Goal: Task Accomplishment & Management: Manage account settings

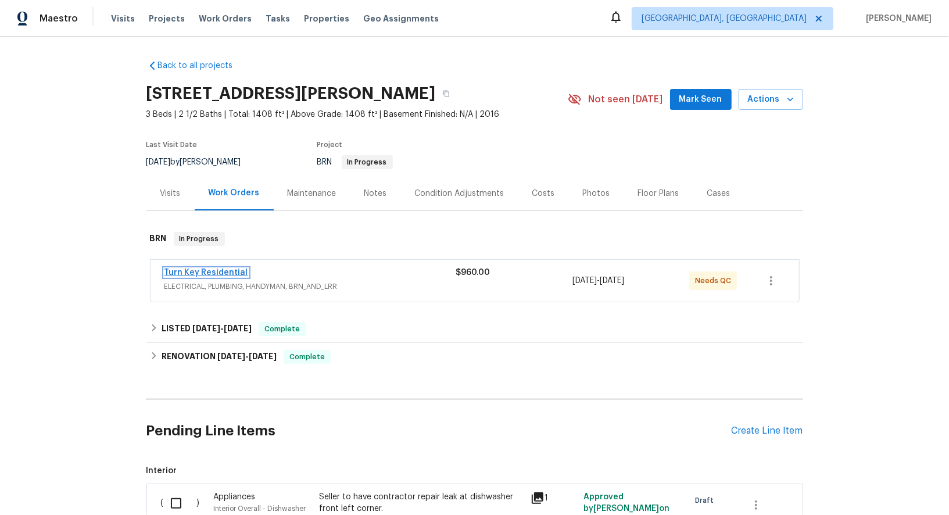
click at [184, 272] on link "Turn Key Residential" at bounding box center [206, 272] width 84 height 8
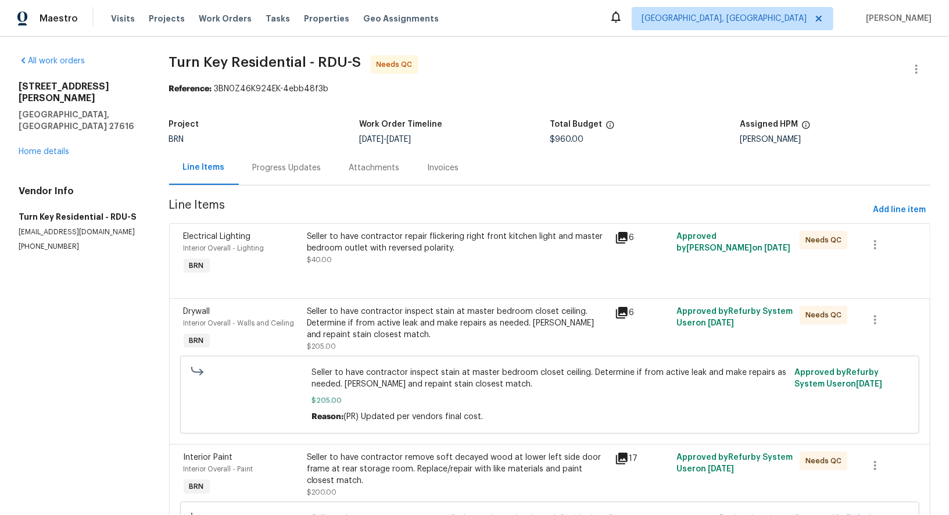
click at [348, 246] on div "Seller to have contractor repair flickering right front kitchen light and maste…" at bounding box center [457, 242] width 301 height 23
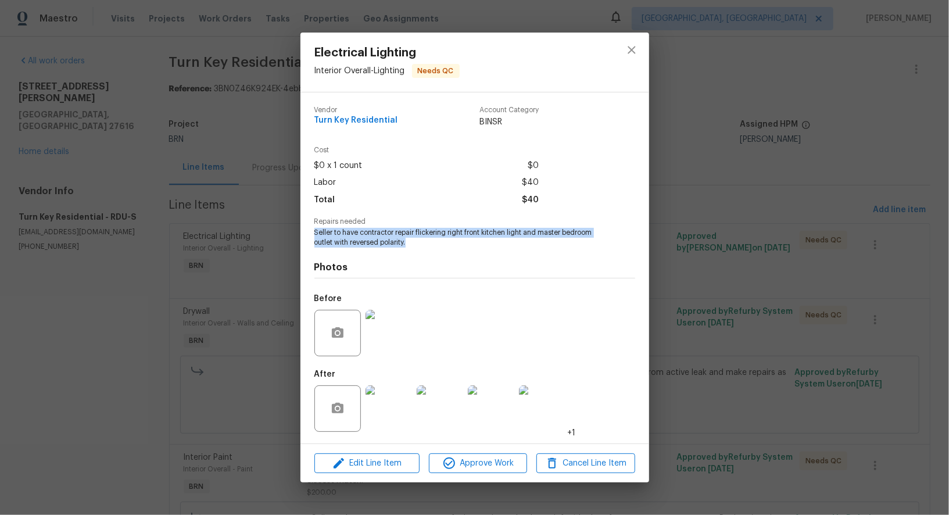
drag, startPoint x: 313, startPoint y: 233, endPoint x: 422, endPoint y: 245, distance: 109.9
click at [422, 245] on div "Vendor Turn Key Residential Account Category BINSR Cost $0 x 1 count $0 Labor $…" at bounding box center [474, 267] width 349 height 351
copy span "Seller to have contractor repair flickering right front kitchen light and maste…"
click at [385, 330] on img at bounding box center [388, 333] width 46 height 46
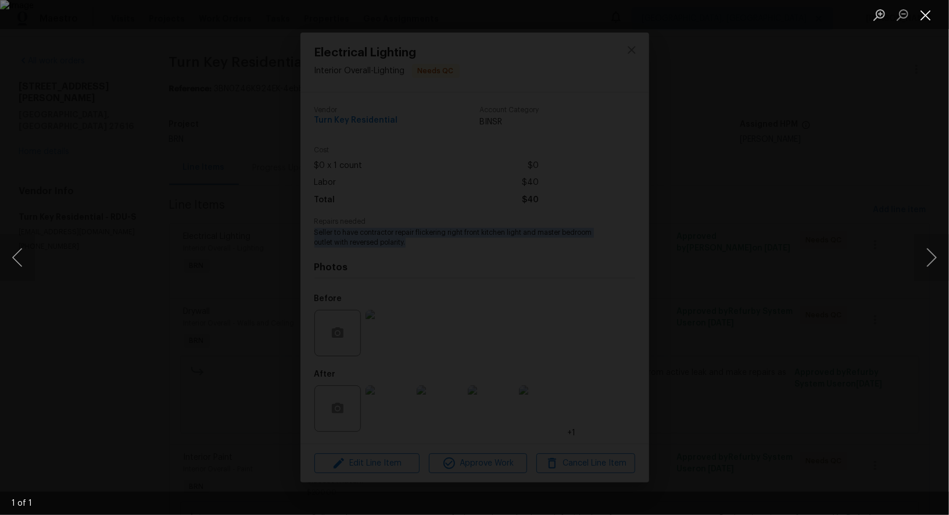
click at [925, 16] on button "Close lightbox" at bounding box center [925, 15] width 23 height 20
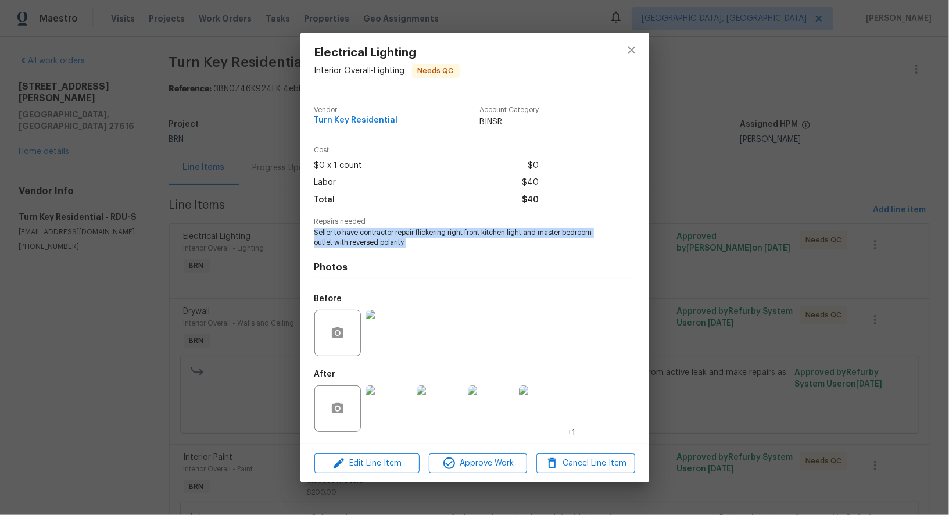
click at [397, 417] on img at bounding box center [388, 408] width 46 height 46
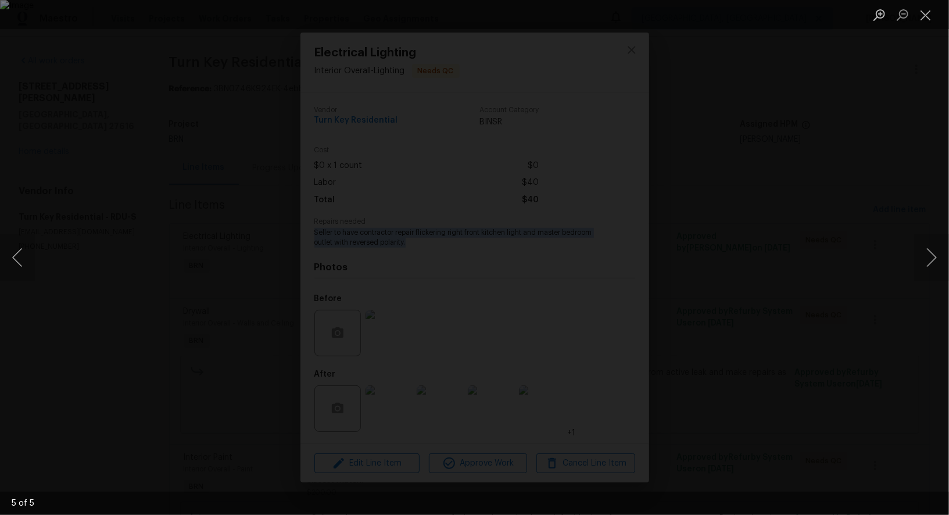
click at [129, 213] on div "Lightbox" at bounding box center [474, 257] width 949 height 515
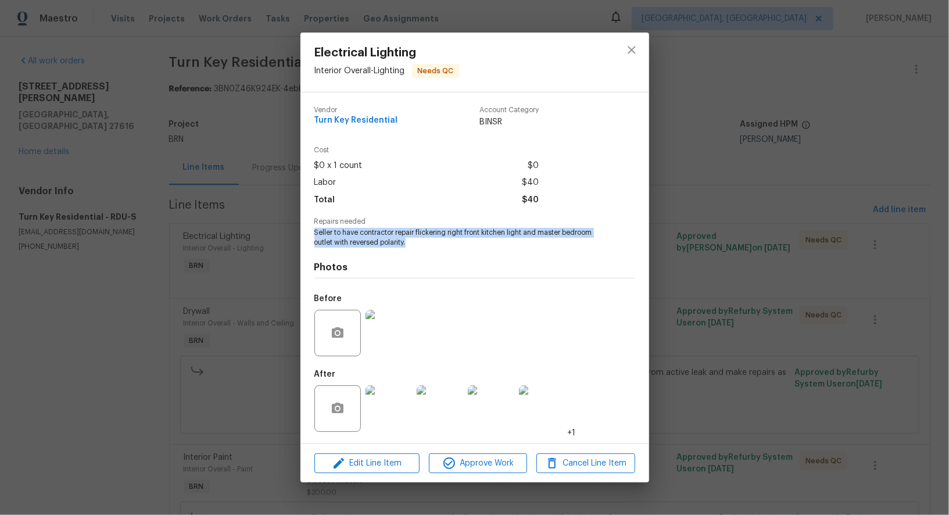
click at [129, 213] on div "Electrical Lighting Interior Overall - Lighting Needs QC Vendor Turn Key Reside…" at bounding box center [474, 257] width 949 height 515
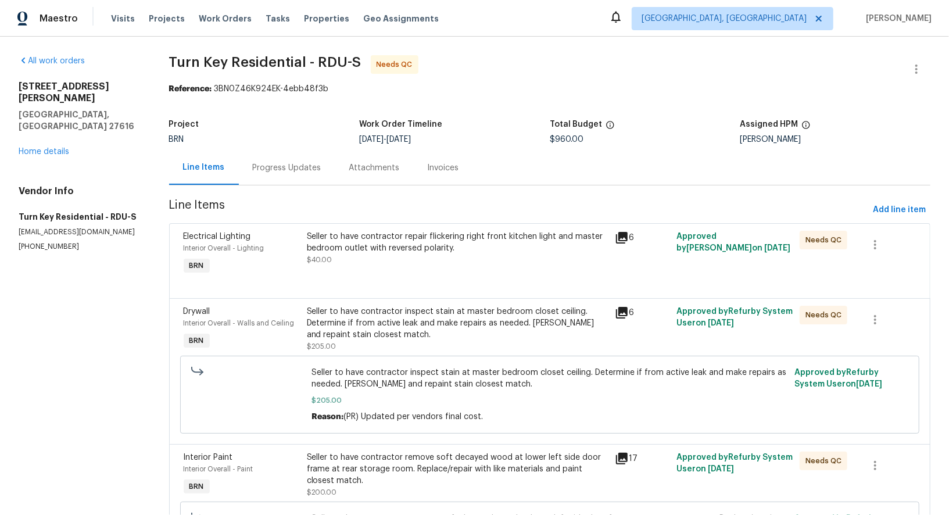
scroll to position [92, 0]
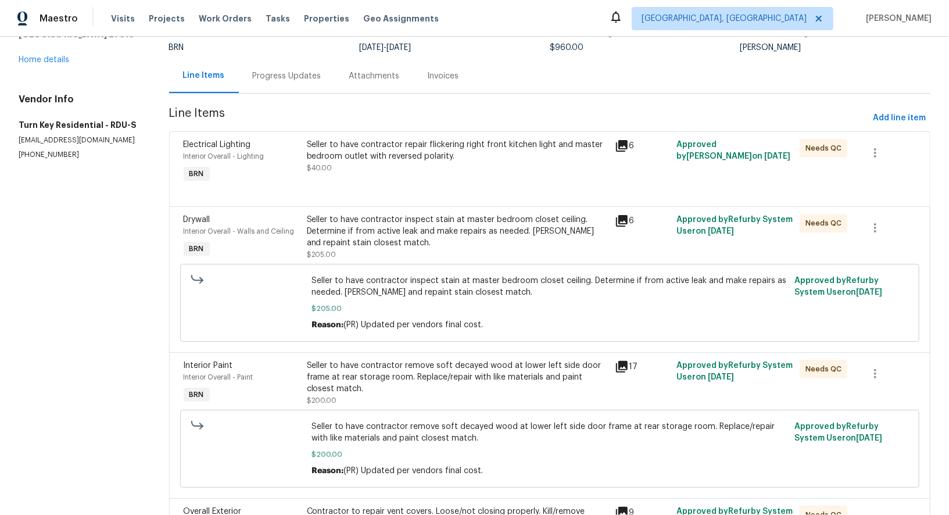
click at [388, 249] on div "Seller to have contractor inspect stain at master bedroom closet ceiling. Deter…" at bounding box center [457, 237] width 301 height 46
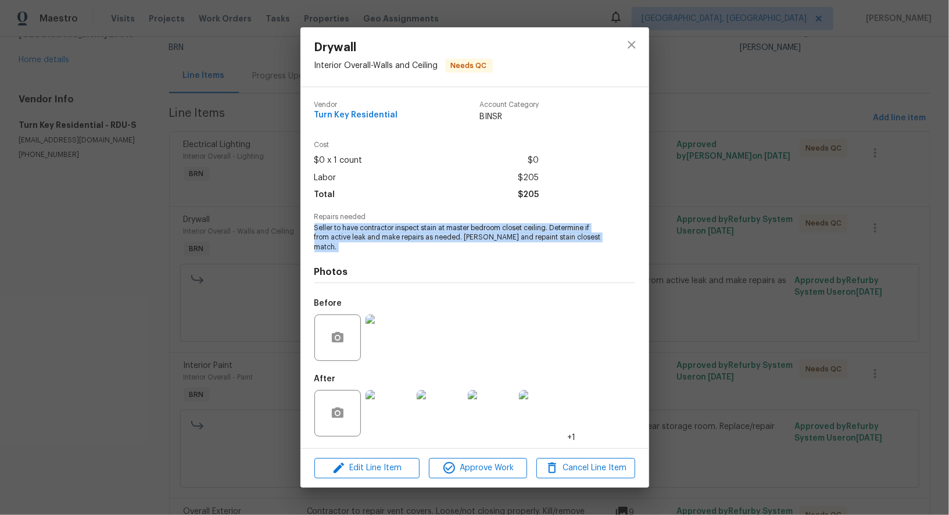
drag, startPoint x: 309, startPoint y: 238, endPoint x: 576, endPoint y: 253, distance: 267.7
click at [576, 253] on div "Vendor Turn Key Residential Account Category BINSR Cost $0 x 1 count $0 Labor $…" at bounding box center [474, 267] width 349 height 361
copy span "Seller to have contractor inspect stain at master bedroom closet ceiling. Deter…"
click at [376, 342] on img at bounding box center [388, 337] width 46 height 46
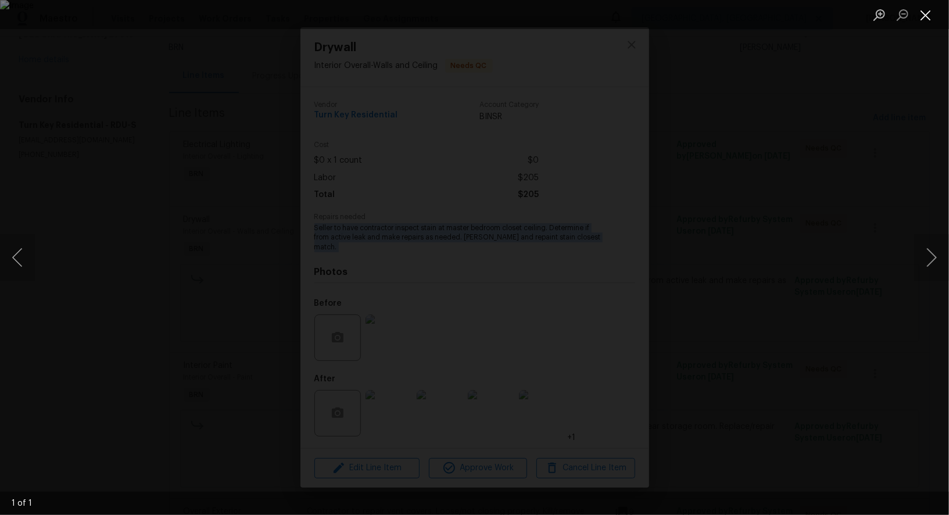
click at [935, 19] on button "Close lightbox" at bounding box center [925, 15] width 23 height 20
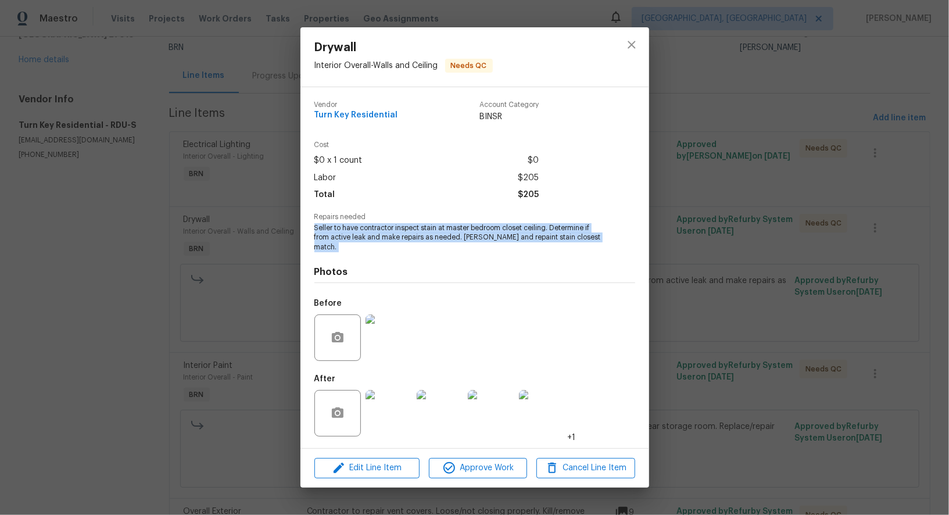
click at [382, 403] on img at bounding box center [388, 413] width 46 height 46
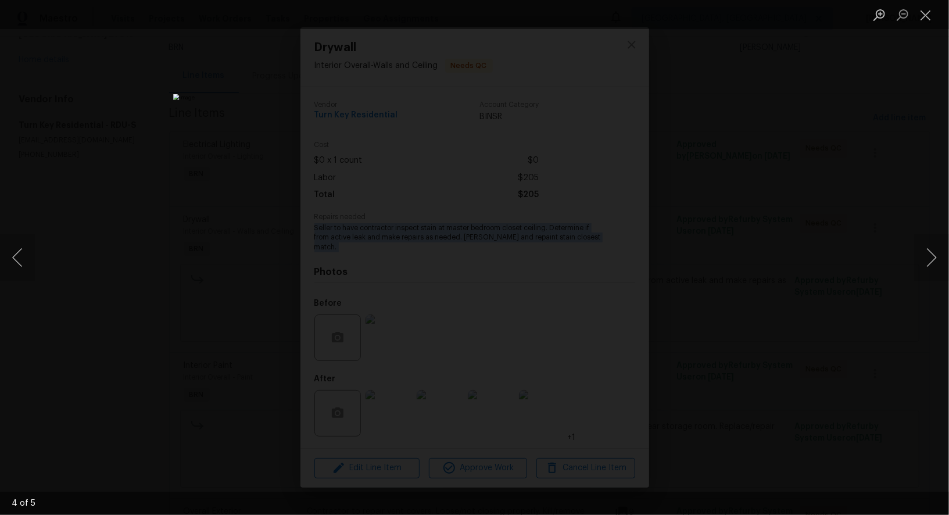
click at [164, 274] on div "Lightbox" at bounding box center [474, 257] width 949 height 515
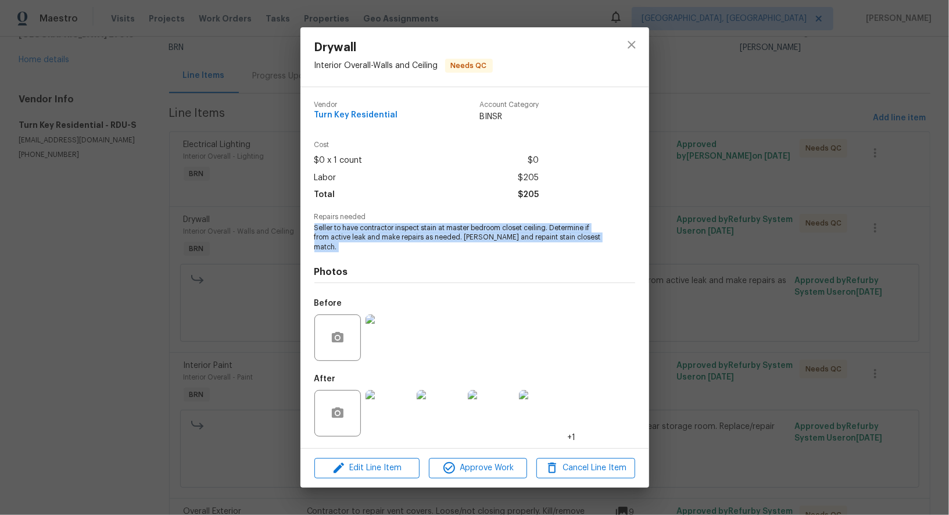
click at [164, 274] on div "Drywall Interior Overall - Walls and Ceiling Needs QC Vendor Turn Key Residenti…" at bounding box center [474, 257] width 949 height 515
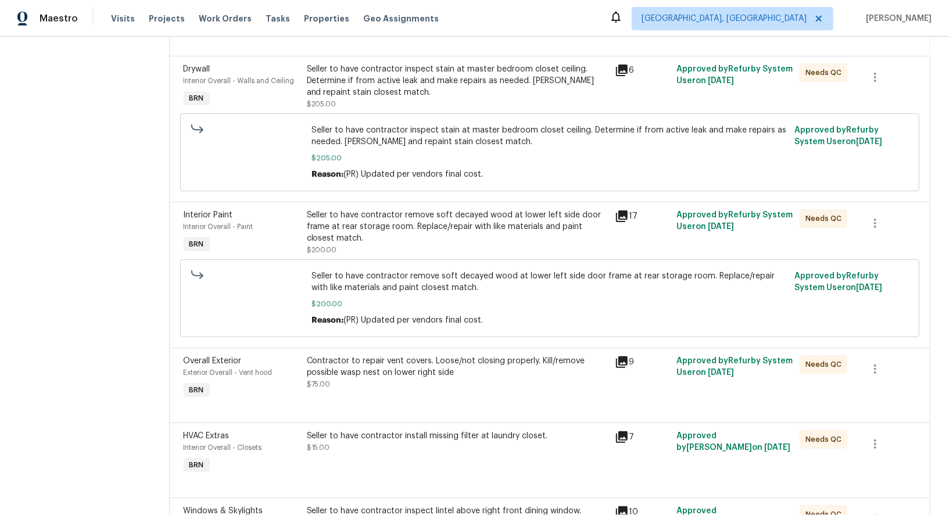
scroll to position [256, 0]
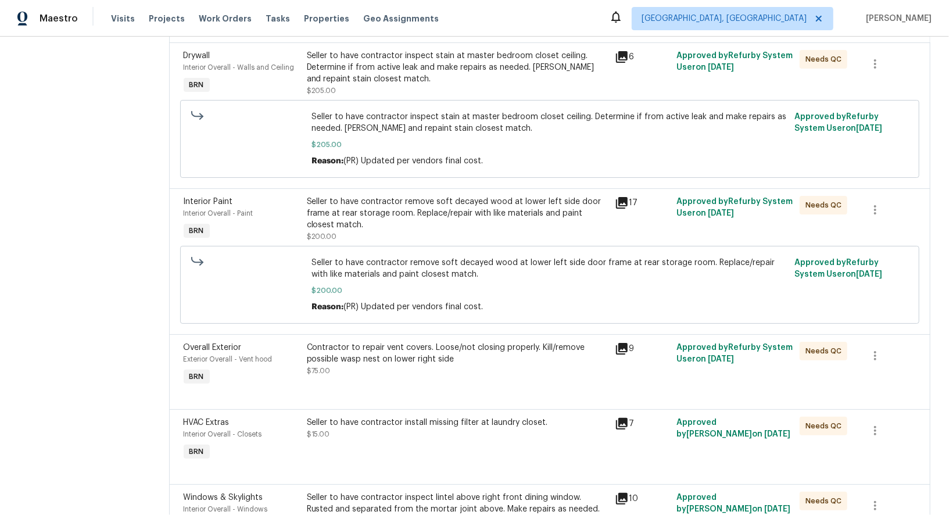
click at [360, 217] on div "Seller to have contractor remove soft decayed wood at lower left side door fram…" at bounding box center [457, 213] width 301 height 35
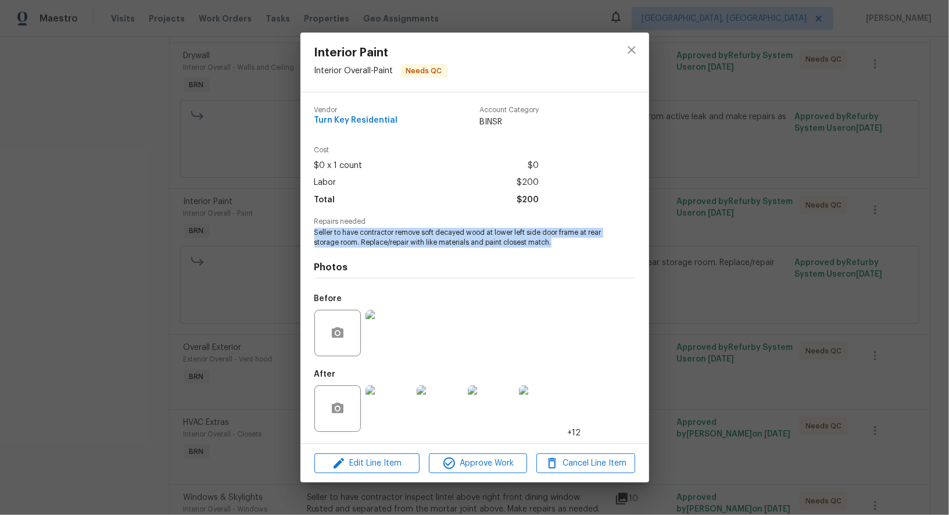
drag, startPoint x: 310, startPoint y: 235, endPoint x: 580, endPoint y: 244, distance: 269.7
click at [580, 244] on div "Vendor Turn Key Residential Account Category BINSR Cost $0 x 1 count $0 Labor $…" at bounding box center [474, 267] width 349 height 351
copy span "Seller to have contractor remove soft decayed wood at lower left side door fram…"
click at [388, 324] on img at bounding box center [388, 333] width 46 height 46
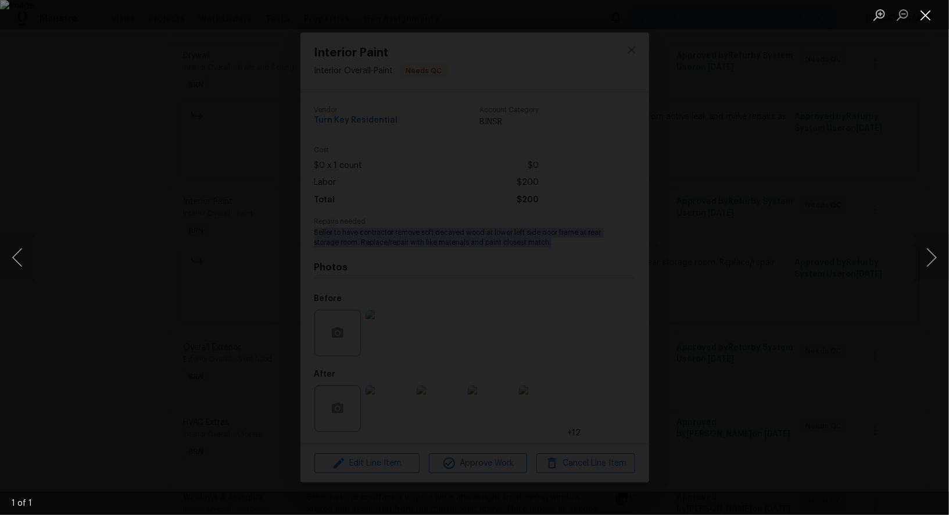
click at [930, 12] on button "Close lightbox" at bounding box center [925, 15] width 23 height 20
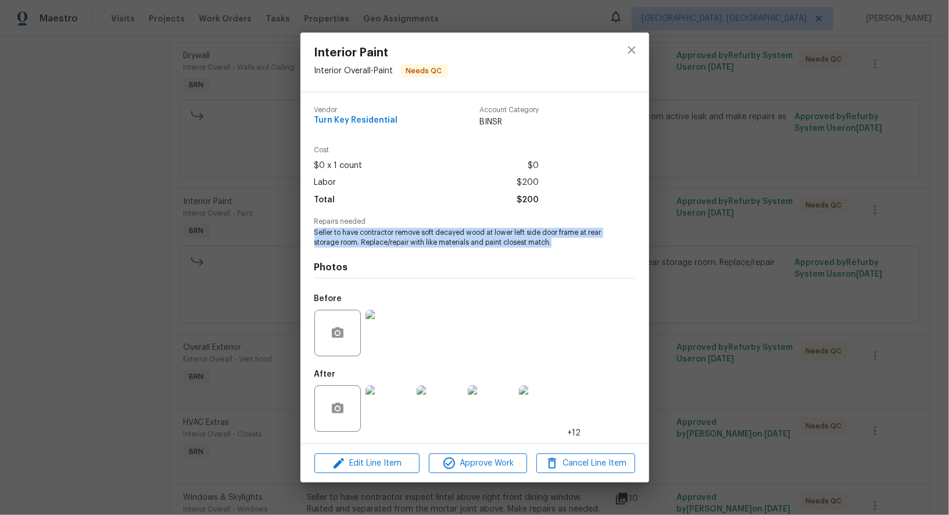
click at [381, 424] on img at bounding box center [388, 408] width 46 height 46
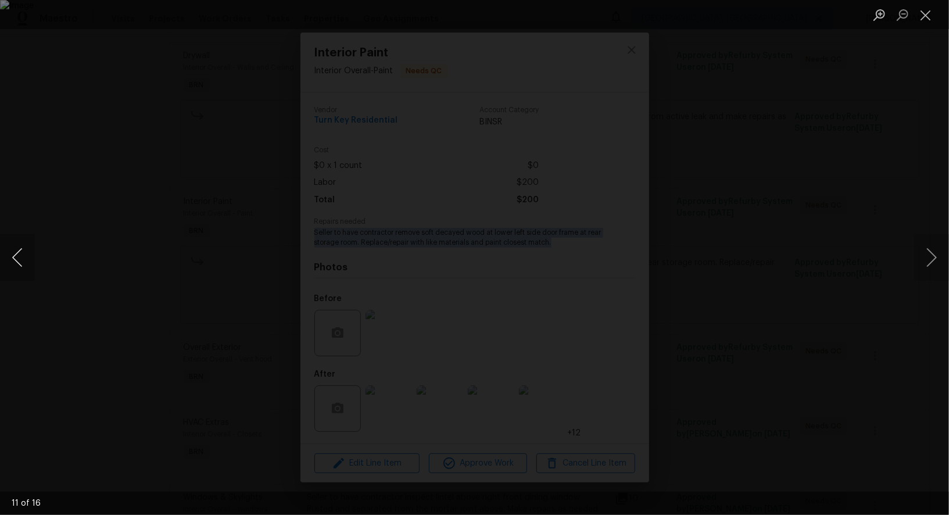
click at [19, 254] on button "Previous image" at bounding box center [17, 257] width 35 height 46
click at [18, 274] on button "Previous image" at bounding box center [17, 257] width 35 height 46
click at [13, 269] on button "Previous image" at bounding box center [17, 257] width 35 height 46
click at [94, 297] on div "Lightbox" at bounding box center [474, 257] width 949 height 515
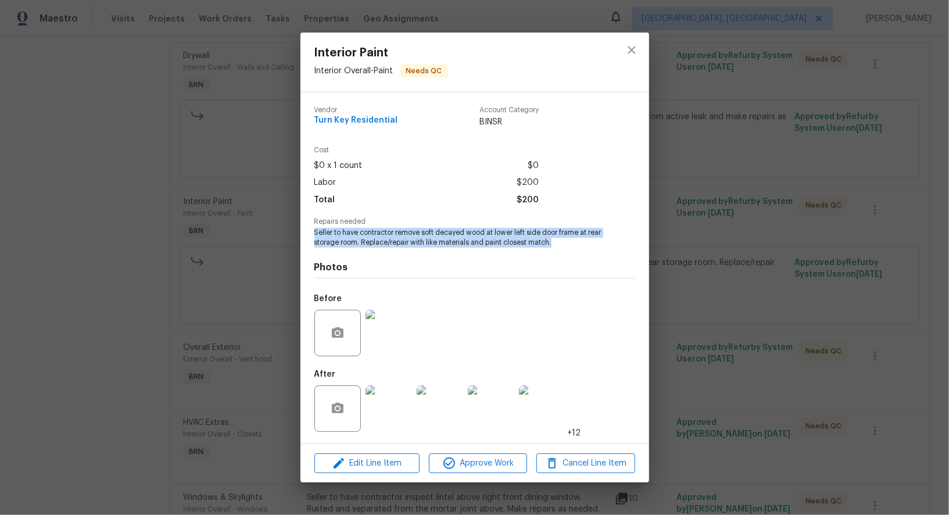
click at [94, 297] on div "Interior Paint Interior Overall - Paint Needs QC Vendor Turn Key Residential Ac…" at bounding box center [474, 257] width 949 height 515
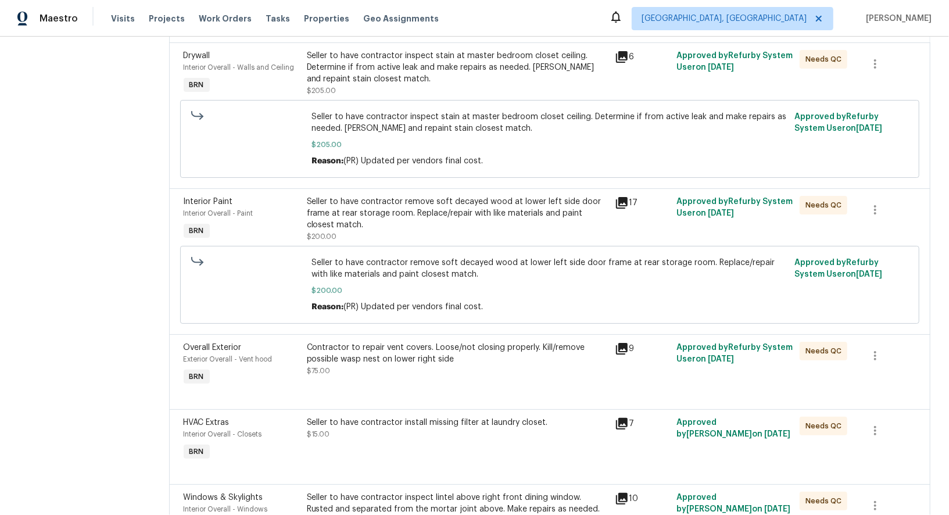
scroll to position [342, 0]
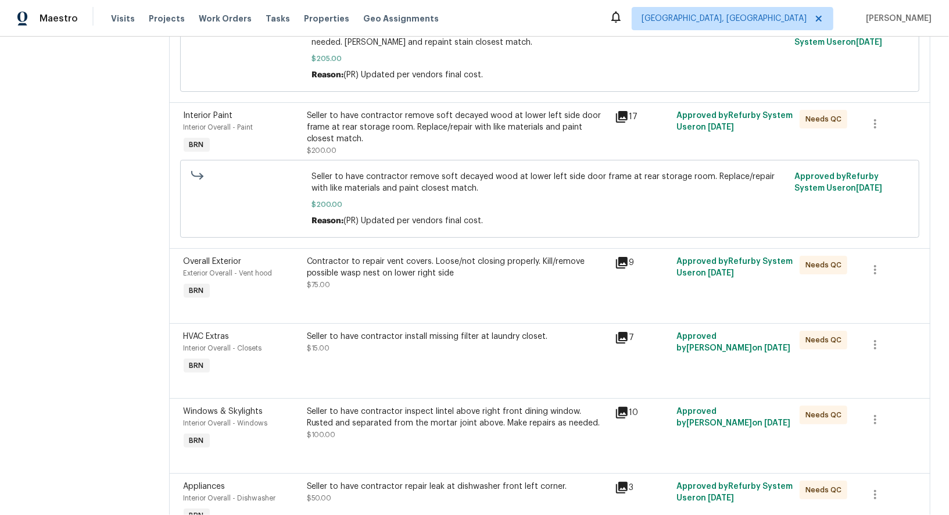
click at [399, 272] on div "Contractor to repair vent covers. Loose/not closing properly. Kill/remove possi…" at bounding box center [457, 267] width 301 height 23
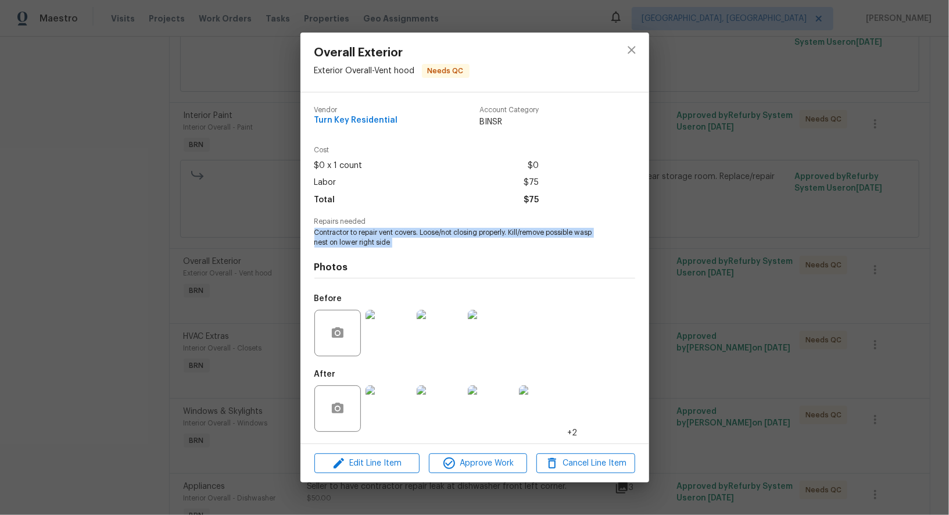
drag, startPoint x: 310, startPoint y: 236, endPoint x: 421, endPoint y: 251, distance: 112.0
click at [421, 251] on div "Vendor Turn Key Residential Account Category BINSR Cost $0 x 1 count $0 Labor $…" at bounding box center [474, 267] width 349 height 351
copy span "Contractor to repair vent covers. Loose/not closing properly. Kill/remove possi…"
click at [385, 404] on img at bounding box center [388, 408] width 46 height 46
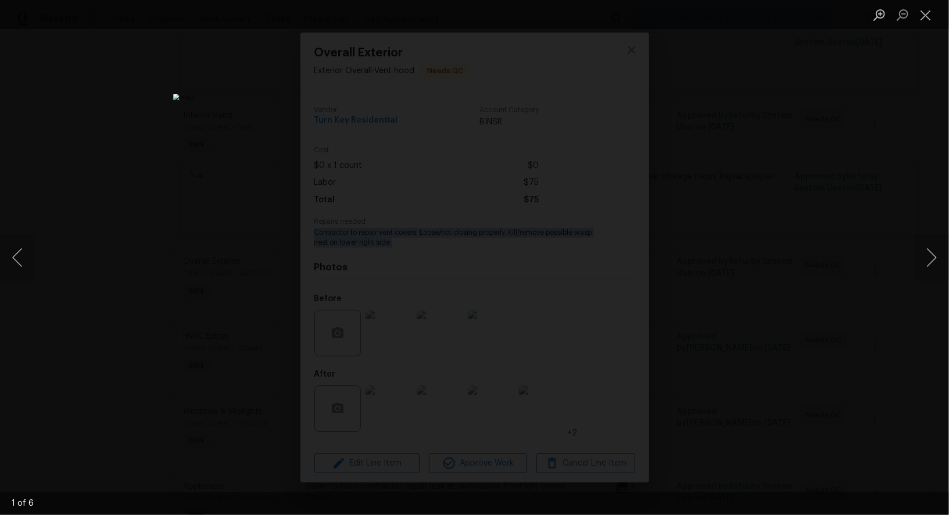
click at [156, 293] on div "Lightbox" at bounding box center [474, 257] width 949 height 515
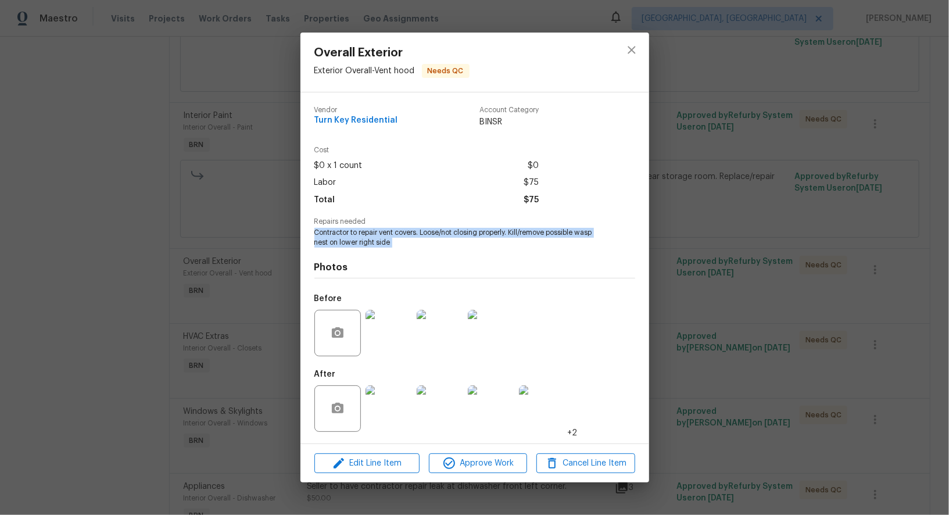
click at [392, 326] on img at bounding box center [388, 333] width 46 height 46
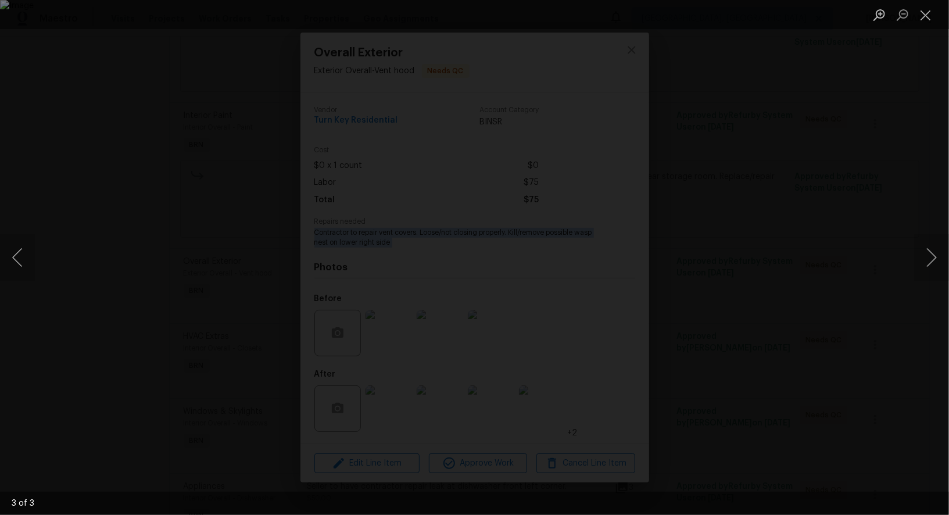
click at [718, 132] on div "Lightbox" at bounding box center [474, 257] width 949 height 515
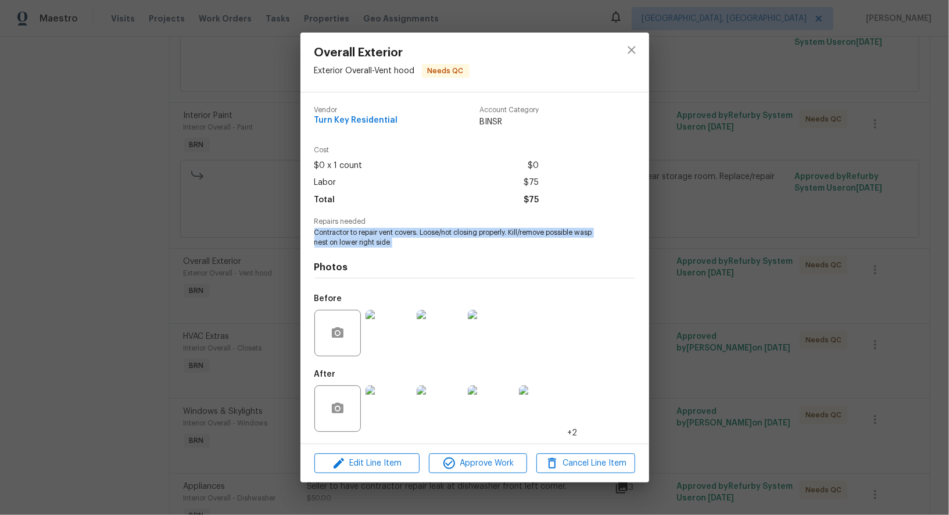
click at [718, 132] on div "Overall Exterior Exterior Overall - Vent hood Needs QC Vendor Turn Key Resident…" at bounding box center [474, 257] width 949 height 515
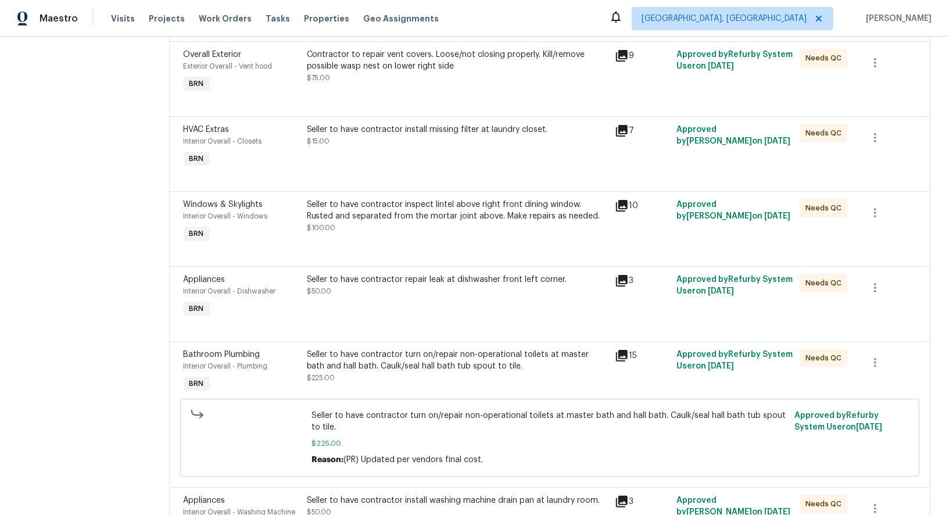
scroll to position [465, 0]
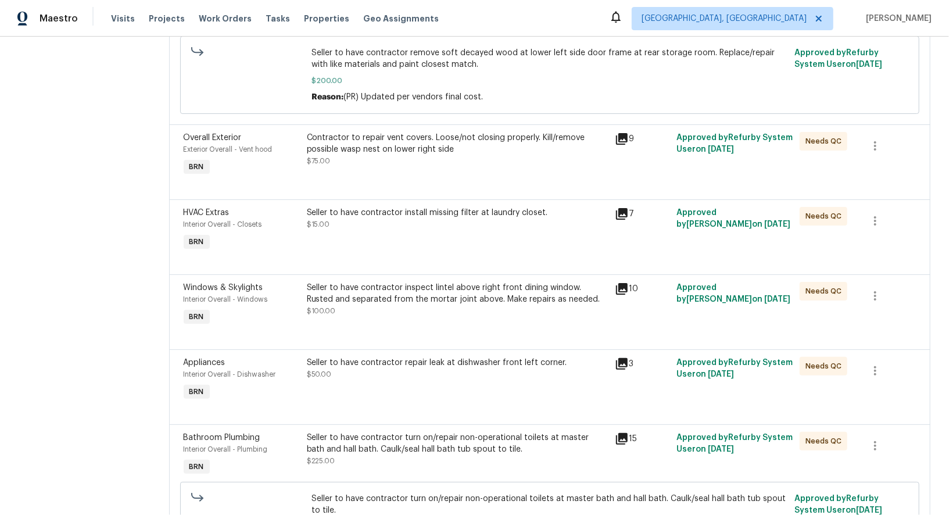
click at [365, 242] on div "Seller to have contractor install missing filter at laundry closet. $15.00" at bounding box center [457, 229] width 308 height 53
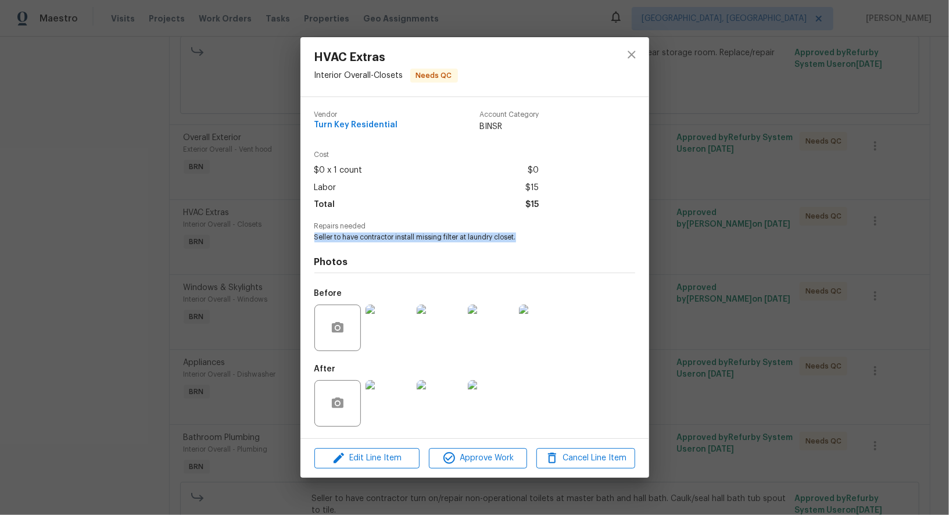
drag, startPoint x: 308, startPoint y: 243, endPoint x: 533, endPoint y: 242, distance: 224.8
click at [533, 242] on div "Vendor Turn Key Residential Account Category BINSR Cost $0 x 1 count $0 Labor $…" at bounding box center [474, 267] width 349 height 341
copy span "Seller to have contractor install missing filter at laundry closet."
click at [531, 331] on img at bounding box center [542, 327] width 46 height 46
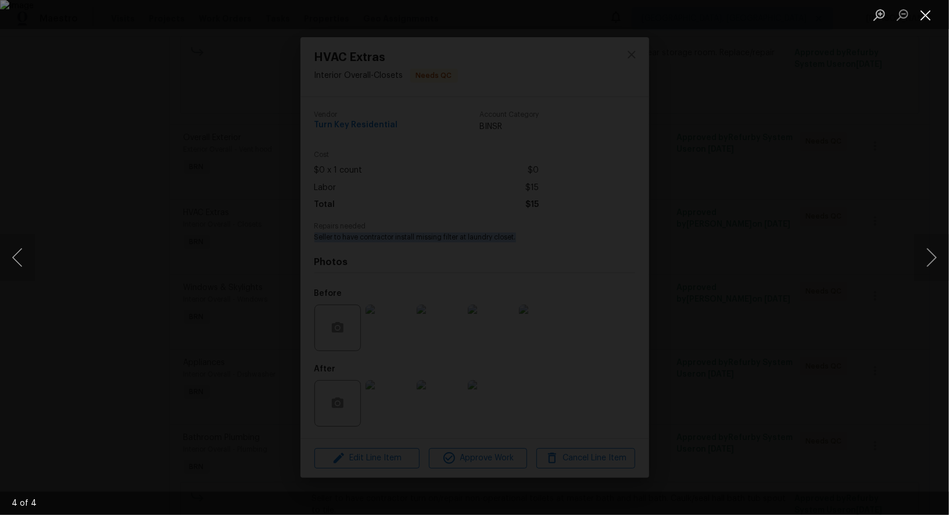
click at [926, 12] on button "Close lightbox" at bounding box center [925, 15] width 23 height 20
click at [16, 261] on button "Previous image" at bounding box center [17, 257] width 35 height 46
click at [145, 279] on div "Lightbox" at bounding box center [474, 257] width 949 height 515
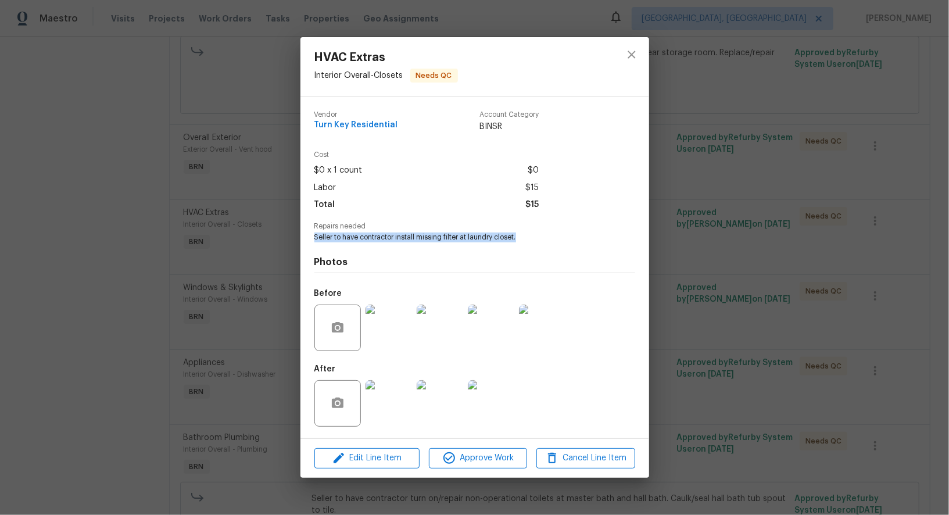
click at [390, 413] on img at bounding box center [388, 403] width 46 height 46
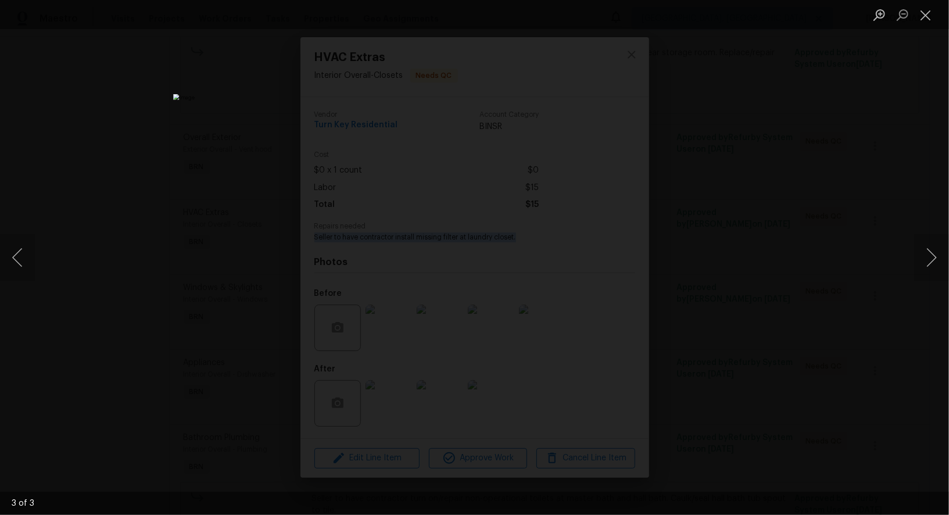
click at [693, 270] on div "Lightbox" at bounding box center [474, 257] width 949 height 515
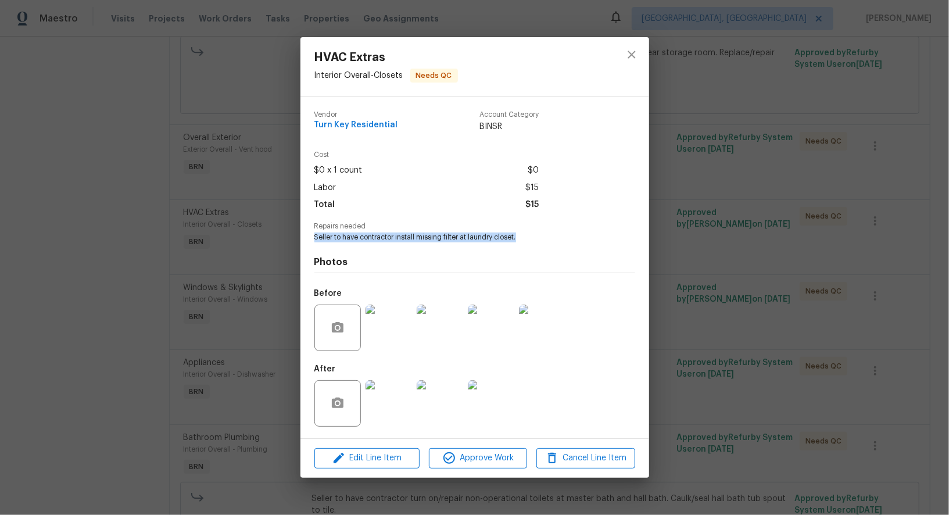
click at [691, 268] on div "HVAC Extras Interior Overall - Closets Needs QC Vendor Turn Key Residential Acc…" at bounding box center [474, 257] width 949 height 515
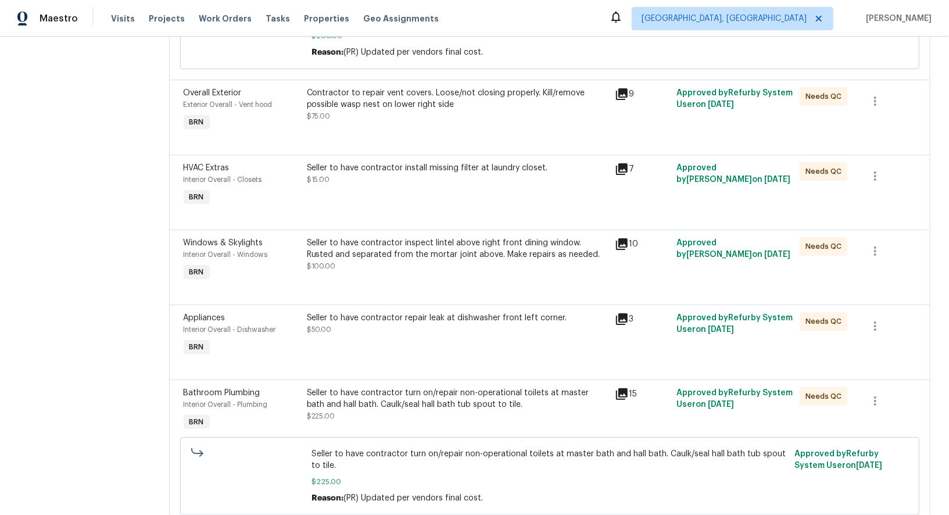
scroll to position [597, 0]
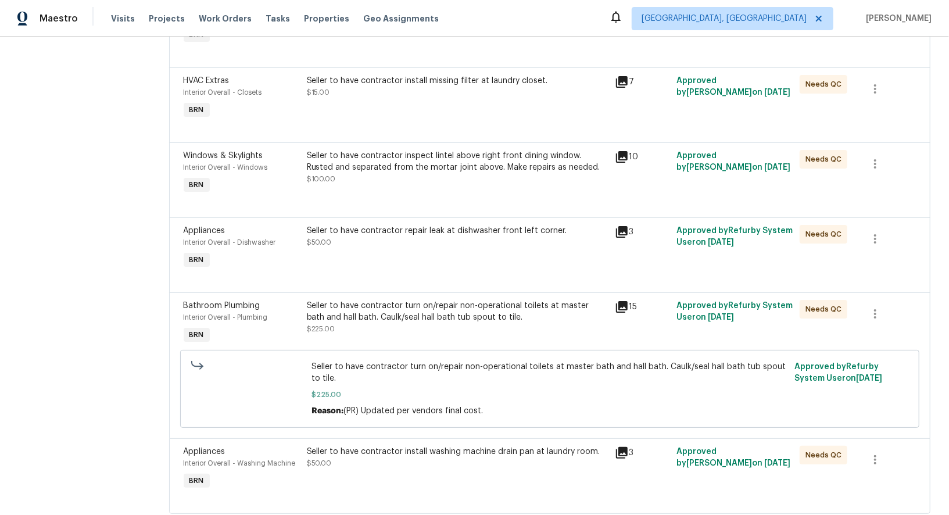
click at [403, 186] on div "Seller to have contractor inspect lintel above right front dining window. Ruste…" at bounding box center [457, 172] width 308 height 53
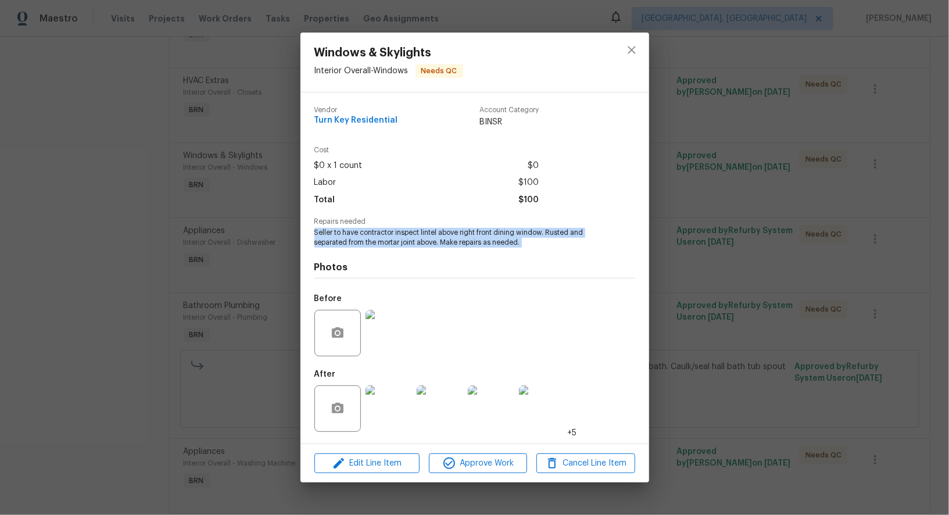
drag, startPoint x: 310, startPoint y: 231, endPoint x: 588, endPoint y: 255, distance: 278.7
click at [588, 255] on div "Vendor Turn Key Residential Account Category BINSR Cost $0 x 1 count $0 Labor $…" at bounding box center [474, 267] width 349 height 351
copy span "Seller to have contractor inspect lintel above right front dining window. Ruste…"
click at [392, 365] on div "After +5" at bounding box center [445, 401] width 263 height 76
click at [392, 347] on img at bounding box center [388, 333] width 46 height 46
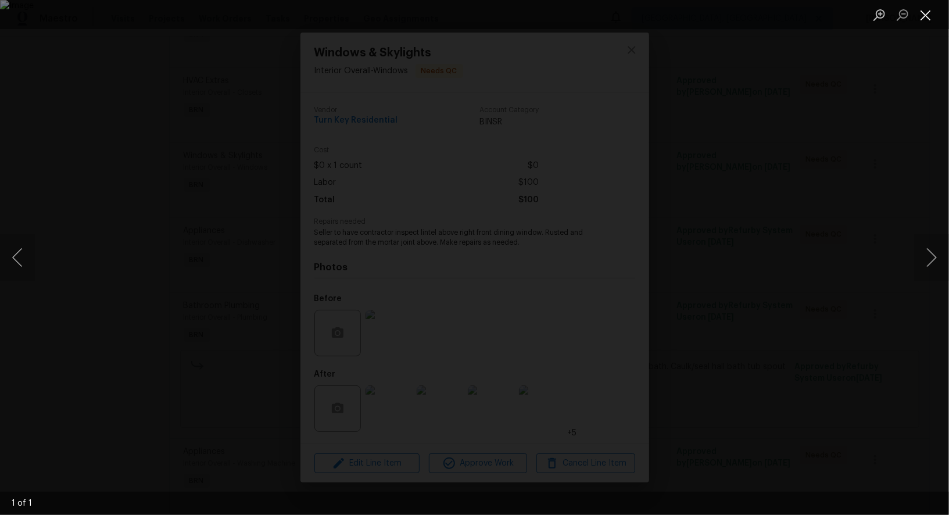
click at [923, 19] on button "Close lightbox" at bounding box center [925, 15] width 23 height 20
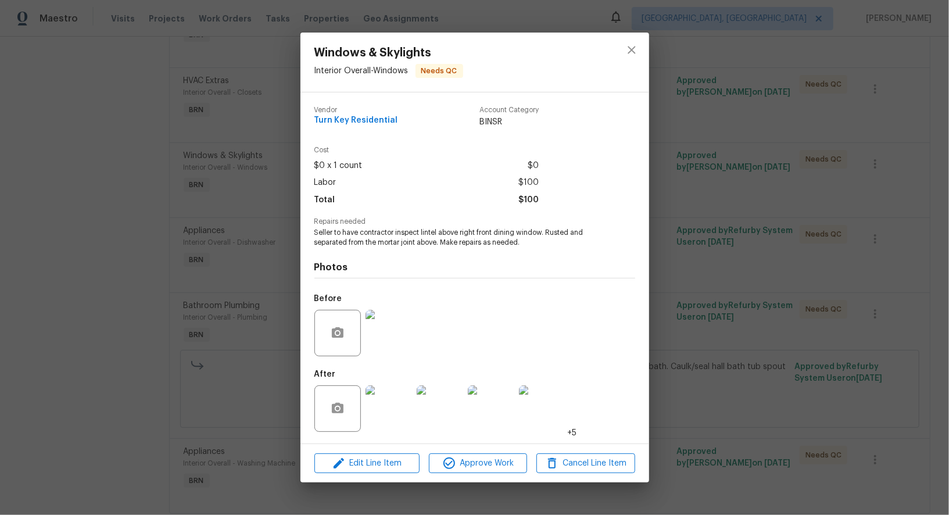
click at [381, 401] on img at bounding box center [388, 408] width 46 height 46
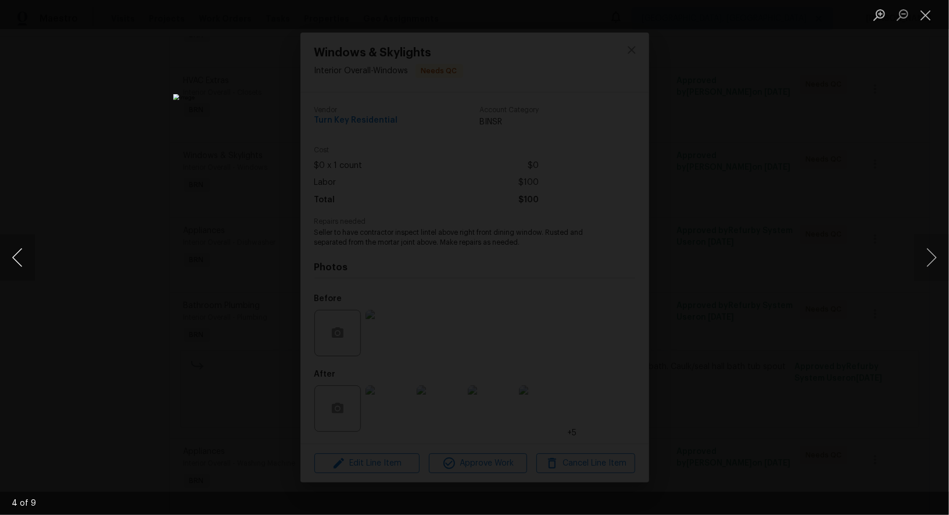
click at [20, 265] on button "Previous image" at bounding box center [17, 257] width 35 height 46
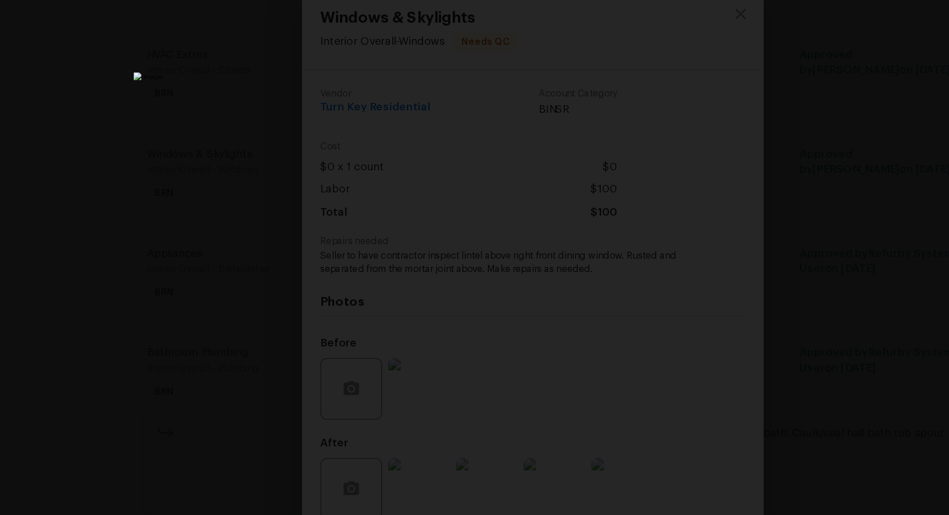
click at [676, 195] on div "Lightbox" at bounding box center [474, 257] width 949 height 515
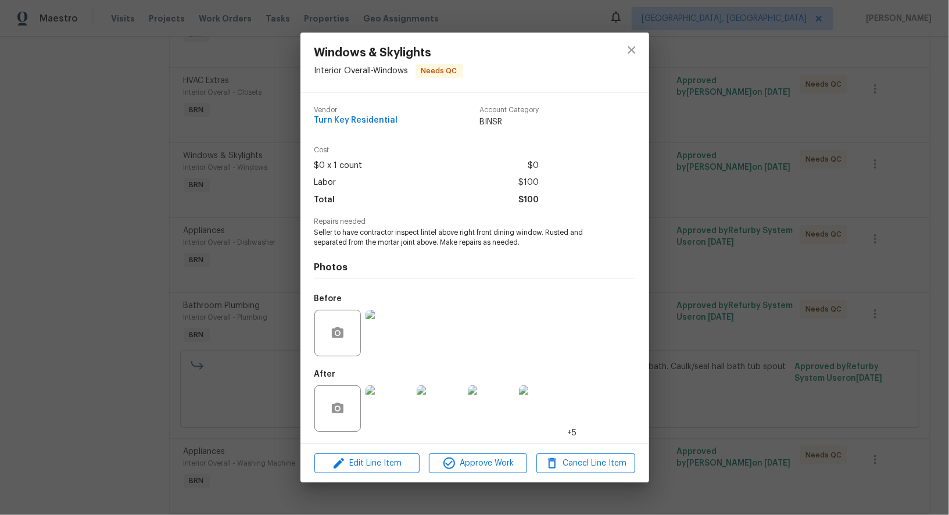
click at [761, 296] on div "Windows & Skylights Interior Overall - Windows Needs QC Vendor Turn Key Residen…" at bounding box center [474, 257] width 949 height 515
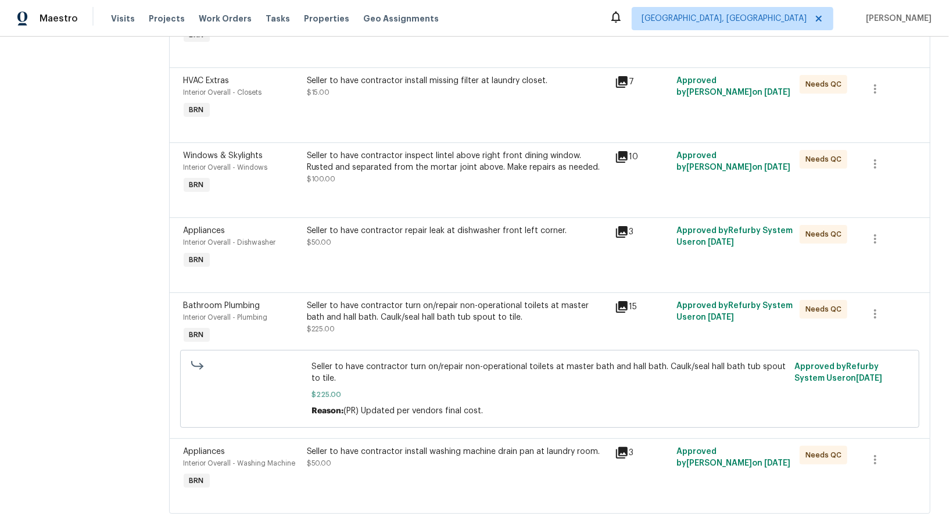
scroll to position [627, 0]
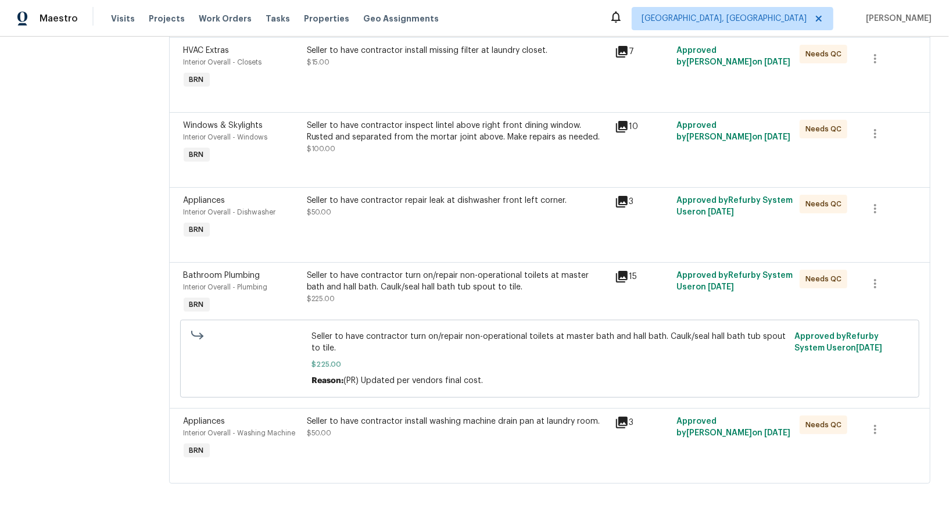
click at [415, 210] on div "Seller to have contractor repair leak at dishwasher front left corner. $50.00" at bounding box center [457, 206] width 301 height 23
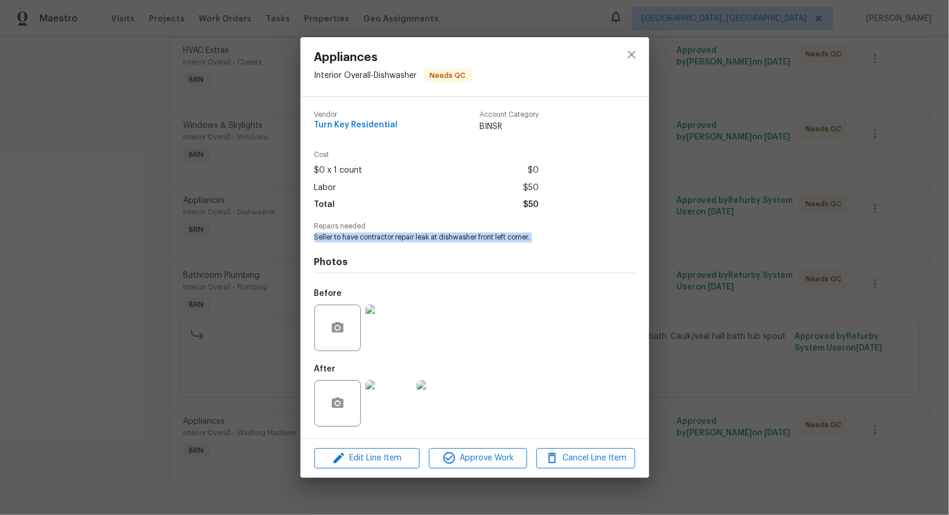
drag, startPoint x: 307, startPoint y: 240, endPoint x: 621, endPoint y: 246, distance: 314.4
click at [621, 246] on div "Vendor Turn Key Residential Account Category BINSR Cost $0 x 1 count $0 Labor $…" at bounding box center [474, 267] width 349 height 341
copy span "Seller to have contractor repair leak at dishwasher front left corner."
click at [392, 330] on img at bounding box center [388, 327] width 46 height 46
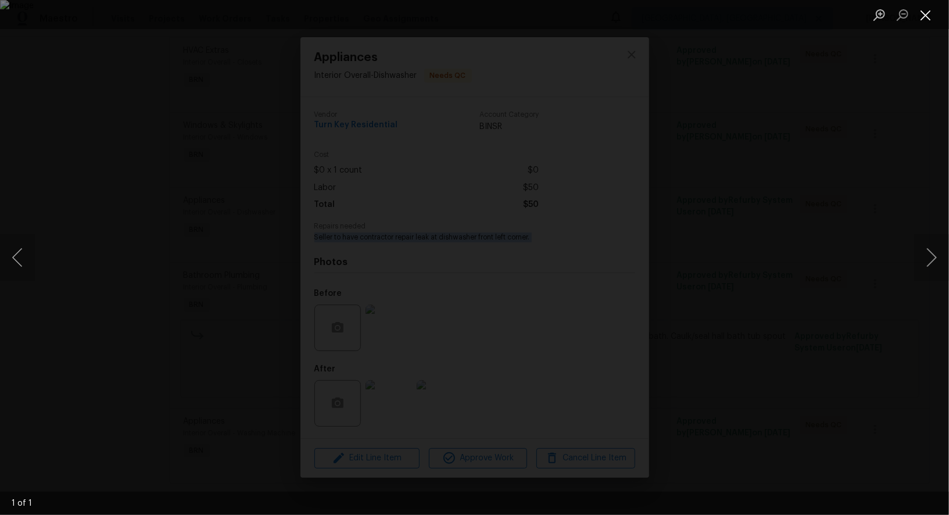
click at [930, 12] on button "Close lightbox" at bounding box center [925, 15] width 23 height 20
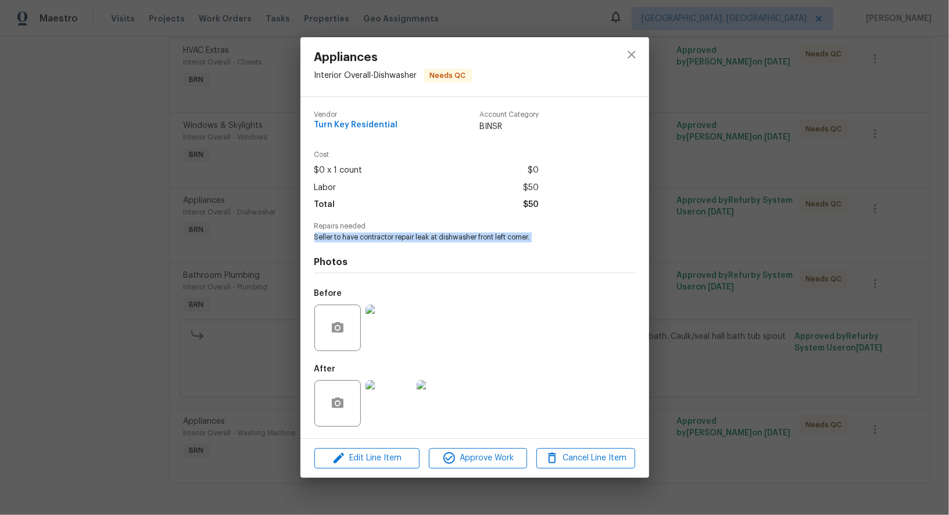
click at [386, 404] on img at bounding box center [388, 403] width 46 height 46
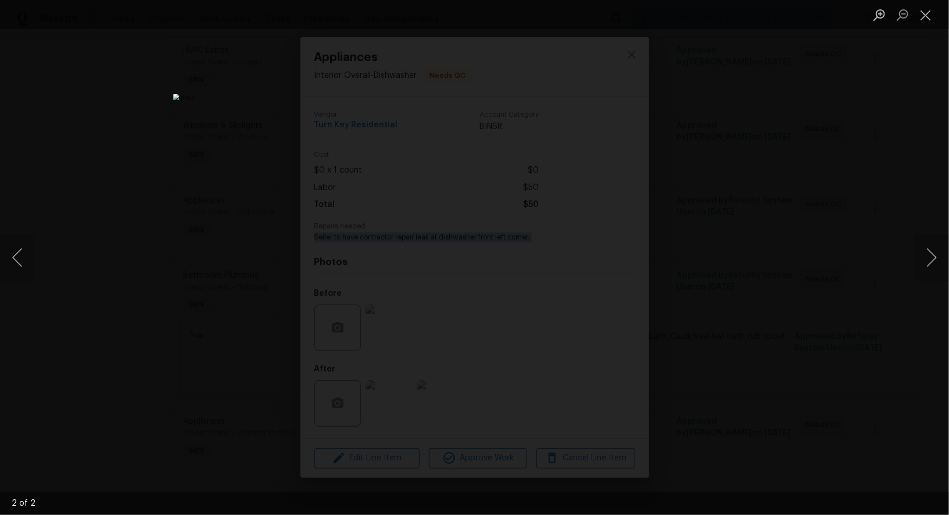
click at [751, 264] on div "Lightbox" at bounding box center [474, 257] width 949 height 515
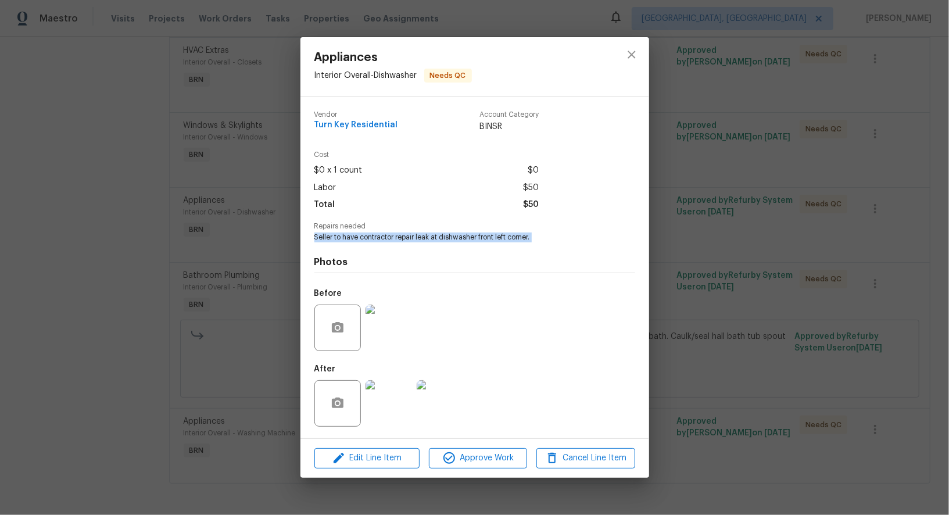
click at [751, 264] on div "Appliances Interior Overall - Dishwasher Needs QC Vendor Turn Key Residential A…" at bounding box center [474, 257] width 949 height 515
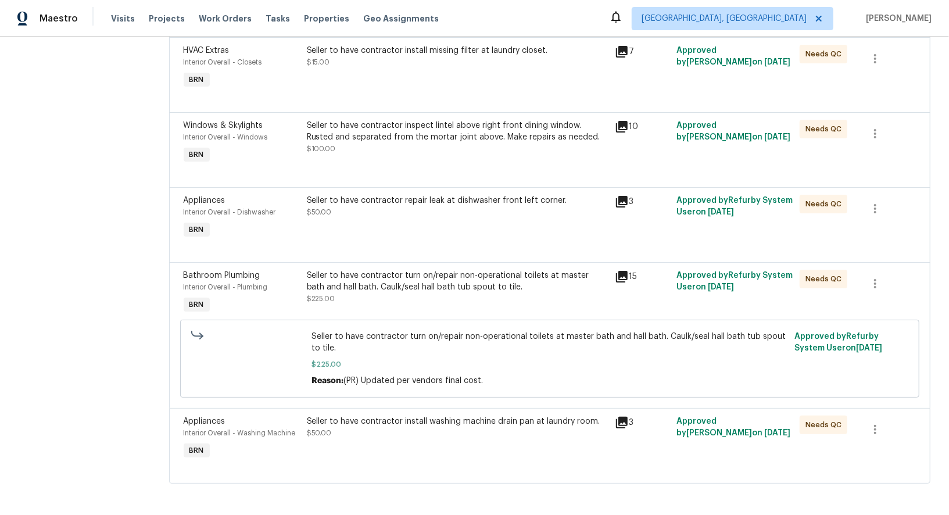
click at [436, 280] on div "Seller to have contractor turn on/repair non-operational toilets at master bath…" at bounding box center [457, 281] width 301 height 23
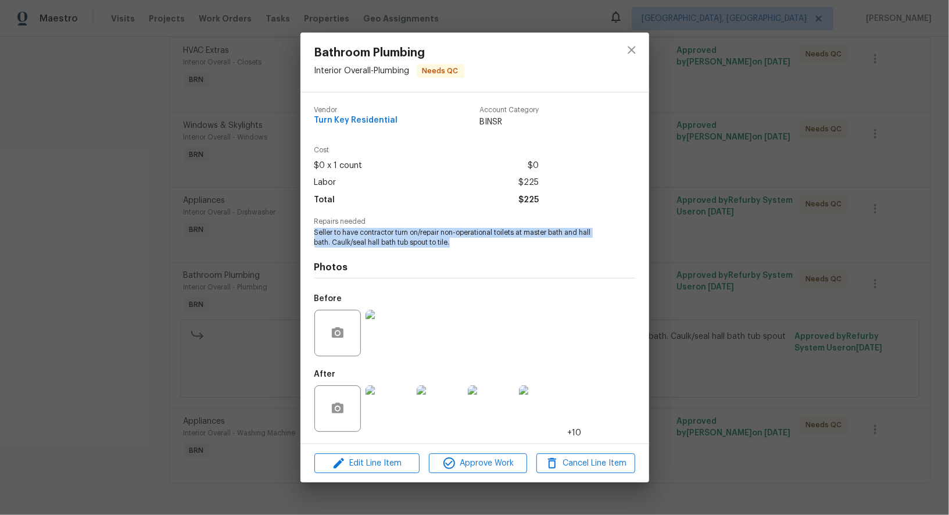
drag, startPoint x: 309, startPoint y: 229, endPoint x: 468, endPoint y: 242, distance: 160.2
click at [468, 242] on div "Vendor Turn Key Residential Account Category BINSR Cost $0 x 1 count $0 Labor $…" at bounding box center [474, 267] width 349 height 351
copy span "Seller to have contractor turn on/repair non-operational toilets at master bath…"
click at [341, 238] on span "Seller to have contractor turn on/repair non-operational toilets at master bath…" at bounding box center [458, 238] width 289 height 20
drag, startPoint x: 328, startPoint y: 231, endPoint x: 462, endPoint y: 245, distance: 135.5
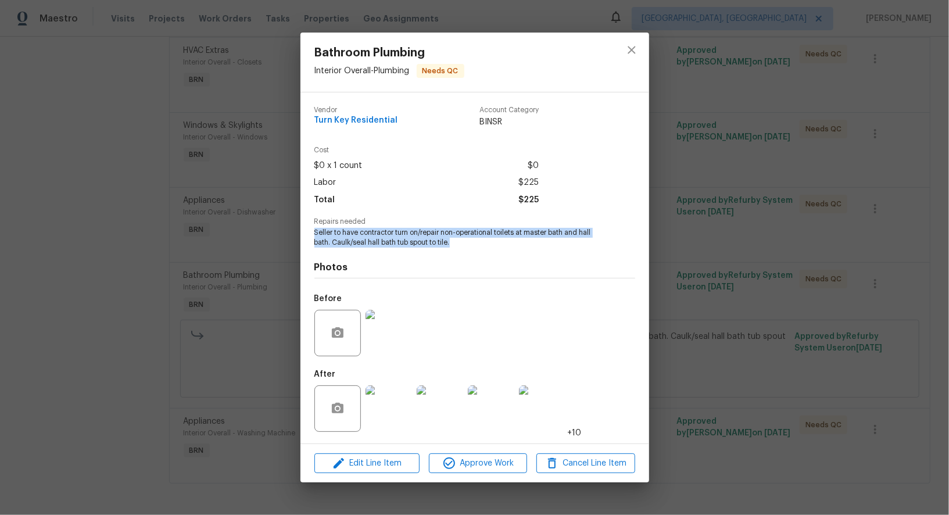
click at [462, 245] on div "Vendor Turn Key Residential Account Category BINSR Cost $0 x 1 count $0 Labor $…" at bounding box center [474, 267] width 349 height 351
copy span "Seller to have contractor turn on/repair non-operational toilets at master bath…"
click at [386, 327] on img at bounding box center [388, 333] width 46 height 46
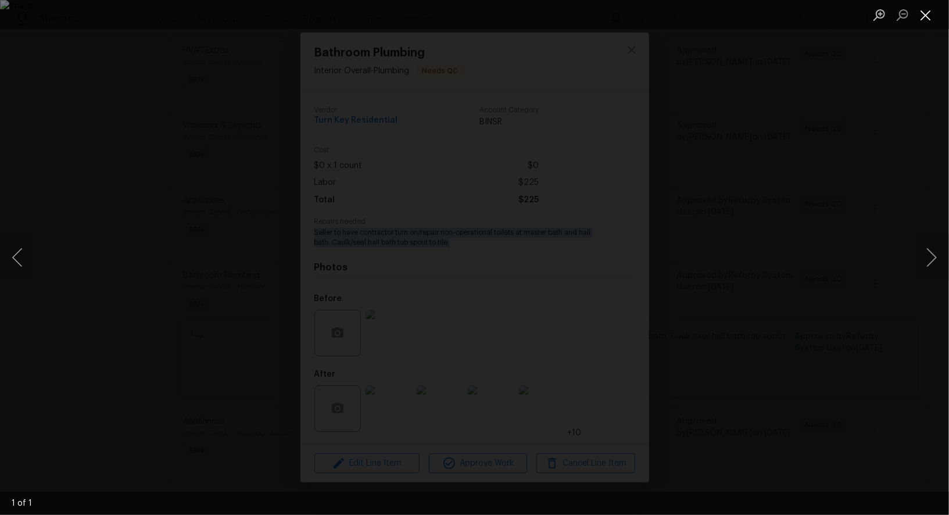
click at [924, 15] on button "Close lightbox" at bounding box center [925, 15] width 23 height 20
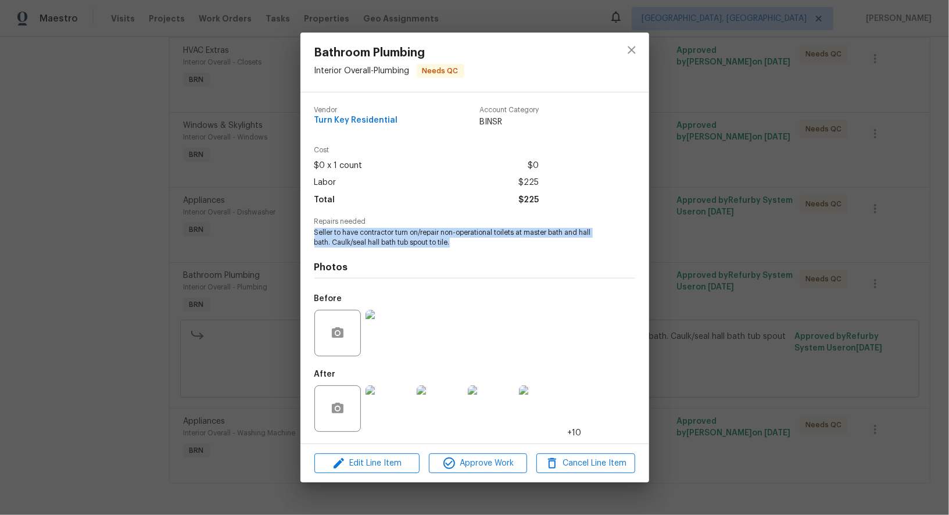
click at [371, 407] on img at bounding box center [388, 408] width 46 height 46
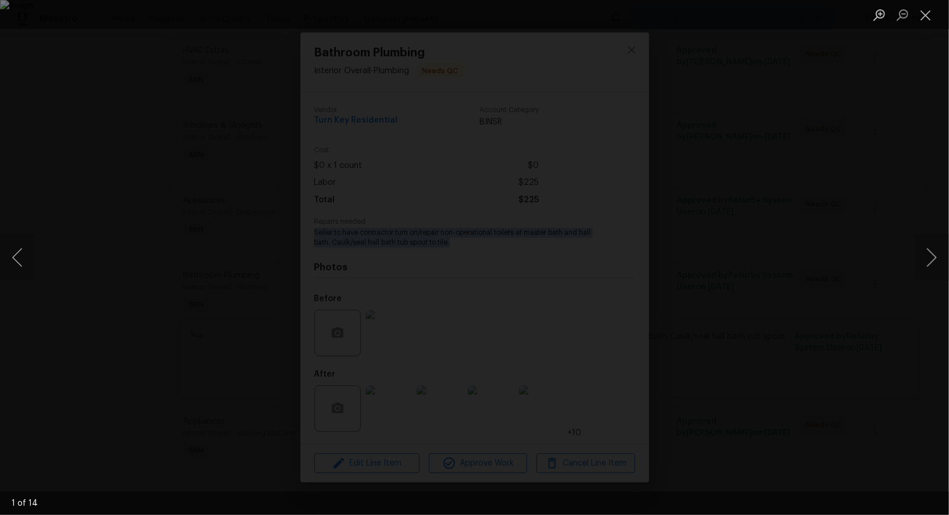
click at [805, 318] on div "Lightbox" at bounding box center [474, 257] width 949 height 515
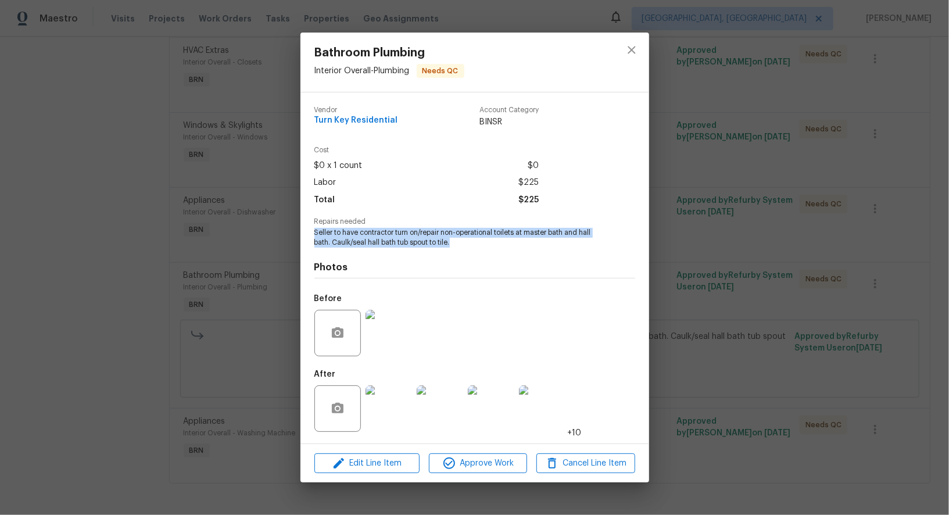
click at [805, 318] on div "Bathroom Plumbing Interior Overall - Plumbing Needs QC Vendor Turn Key Resident…" at bounding box center [474, 257] width 949 height 515
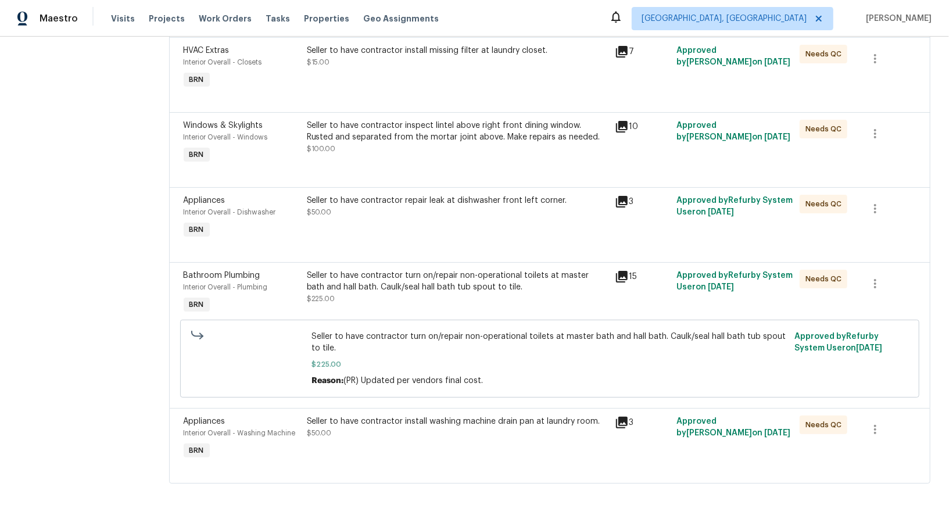
click at [391, 429] on div "Seller to have contractor install washing machine drain pan at laundry room. $5…" at bounding box center [457, 426] width 301 height 23
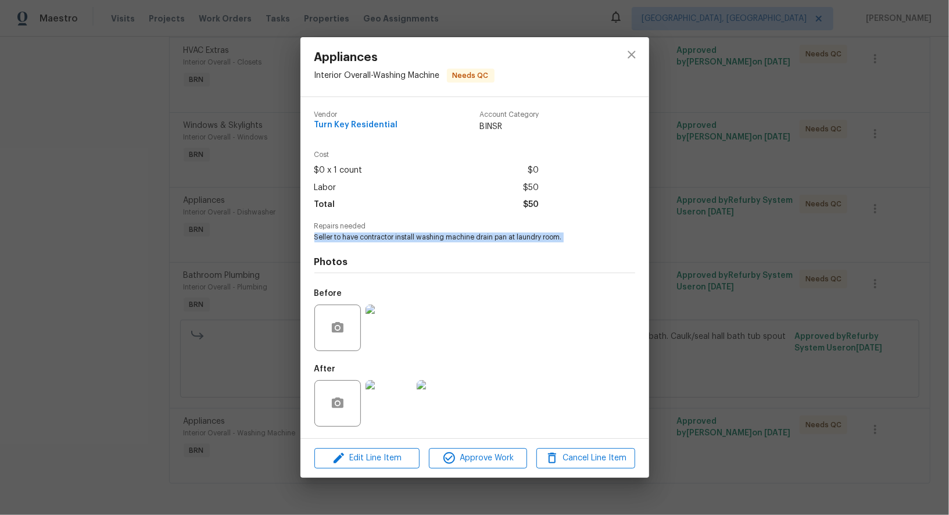
drag, startPoint x: 315, startPoint y: 238, endPoint x: 589, endPoint y: 244, distance: 273.1
click at [589, 244] on div "Vendor Turn Key Residential Account Category BINSR Cost $0 x 1 count $0 Labor $…" at bounding box center [474, 268] width 321 height 332
copy span "Seller to have contractor install washing machine drain pan at laundry room."
click at [398, 340] on img at bounding box center [388, 327] width 46 height 46
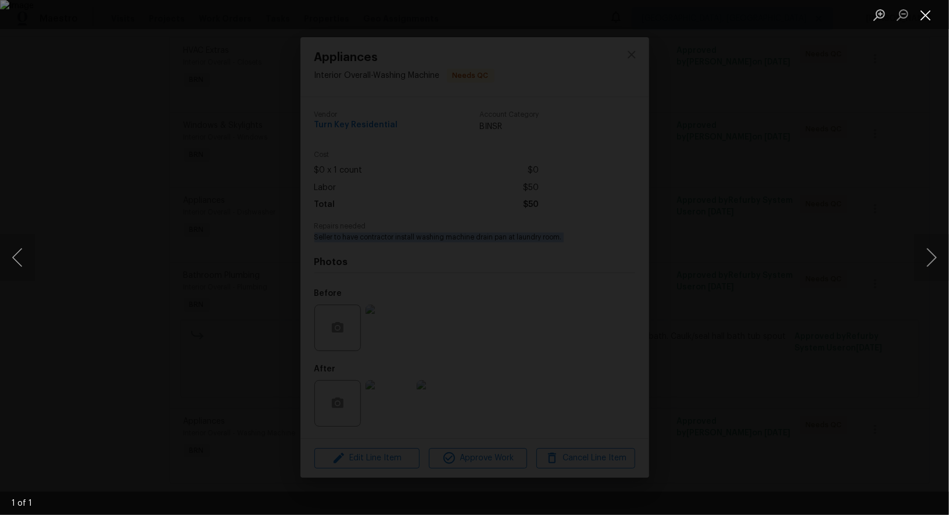
click at [928, 18] on button "Close lightbox" at bounding box center [925, 15] width 23 height 20
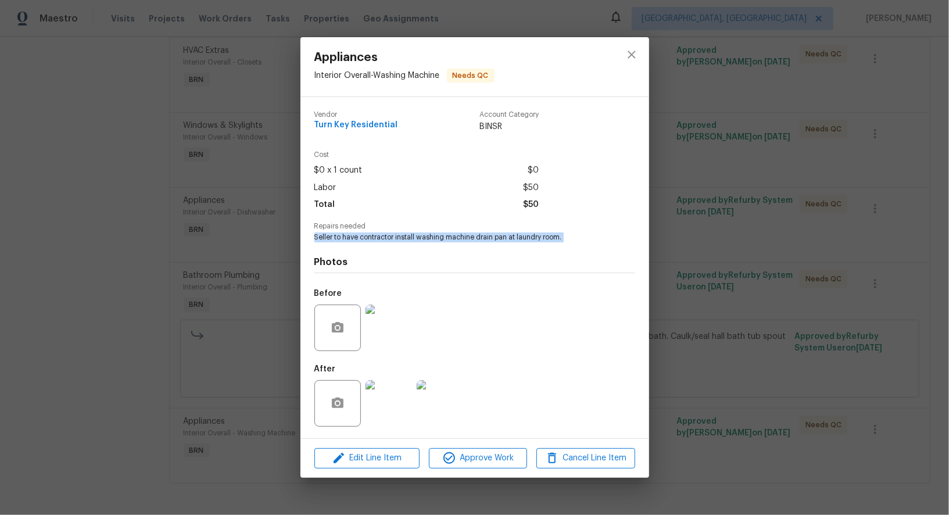
click at [400, 414] on img at bounding box center [388, 403] width 46 height 46
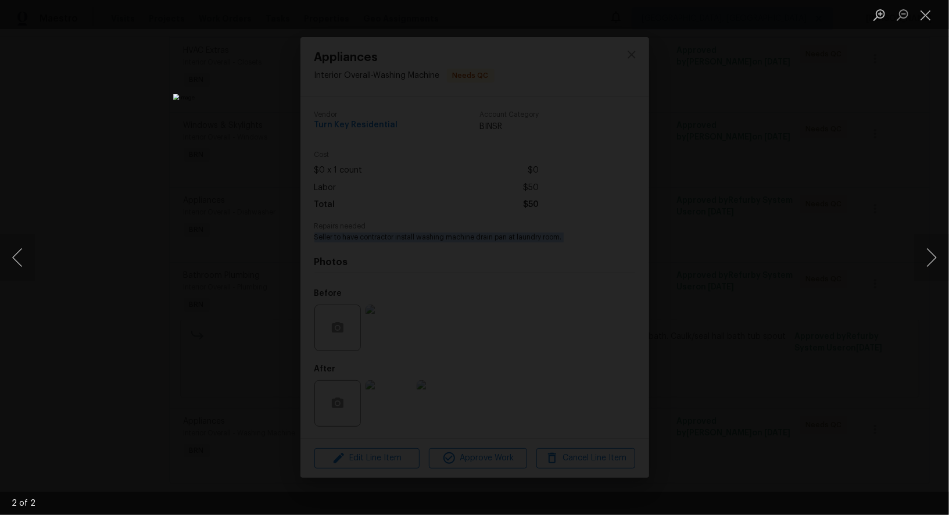
click at [865, 410] on div "Lightbox" at bounding box center [474, 257] width 949 height 515
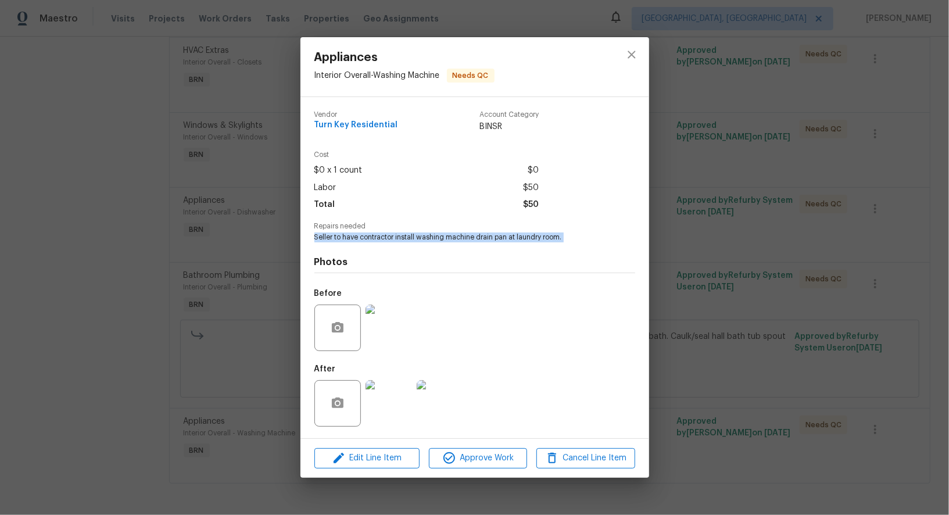
click at [865, 410] on div "Appliances Interior Overall - Washing Machine Needs QC Vendor Turn Key Resident…" at bounding box center [474, 257] width 949 height 515
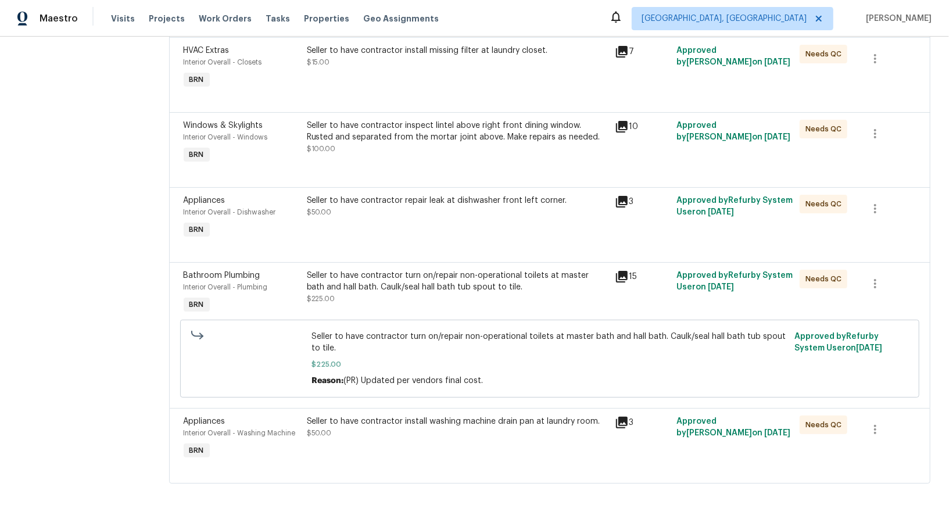
scroll to position [0, 0]
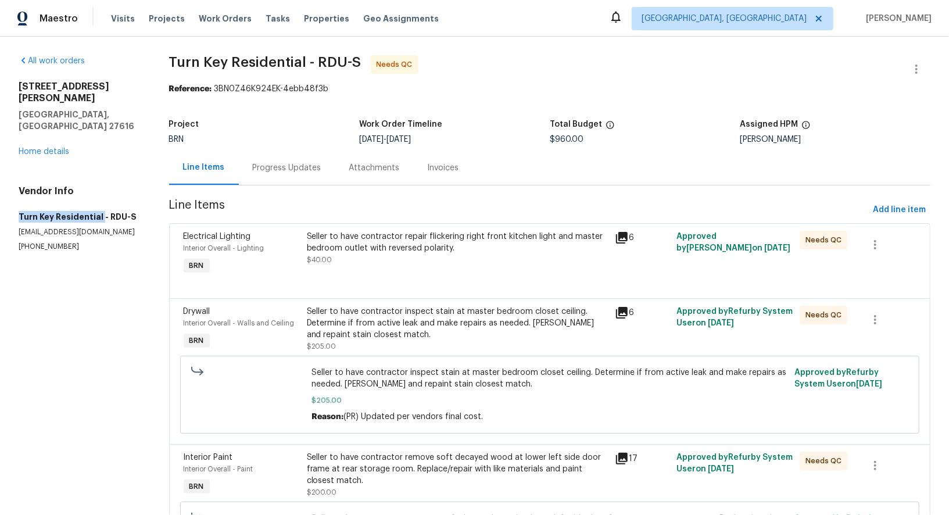
drag, startPoint x: 12, startPoint y: 196, endPoint x: 99, endPoint y: 195, distance: 87.7
click at [407, 239] on div "Seller to have contractor repair flickering right front kitchen light and maste…" at bounding box center [457, 242] width 301 height 23
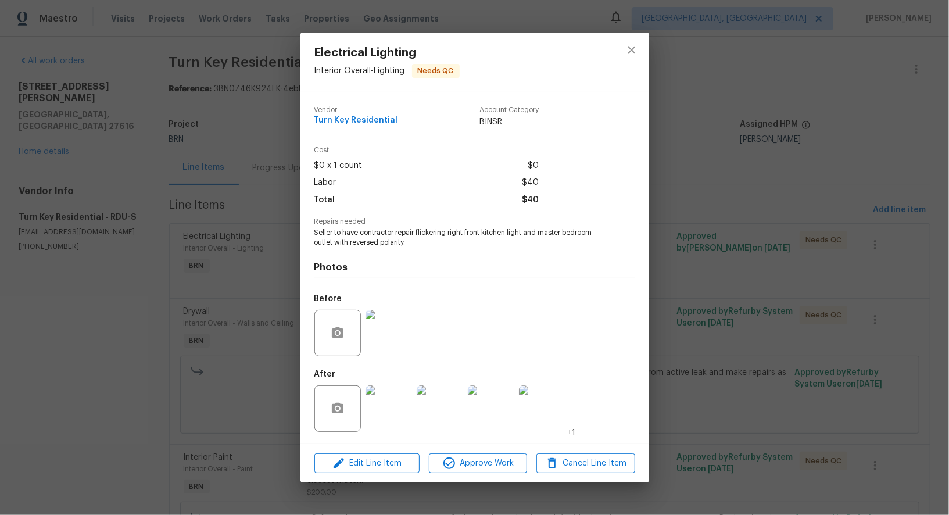
click at [159, 318] on div "Electrical Lighting Interior Overall - Lighting Needs QC Vendor Turn Key Reside…" at bounding box center [474, 257] width 949 height 515
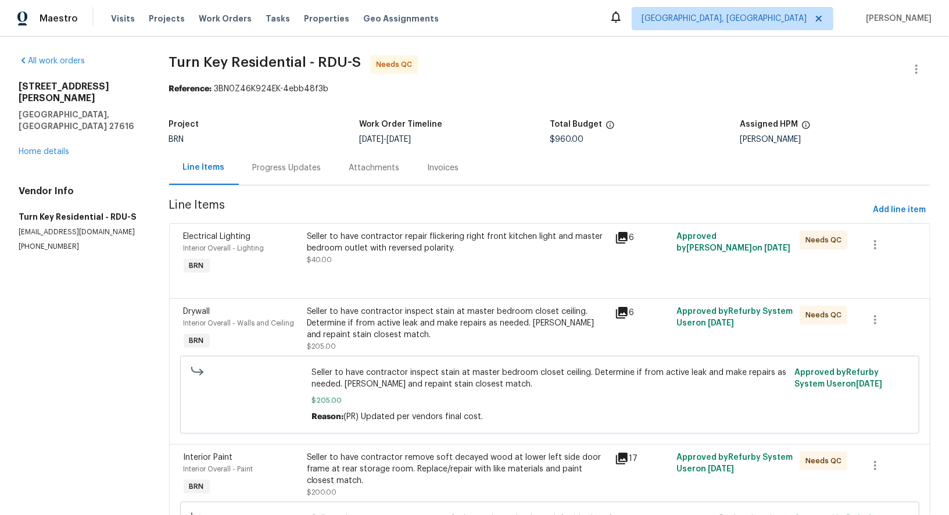
click at [269, 180] on div "Progress Updates" at bounding box center [287, 167] width 96 height 34
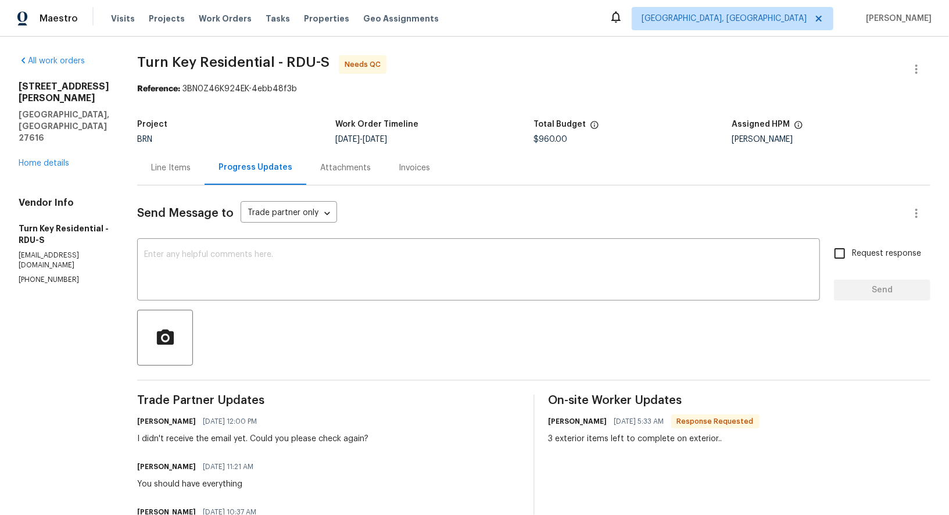
click at [205, 161] on div "Line Items" at bounding box center [170, 167] width 67 height 34
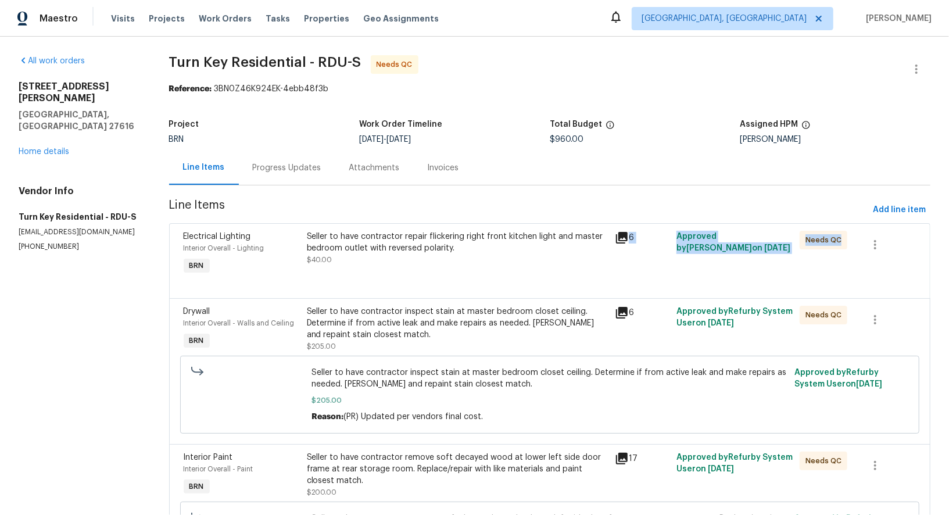
click at [362, 277] on div "Electrical Lighting Interior Overall - Lighting BRN Seller to have contractor r…" at bounding box center [549, 260] width 761 height 75
click at [394, 255] on div "Seller to have contractor repair flickering right front kitchen light and maste…" at bounding box center [457, 248] width 301 height 35
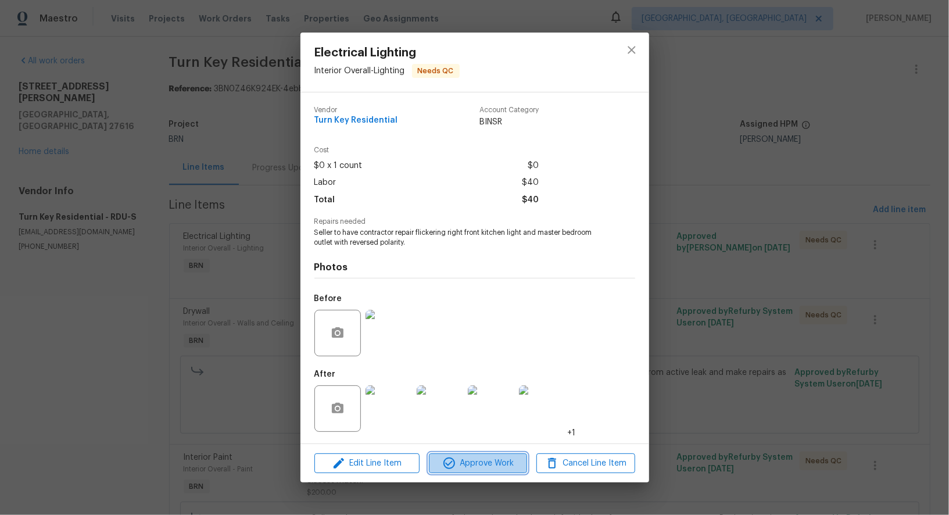
click at [454, 467] on icon "button" at bounding box center [449, 463] width 14 height 14
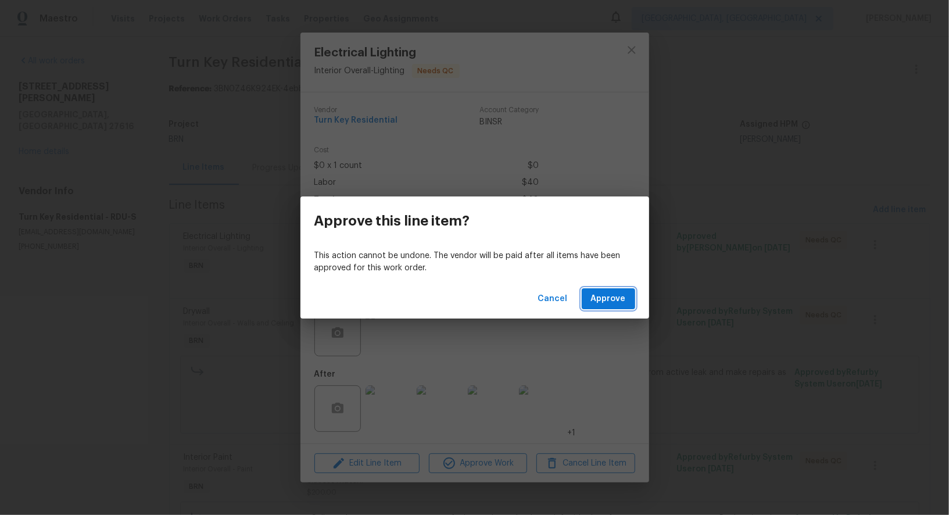
click at [626, 304] on button "Approve" at bounding box center [608, 298] width 53 height 21
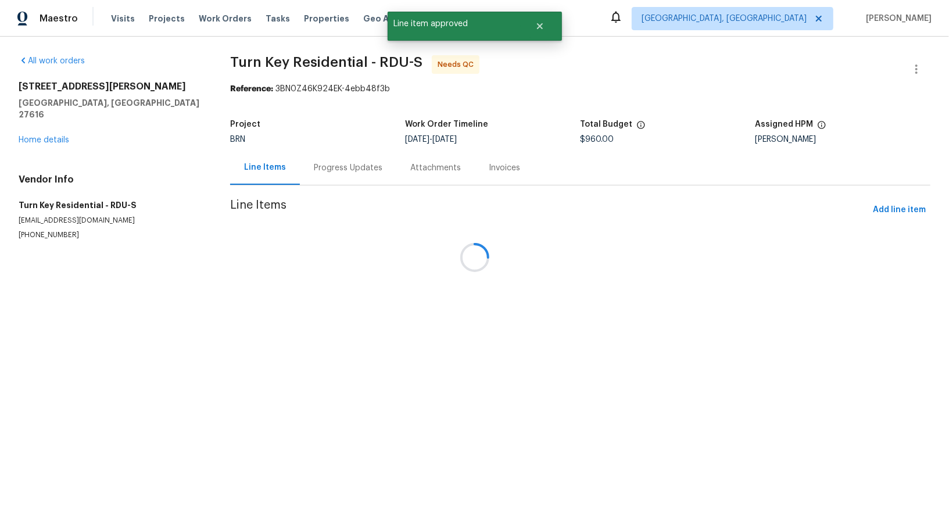
click at [404, 254] on div at bounding box center [474, 257] width 949 height 515
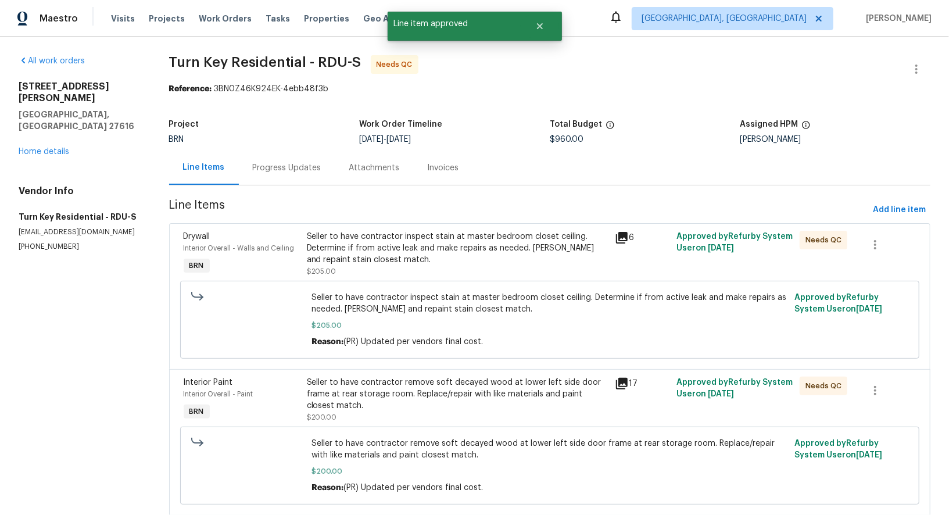
click at [404, 254] on div "Seller to have contractor inspect stain at master bedroom closet ceiling. Deter…" at bounding box center [457, 248] width 301 height 35
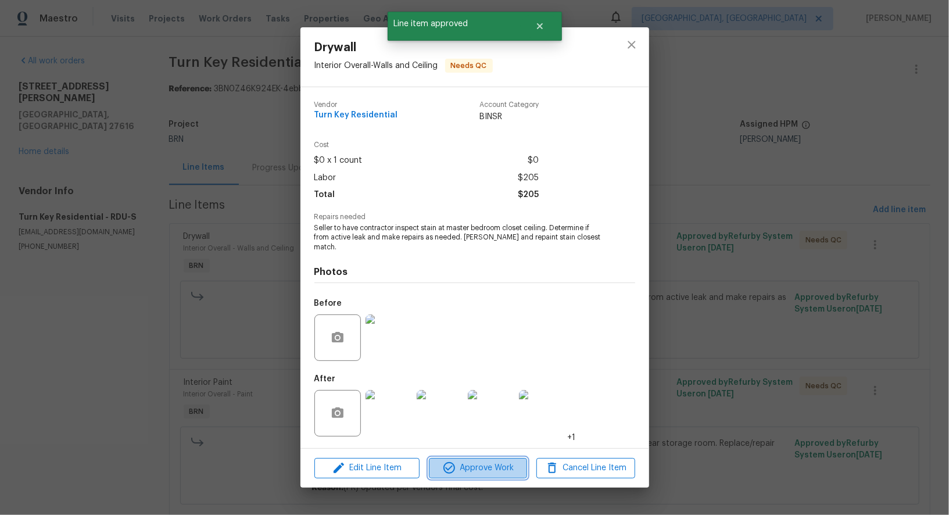
click at [467, 471] on button "Approve Work" at bounding box center [478, 468] width 98 height 20
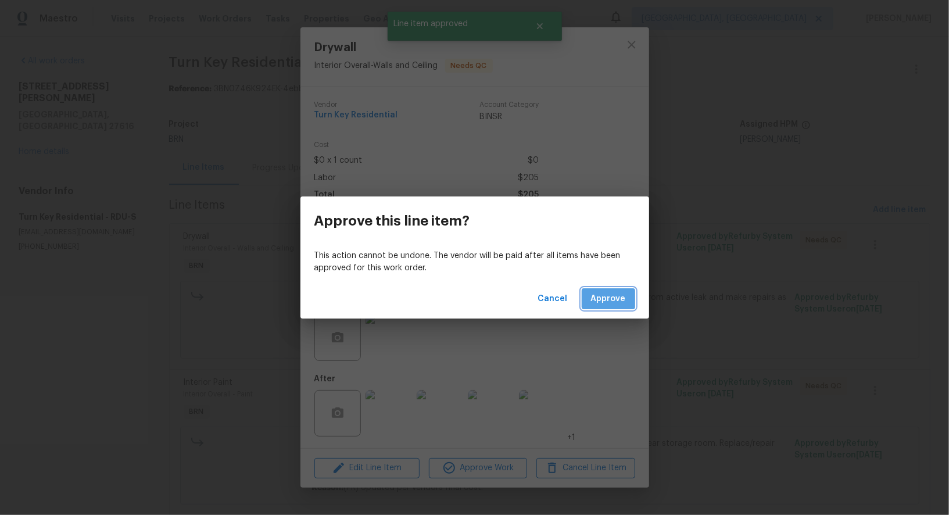
click at [623, 296] on span "Approve" at bounding box center [608, 299] width 35 height 15
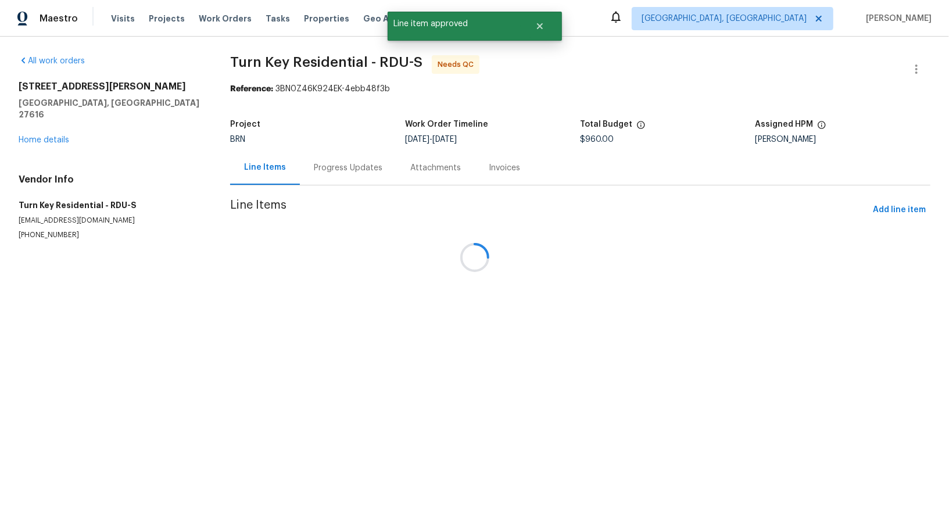
click at [349, 243] on div at bounding box center [474, 257] width 949 height 515
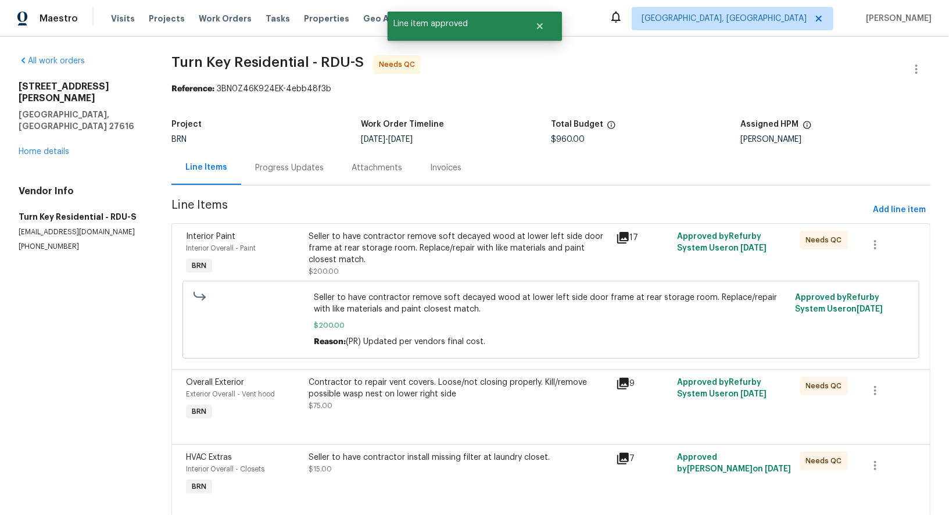
click at [349, 243] on div "Seller to have contractor remove soft decayed wood at lower left side door fram…" at bounding box center [459, 248] width 300 height 35
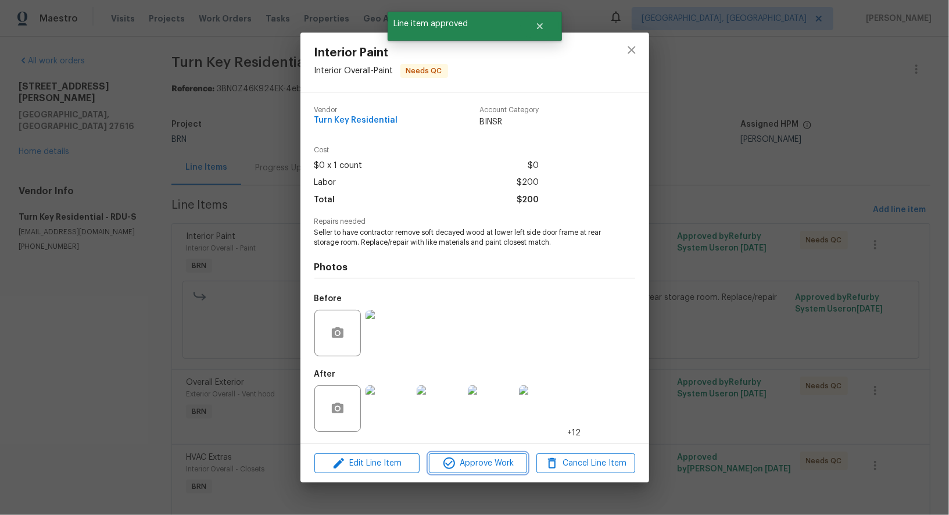
click at [482, 459] on span "Approve Work" at bounding box center [477, 463] width 91 height 15
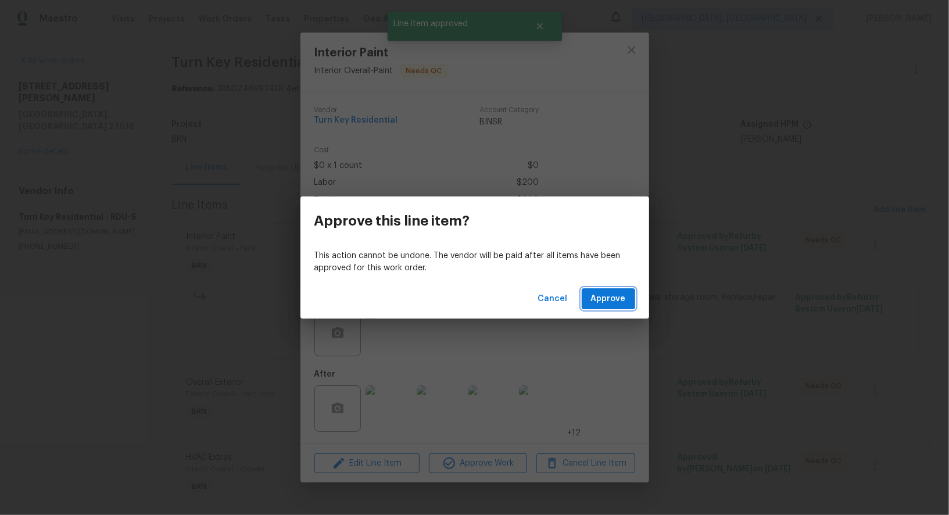
click at [624, 289] on button "Approve" at bounding box center [608, 298] width 53 height 21
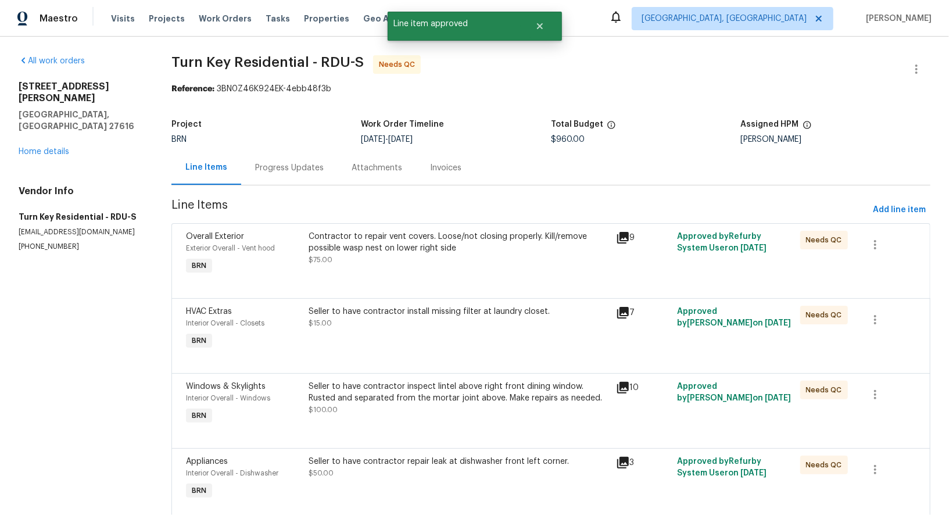
click at [393, 245] on div "Contractor to repair vent covers. Loose/not closing properly. Kill/remove possi…" at bounding box center [459, 242] width 300 height 23
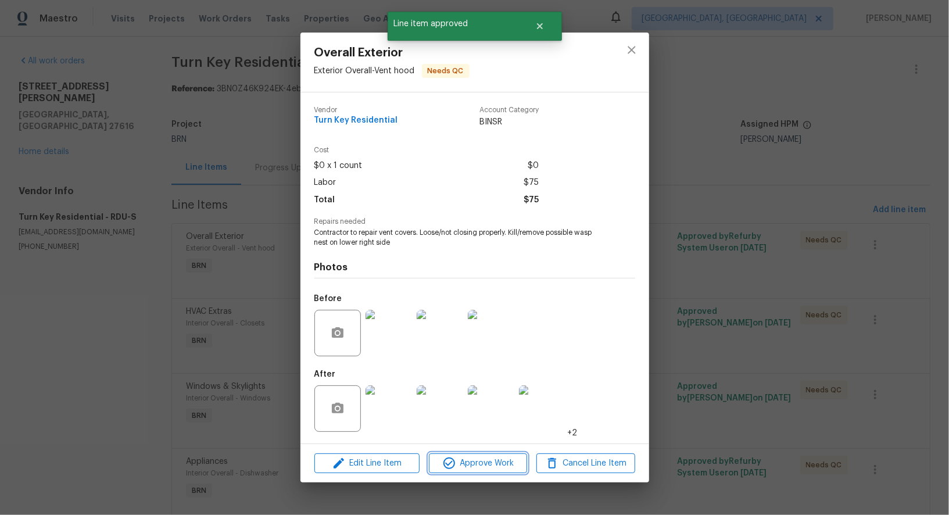
click at [463, 471] on button "Approve Work" at bounding box center [478, 463] width 98 height 20
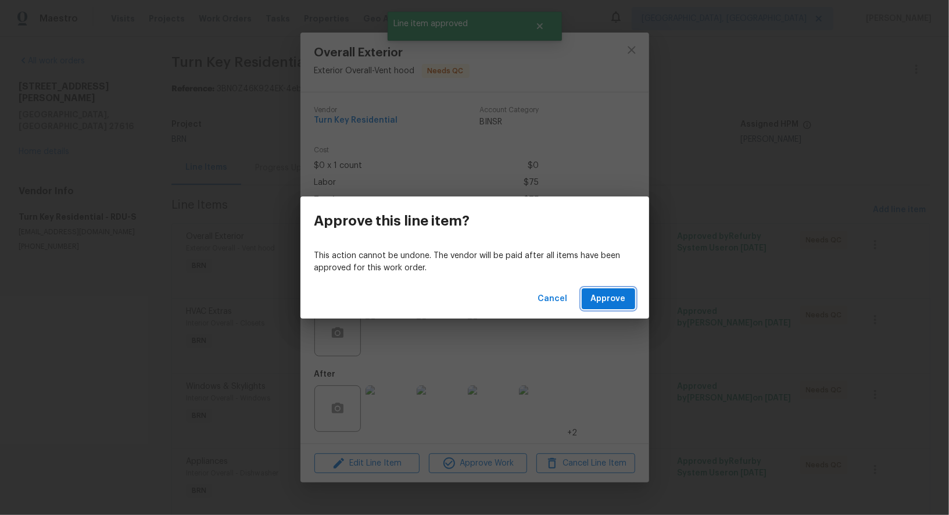
click at [594, 304] on span "Approve" at bounding box center [608, 299] width 35 height 15
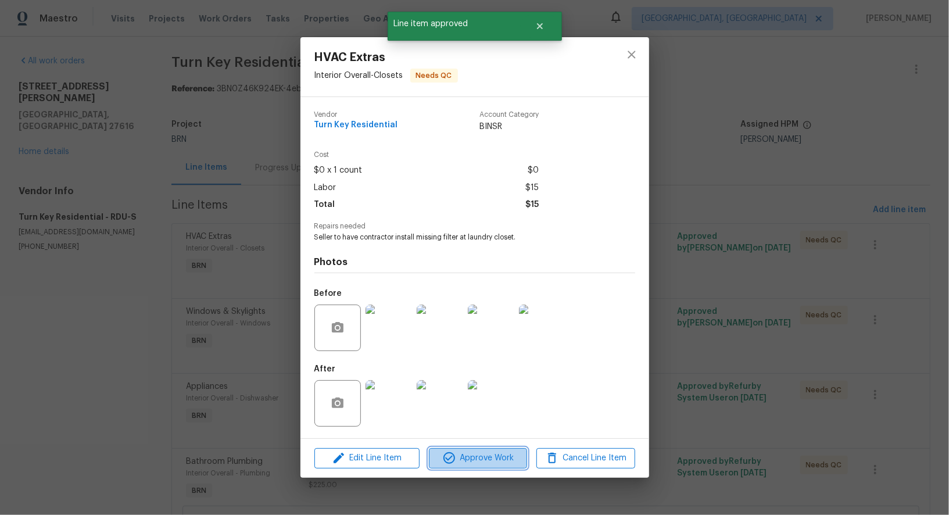
click at [463, 454] on span "Approve Work" at bounding box center [477, 458] width 91 height 15
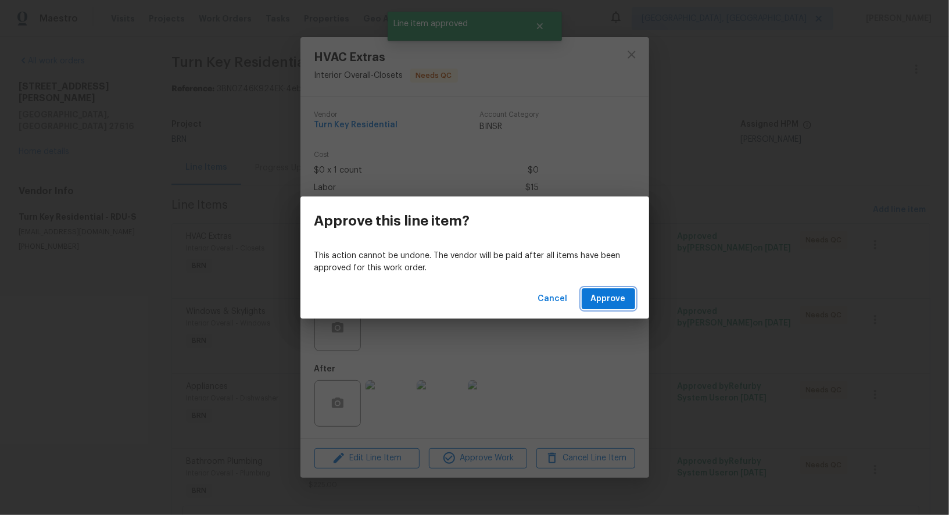
click at [607, 292] on span "Approve" at bounding box center [608, 299] width 35 height 15
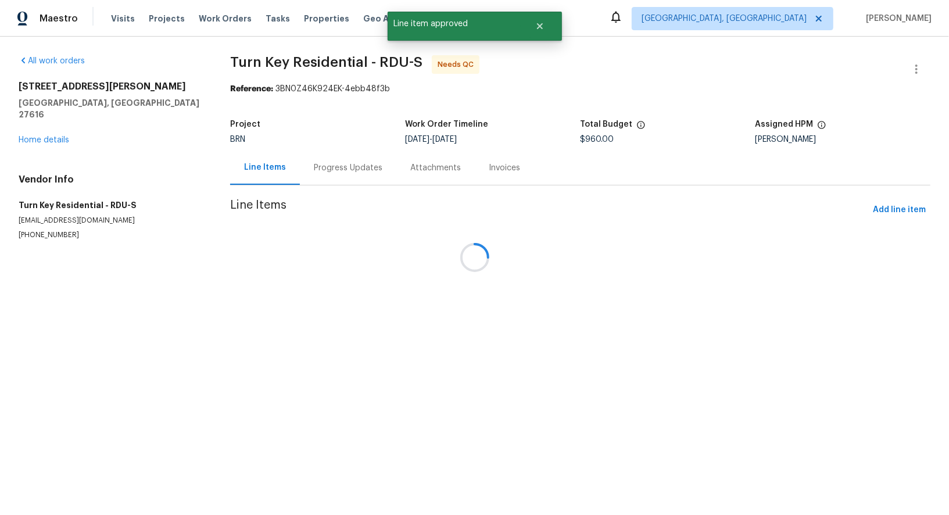
click at [411, 246] on div at bounding box center [474, 257] width 949 height 515
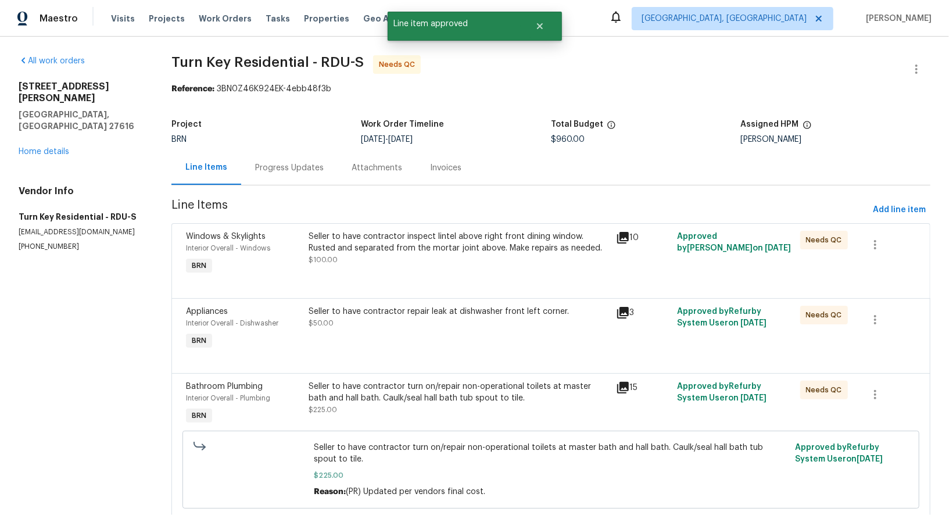
click at [411, 246] on div "Seller to have contractor inspect lintel above right front dining window. Ruste…" at bounding box center [459, 242] width 300 height 23
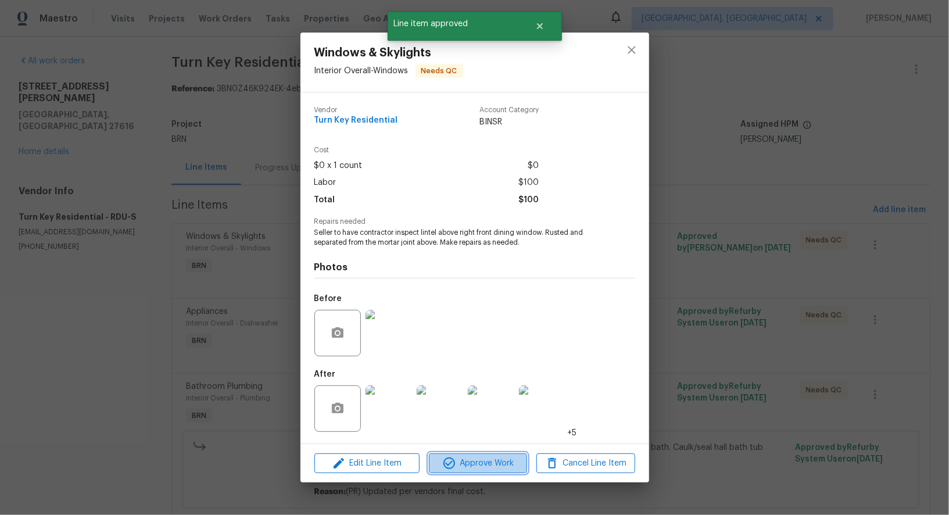
click at [469, 472] on button "Approve Work" at bounding box center [478, 463] width 98 height 20
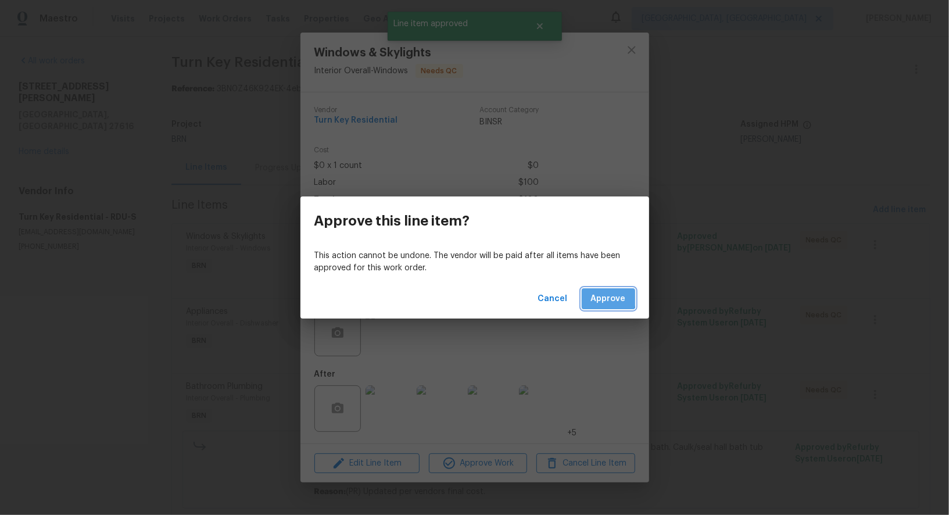
click at [604, 295] on span "Approve" at bounding box center [608, 299] width 35 height 15
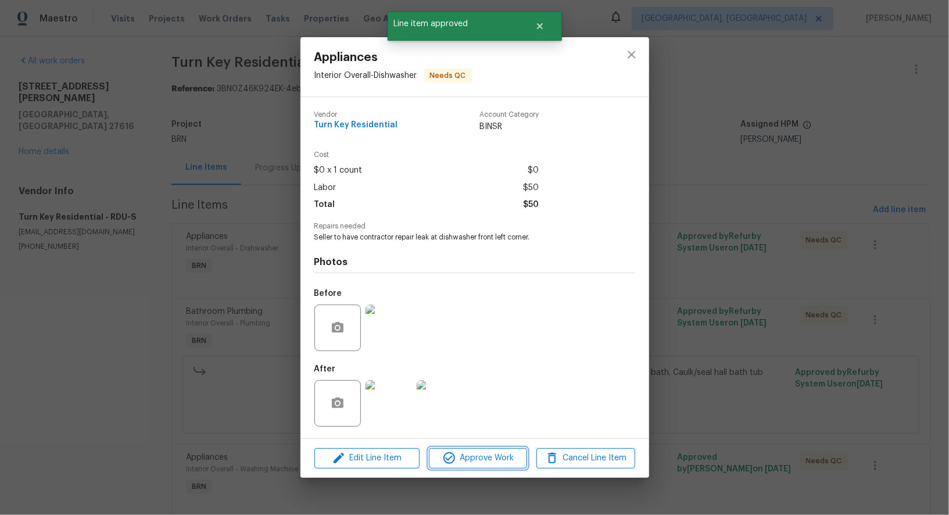
click at [479, 467] on button "Approve Work" at bounding box center [478, 458] width 98 height 20
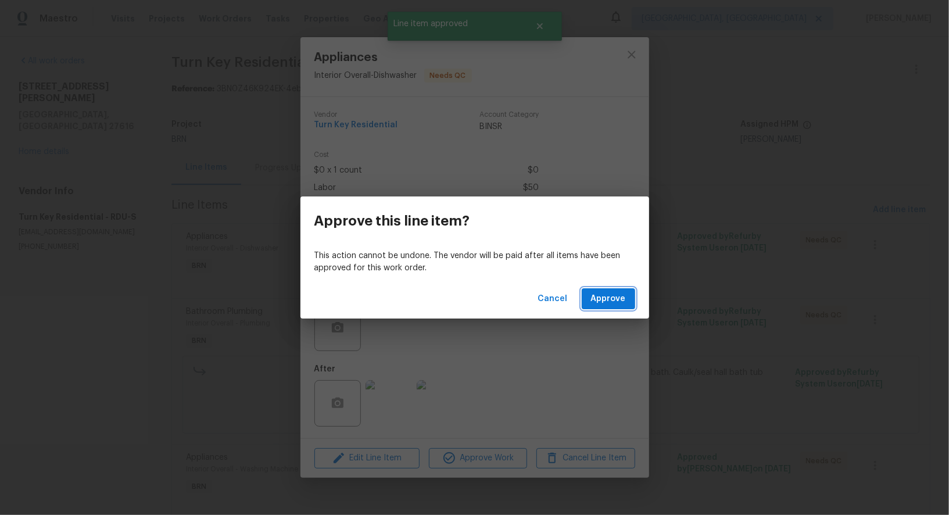
click at [613, 309] on button "Approve" at bounding box center [608, 298] width 53 height 21
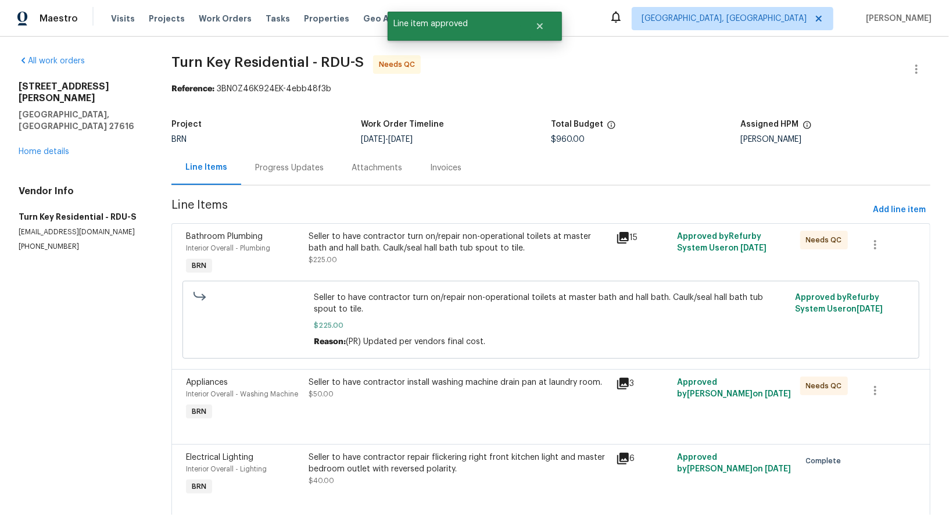
click at [357, 252] on div "Seller to have contractor turn on/repair non-operational toilets at master bath…" at bounding box center [459, 242] width 300 height 23
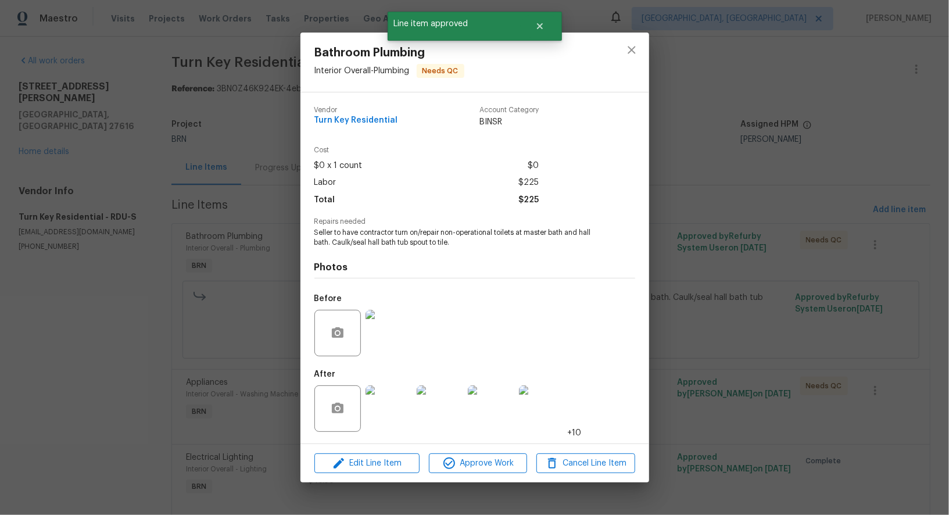
click at [451, 453] on div "Edit Line Item Approve Work Cancel Line Item" at bounding box center [474, 463] width 349 height 39
click at [503, 453] on div "Edit Line Item Approve Work Cancel Line Item" at bounding box center [474, 463] width 349 height 39
click at [503, 471] on button "Approve Work" at bounding box center [478, 463] width 98 height 20
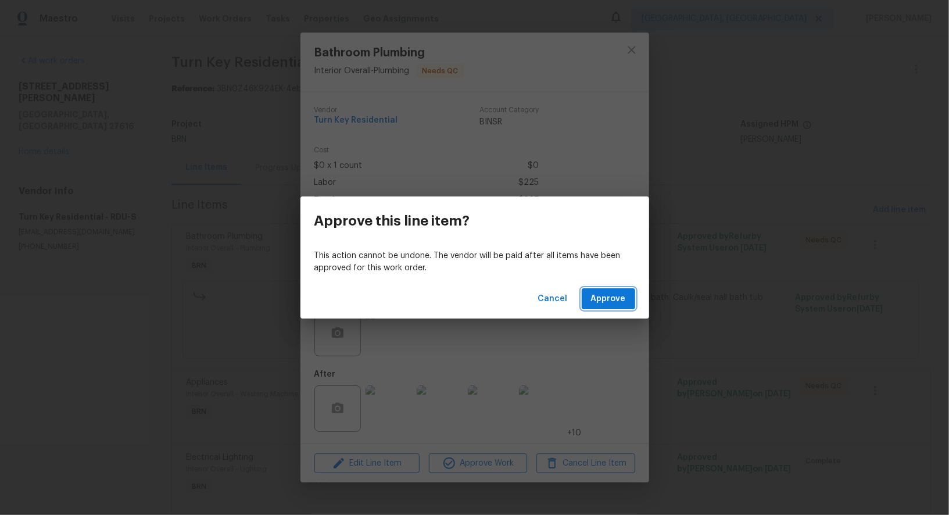
click at [604, 296] on span "Approve" at bounding box center [608, 299] width 35 height 15
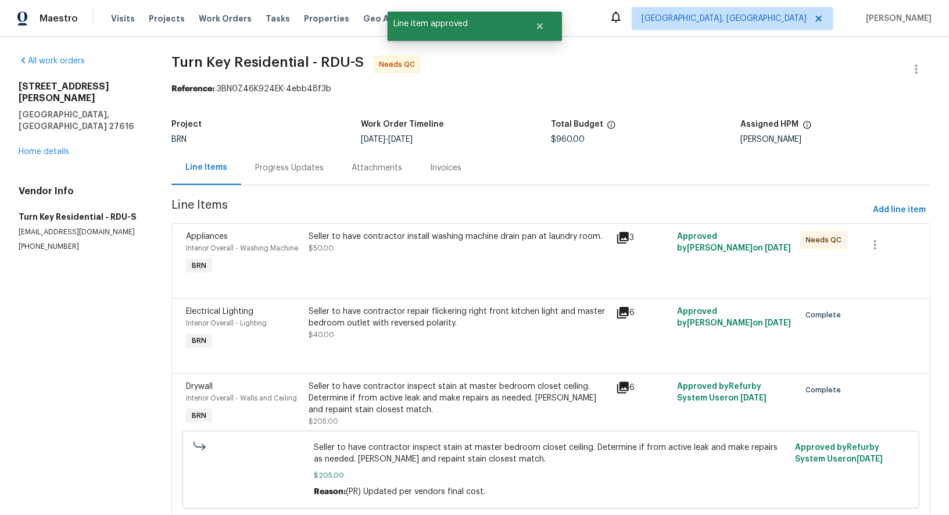
click at [450, 276] on div "Seller to have contractor install washing machine drain pan at laundry room. $5…" at bounding box center [458, 253] width 307 height 53
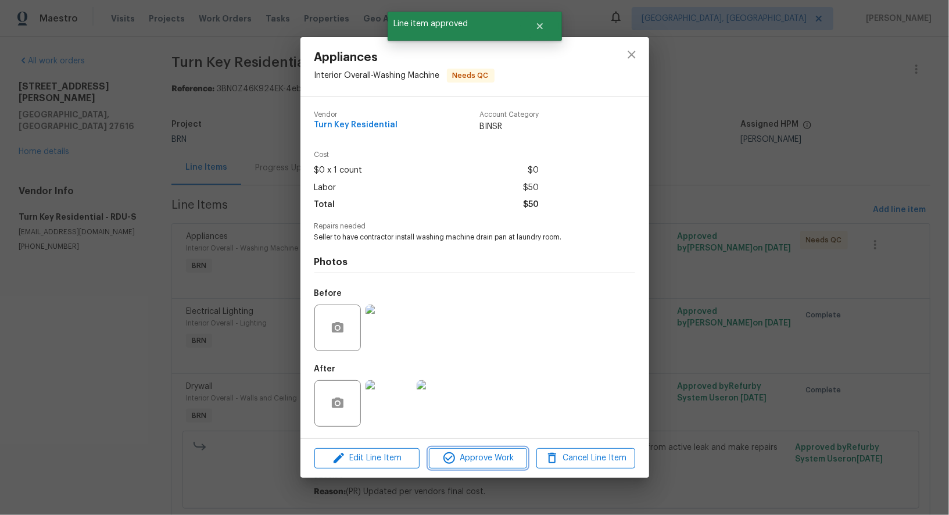
click at [481, 463] on span "Approve Work" at bounding box center [477, 458] width 91 height 15
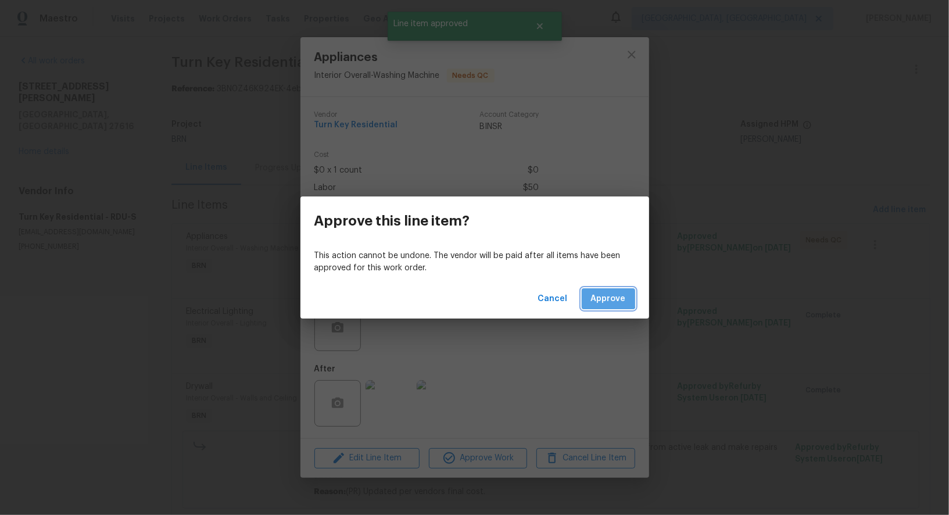
click at [601, 289] on button "Approve" at bounding box center [608, 298] width 53 height 21
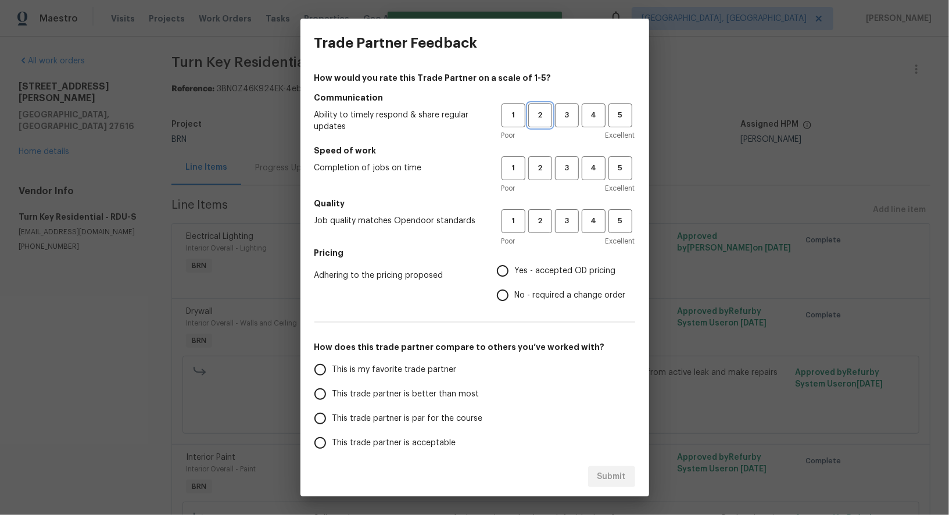
click at [539, 119] on span "2" at bounding box center [539, 115] width 21 height 13
click at [541, 173] on span "2" at bounding box center [539, 168] width 21 height 13
click at [540, 224] on span "2" at bounding box center [539, 220] width 21 height 13
click at [496, 300] on input "No - required a change order" at bounding box center [502, 295] width 24 height 24
radio input "true"
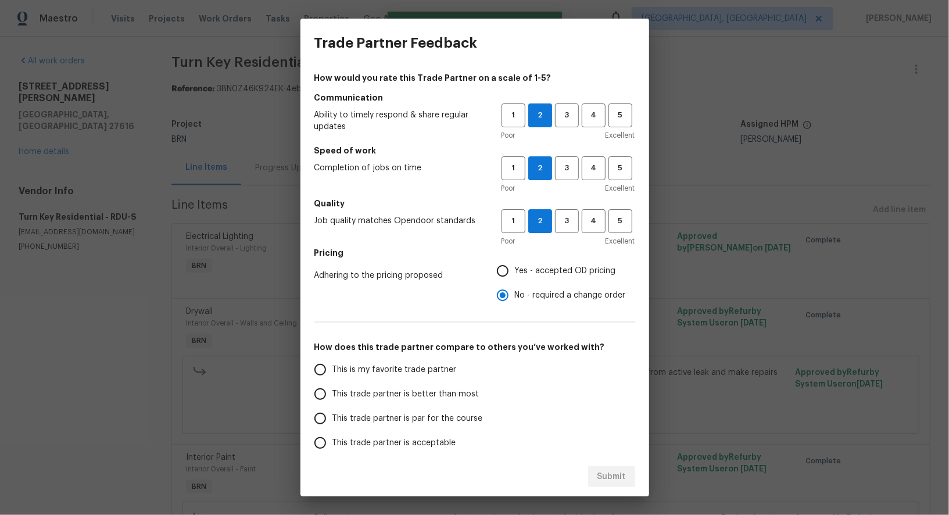
scroll to position [74, 0]
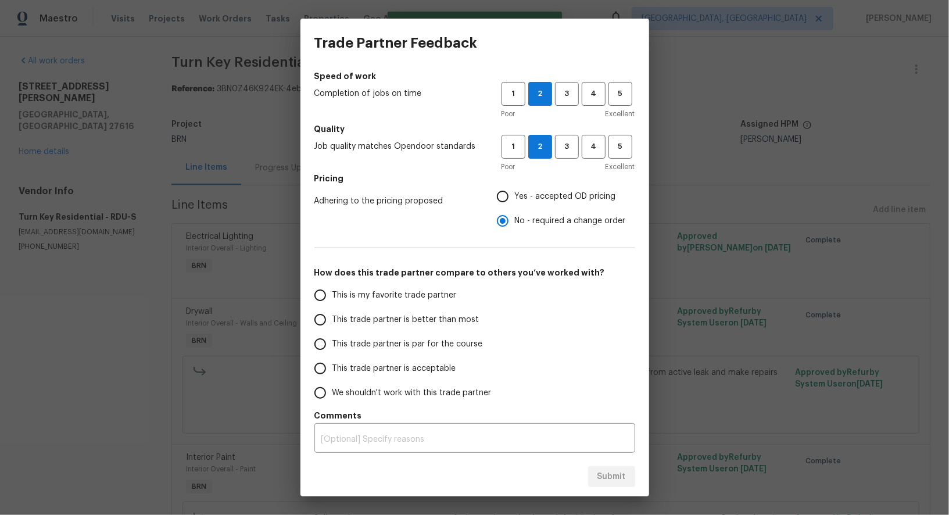
click at [324, 367] on input "This trade partner is acceptable" at bounding box center [320, 368] width 24 height 24
click at [611, 479] on span "Submit" at bounding box center [611, 476] width 28 height 15
radio input "true"
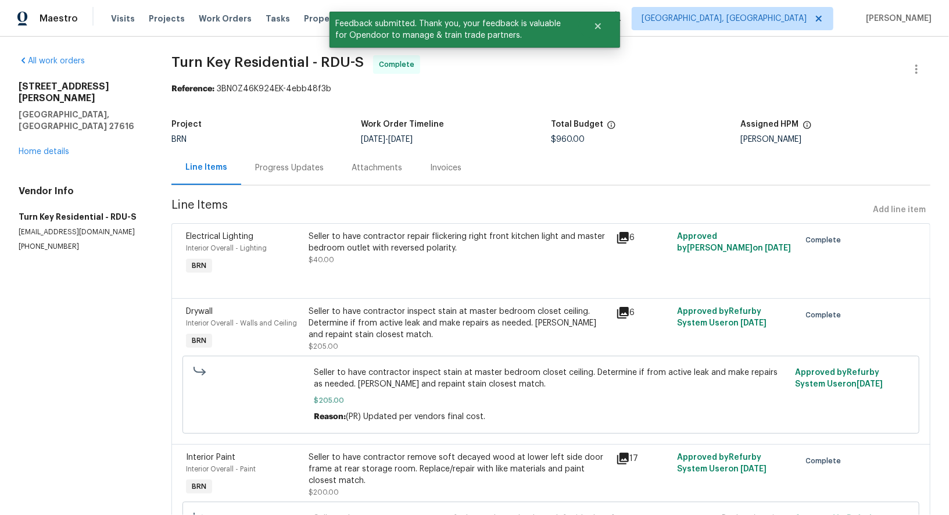
click at [299, 172] on div "Progress Updates" at bounding box center [289, 168] width 69 height 12
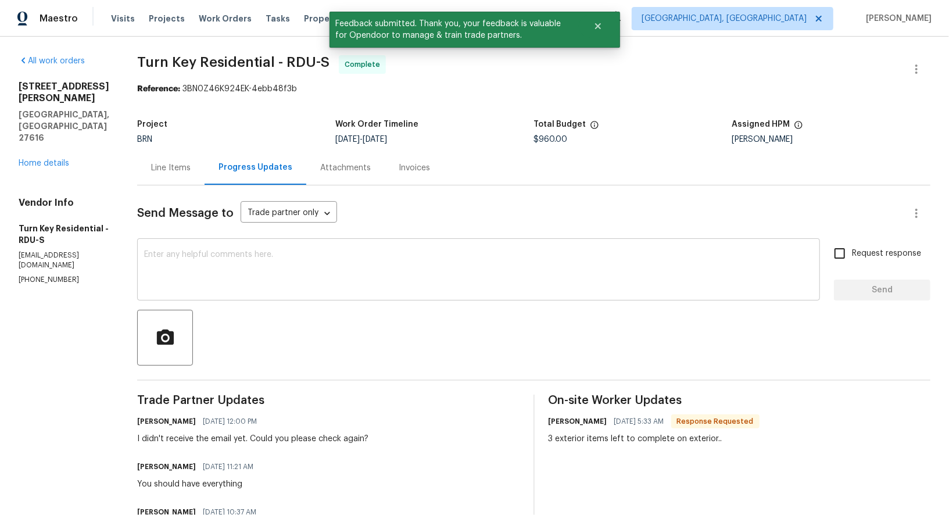
drag, startPoint x: 360, startPoint y: 264, endPoint x: 436, endPoint y: 259, distance: 75.7
click at [360, 264] on textarea at bounding box center [478, 270] width 669 height 41
paste textarea "WO is approved, Please upload the invoice under invoice section. Thanks!"
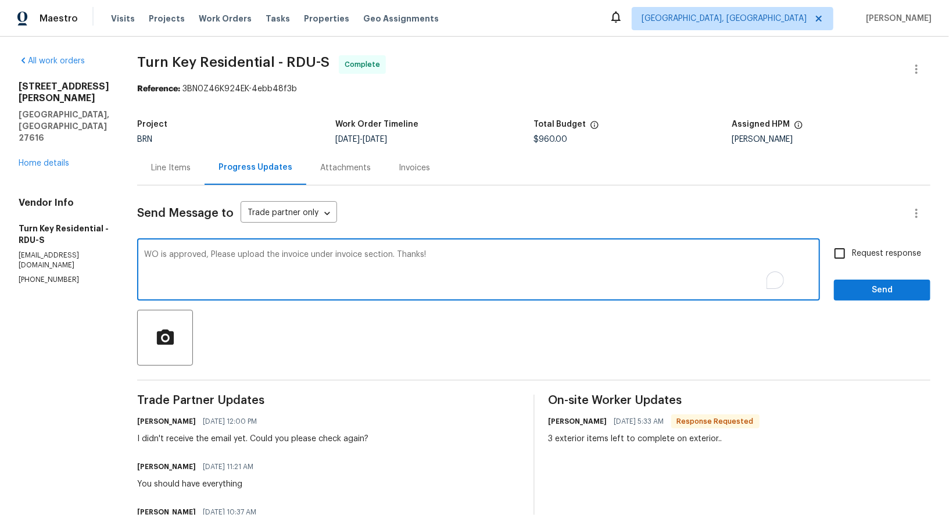
type textarea "WO is approved, Please upload the invoice under invoice section. Thanks!"
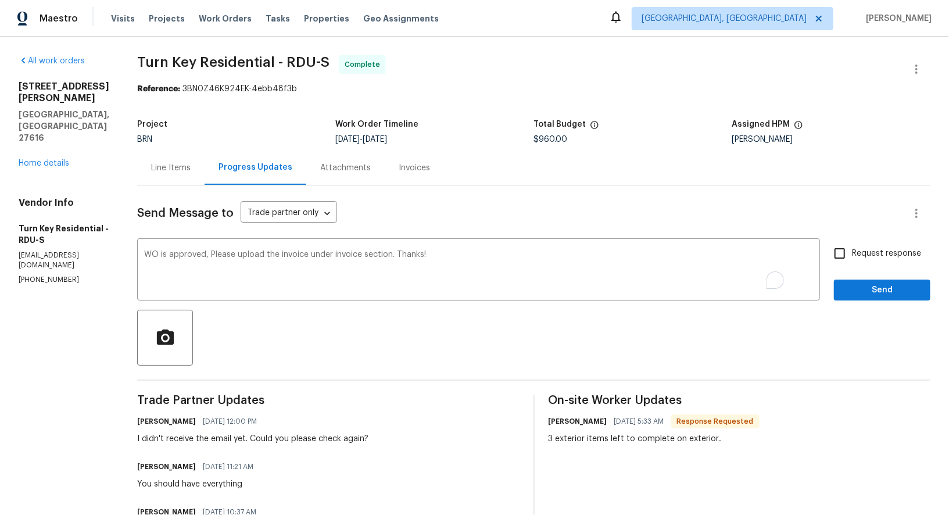
click at [857, 249] on span "Request response" at bounding box center [886, 254] width 69 height 12
click at [852, 249] on input "Request response" at bounding box center [839, 253] width 24 height 24
checkbox input "true"
click at [868, 288] on span "Send" at bounding box center [882, 290] width 78 height 15
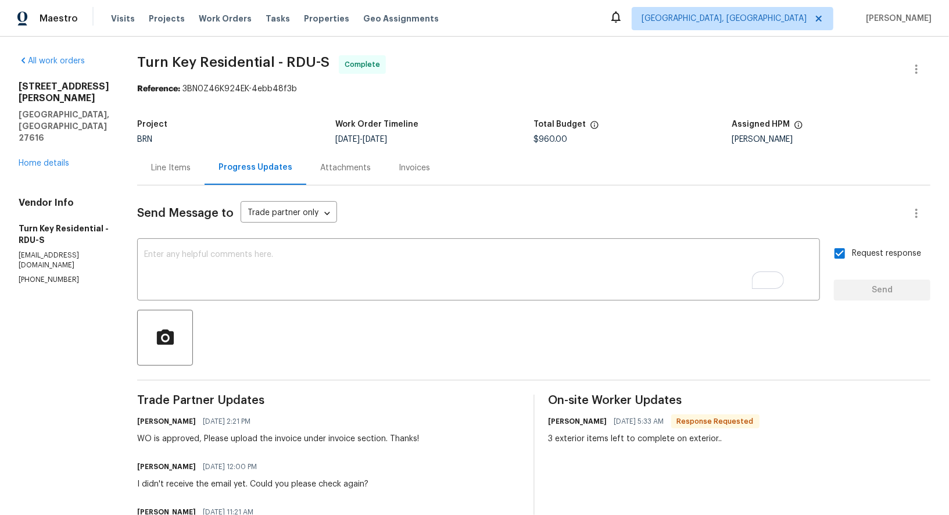
click at [444, 157] on div "Invoices" at bounding box center [414, 167] width 59 height 34
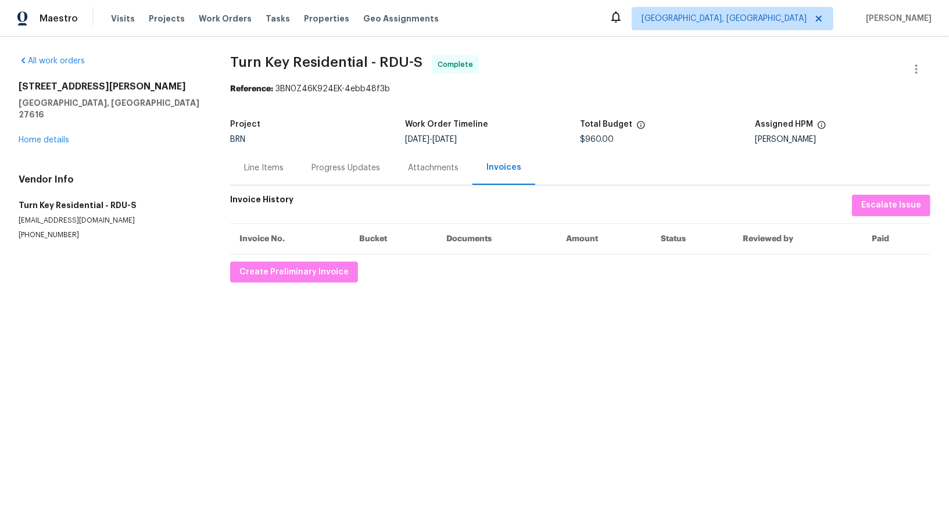
click at [295, 282] on div "All work orders 8891 Commons Townes Dr Raleigh, NC 27616 Home details Vendor In…" at bounding box center [474, 169] width 949 height 264
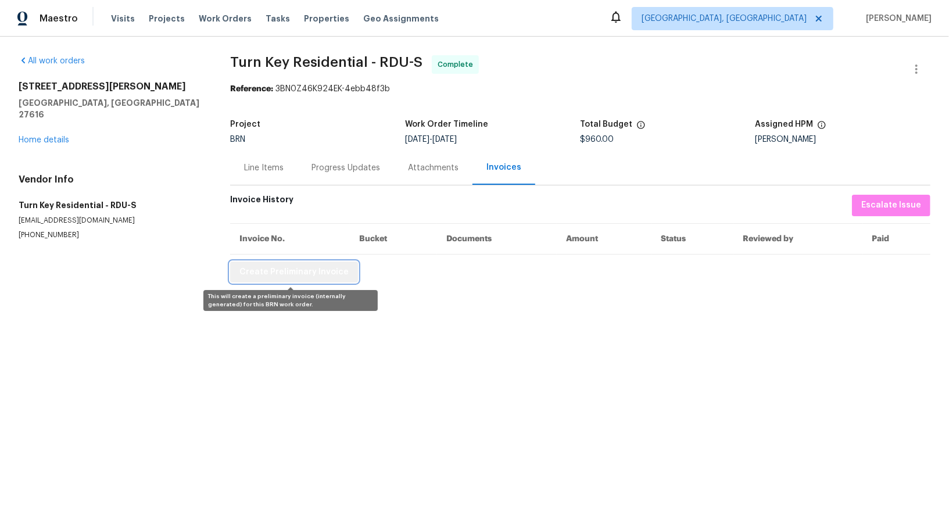
click at [295, 274] on span "Create Preliminary Invoice" at bounding box center [293, 272] width 109 height 15
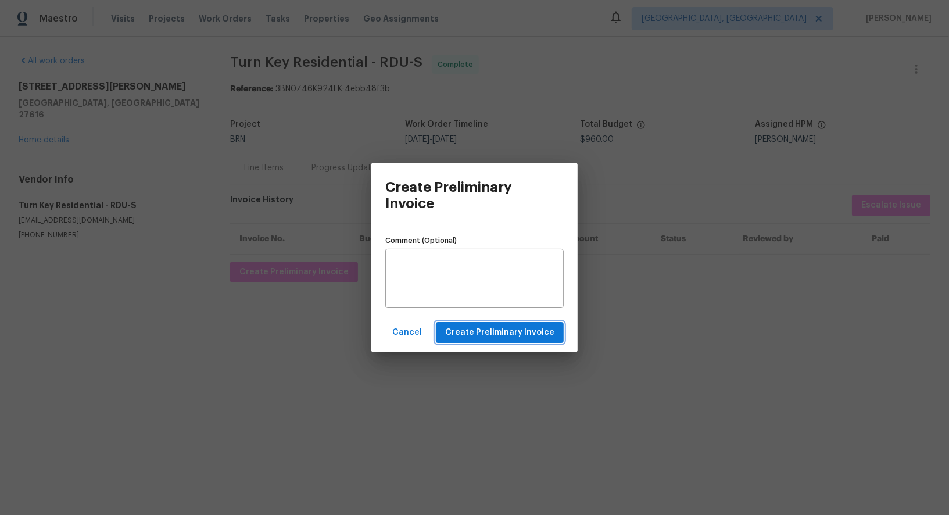
click at [489, 333] on span "Create Preliminary Invoice" at bounding box center [499, 332] width 109 height 15
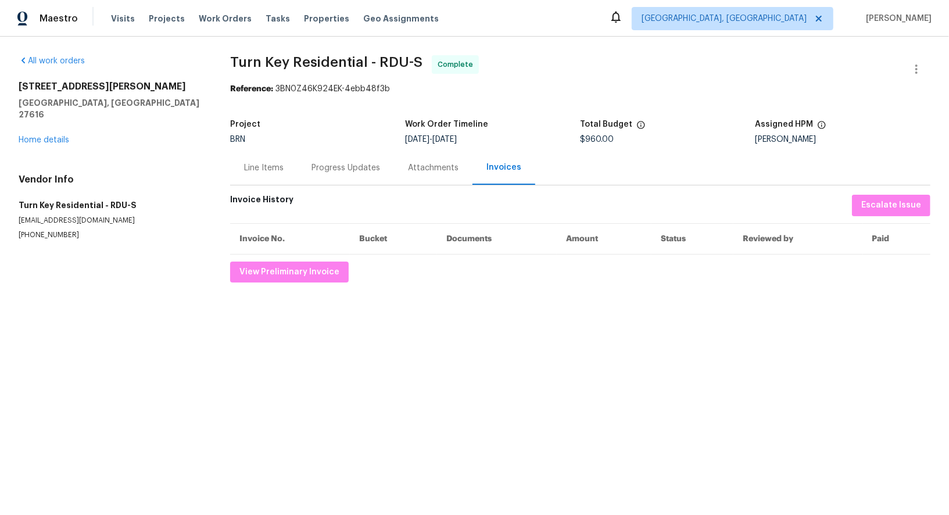
click at [331, 168] on div "Progress Updates" at bounding box center [345, 168] width 69 height 12
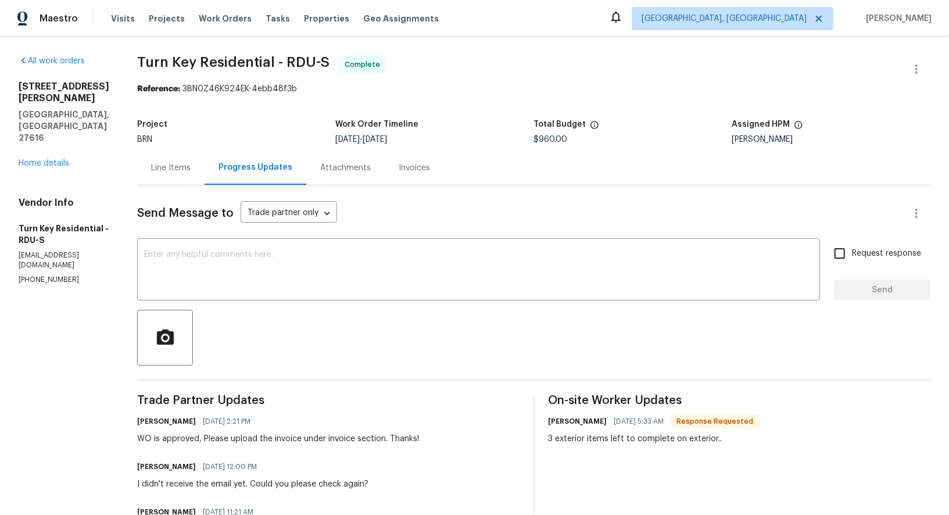
click at [191, 171] on div "Line Items" at bounding box center [171, 168] width 40 height 12
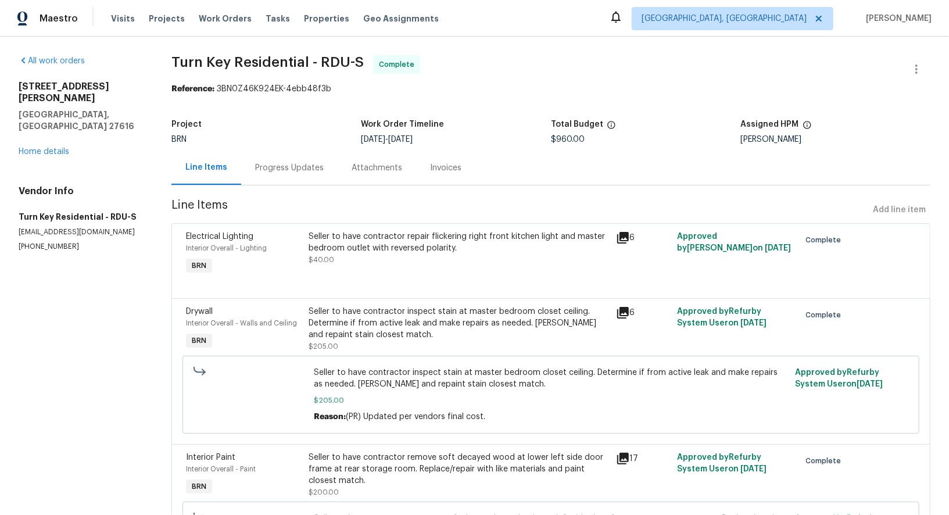
click at [306, 165] on div "Progress Updates" at bounding box center [289, 168] width 69 height 12
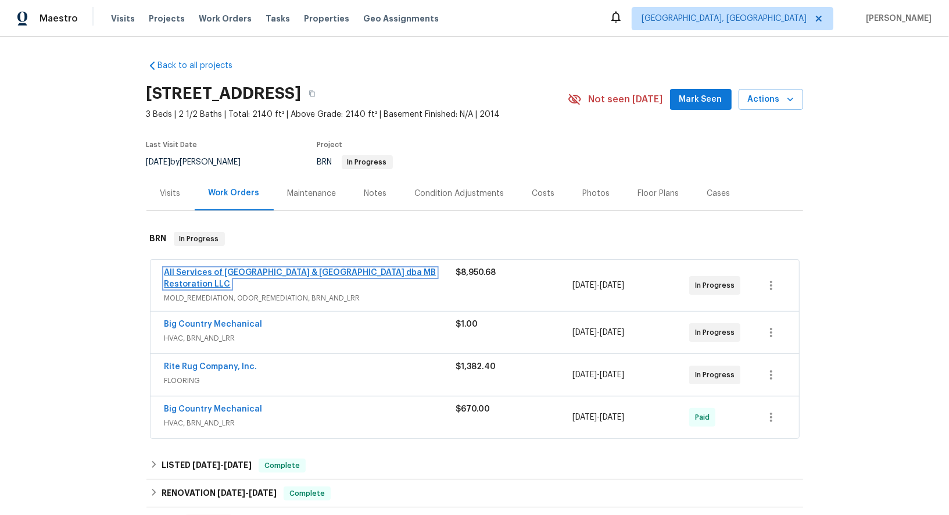
click at [401, 272] on link "All Services of [GEOGRAPHIC_DATA] & [GEOGRAPHIC_DATA] dba MB Restoration LLC" at bounding box center [300, 278] width 272 height 20
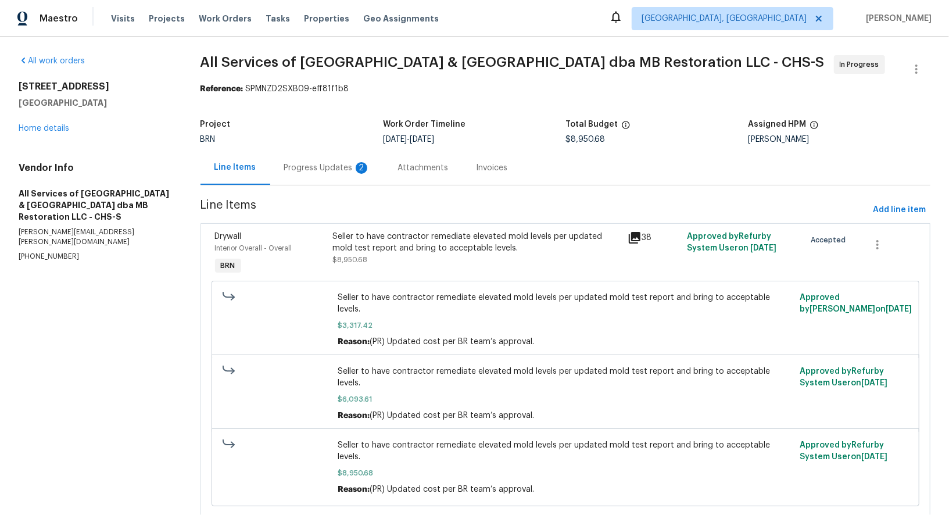
click at [298, 170] on div "Progress Updates 2" at bounding box center [327, 168] width 86 height 12
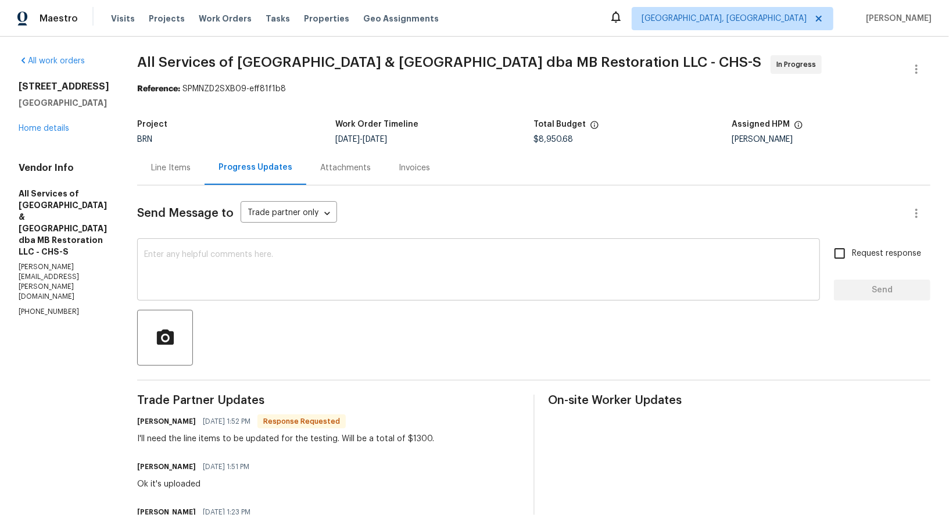
click at [219, 291] on div "x ​" at bounding box center [478, 270] width 683 height 59
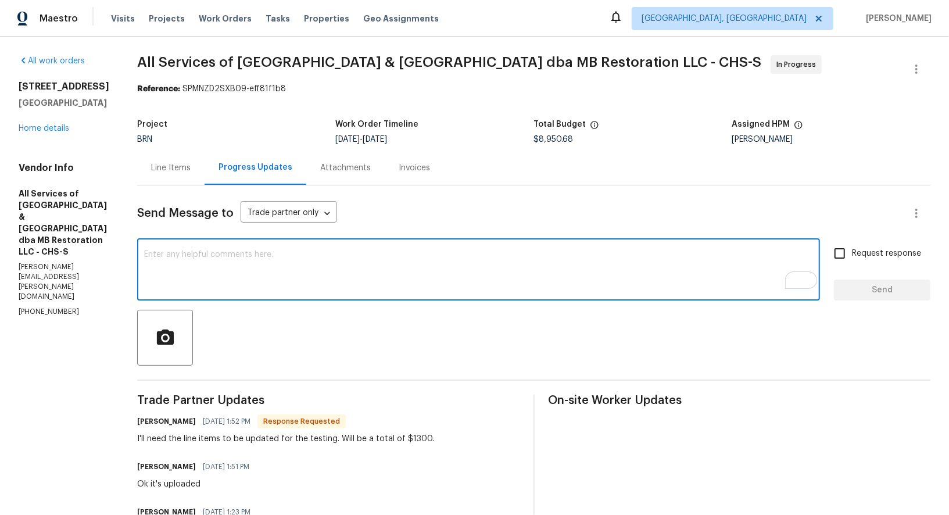
click at [180, 185] on div "Line Items" at bounding box center [170, 167] width 67 height 34
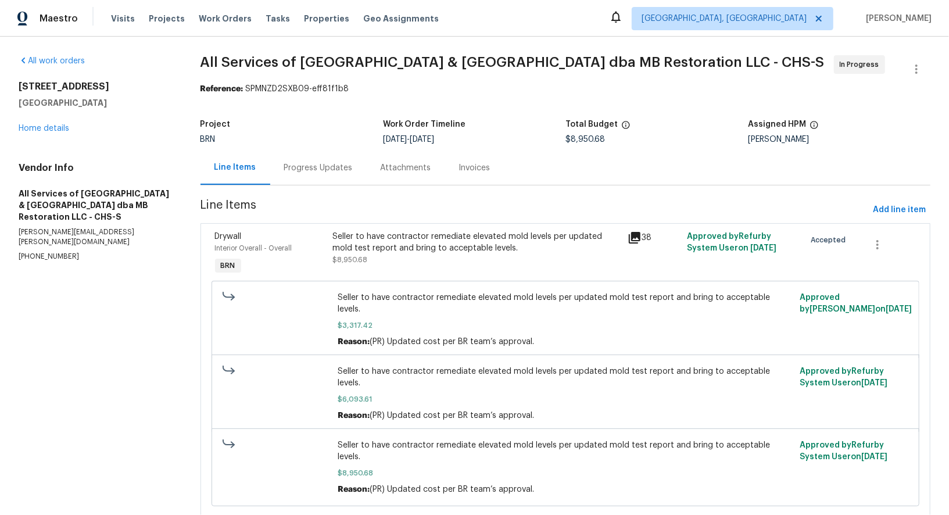
click at [299, 175] on div "Progress Updates" at bounding box center [318, 167] width 96 height 34
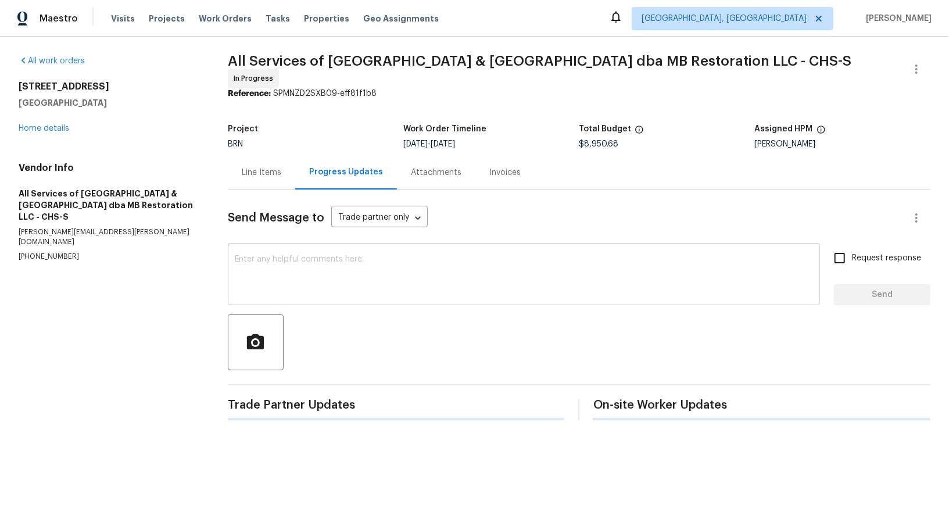
click at [306, 271] on textarea at bounding box center [524, 275] width 578 height 41
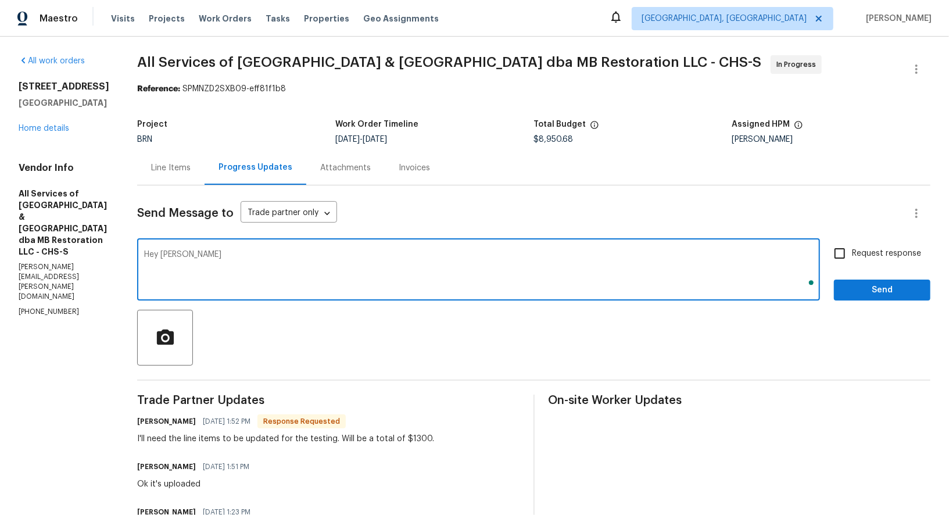
type textarea "Hey matt,"
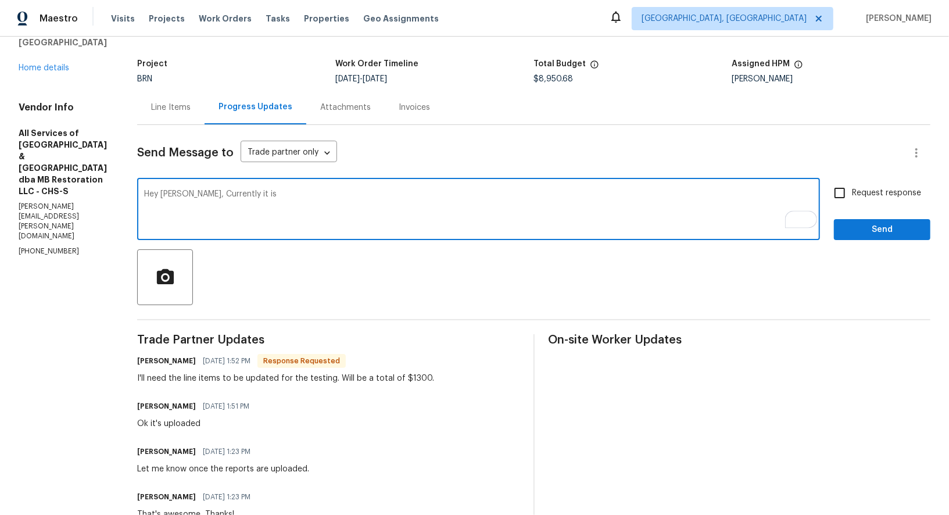
scroll to position [20, 0]
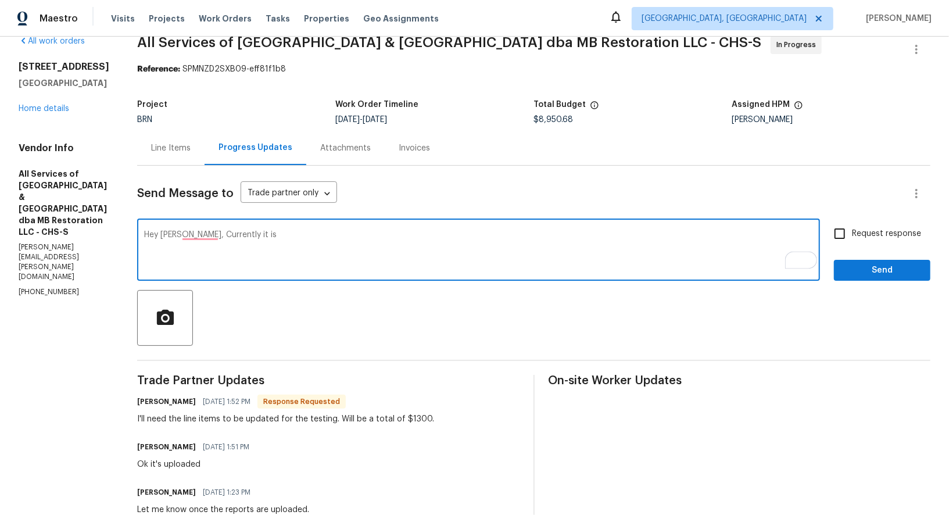
drag, startPoint x: 216, startPoint y: 236, endPoint x: 353, endPoint y: 236, distance: 136.5
click at [353, 236] on textarea "Hey Matt, Currently it is" at bounding box center [478, 251] width 669 height 41
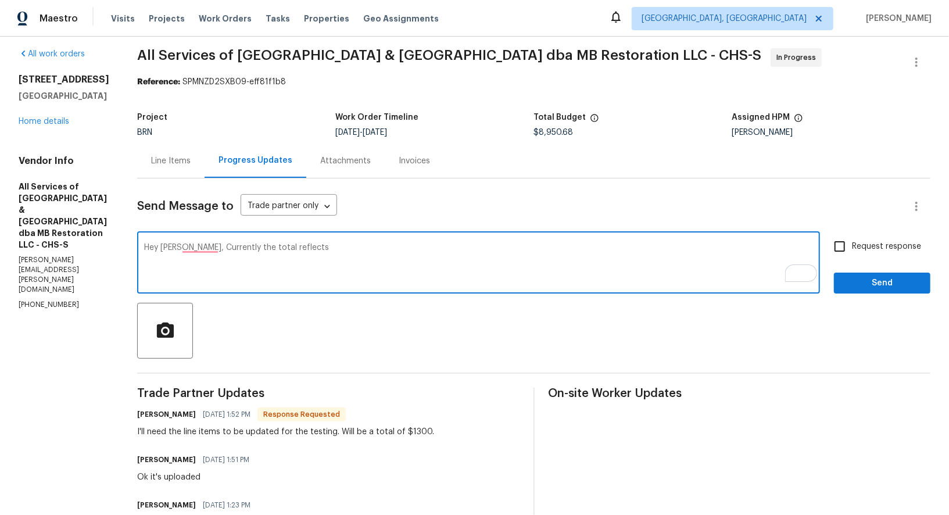
click at [202, 251] on textarea "Hey Matt, Currently the total reflects" at bounding box center [478, 263] width 669 height 41
click at [293, 261] on textarea "Hey Matt, currently the total reflects" at bounding box center [478, 263] width 669 height 41
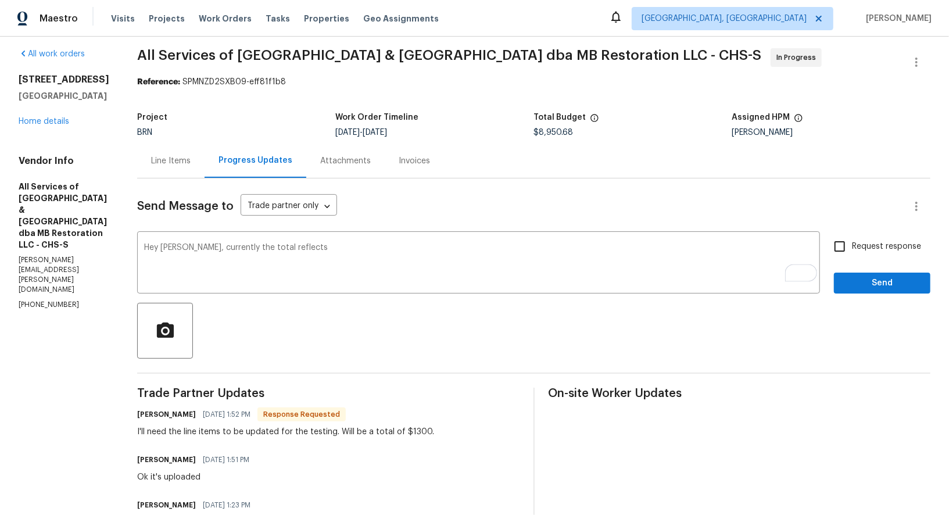
drag, startPoint x: 585, startPoint y: 128, endPoint x: 575, endPoint y: 128, distance: 10.5
click at [575, 128] on figure "Total Budget $8,950.68" at bounding box center [633, 124] width 198 height 23
drag, startPoint x: 580, startPoint y: 132, endPoint x: 532, endPoint y: 132, distance: 48.2
click at [534, 132] on div "$8,950.68" at bounding box center [633, 132] width 198 height 8
copy span "$8,950.68"
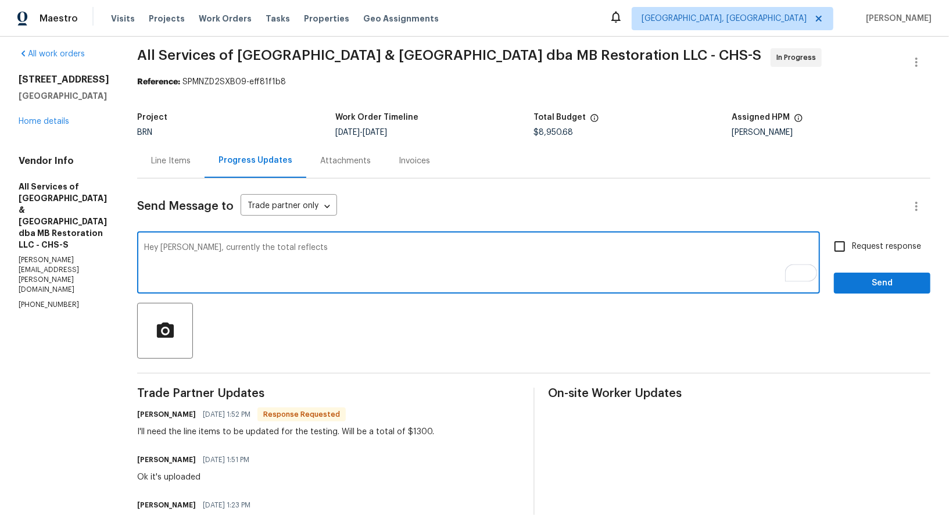
click at [307, 245] on textarea "Hey Matt, currently the total reflects" at bounding box center [478, 263] width 669 height 41
paste textarea "$8,950.68"
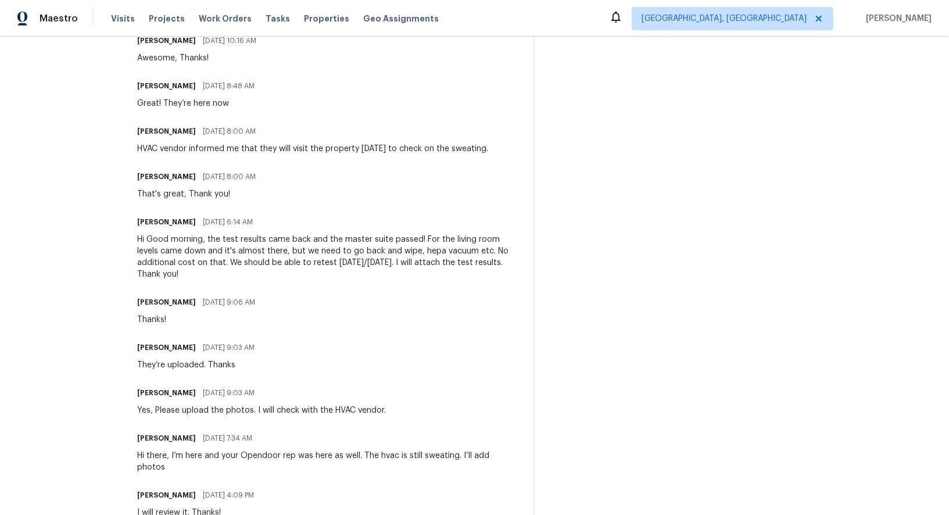
scroll to position [0, 0]
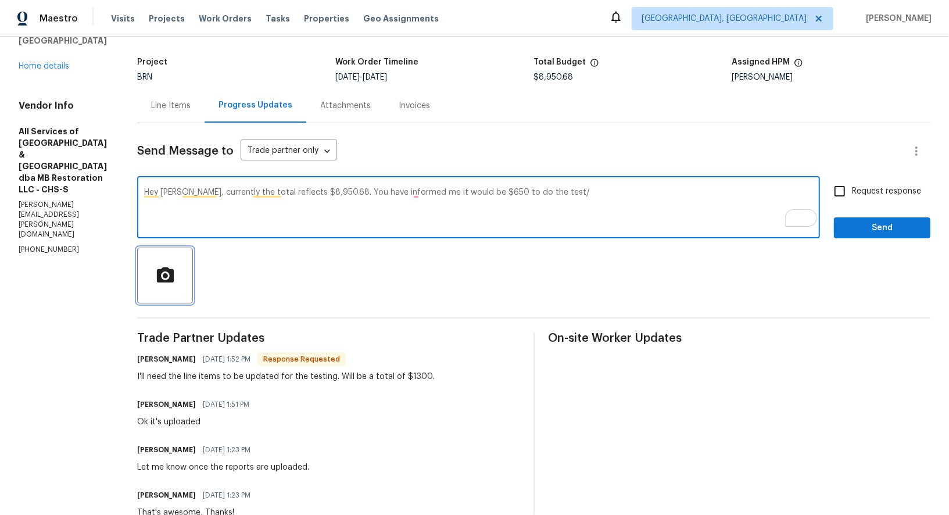
click at [168, 271] on icon "button" at bounding box center [164, 274] width 17 height 15
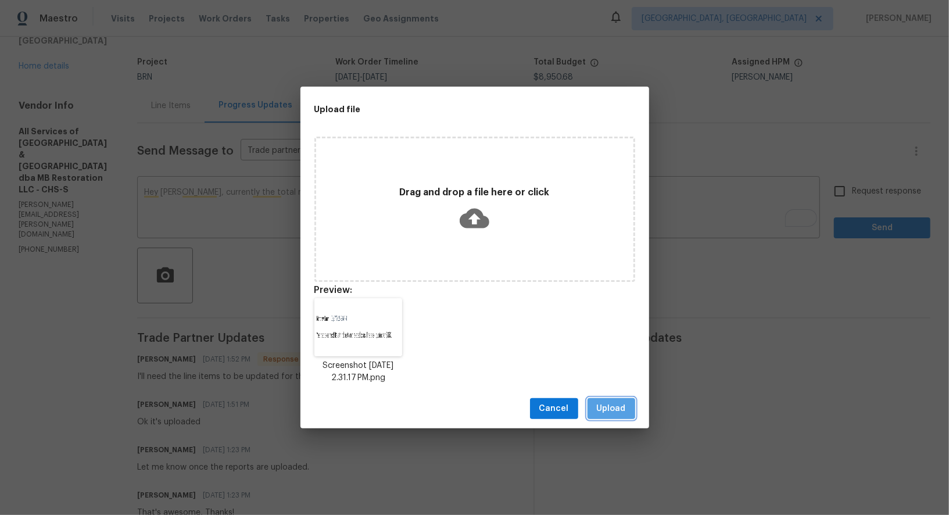
click at [614, 414] on span "Upload" at bounding box center [611, 408] width 29 height 15
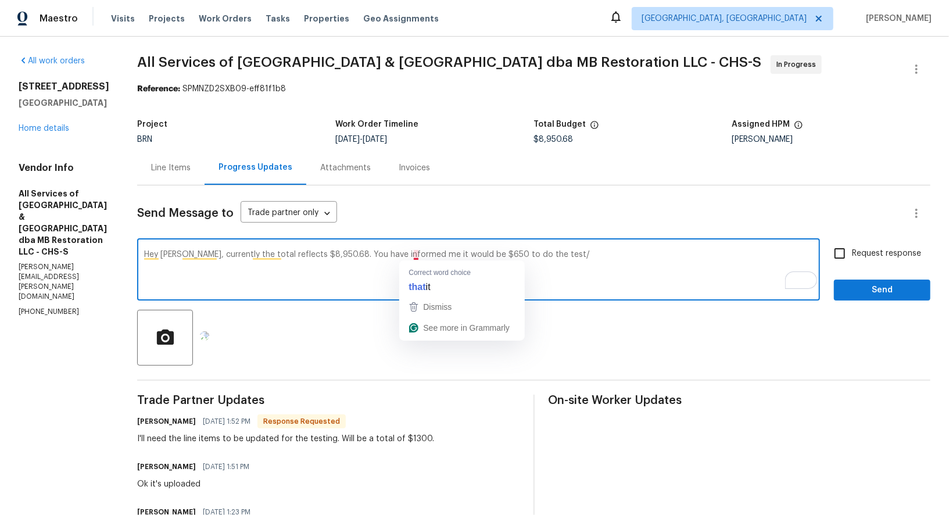
click at [411, 255] on textarea "Hey Matt, currently the total reflects $8,950.68. You have informed me it would…" at bounding box center [478, 270] width 669 height 41
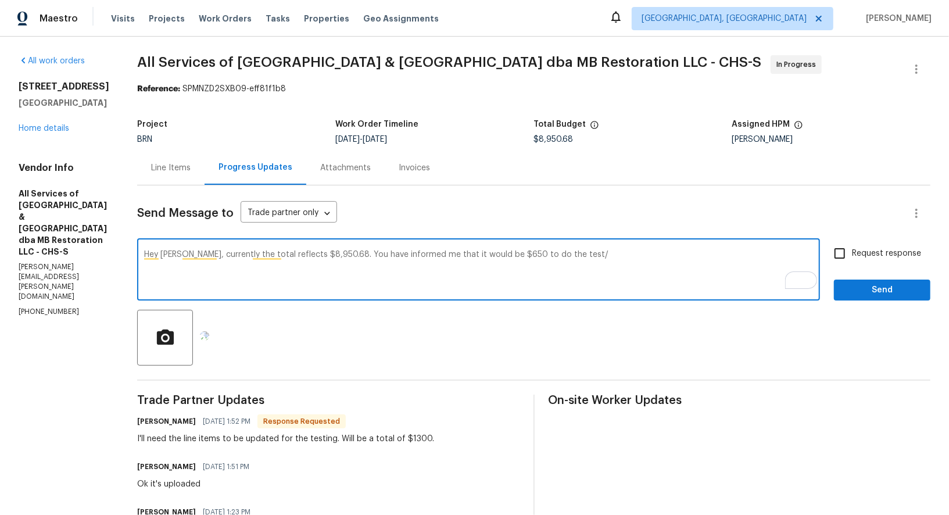
click at [562, 260] on textarea "Hey Matt, currently the total reflects $8,950.68. You have informed me that it …" at bounding box center [478, 270] width 669 height 41
click at [706, 250] on textarea "Hey Matt, currently the total reflects $8,950.68. You have informed me that it …" at bounding box center [478, 270] width 669 height 41
click at [706, 263] on textarea "Hey Matt, currently the total reflects $8,950.68. You have informed me that it …" at bounding box center [478, 270] width 669 height 41
click at [704, 256] on textarea "Hey Matt, currently the total reflects $8,950.68. You have informed me that it …" at bounding box center [478, 270] width 669 height 41
click at [734, 252] on textarea "Hey Matt, currently the total reflects $8,950.68. You have informed me that it …" at bounding box center [478, 270] width 669 height 41
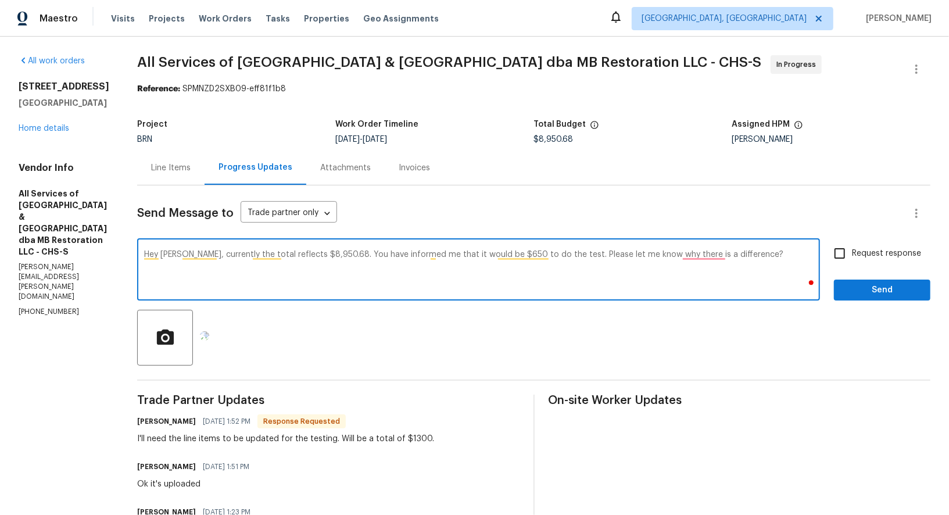
type textarea "Hey Matt, currently the total reflects $8,950.68. You have informed me that it …"
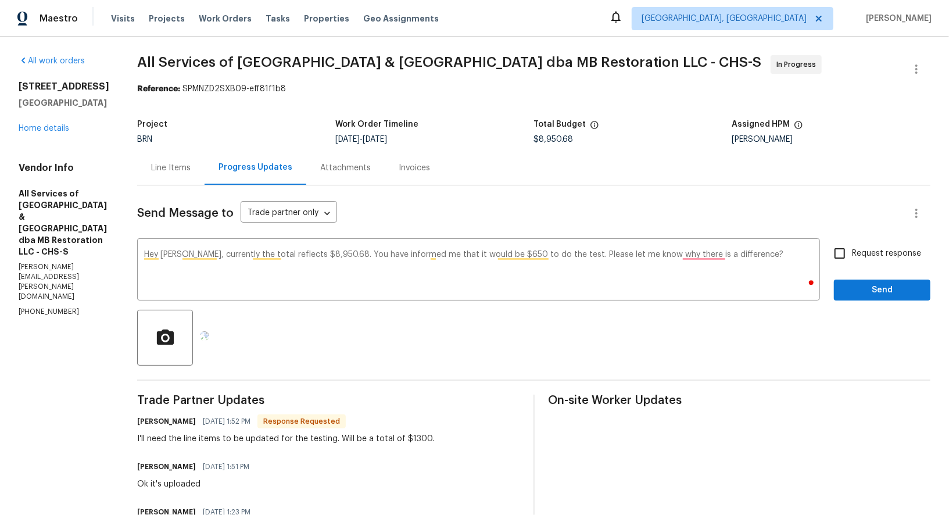
click at [859, 263] on label "Request response" at bounding box center [874, 253] width 94 height 24
click at [852, 263] on input "Request response" at bounding box center [839, 253] width 24 height 24
checkbox input "true"
click at [863, 283] on span "Send" at bounding box center [882, 290] width 78 height 15
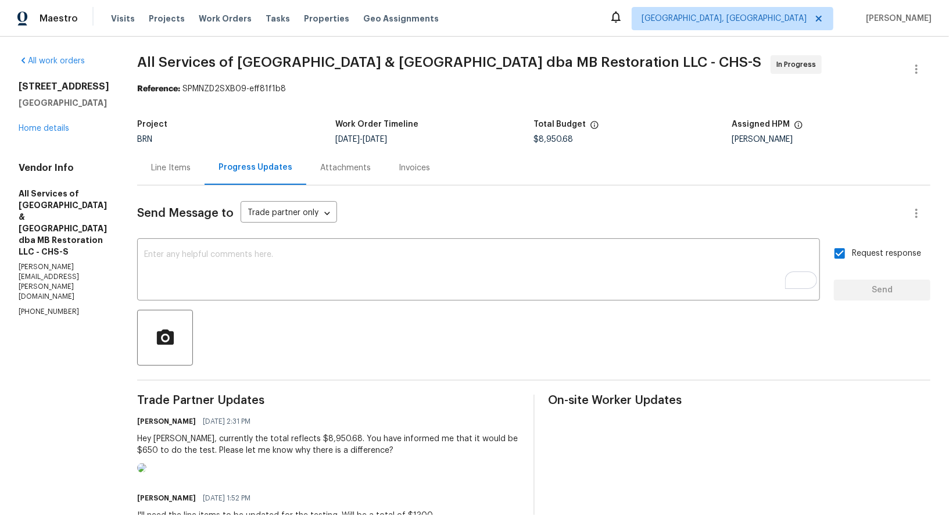
click at [182, 182] on div "Line Items" at bounding box center [170, 167] width 67 height 34
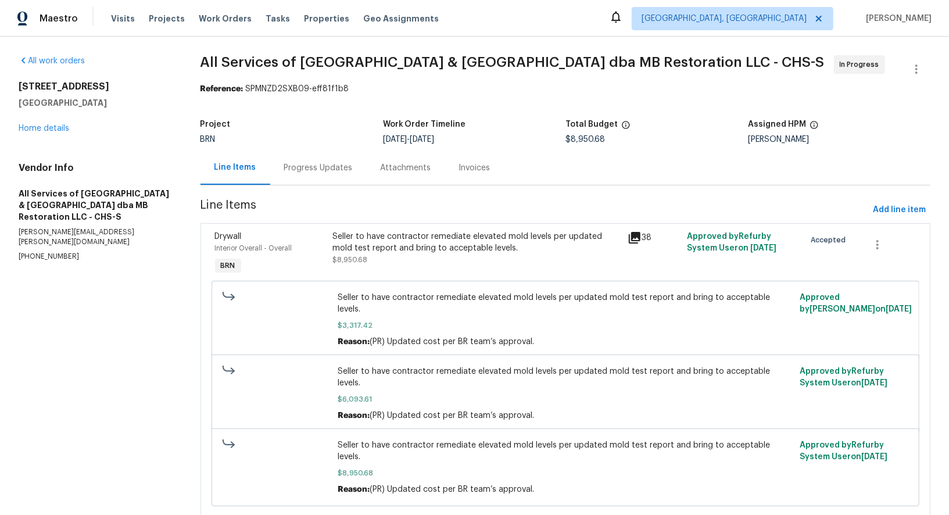
click at [408, 256] on div "Seller to have contractor remediate elevated mold levels per updated mold test …" at bounding box center [477, 248] width 288 height 35
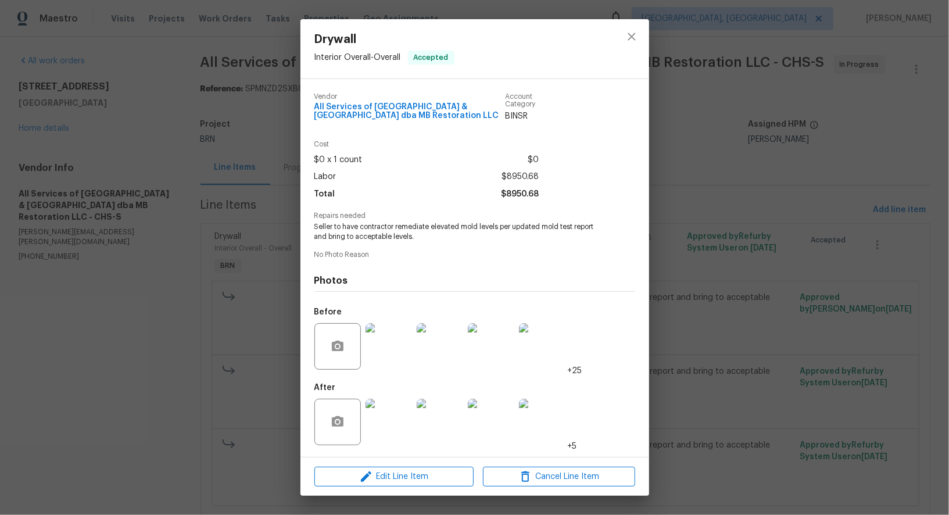
click at [394, 426] on img at bounding box center [388, 422] width 46 height 46
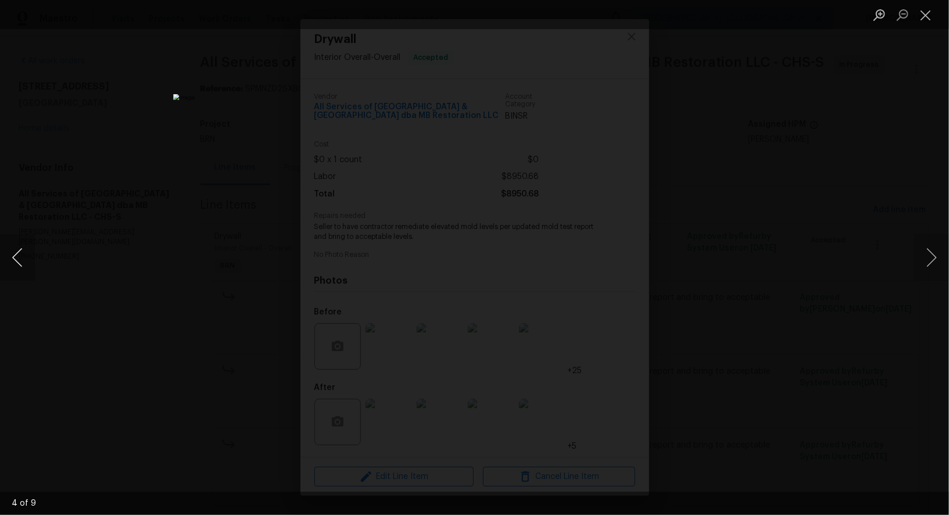
click at [19, 245] on button "Previous image" at bounding box center [17, 257] width 35 height 46
click at [168, 324] on div "Lightbox" at bounding box center [474, 257] width 949 height 515
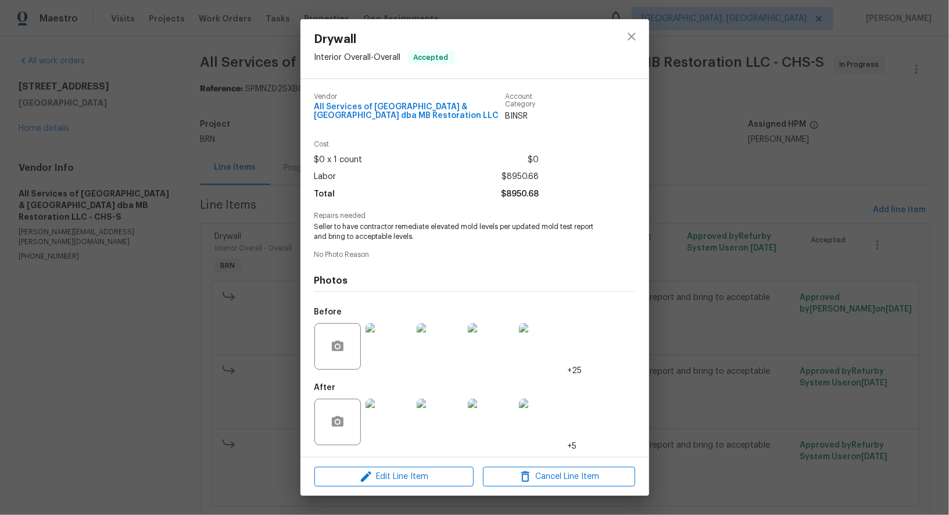
click at [370, 350] on img at bounding box center [388, 346] width 46 height 46
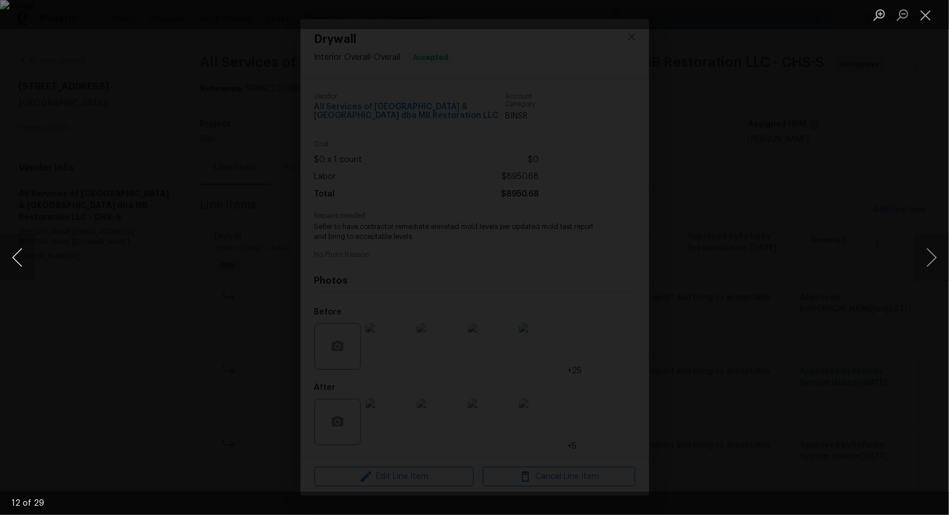
click at [18, 265] on button "Previous image" at bounding box center [17, 257] width 35 height 46
click at [808, 323] on div "Lightbox" at bounding box center [474, 257] width 949 height 515
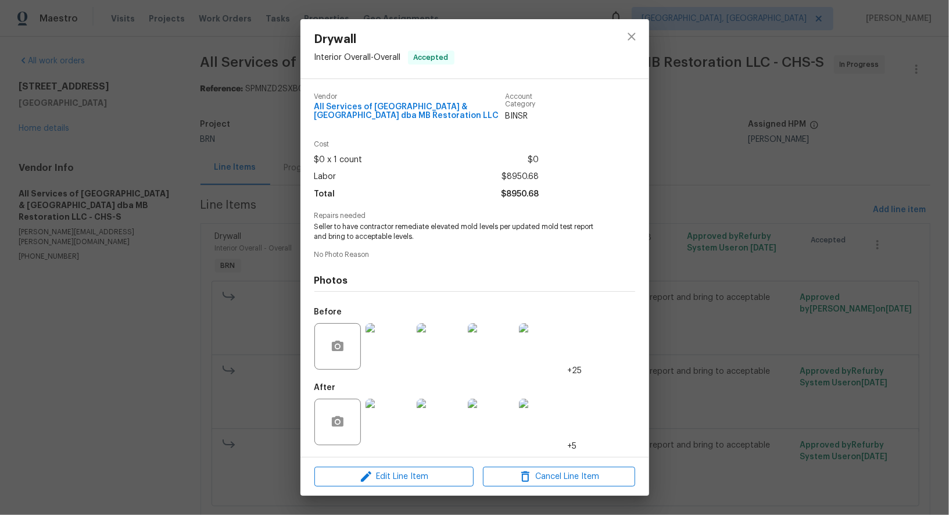
click at [379, 433] on img at bounding box center [388, 422] width 46 height 46
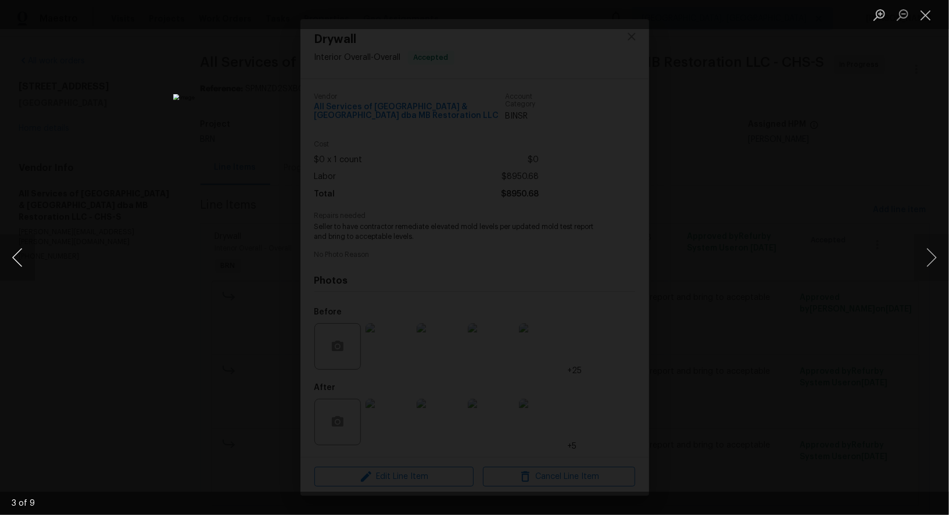
click at [17, 257] on button "Previous image" at bounding box center [17, 257] width 35 height 46
click at [9, 253] on button "Previous image" at bounding box center [17, 257] width 35 height 46
click at [156, 141] on div "Lightbox" at bounding box center [474, 257] width 949 height 515
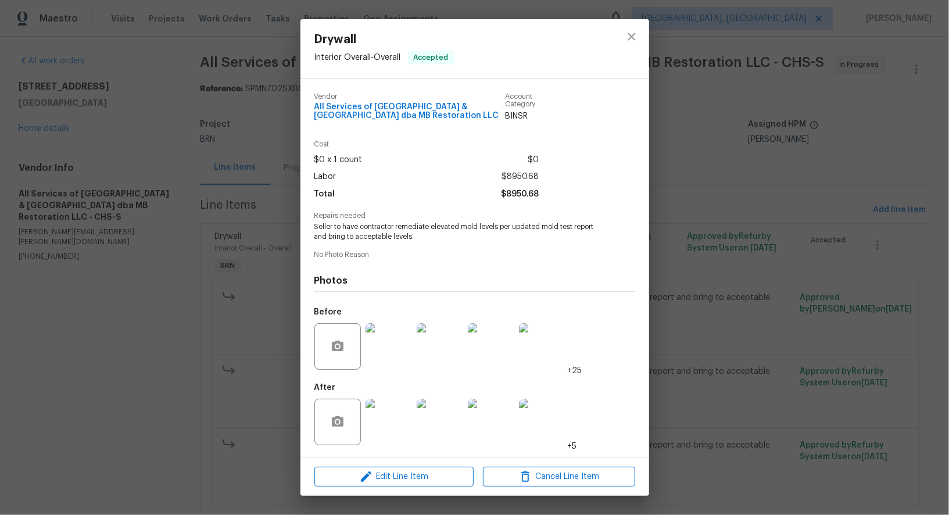
click at [156, 141] on div "Drywall Interior Overall - Overall Accepted Vendor All Services of Mount Pleasa…" at bounding box center [474, 257] width 949 height 515
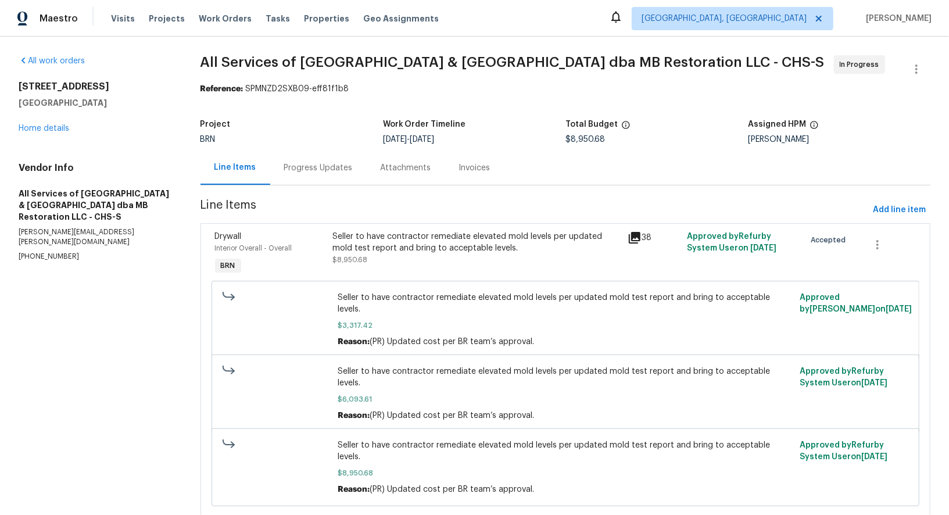
click at [304, 168] on div "Progress Updates" at bounding box center [318, 168] width 69 height 12
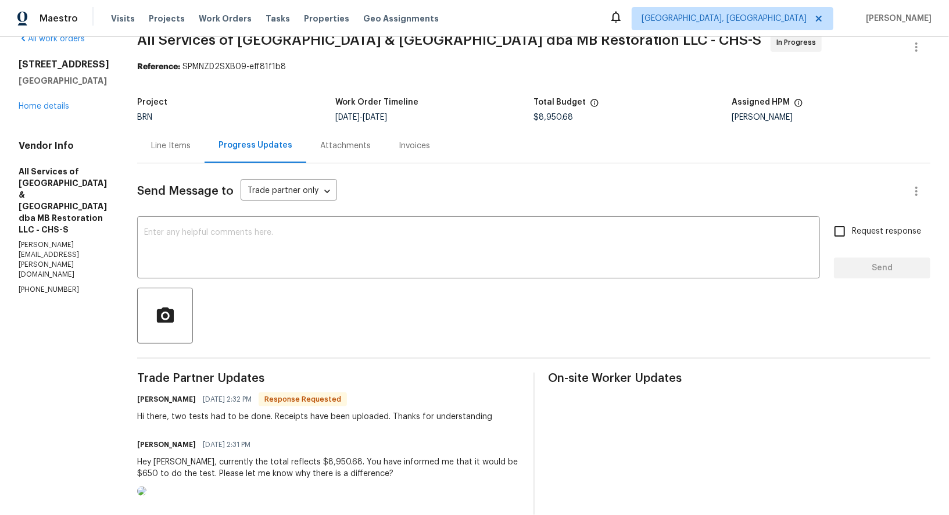
scroll to position [73, 0]
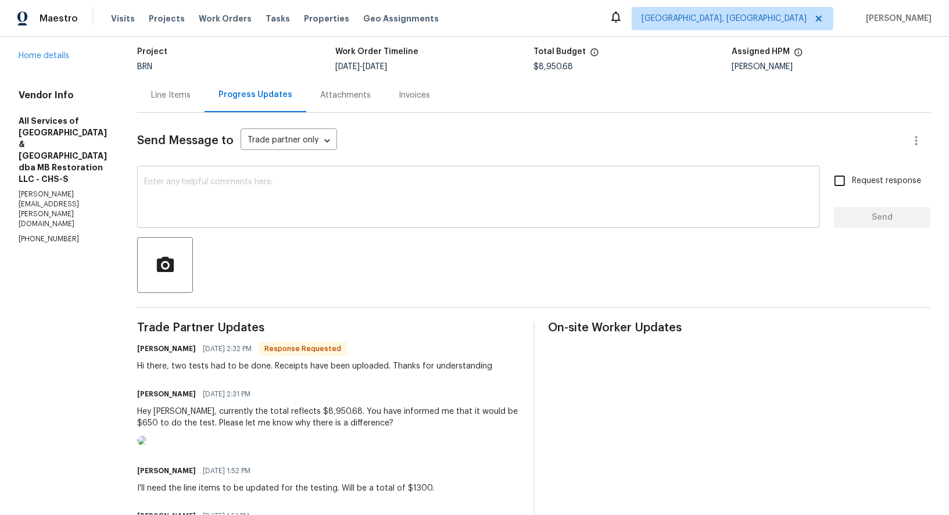
click at [295, 224] on div "x ​" at bounding box center [478, 197] width 683 height 59
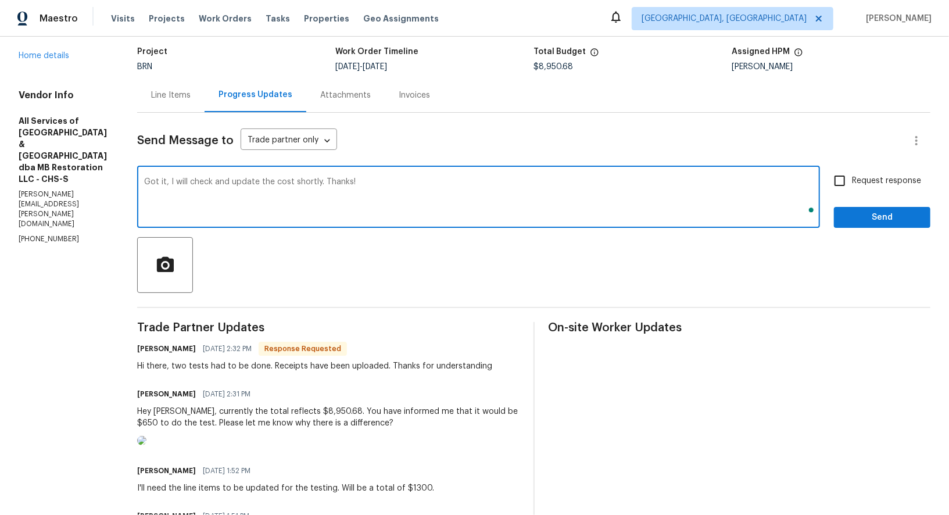
type textarea "Got it, I will check and update the cost shortly. Thanks!"
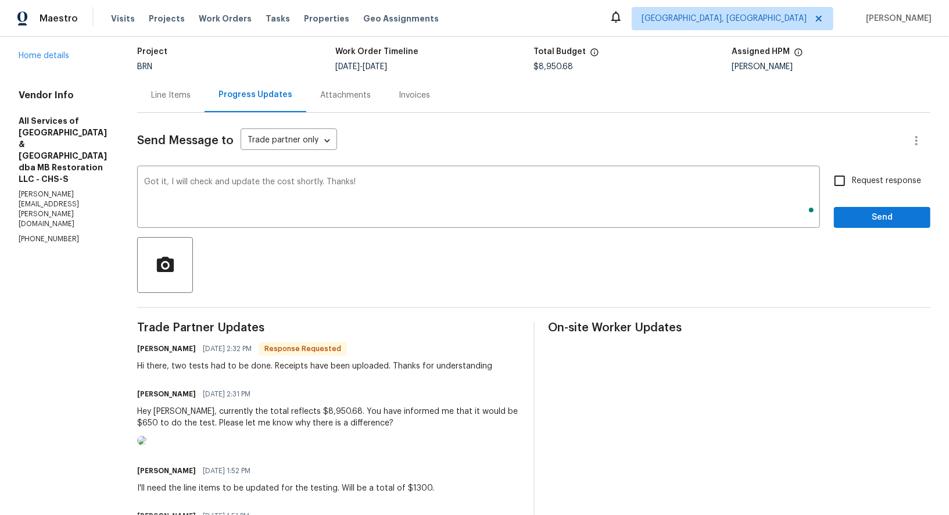
click at [853, 185] on span "Request response" at bounding box center [886, 181] width 69 height 12
click at [852, 185] on input "Request response" at bounding box center [839, 180] width 24 height 24
checkbox input "true"
click at [860, 225] on button "Send" at bounding box center [882, 217] width 96 height 21
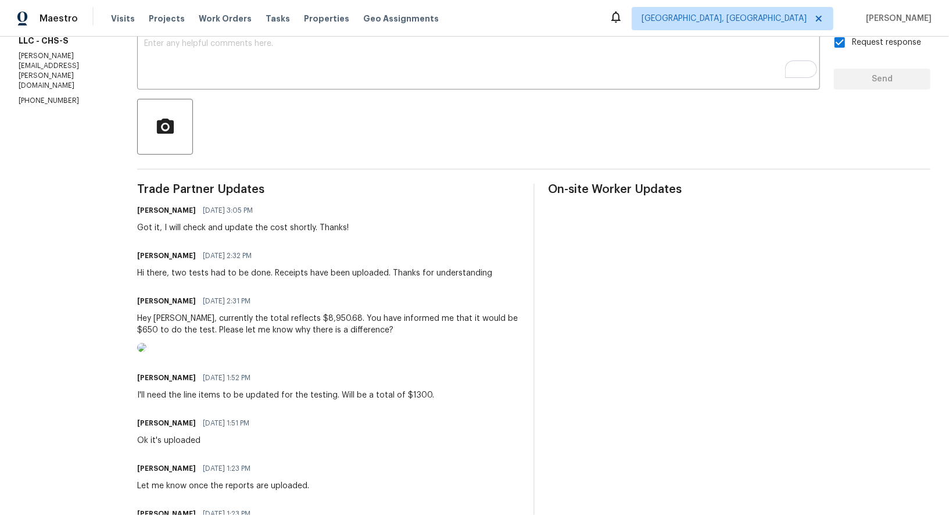
scroll to position [60, 0]
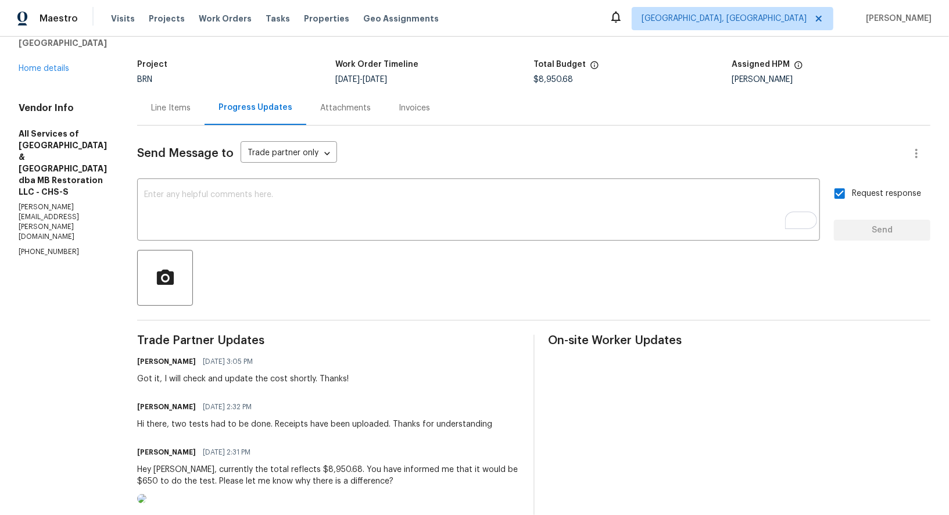
click at [159, 101] on div "Line Items" at bounding box center [170, 108] width 67 height 34
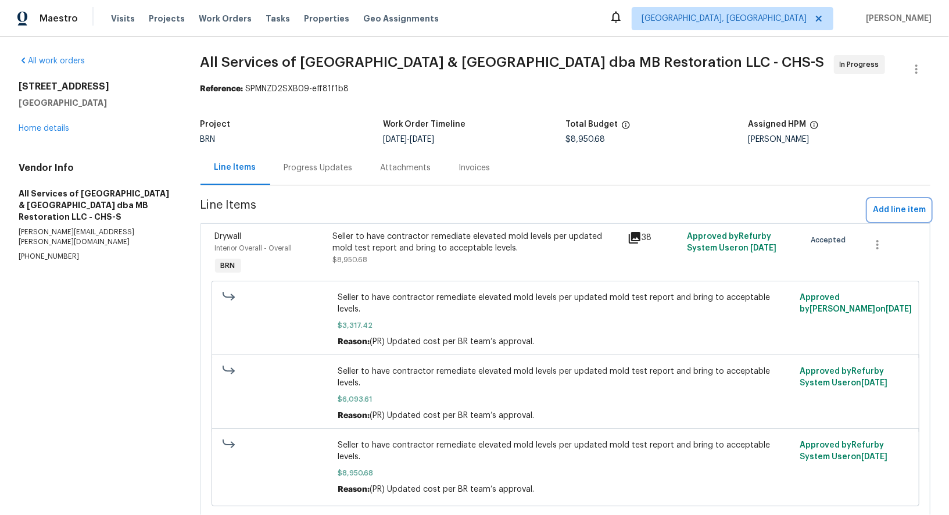
click at [900, 219] on button "Add line item" at bounding box center [899, 209] width 62 height 21
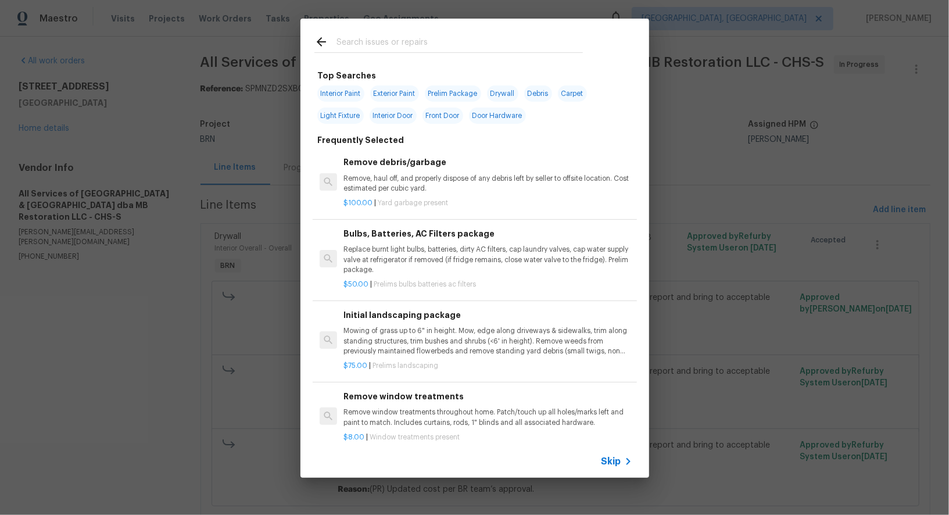
click at [620, 461] on span "Skip" at bounding box center [611, 461] width 20 height 12
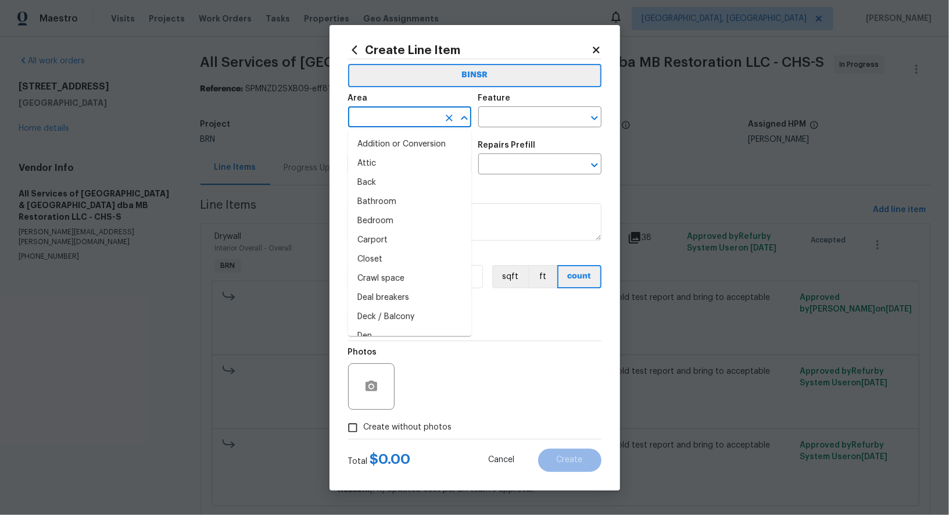
click at [429, 116] on input "text" at bounding box center [393, 118] width 91 height 18
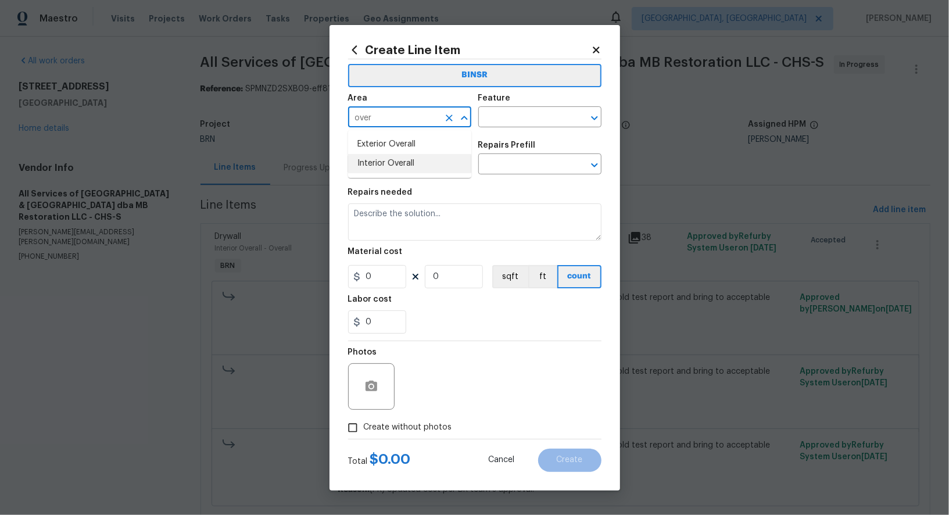
click at [414, 169] on li "Interior Overall" at bounding box center [409, 163] width 123 height 19
type input "Interior Overall"
click at [515, 130] on div "Area Interior Overall ​ Feature ​" at bounding box center [474, 110] width 253 height 47
click at [514, 125] on input "text" at bounding box center [523, 118] width 91 height 18
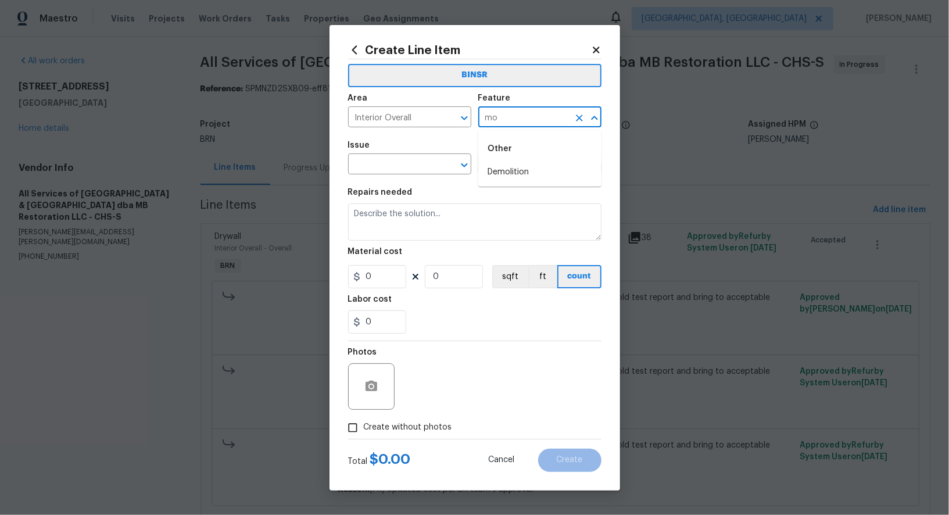
type input "m"
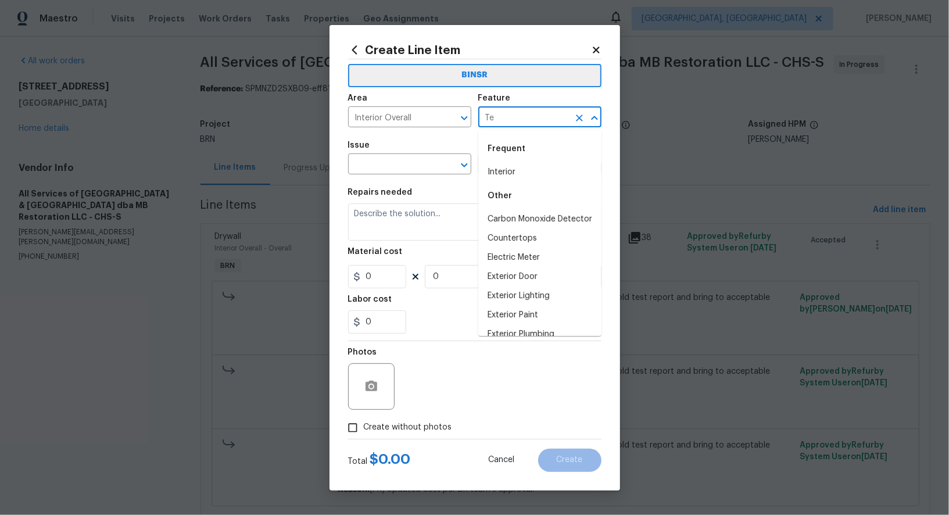
type input "T"
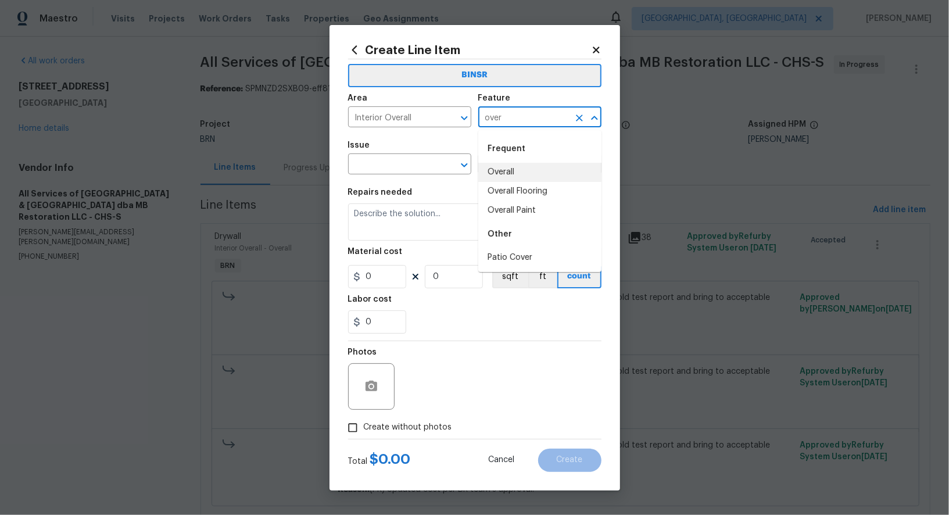
click at [514, 168] on li "Overall" at bounding box center [539, 172] width 123 height 19
type input "Overall"
click at [376, 164] on input "text" at bounding box center [393, 165] width 91 height 18
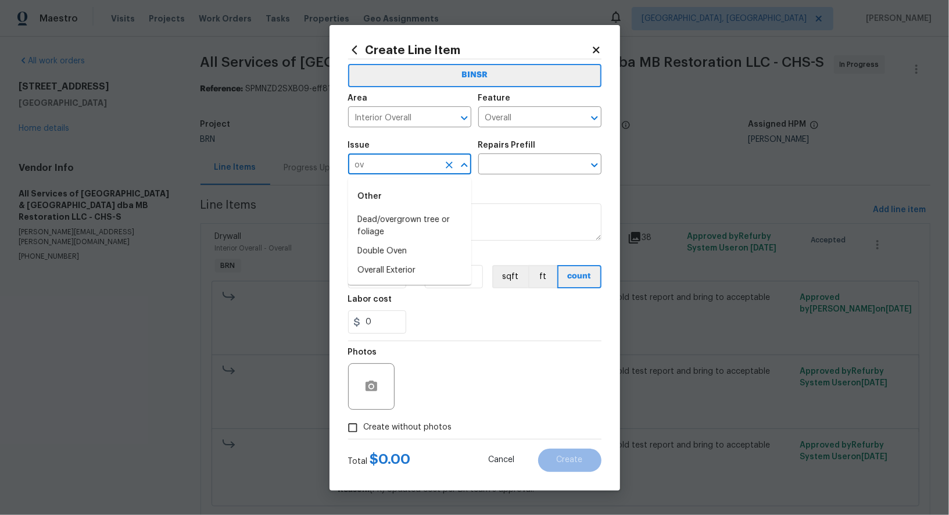
type input "o"
type input "m"
click at [412, 217] on li "Drywall" at bounding box center [409, 219] width 123 height 19
type input "Drywall"
click at [525, 166] on input "text" at bounding box center [523, 165] width 91 height 18
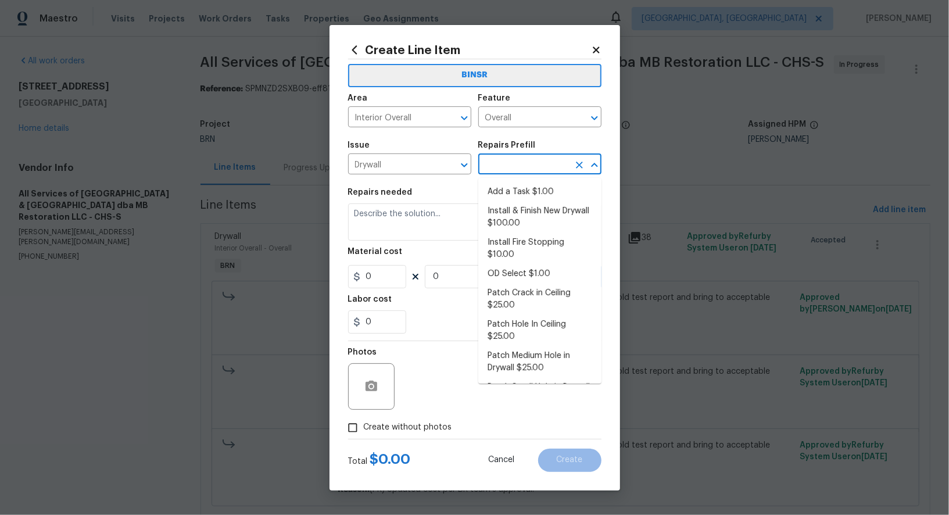
click at [527, 183] on li "Add a Task $1.00" at bounding box center [539, 191] width 123 height 19
type input "Walls and Ceiling"
type input "Add a Task $1.00"
type textarea "HPM to detail"
type input "1"
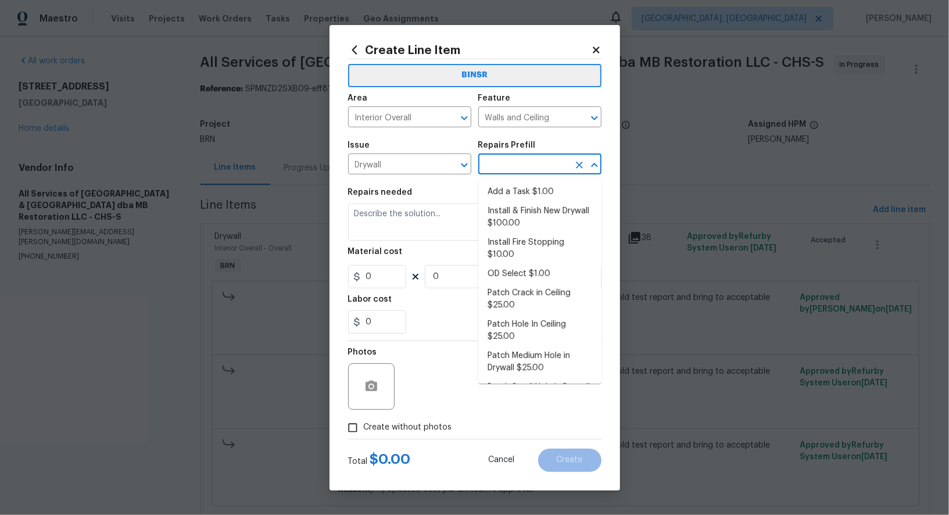
type input "1"
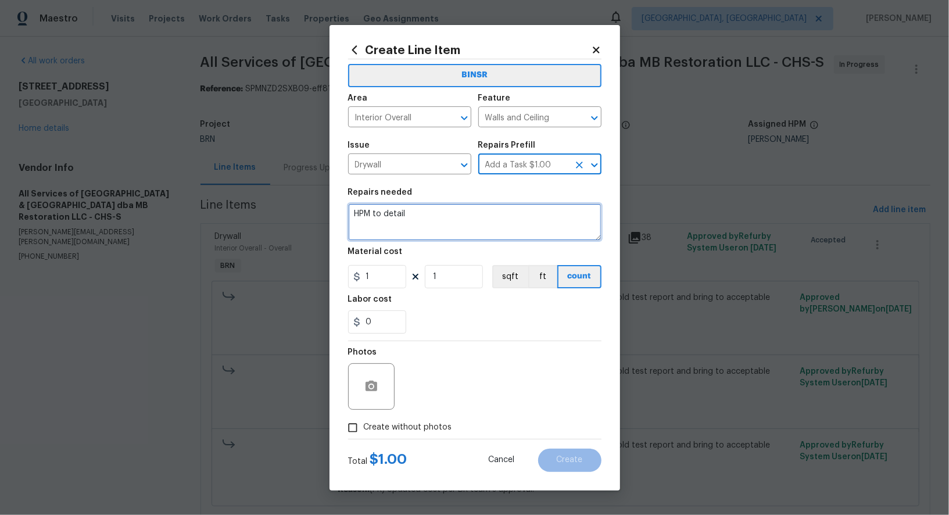
click at [485, 218] on textarea "HPM to detail" at bounding box center [474, 221] width 253 height 37
type textarea "Mold Testing"
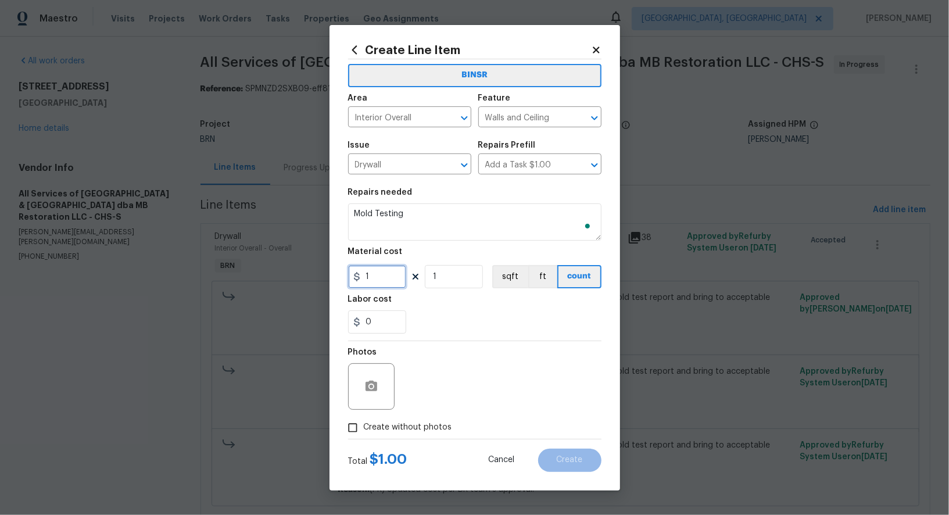
click at [392, 275] on input "1" at bounding box center [377, 276] width 58 height 23
type input "0"
click at [385, 318] on input "0" at bounding box center [377, 321] width 58 height 23
type input "650"
click at [351, 419] on input "Create without photos" at bounding box center [353, 428] width 22 height 22
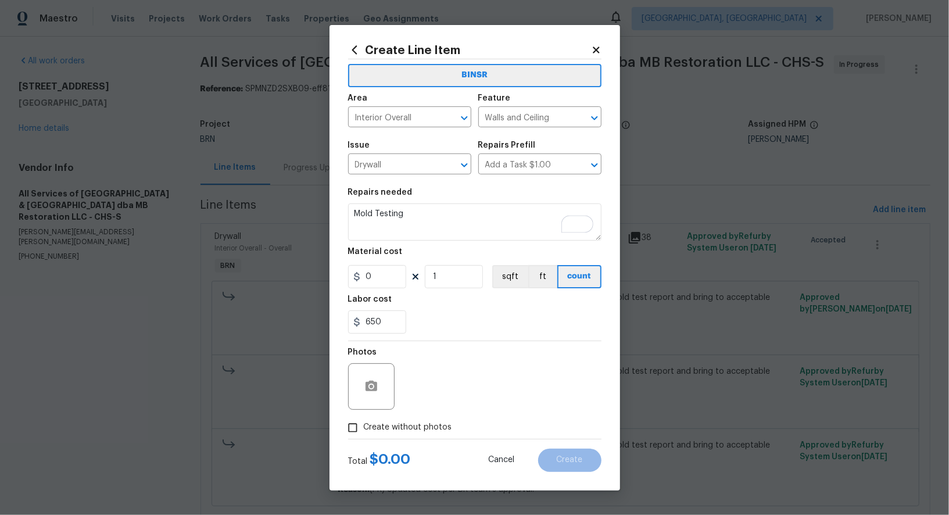
checkbox input "true"
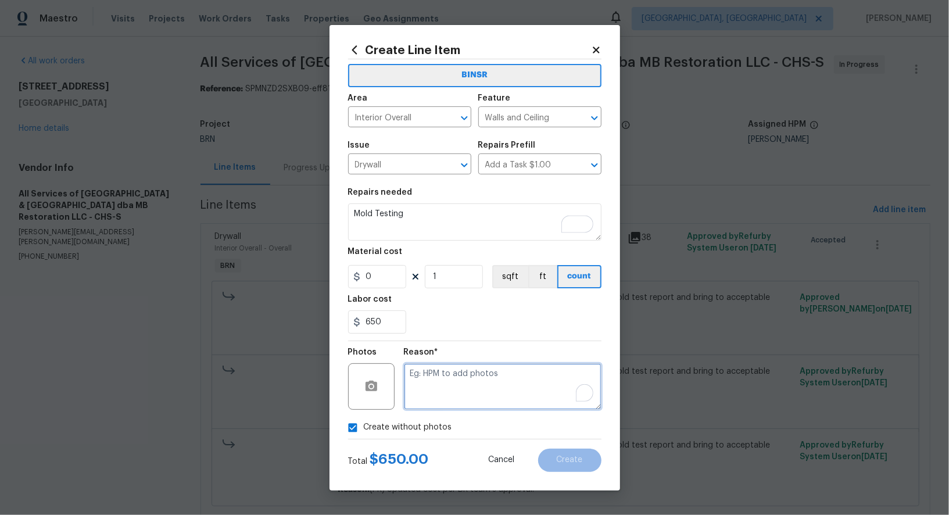
click at [501, 396] on textarea "To enrich screen reader interactions, please activate Accessibility in Grammarl…" at bounding box center [503, 386] width 198 height 46
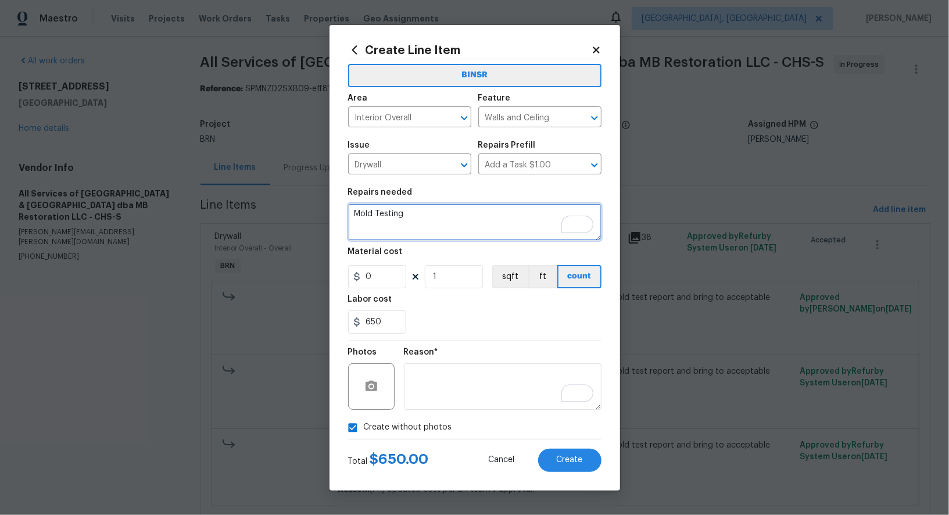
click at [353, 216] on textarea "Mold Testing" at bounding box center [474, 221] width 253 height 37
click at [523, 212] on textarea "Contractor to sub-out and do Mold Testing" at bounding box center [474, 221] width 253 height 37
click at [412, 215] on textarea "Contractor to sub-out and do Mold Test post remediation" at bounding box center [474, 221] width 253 height 37
type textarea "Contractor to sub-out and do Mold Test post remediation"
click at [388, 215] on textarea "Contractor to sub-out and do Mold Test post remediation" at bounding box center [474, 221] width 253 height 37
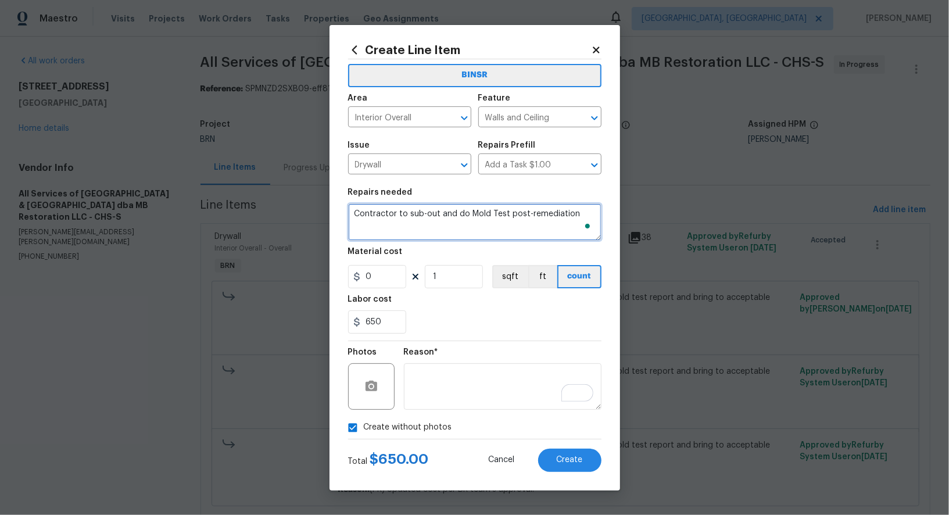
click at [493, 213] on textarea "Contractor to sub-out and do Mold Test post-remediation" at bounding box center [474, 221] width 253 height 37
type textarea "Contractor to sub-out and do Mold test post-remediation"
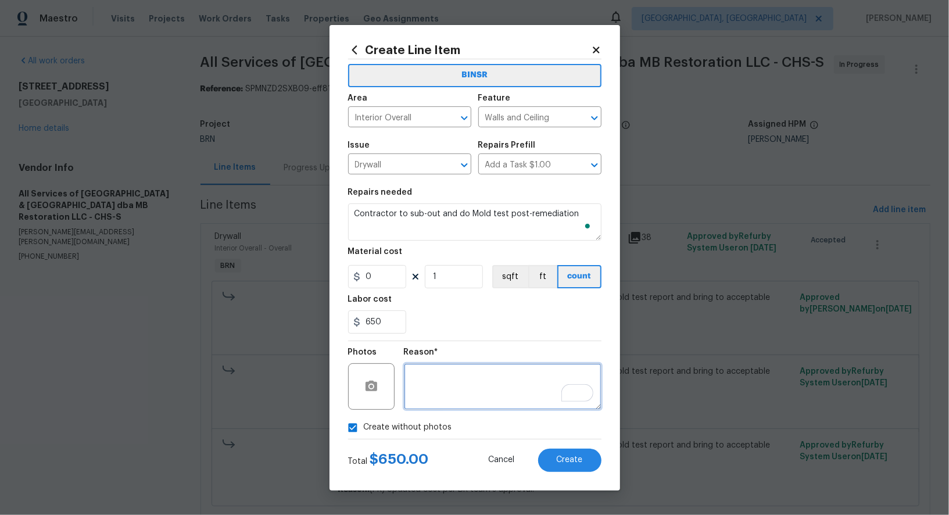
click at [471, 386] on textarea "To enrich screen reader interactions, please activate Accessibility in Grammarl…" at bounding box center [503, 386] width 198 height 46
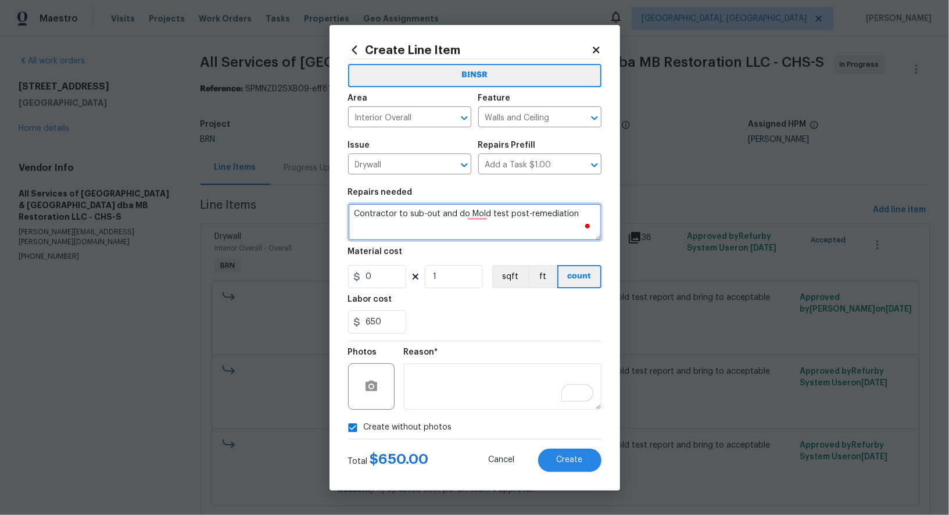
click at [467, 218] on textarea "Contractor to sub-out and do Mold test post-remediation" at bounding box center [474, 221] width 253 height 37
click at [475, 218] on textarea "Contractor to sub-out and do Mold test post-remediation" at bounding box center [474, 221] width 253 height 37
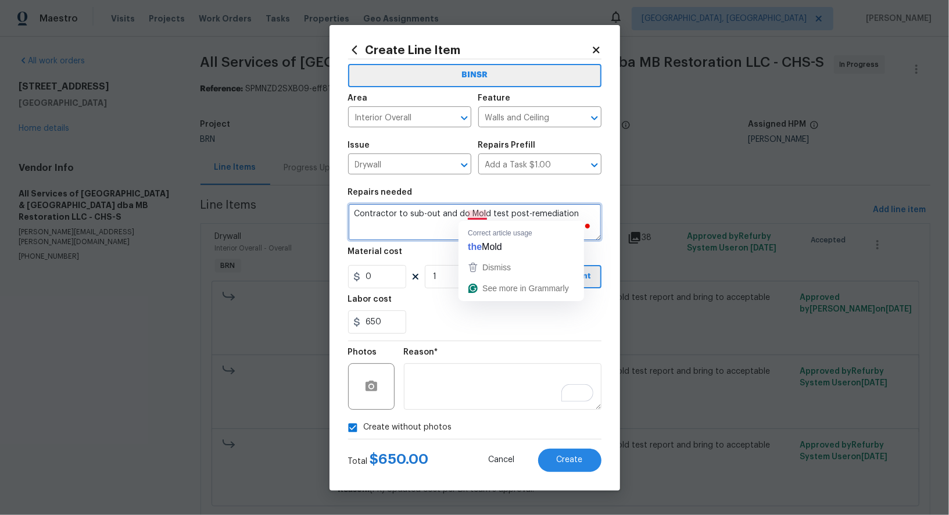
click at [444, 227] on textarea "Contractor to sub-out and do Mold test post-remediation" at bounding box center [474, 221] width 253 height 37
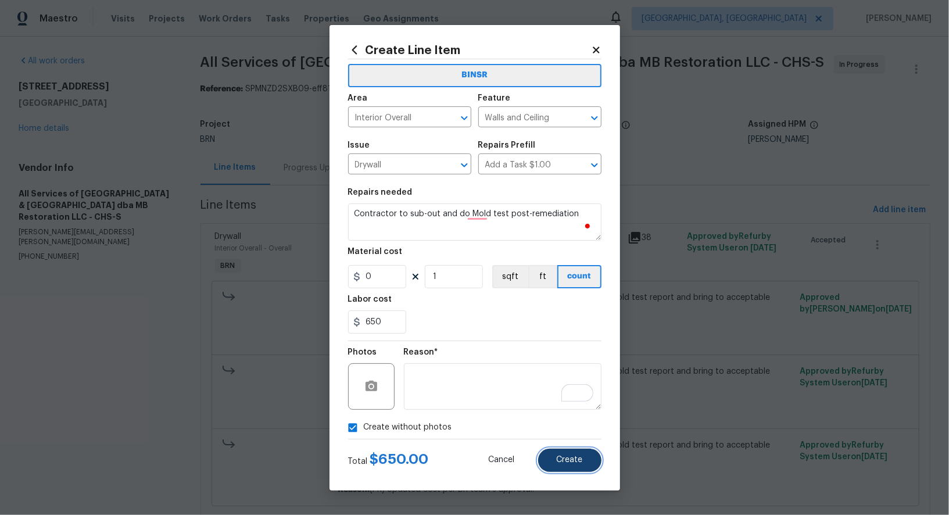
click at [564, 462] on span "Create" at bounding box center [570, 459] width 26 height 9
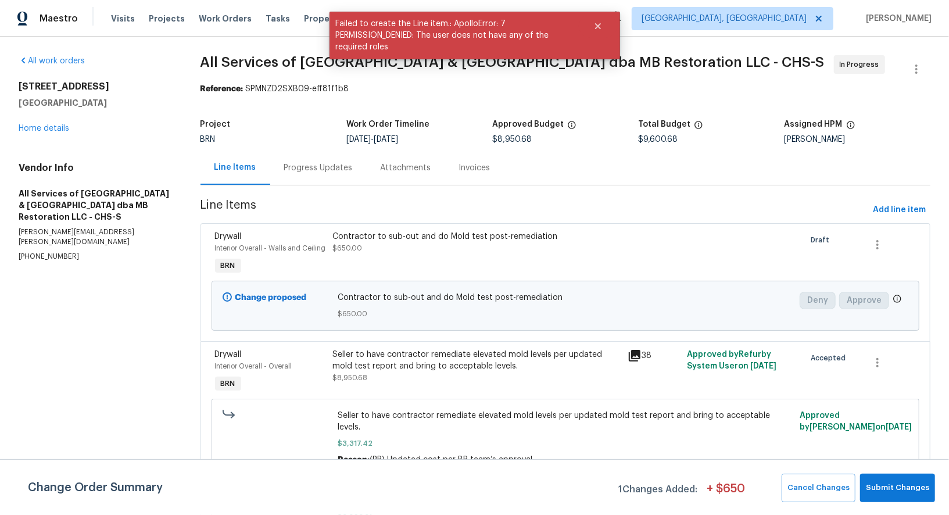
scroll to position [116, 0]
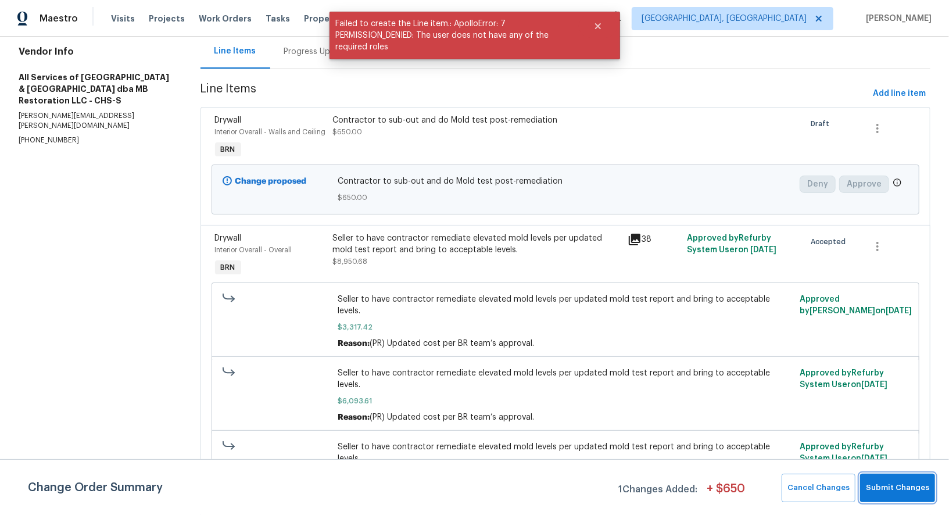
click at [891, 501] on button "Submit Changes" at bounding box center [897, 488] width 75 height 28
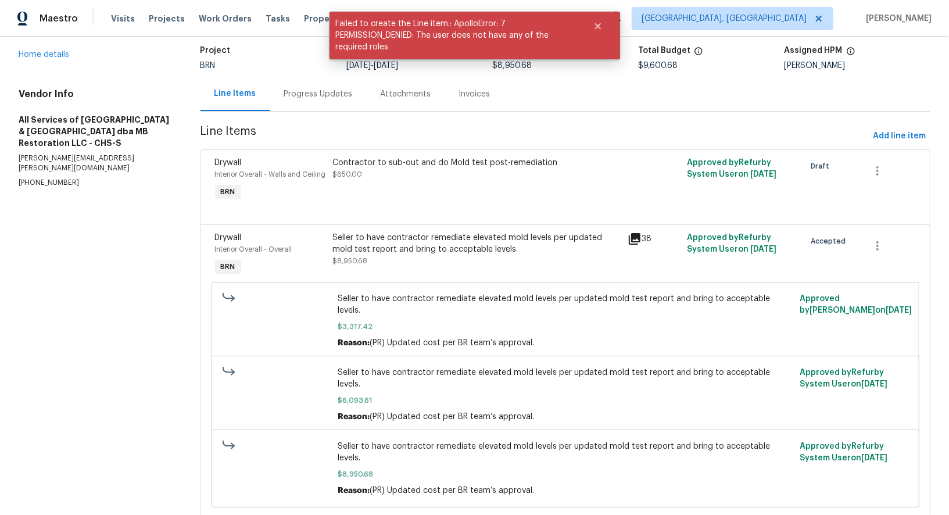
scroll to position [74, 0]
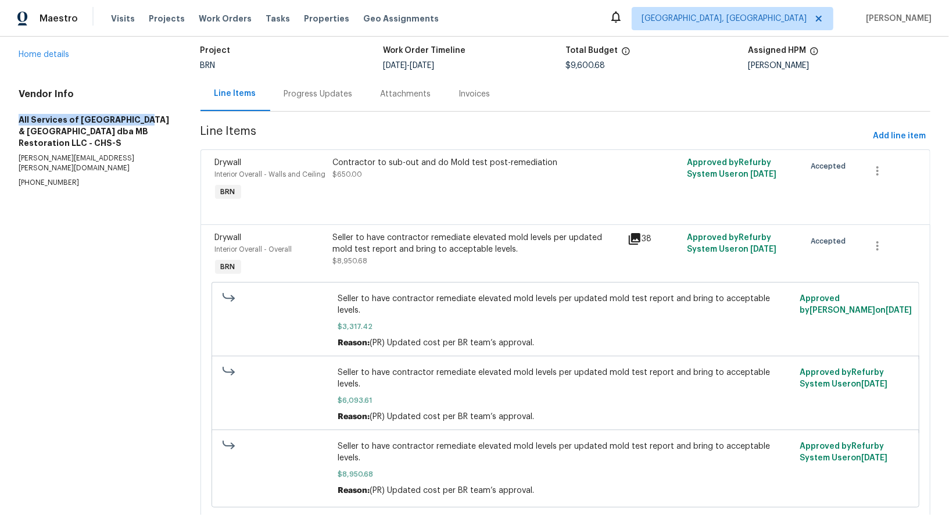
drag, startPoint x: 0, startPoint y: 124, endPoint x: 137, endPoint y: 120, distance: 136.6
click at [137, 120] on div "All work orders 3699 Shutesbury St Mount Pleasant, SC 29466 Home details Vendor…" at bounding box center [474, 257] width 949 height 588
copy h5 "All Services of Mount Pleasant"
click at [362, 189] on div "Contractor to sub-out and do Mold test post-remediation $650.00" at bounding box center [476, 179] width 295 height 53
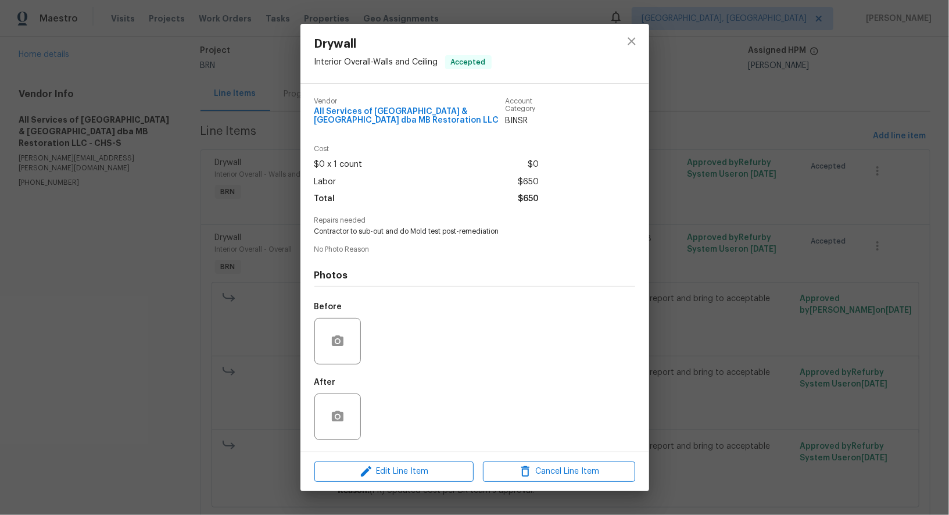
click at [207, 223] on div "Drywall Interior Overall - Walls and Ceiling Accepted Vendor All Services of Mo…" at bounding box center [474, 257] width 949 height 515
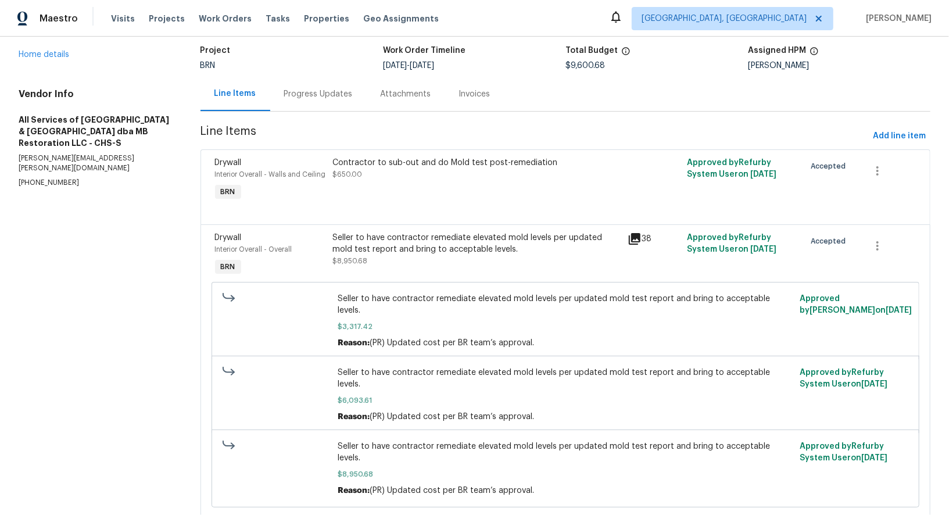
click at [374, 240] on div "Seller to have contractor remediate elevated mold levels per updated mold test …" at bounding box center [477, 243] width 288 height 23
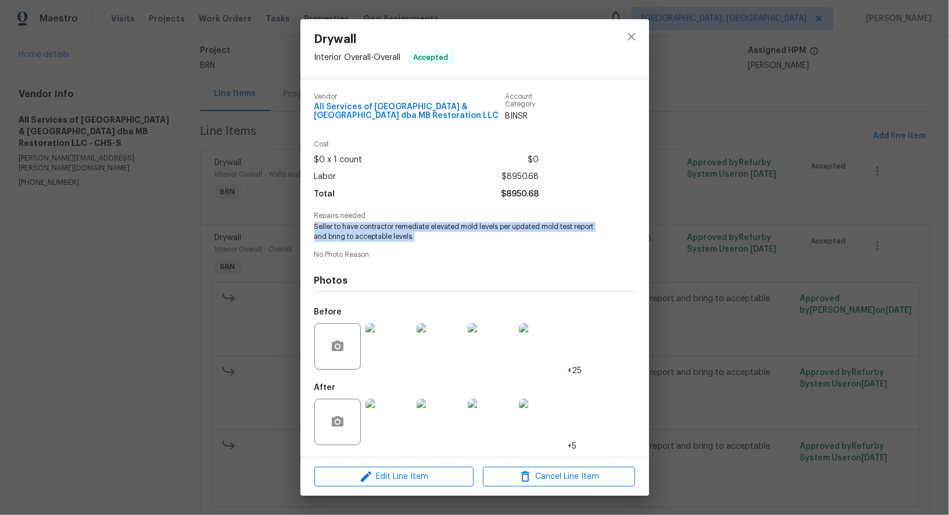
drag, startPoint x: 312, startPoint y: 230, endPoint x: 432, endPoint y: 238, distance: 120.0
click at [432, 238] on div "Vendor All Services of Mount Pleasant & Greater Charleston dba MB Restoration L…" at bounding box center [474, 268] width 349 height 378
copy span "Seller to have contractor remediate elevated mold levels per updated mold test …"
click at [217, 214] on div "Drywall Interior Overall - Overall Accepted Vendor All Services of Mount Pleasa…" at bounding box center [474, 257] width 949 height 515
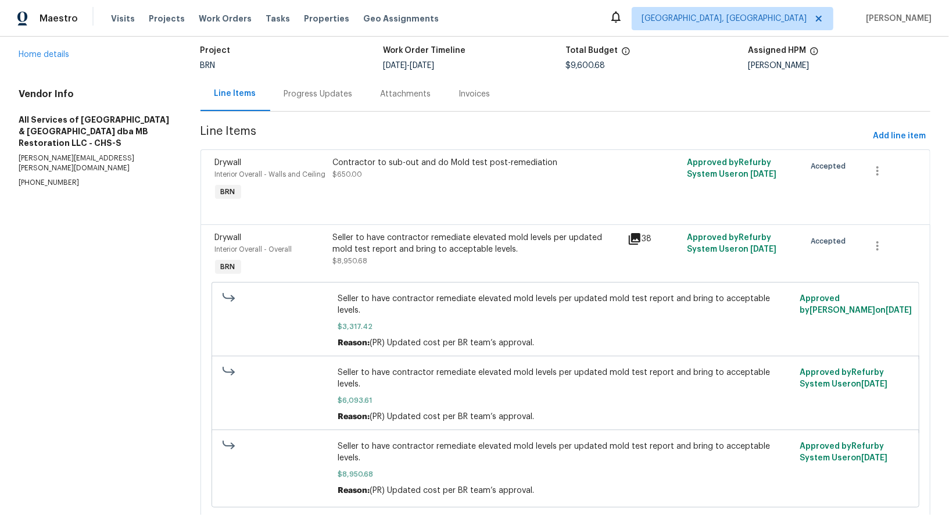
click at [307, 106] on div "Progress Updates" at bounding box center [318, 94] width 96 height 34
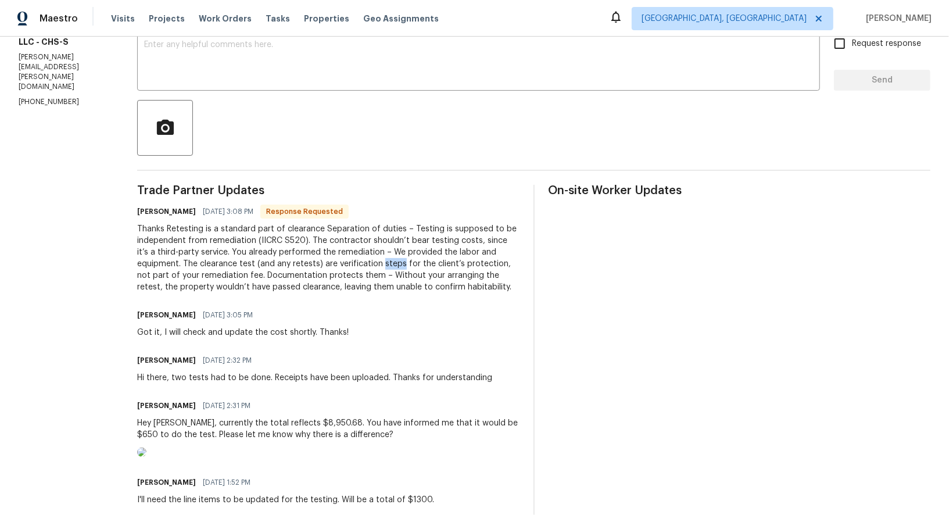
scroll to position [206, 0]
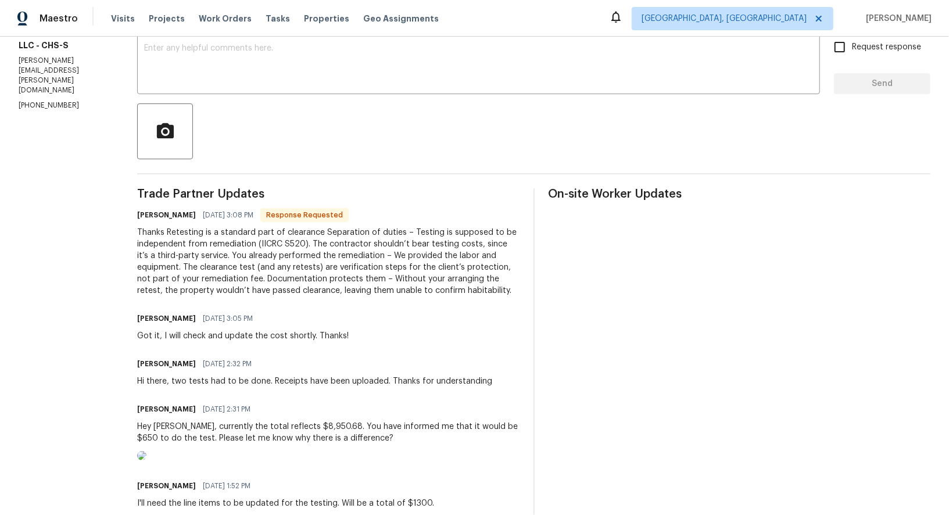
click at [303, 257] on div "Thanks Retesting is a standard part of clearance Separation of duties – Testing…" at bounding box center [328, 262] width 382 height 70
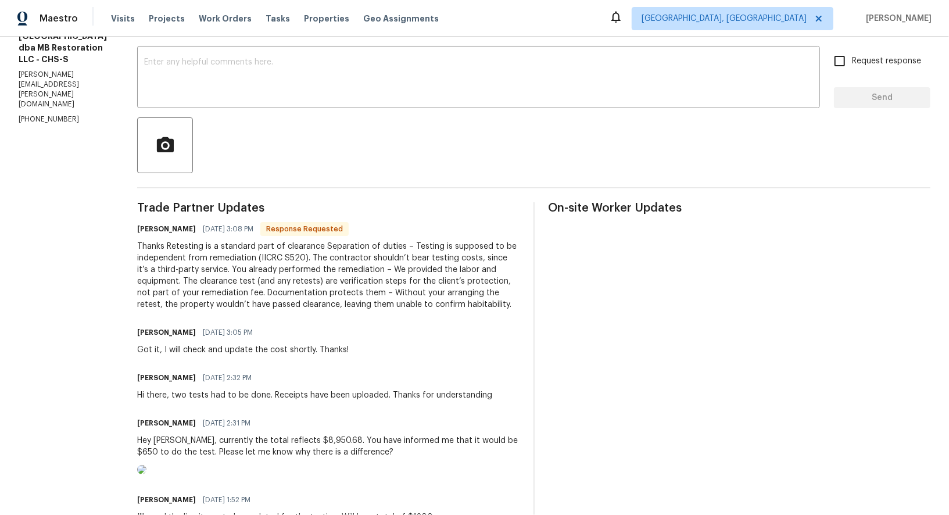
scroll to position [196, 0]
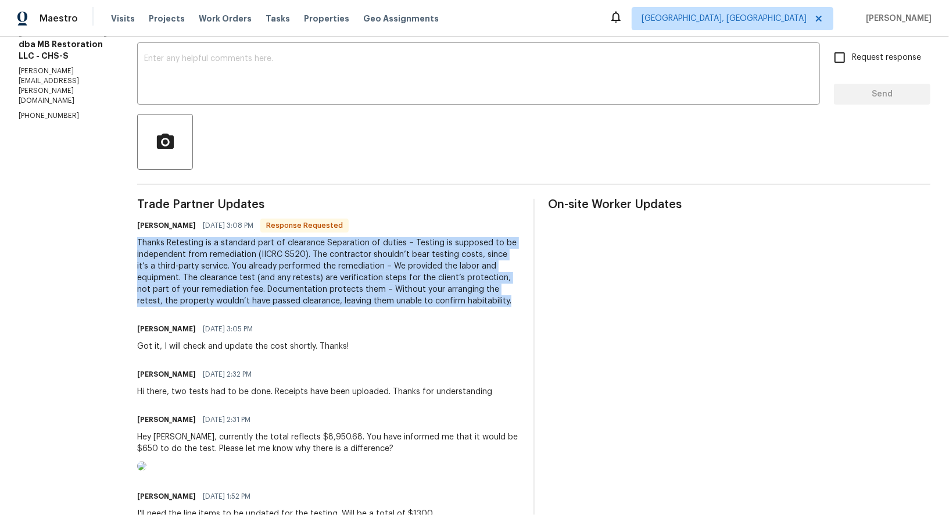
drag, startPoint x: 130, startPoint y: 241, endPoint x: 450, endPoint y: 304, distance: 325.8
copy div "Thanks Retesting is a standard part of clearance Separation of duties – Testing…"
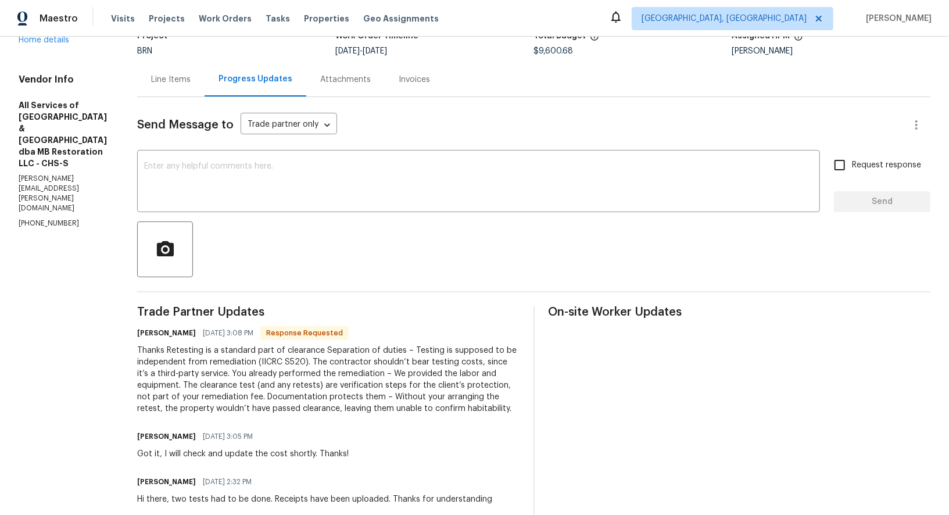
click at [157, 83] on div "Line Items" at bounding box center [171, 80] width 40 height 12
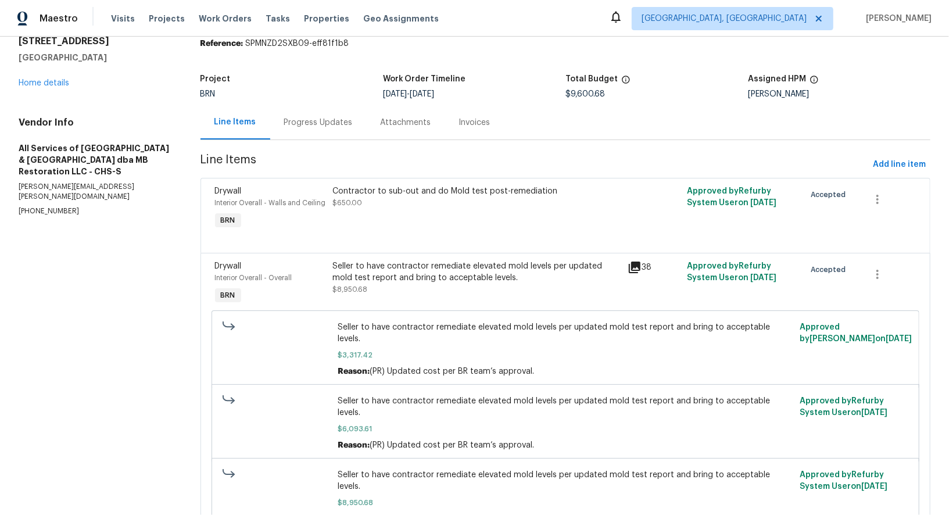
scroll to position [23, 0]
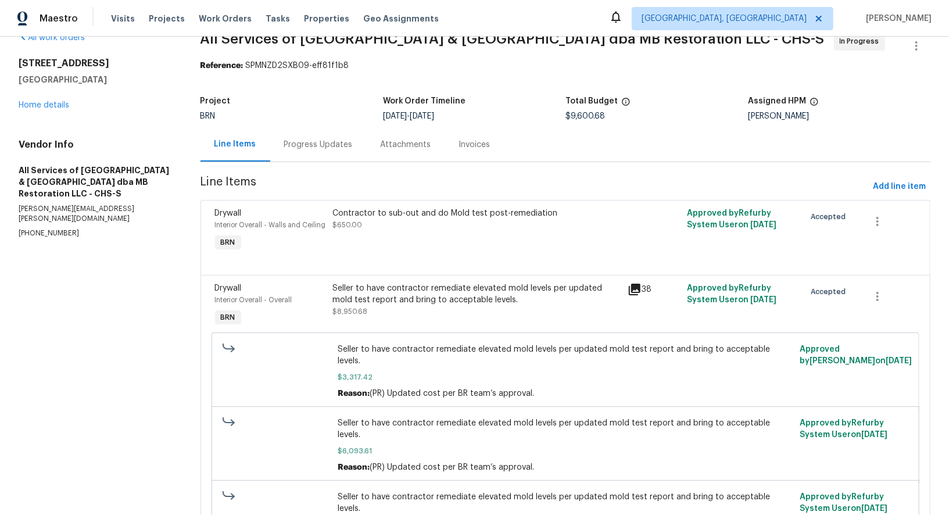
click at [284, 153] on div "Progress Updates" at bounding box center [318, 144] width 96 height 34
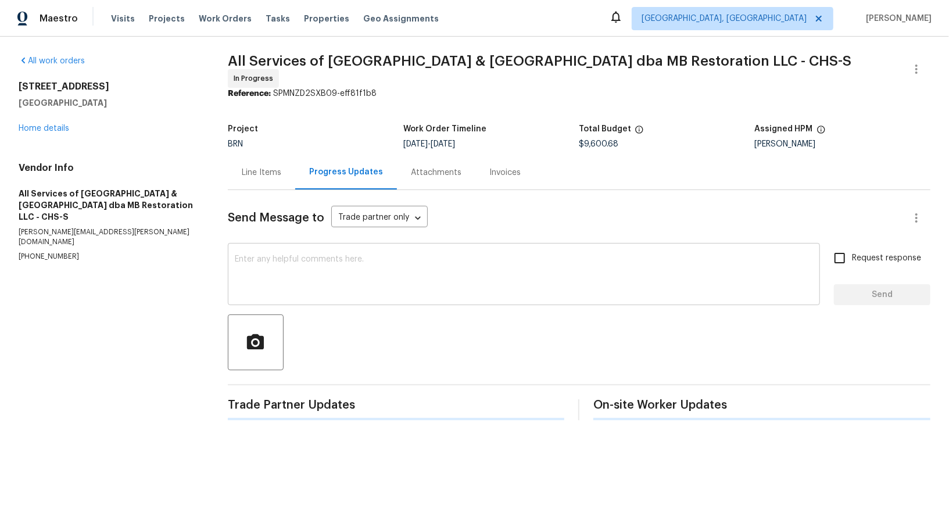
click at [263, 292] on div "x ​" at bounding box center [524, 275] width 592 height 59
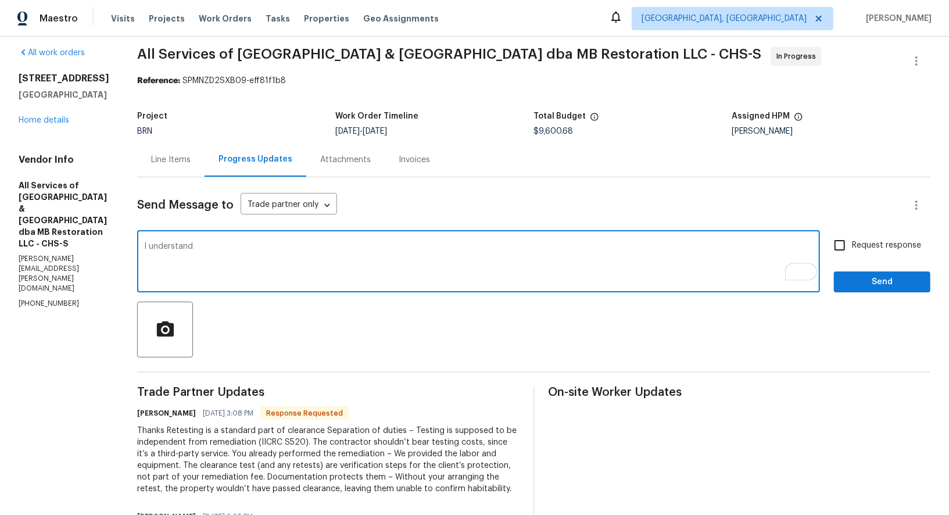
scroll to position [8, 0]
type textarea "I understand, I will update the cost shortly."
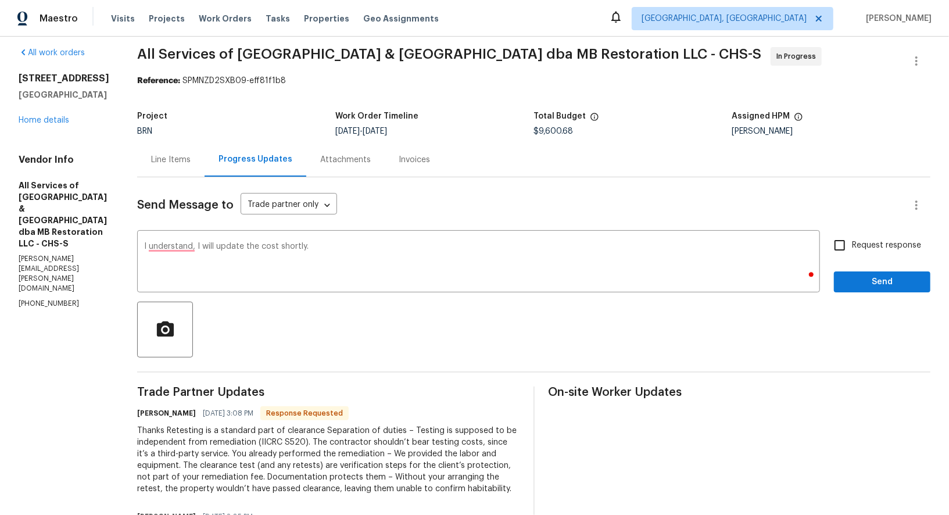
click at [823, 233] on div "I understand, I will update the cost shortly. x ​ Request response Send" at bounding box center [533, 262] width 793 height 59
click at [842, 241] on input "Request response" at bounding box center [839, 245] width 24 height 24
checkbox input "true"
click at [870, 272] on button "Send" at bounding box center [882, 281] width 96 height 21
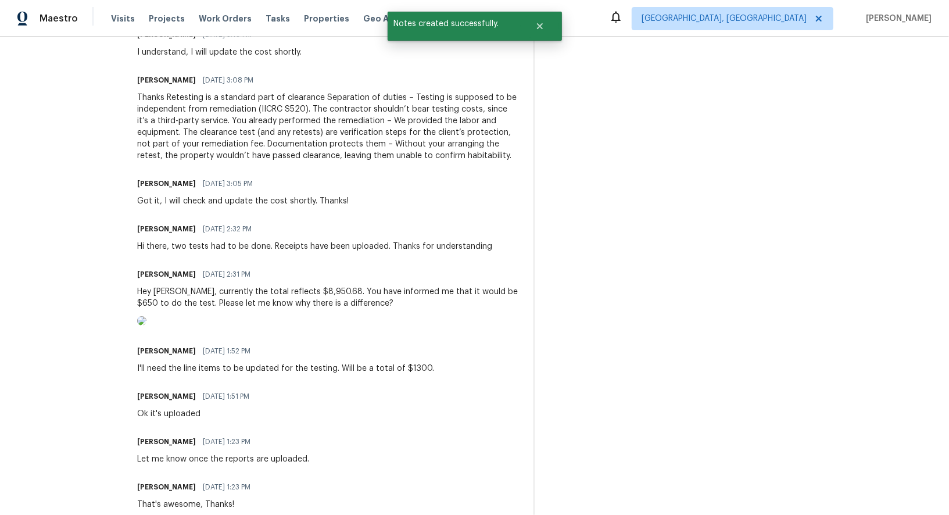
scroll to position [450, 0]
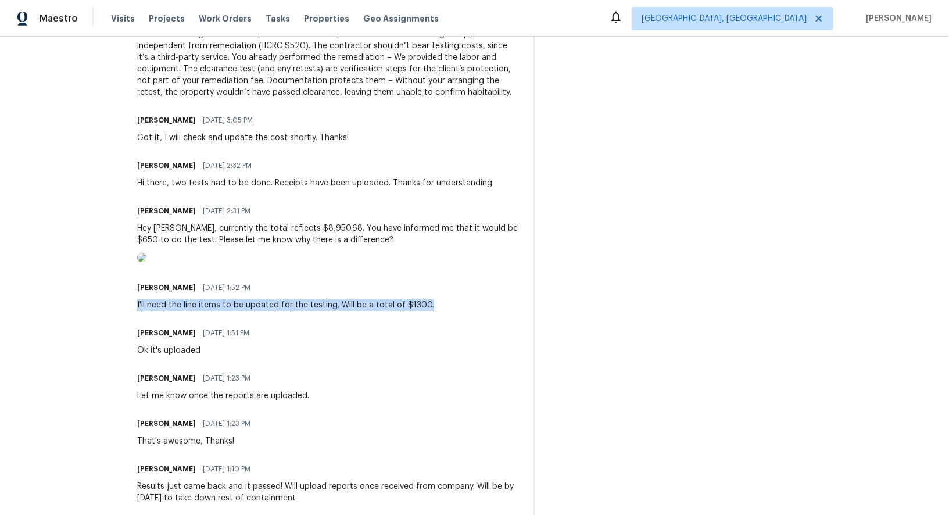
drag, startPoint x: 125, startPoint y: 352, endPoint x: 465, endPoint y: 354, distance: 339.9
copy div "I'll need the line items to be updated for the testing. Will be a total of $130…"
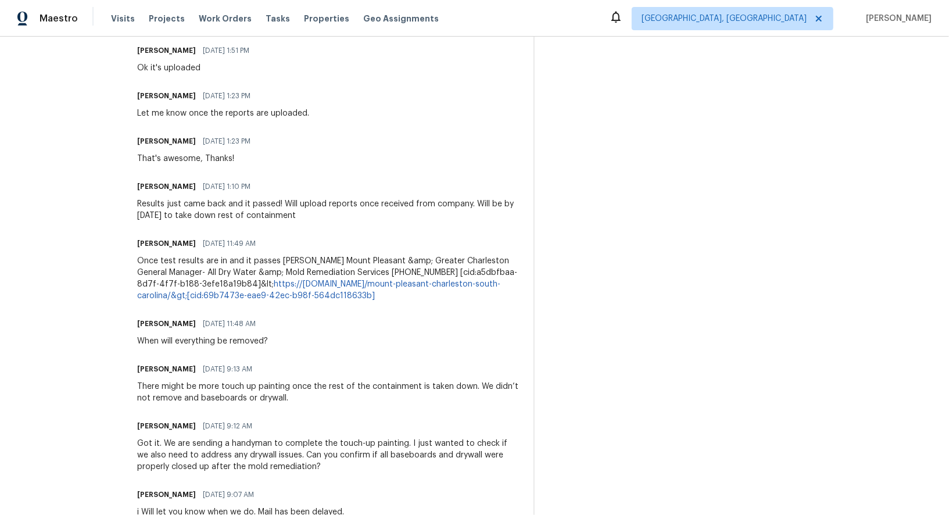
scroll to position [0, 0]
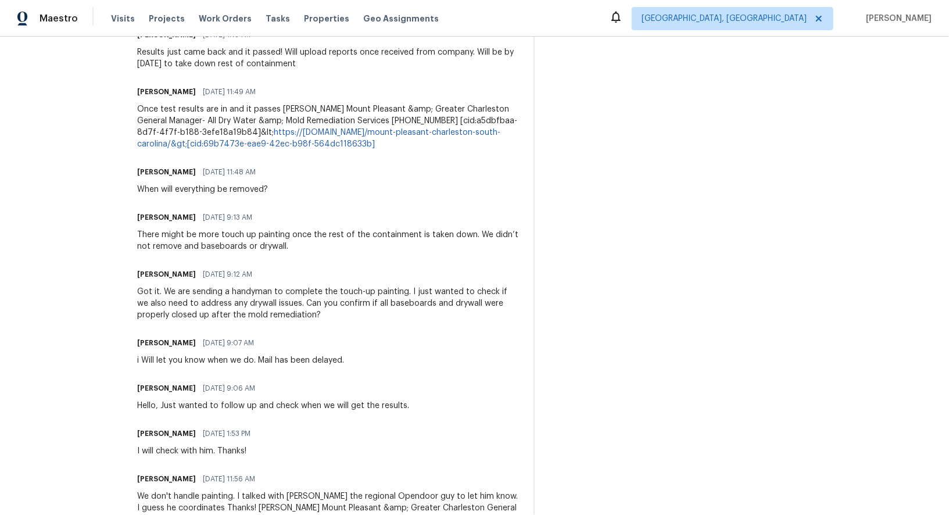
drag, startPoint x: 130, startPoint y: 102, endPoint x: 326, endPoint y: 119, distance: 196.5
copy div "Results just came back and it passed! Will upload reports once received from co…"
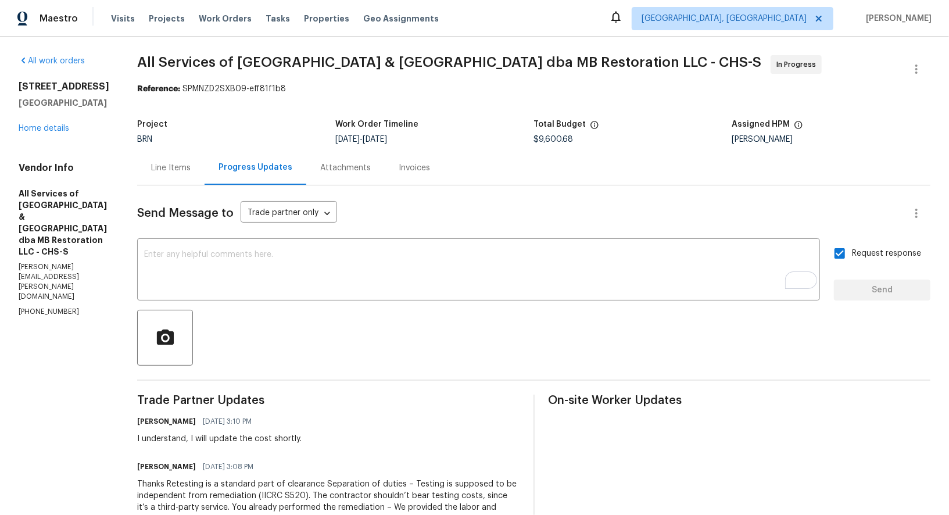
click at [164, 166] on div "Line Items" at bounding box center [171, 168] width 40 height 12
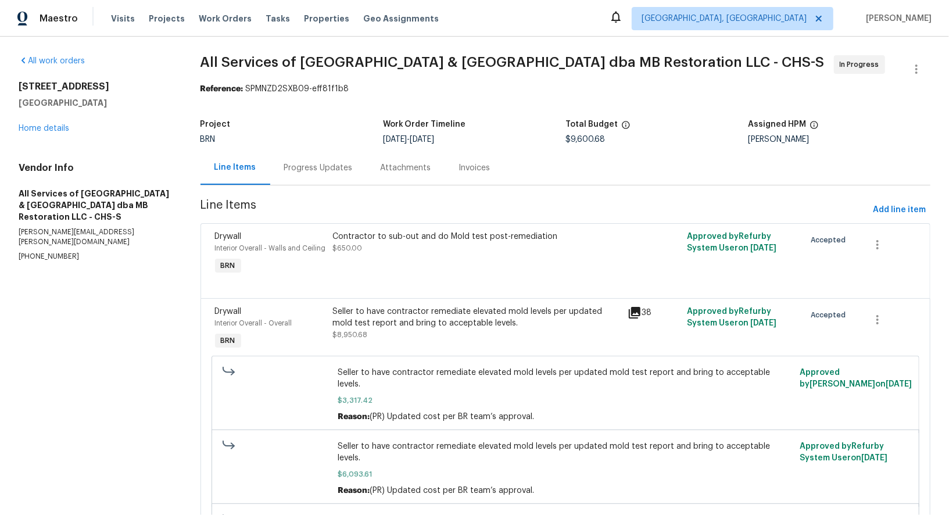
click at [407, 268] on div "Contractor to sub-out and do Mold test post-remediation $650.00" at bounding box center [476, 253] width 295 height 53
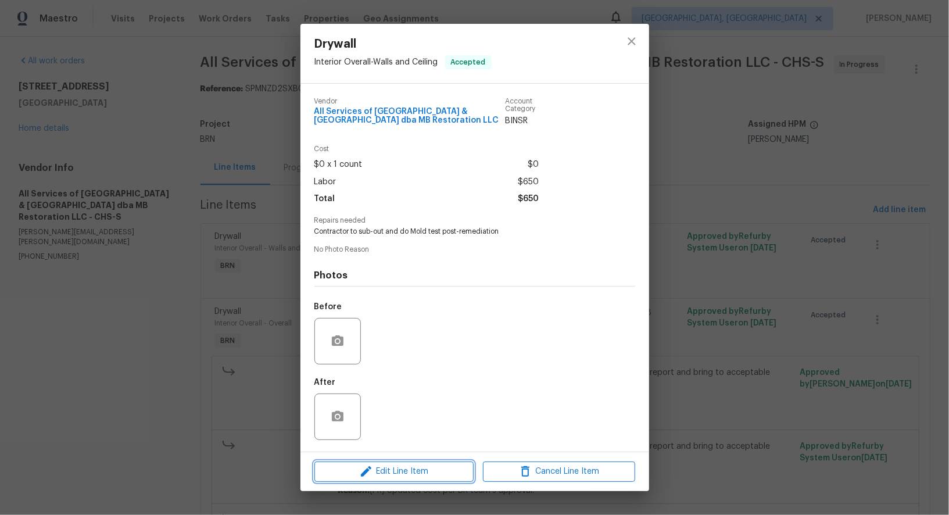
click at [390, 467] on span "Edit Line Item" at bounding box center [394, 471] width 152 height 15
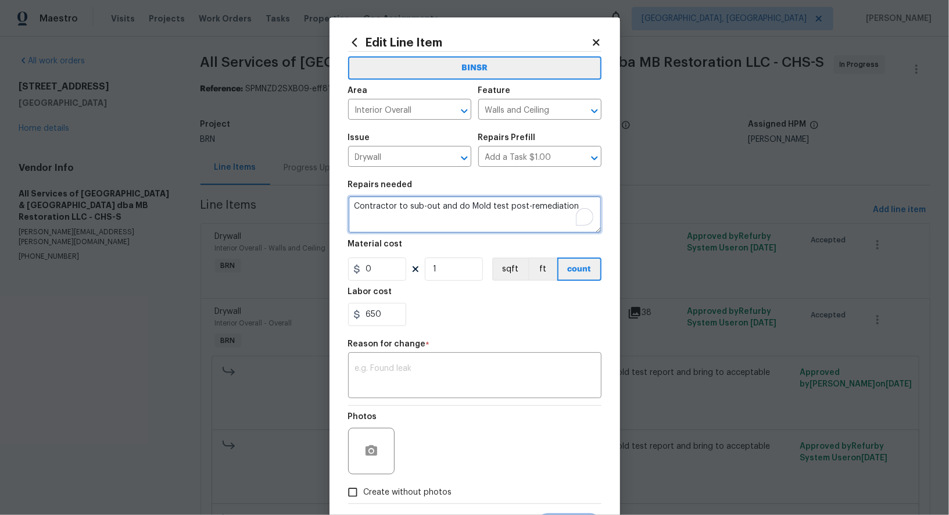
drag, startPoint x: 466, startPoint y: 209, endPoint x: 343, endPoint y: 210, distance: 122.6
click at [343, 210] on div "Edit Line Item BINSR Area Interior Overall ​ Feature Walls and Ceiling ​ Issue …" at bounding box center [474, 285] width 290 height 537
type textarea "Mold test post-remediation"
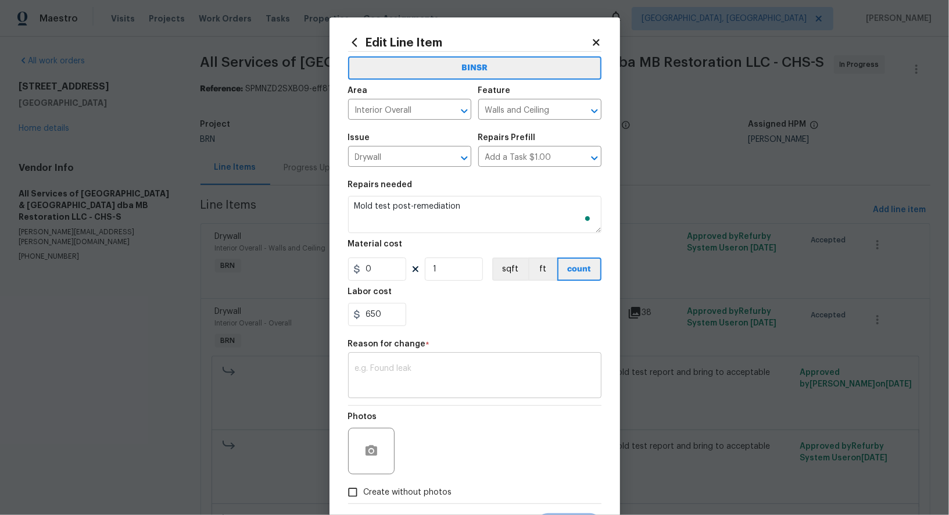
click at [407, 385] on textarea at bounding box center [474, 376] width 239 height 24
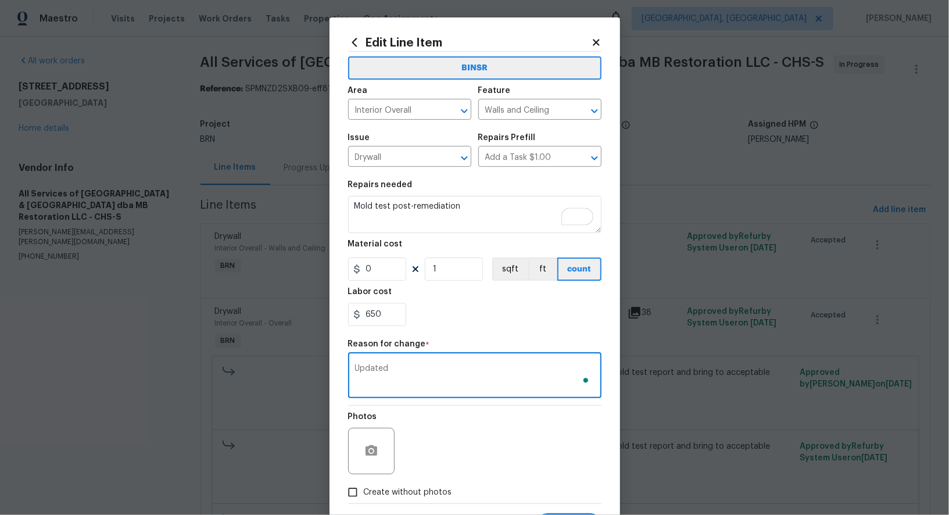
scroll to position [57, 0]
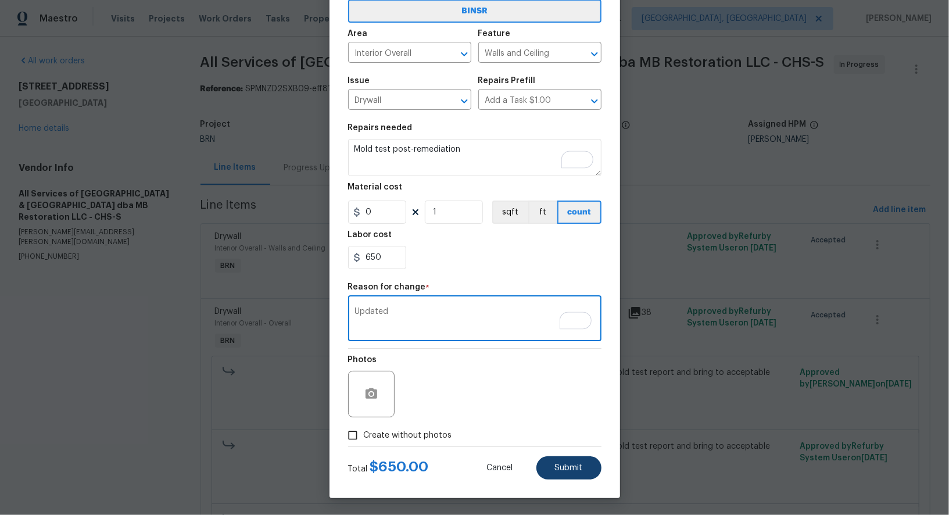
type textarea "Updated"
click at [557, 464] on span "Submit" at bounding box center [569, 468] width 28 height 9
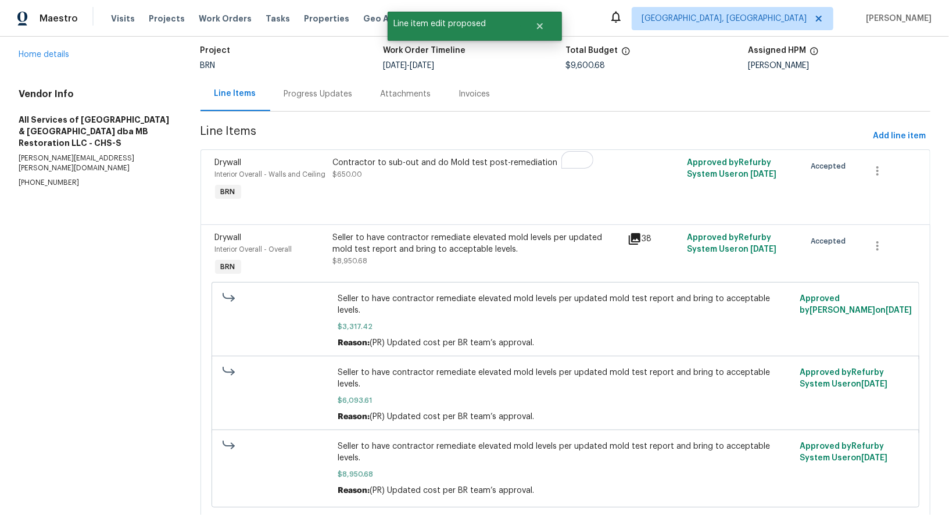
scroll to position [0, 0]
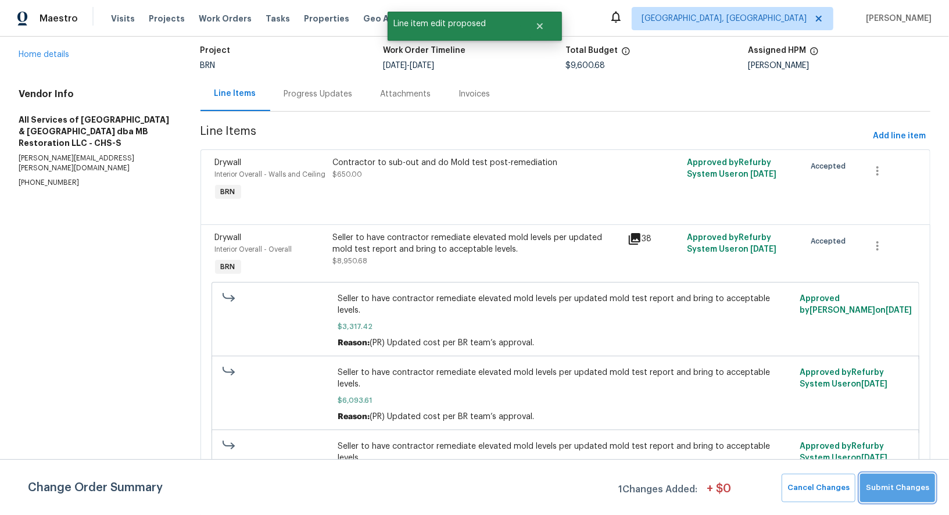
click at [910, 486] on span "Submit Changes" at bounding box center [897, 487] width 63 height 13
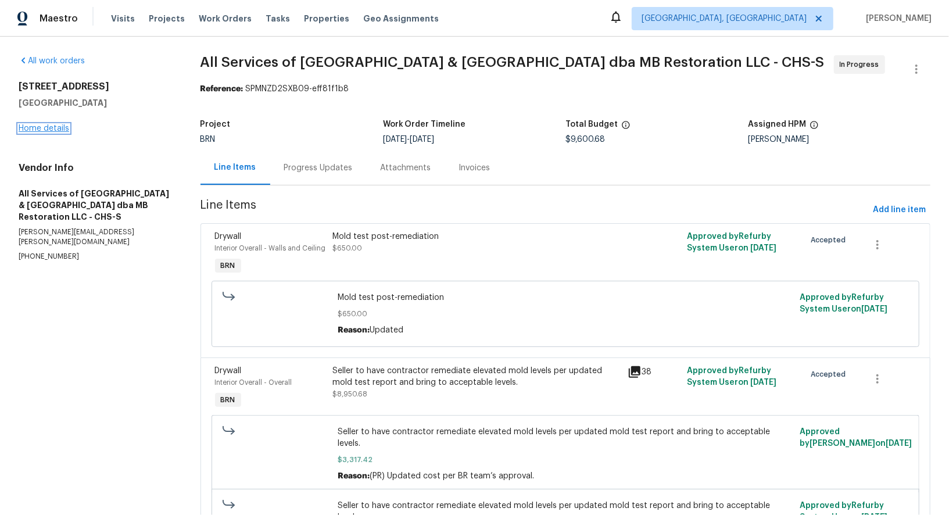
click at [50, 130] on link "Home details" at bounding box center [44, 128] width 51 height 8
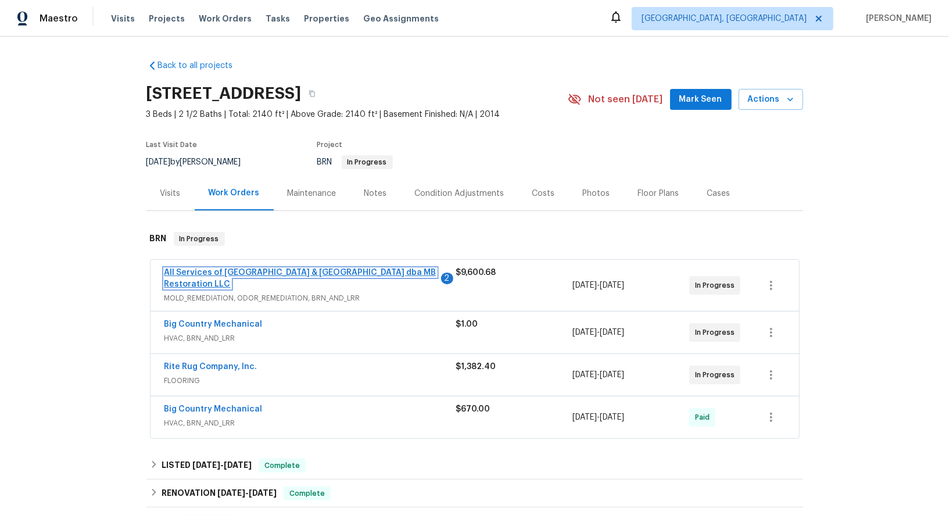
click at [263, 270] on link "All Services of Mount Pleasant & Greater Charleston dba MB Restoration LLC" at bounding box center [300, 278] width 272 height 20
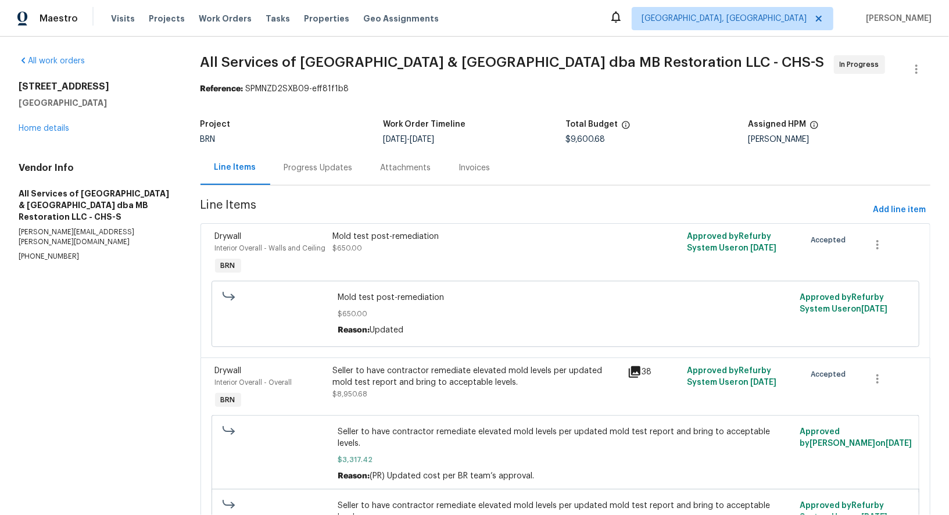
click at [302, 169] on div "Progress Updates" at bounding box center [318, 168] width 69 height 12
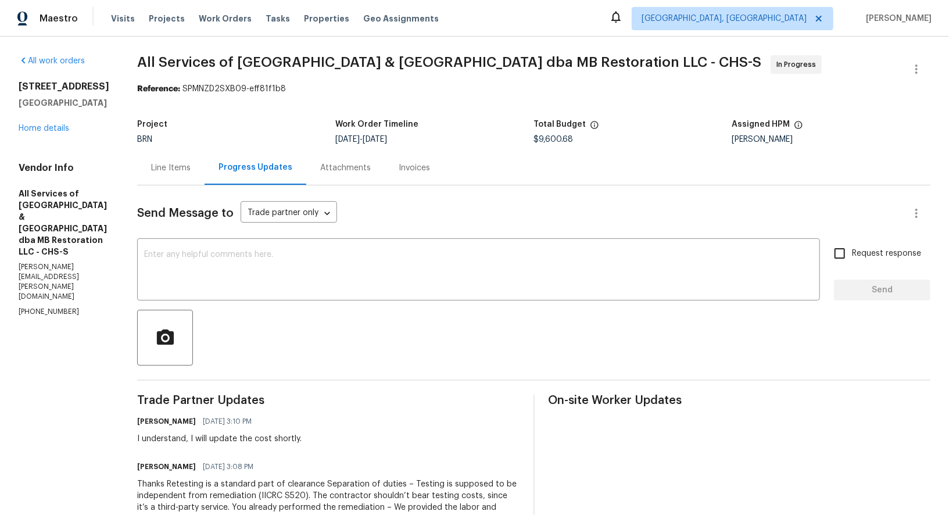
click at [162, 156] on div "Line Items" at bounding box center [170, 167] width 67 height 34
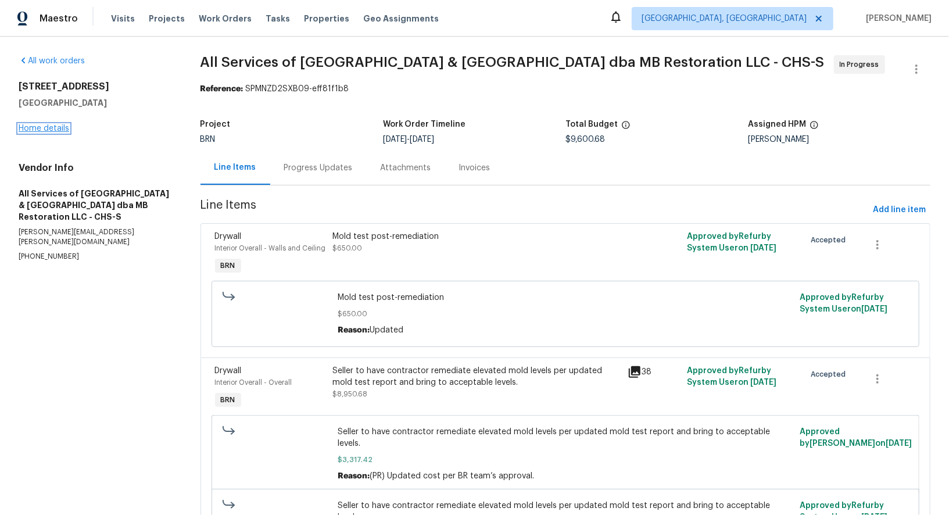
click at [57, 124] on link "Home details" at bounding box center [44, 128] width 51 height 8
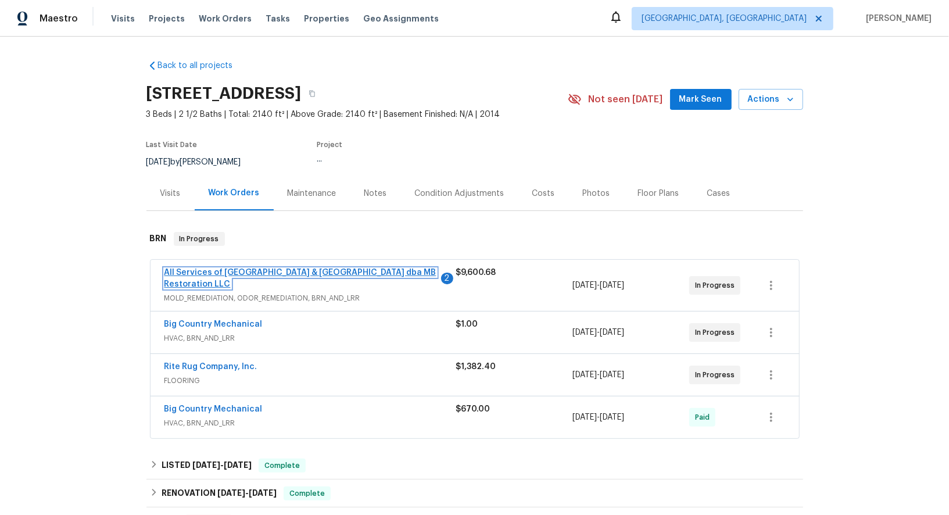
click at [297, 271] on link "All Services of Mount Pleasant & Greater Charleston dba MB Restoration LLC" at bounding box center [300, 278] width 272 height 20
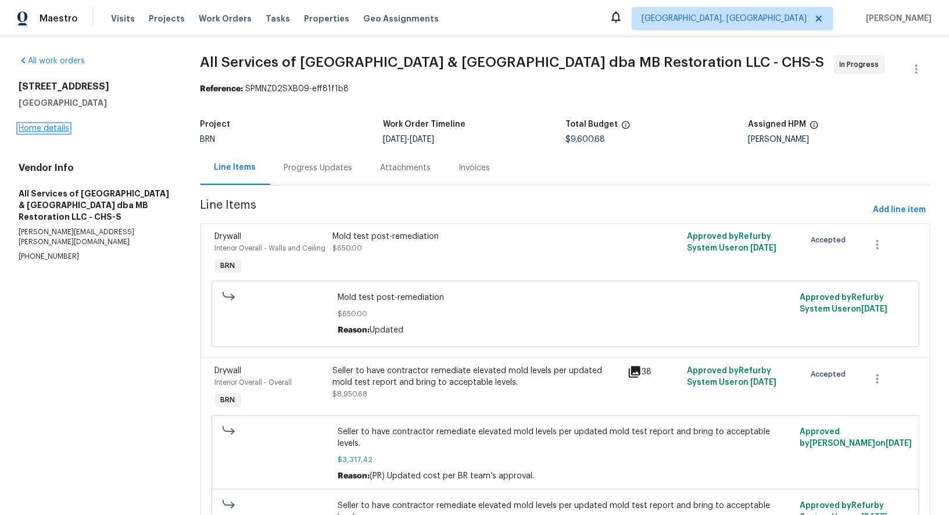
click at [67, 131] on link "Home details" at bounding box center [44, 128] width 51 height 8
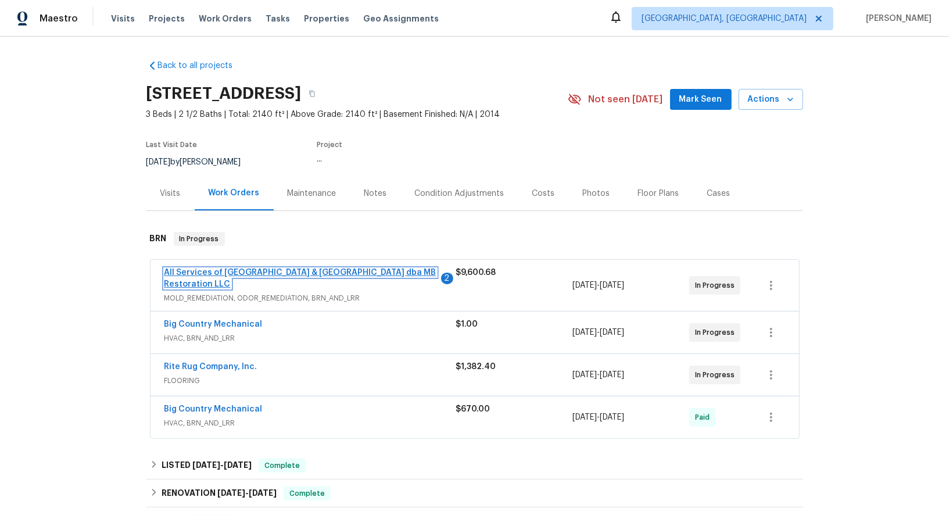
click at [290, 274] on link "All Services of Mount Pleasant & Greater Charleston dba MB Restoration LLC" at bounding box center [300, 278] width 272 height 20
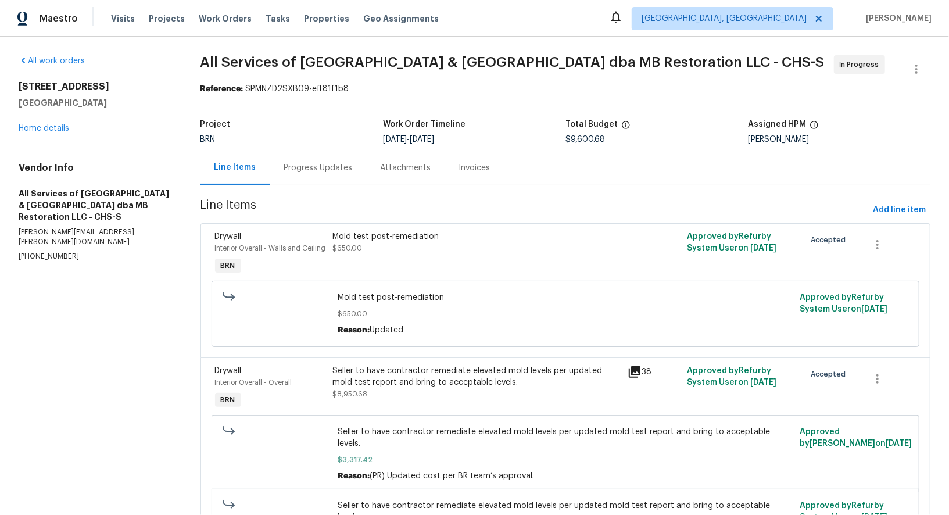
click at [333, 182] on div "Progress Updates" at bounding box center [318, 167] width 96 height 34
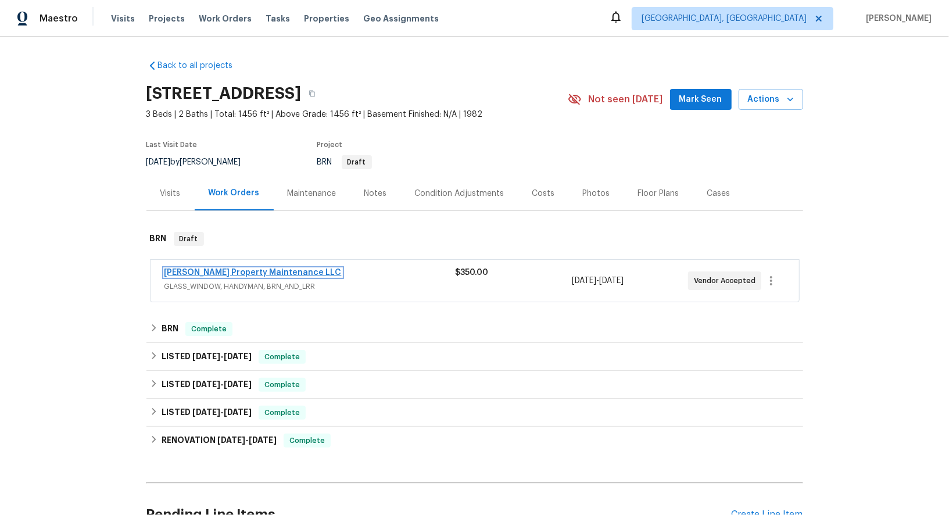
click at [238, 272] on link "Glen Property Maintenance LLC" at bounding box center [252, 272] width 177 height 8
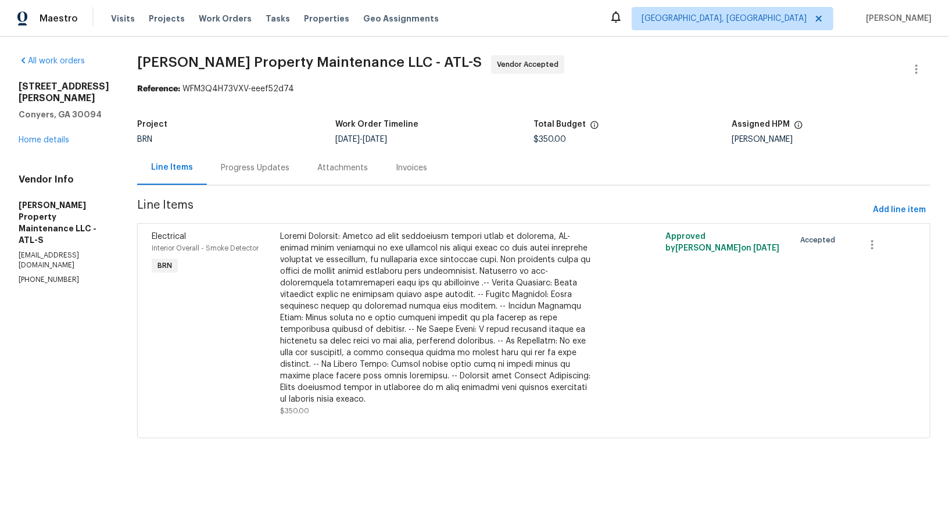
click at [303, 175] on div "Attachments" at bounding box center [342, 167] width 78 height 34
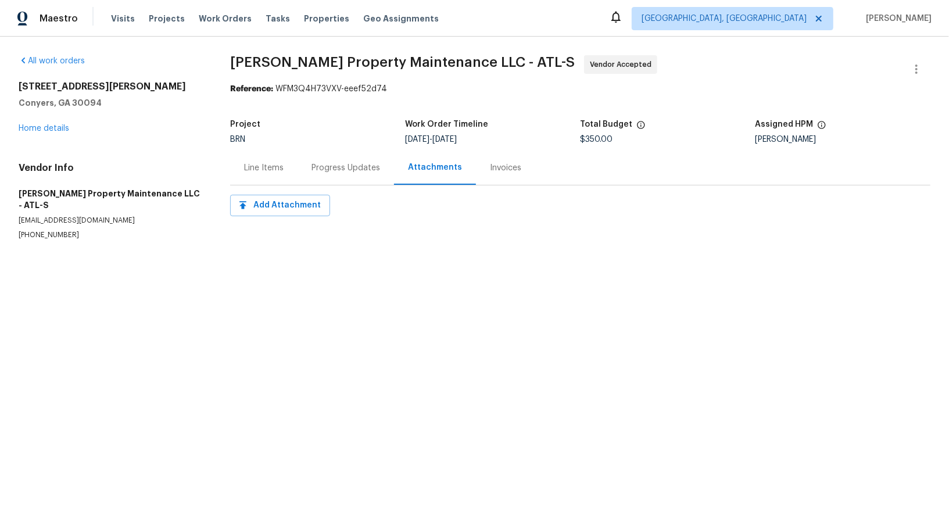
click at [304, 171] on div "Progress Updates" at bounding box center [345, 167] width 96 height 34
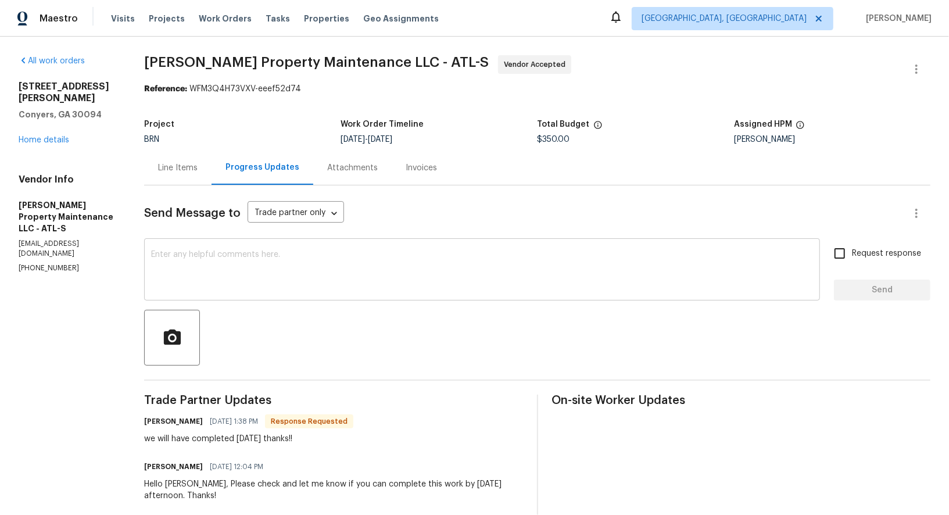
click at [336, 299] on div "x ​" at bounding box center [482, 270] width 676 height 59
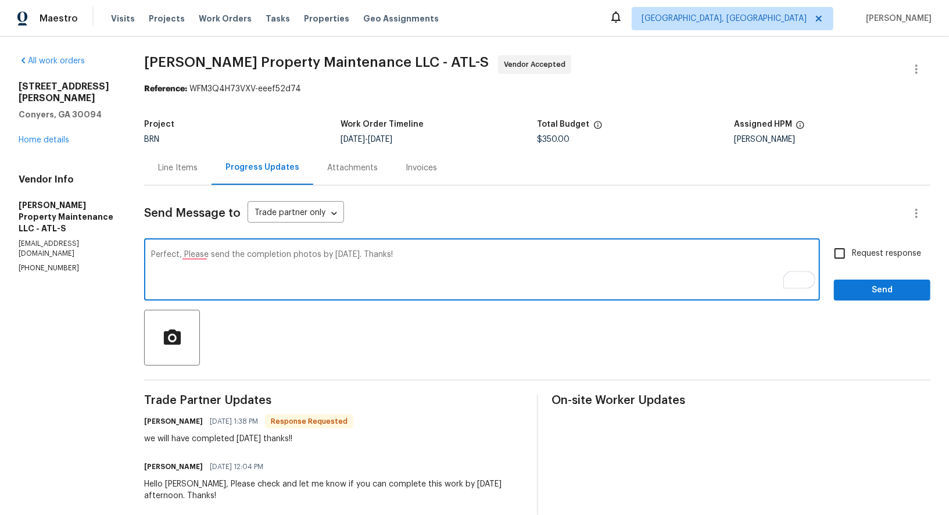
click at [196, 256] on textarea "Perfect, Please send the completion photos by Tomorrow. Thanks!" at bounding box center [482, 270] width 662 height 41
type textarea "Perfect, please send the completion photos by Tomorrow. Thanks!"
click at [858, 266] on div "Request response Send" at bounding box center [882, 270] width 96 height 59
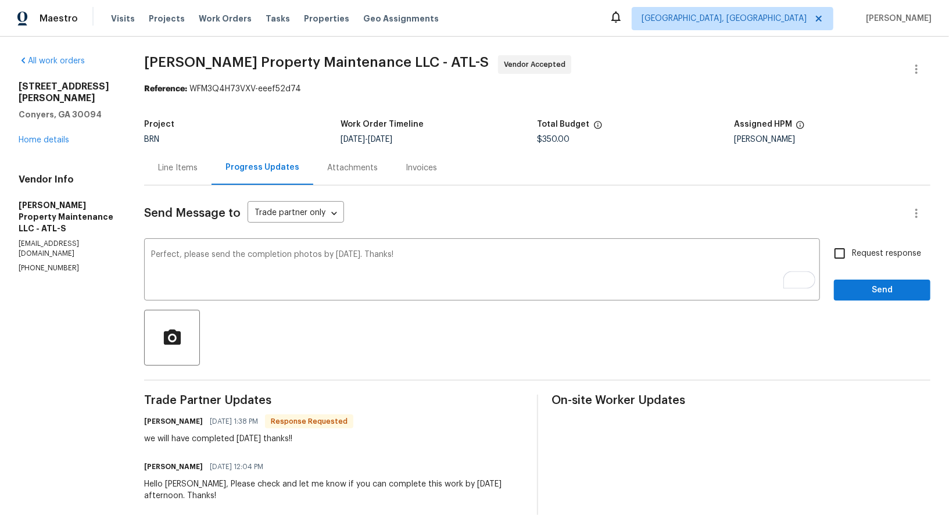
click at [833, 261] on input "Request response" at bounding box center [839, 253] width 24 height 24
checkbox input "true"
click at [877, 288] on span "Send" at bounding box center [882, 290] width 78 height 15
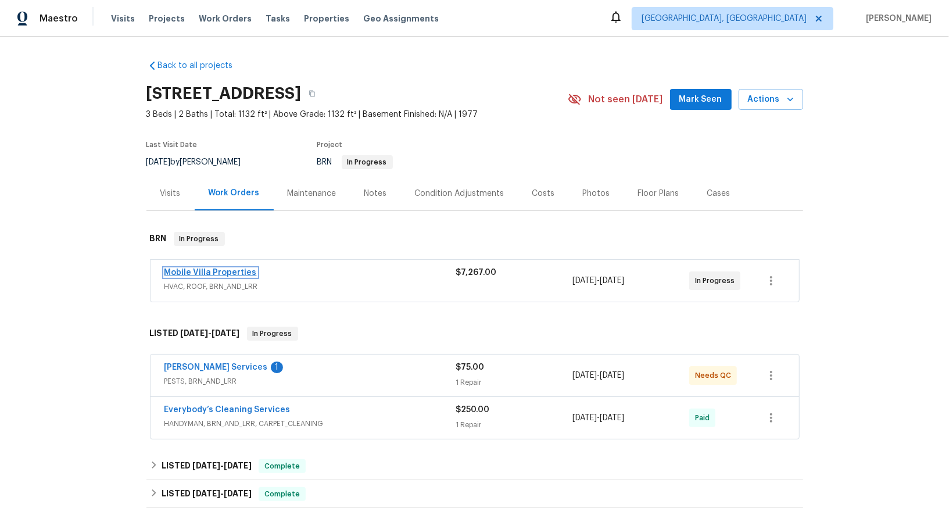
click at [216, 274] on link "Mobile Villa Properties" at bounding box center [210, 272] width 92 height 8
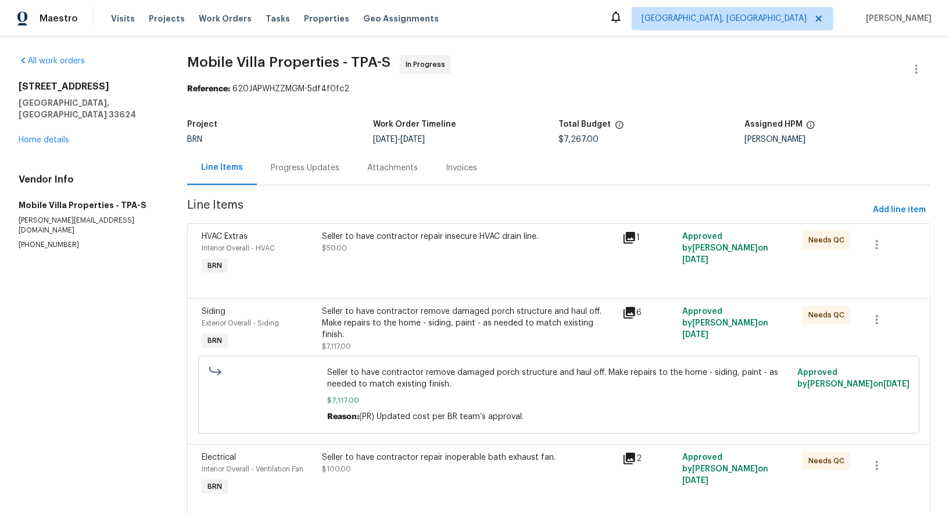
click at [302, 183] on div "Progress Updates" at bounding box center [305, 167] width 96 height 34
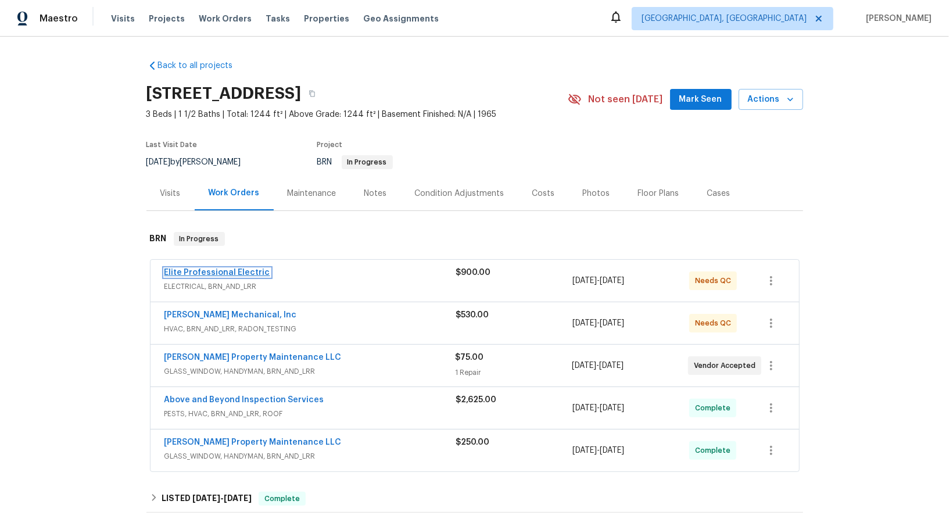
click at [224, 270] on link "Elite Professional Electric" at bounding box center [217, 272] width 106 height 8
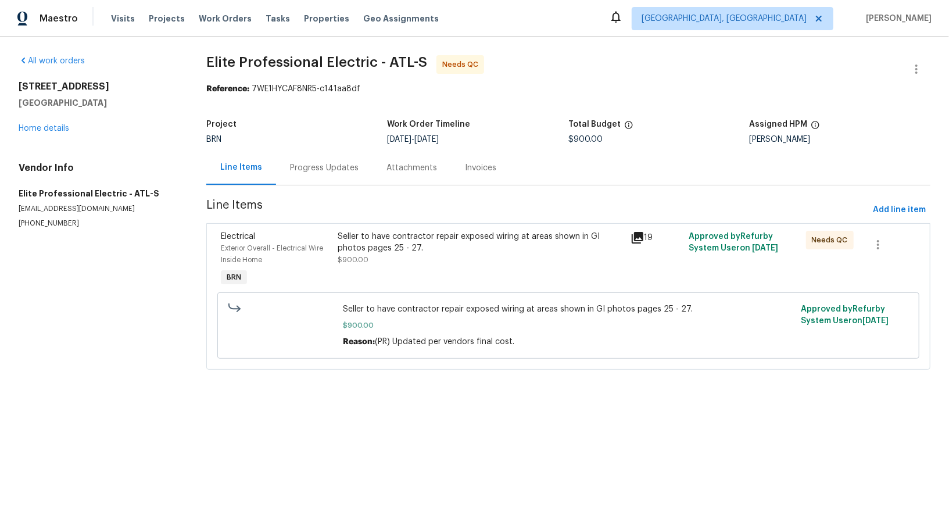
click at [372, 246] on div "Seller to have contractor repair exposed wiring at areas shown in GI photos pag…" at bounding box center [480, 242] width 285 height 23
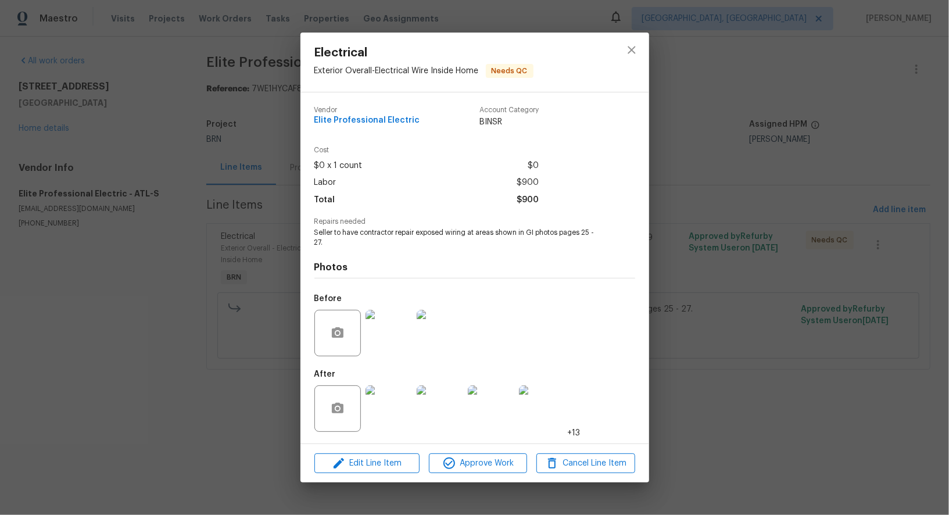
click at [235, 378] on div "Electrical Exterior Overall - Electrical Wire Inside Home Needs QC Vendor Elite…" at bounding box center [474, 257] width 949 height 515
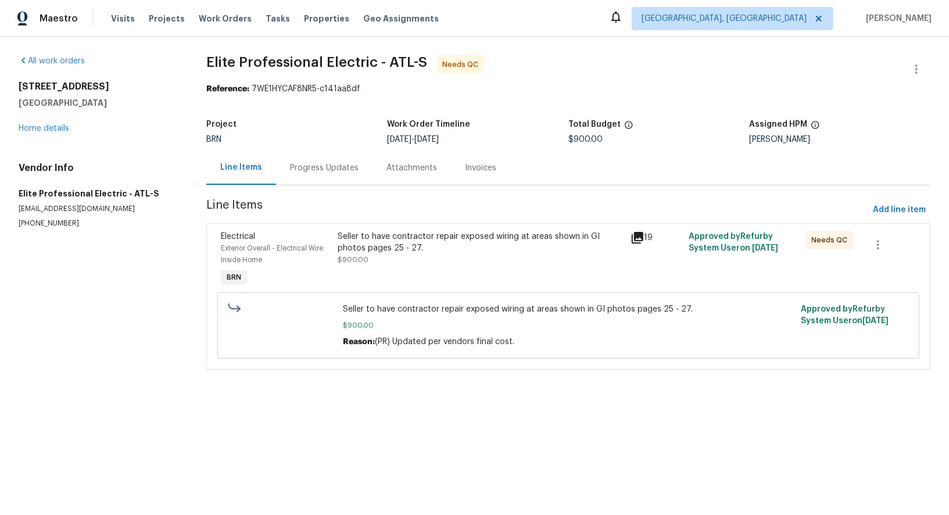
click at [383, 252] on div "Seller to have contractor repair exposed wiring at areas shown in GI photos pag…" at bounding box center [480, 242] width 285 height 23
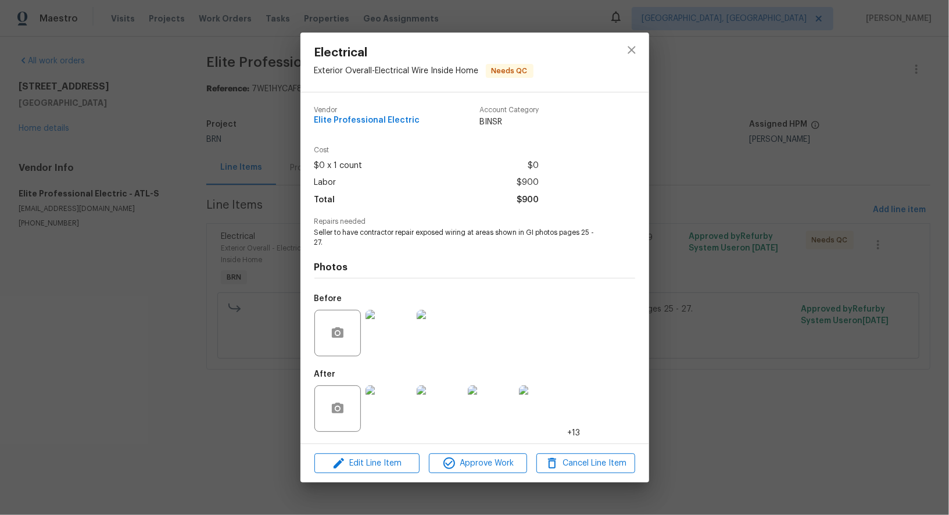
click at [382, 327] on img at bounding box center [388, 333] width 46 height 46
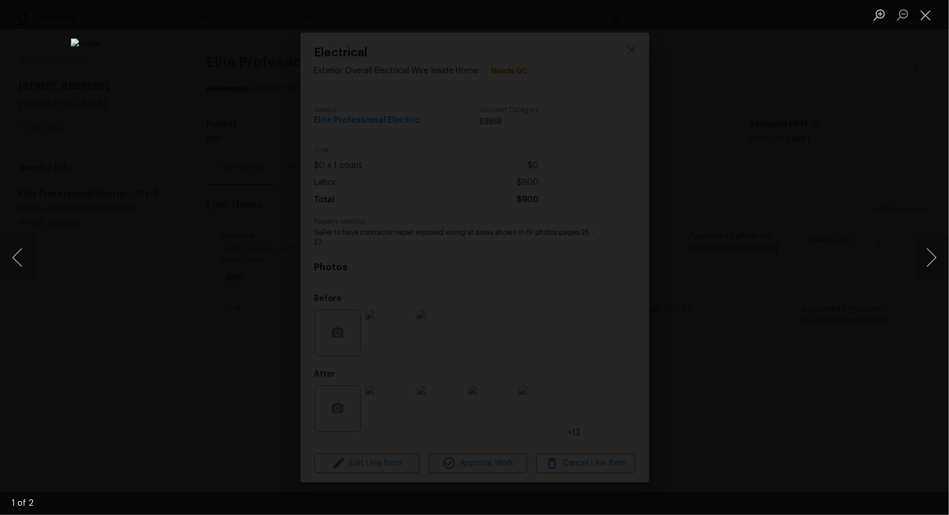
click at [747, 300] on div "Lightbox" at bounding box center [474, 257] width 949 height 515
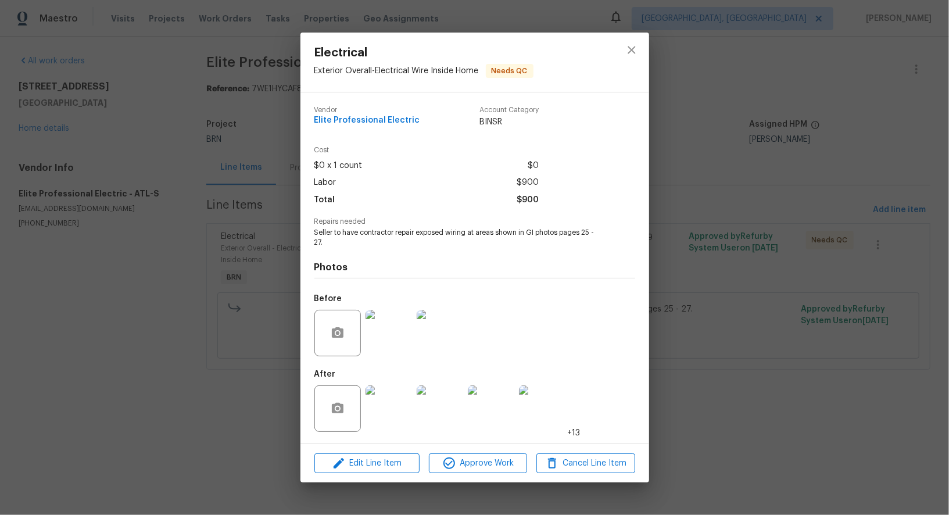
click at [747, 300] on div "Electrical Exterior Overall - Electrical Wire Inside Home Needs QC Vendor Elite…" at bounding box center [474, 257] width 949 height 515
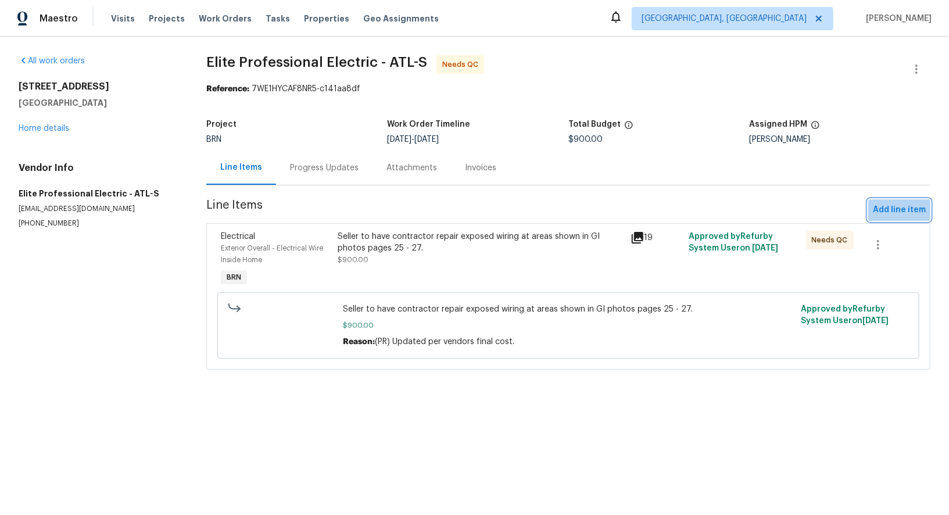
click at [905, 209] on span "Add line item" at bounding box center [899, 210] width 53 height 15
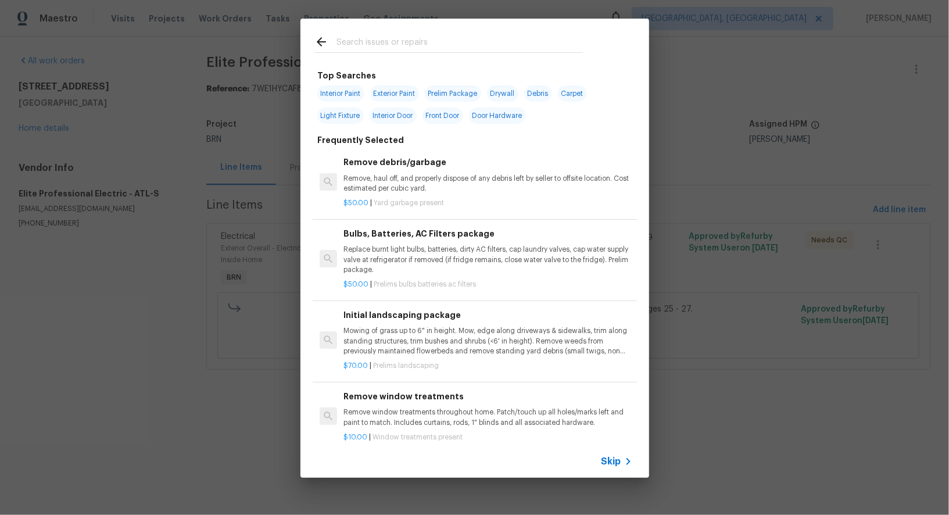
click at [614, 467] on div "Skip" at bounding box center [618, 461] width 34 height 14
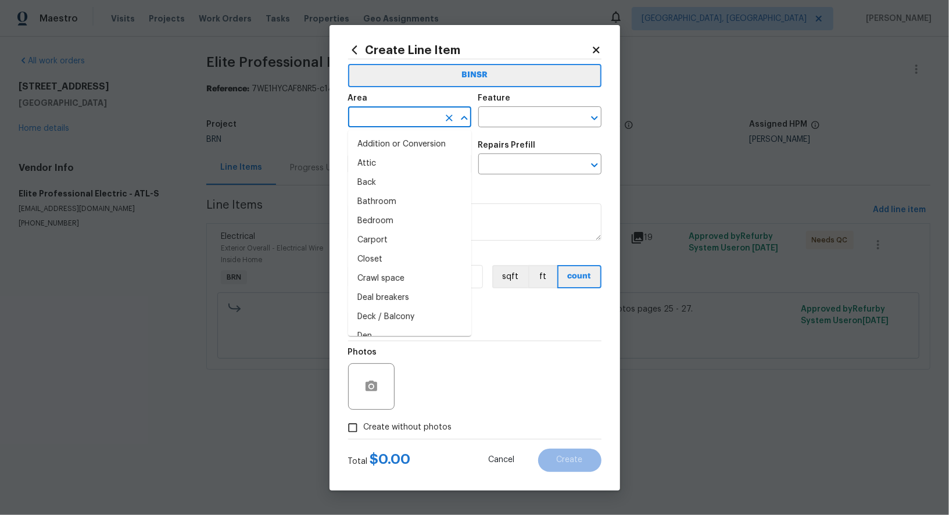
click at [399, 124] on input "text" at bounding box center [393, 118] width 91 height 18
type input "o"
type input "v"
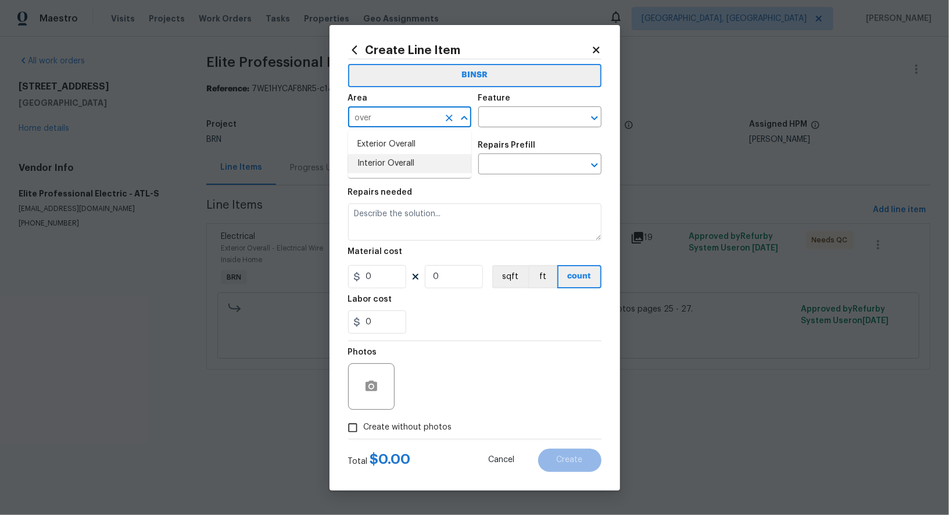
click at [367, 160] on li "Interior Overall" at bounding box center [409, 163] width 123 height 19
type input "Interior Overall"
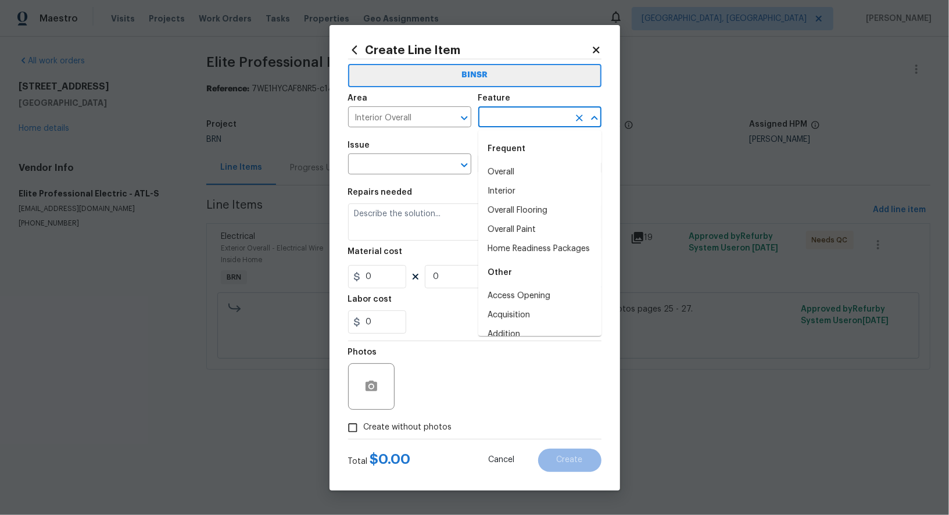
click at [522, 121] on input "text" at bounding box center [523, 118] width 91 height 18
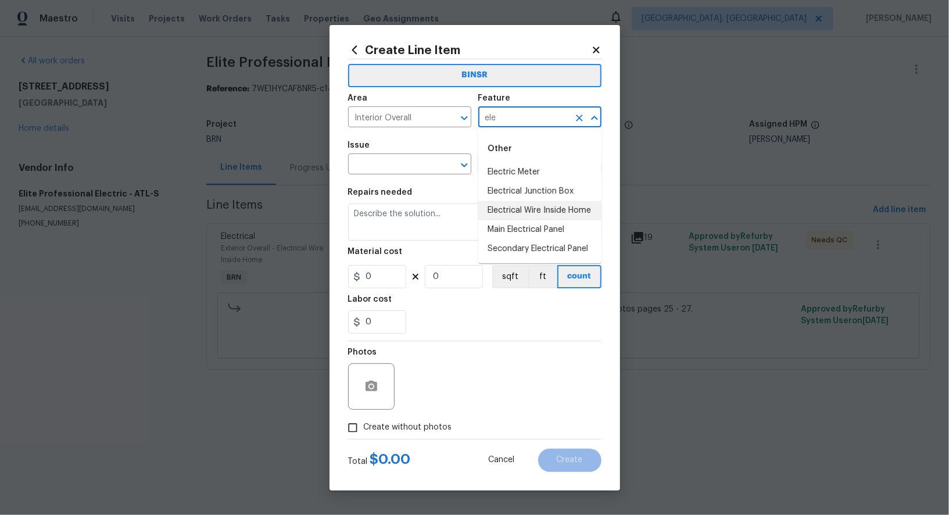
click at [536, 210] on li "Electrical Wire Inside Home" at bounding box center [539, 210] width 123 height 19
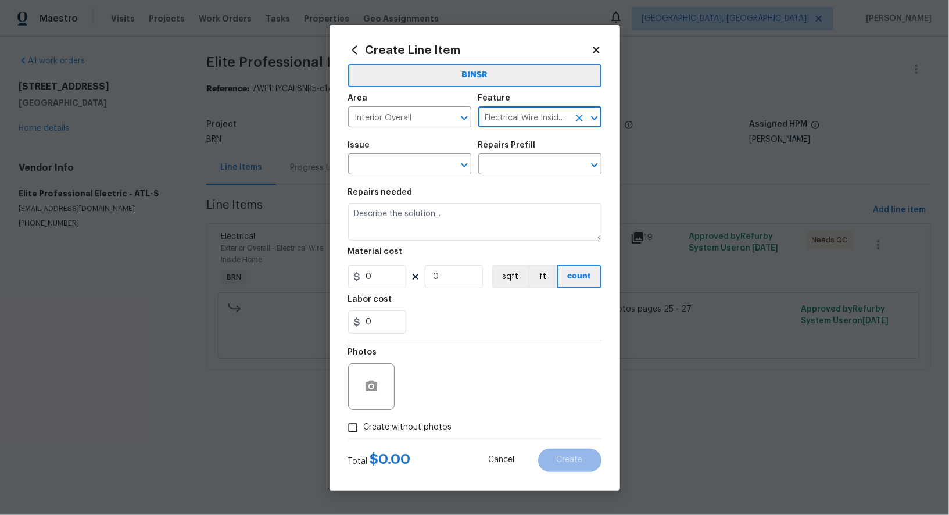
type input "Electrical Wire Inside Home"
click at [403, 153] on div "Issue" at bounding box center [409, 148] width 123 height 15
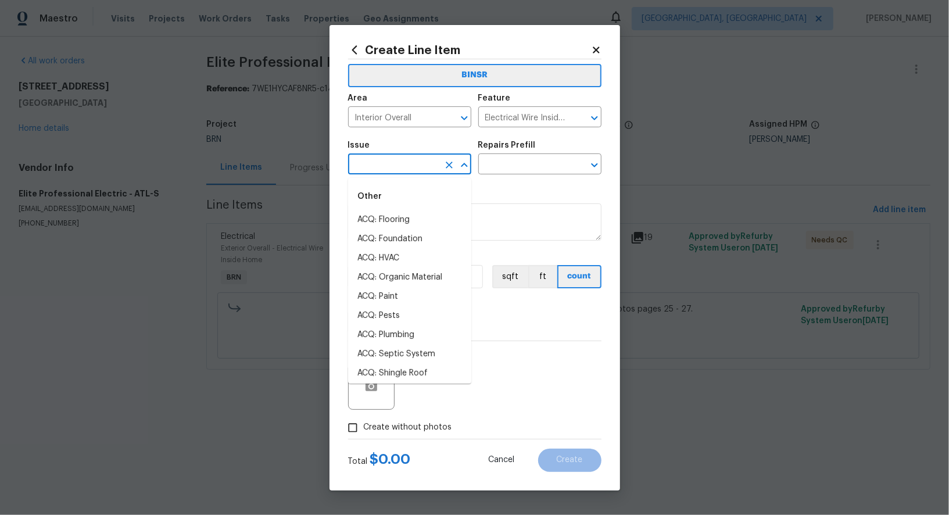
click at [394, 171] on input "text" at bounding box center [393, 165] width 91 height 18
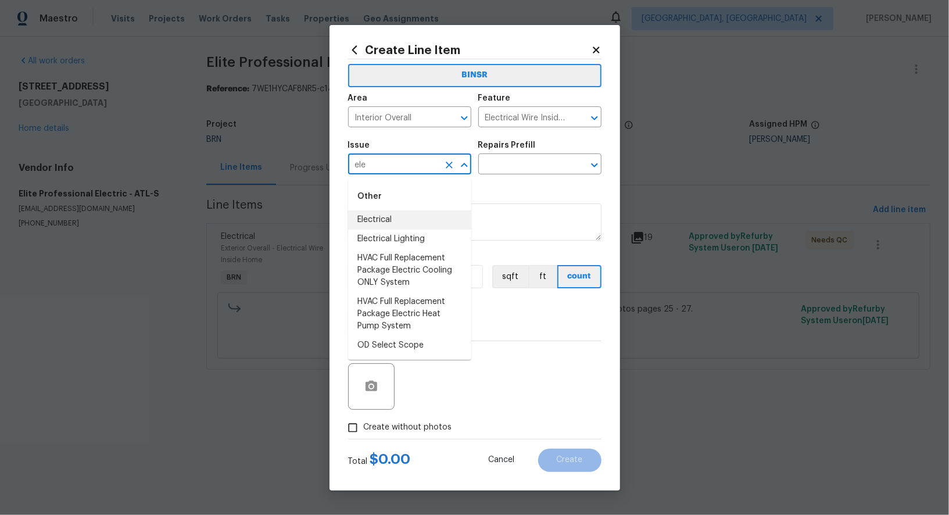
click at [393, 223] on li "Electrical" at bounding box center [409, 219] width 123 height 19
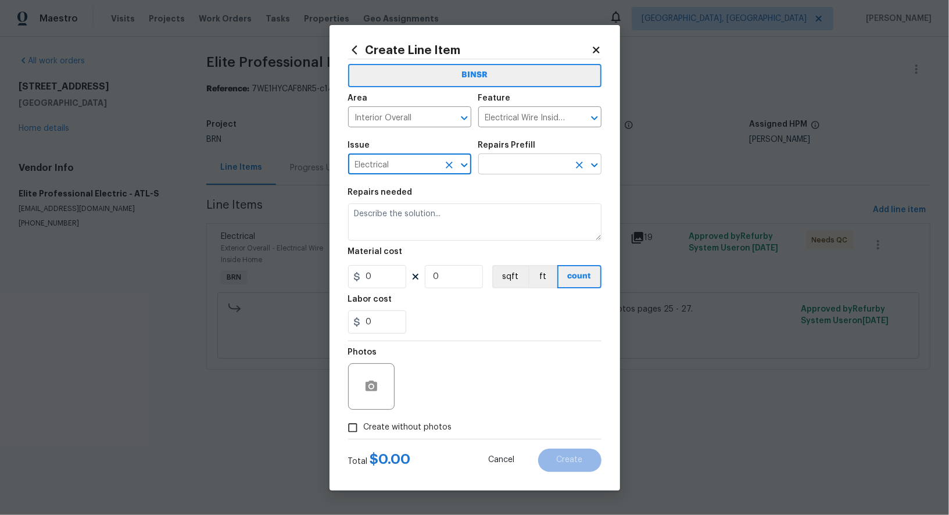
type input "Electrical"
click at [533, 159] on input "text" at bounding box center [523, 165] width 91 height 18
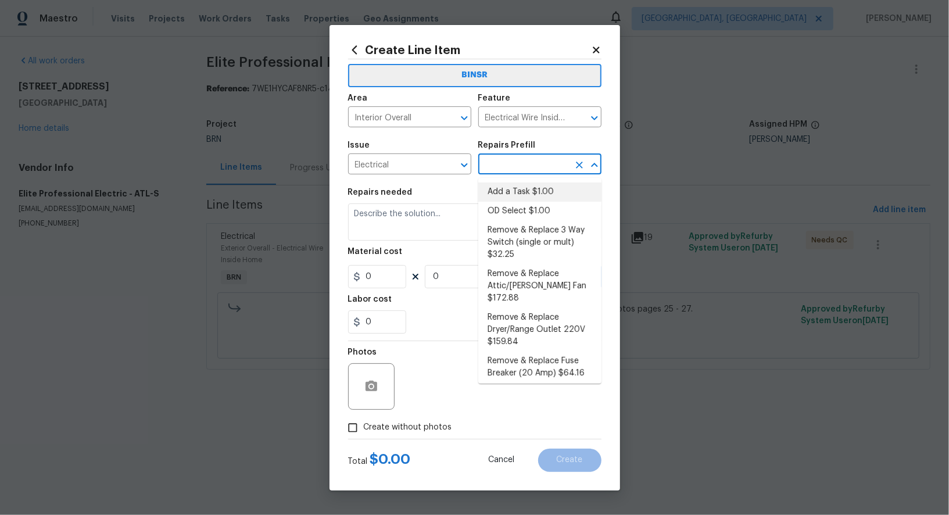
click at [528, 197] on li "Add a Task $1.00" at bounding box center [539, 191] width 123 height 19
type input "Add a Task $1.00"
type textarea "HPM to detail"
type input "1"
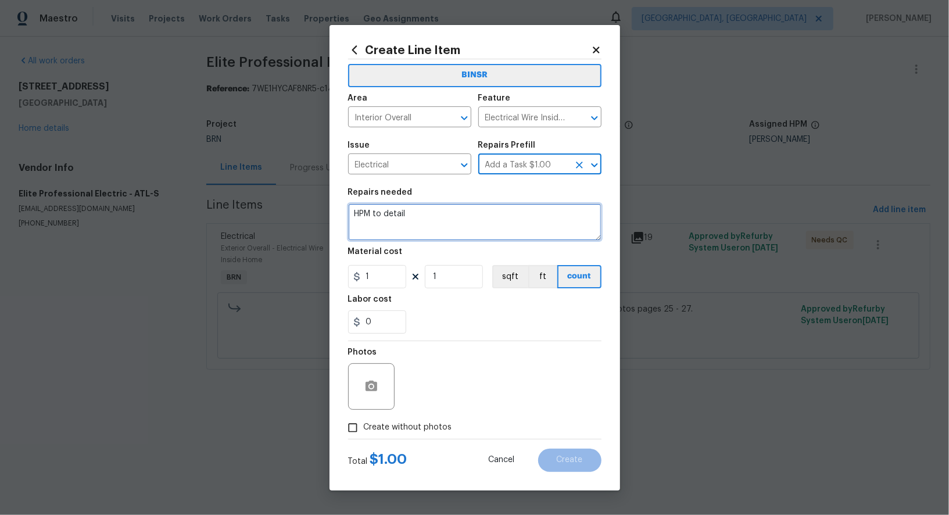
click at [470, 221] on textarea "HPM to detail" at bounding box center [474, 221] width 253 height 37
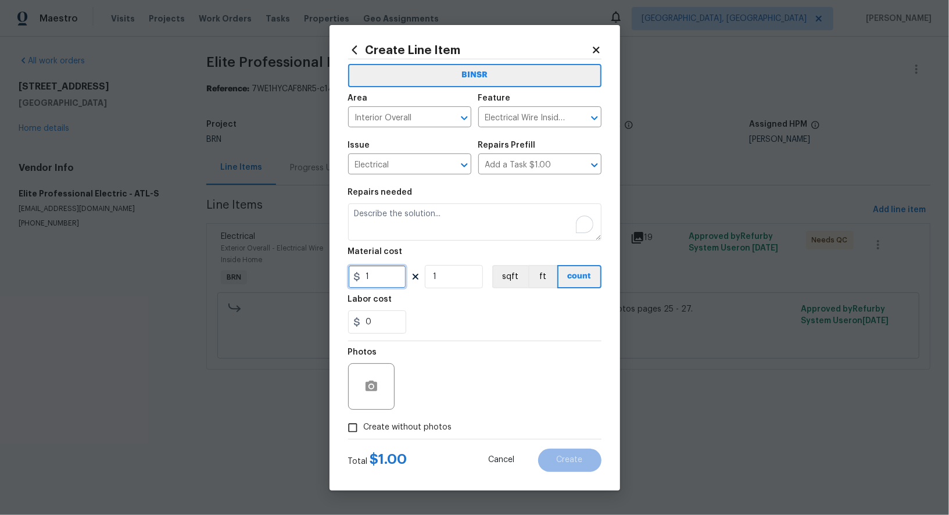
click at [405, 278] on input "1" at bounding box center [377, 276] width 58 height 23
type input "0"
click at [383, 384] on button "button" at bounding box center [371, 386] width 28 height 28
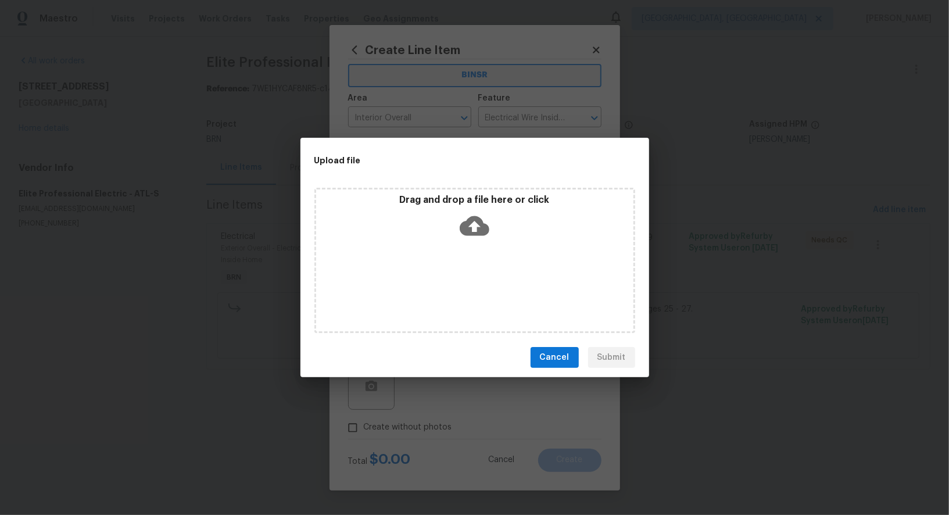
click at [480, 228] on icon at bounding box center [475, 226] width 30 height 20
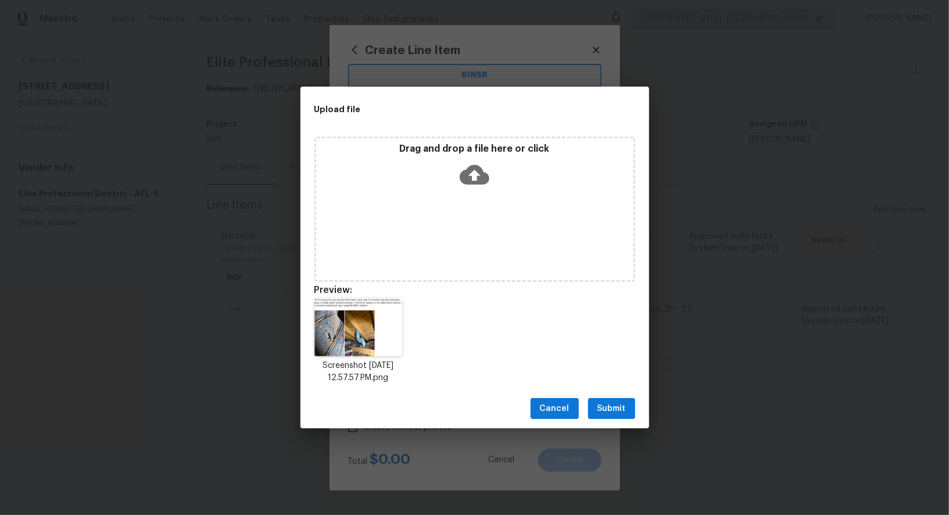
click at [547, 409] on span "Cancel" at bounding box center [555, 408] width 30 height 15
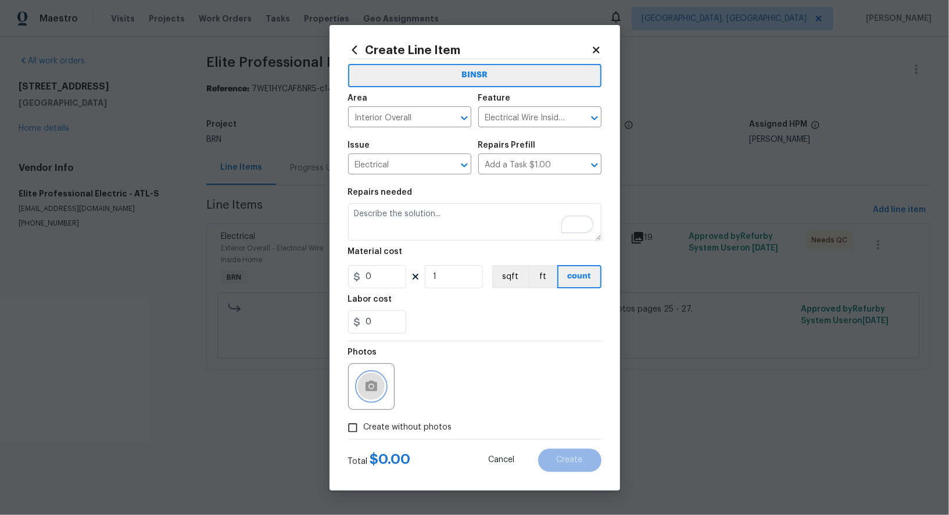
click at [367, 390] on icon "button" at bounding box center [371, 386] width 12 height 10
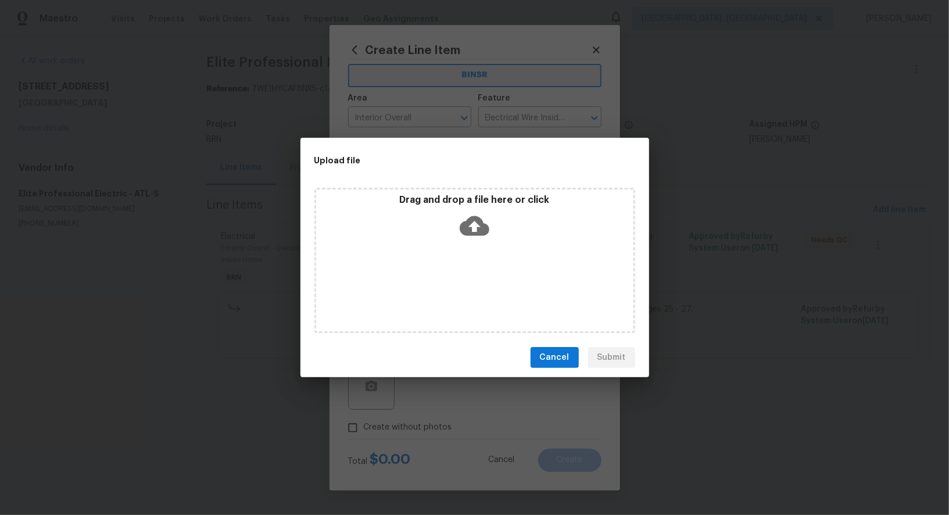
click at [475, 224] on icon at bounding box center [475, 226] width 30 height 30
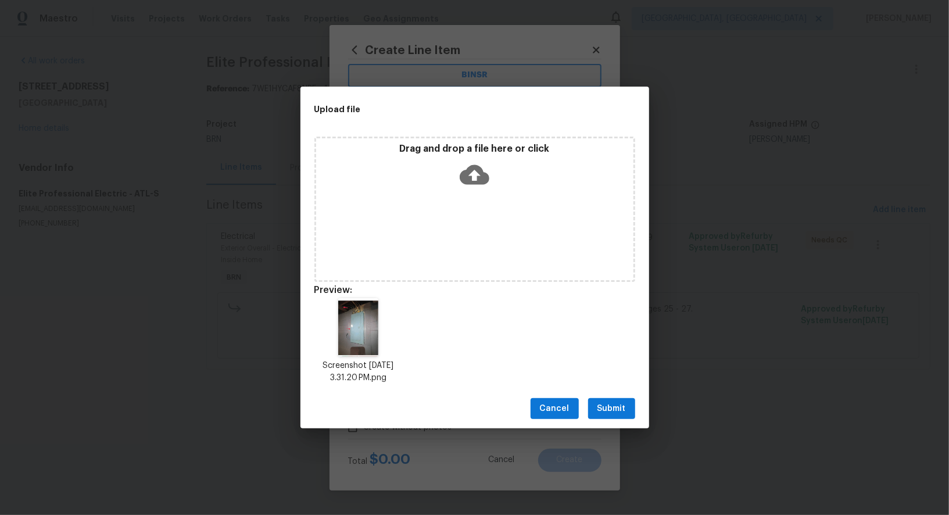
click at [608, 410] on span "Submit" at bounding box center [611, 408] width 28 height 15
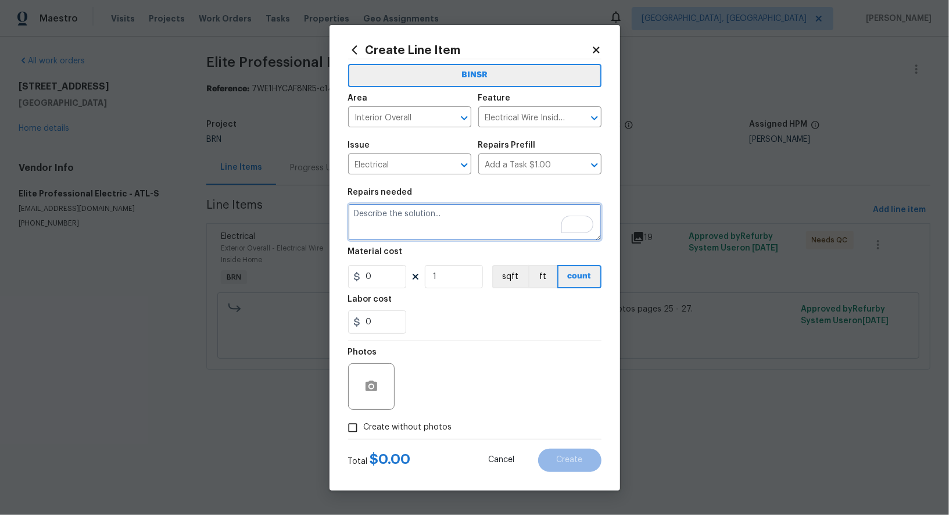
click at [395, 232] on textarea "To enrich screen reader interactions, please activate Accessibility in Grammarl…" at bounding box center [474, 221] width 253 height 37
drag, startPoint x: 418, startPoint y: 216, endPoint x: 379, endPoint y: 214, distance: 38.4
click at [379, 214] on textarea "Need additional photo" at bounding box center [474, 221] width 253 height 37
click at [432, 218] on textarea "Need after photo" at bounding box center [474, 221] width 253 height 37
type textarea "Need after photo for this area"
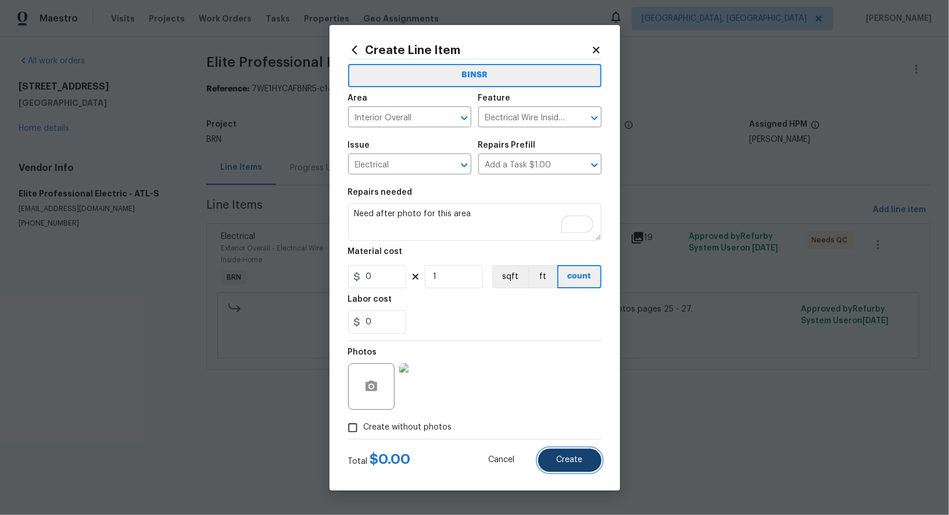
click at [561, 461] on span "Create" at bounding box center [570, 459] width 26 height 9
type input "0"
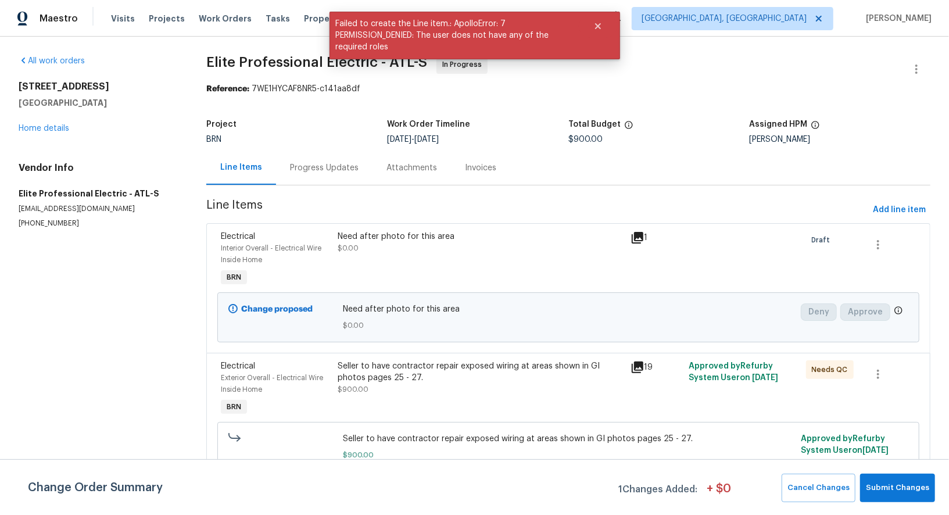
scroll to position [16, 0]
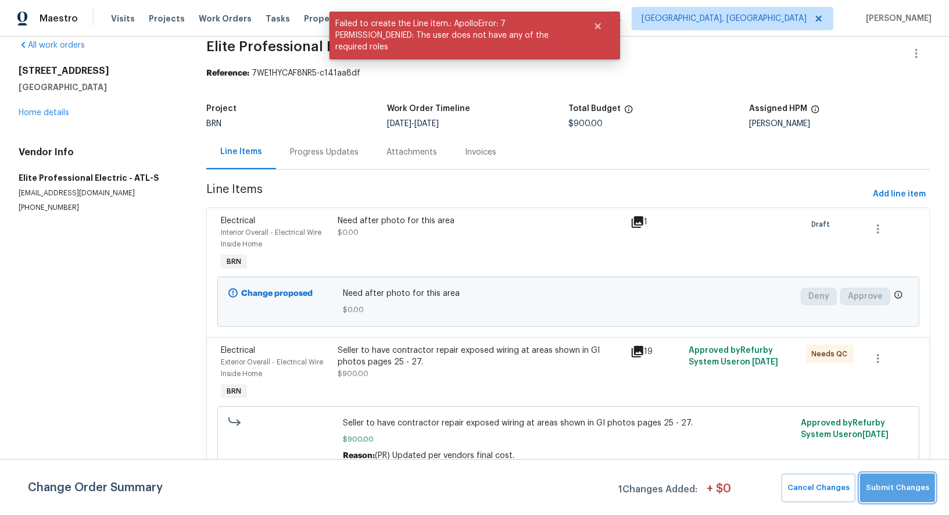
click at [906, 489] on span "Submit Changes" at bounding box center [897, 487] width 63 height 13
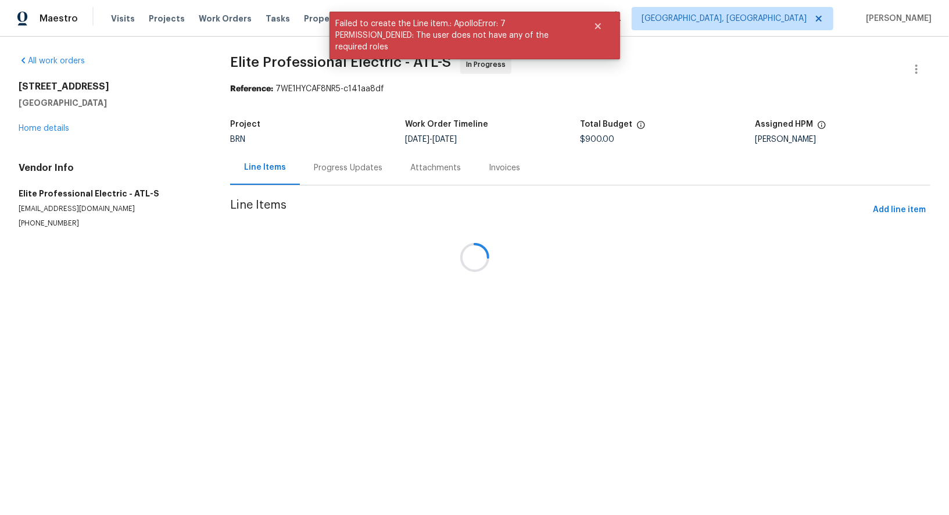
scroll to position [0, 0]
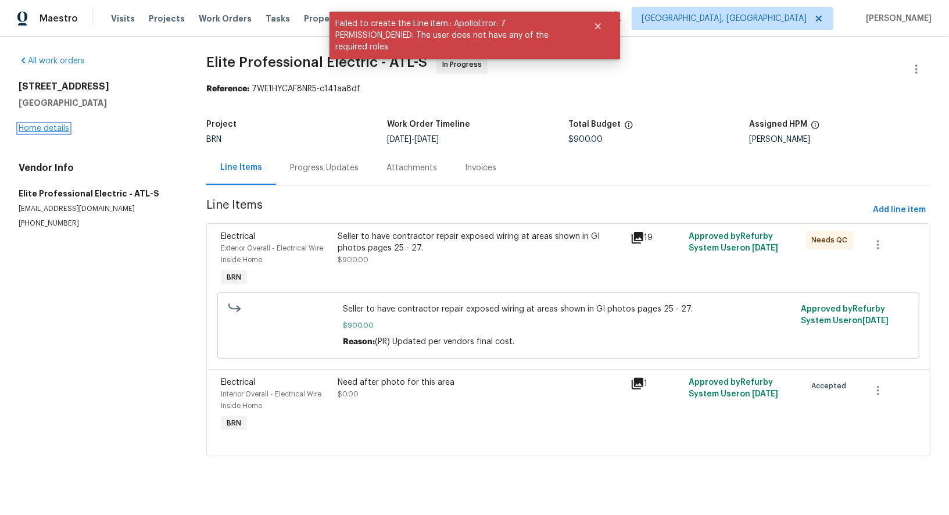
click at [60, 131] on link "Home details" at bounding box center [44, 128] width 51 height 8
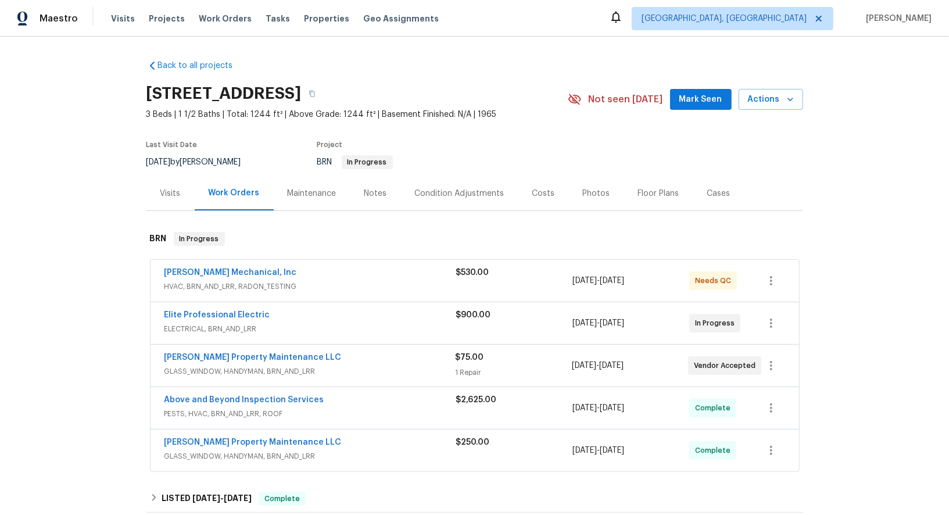
click at [228, 276] on span "[PERSON_NAME] Mechanical, Inc" at bounding box center [230, 273] width 132 height 12
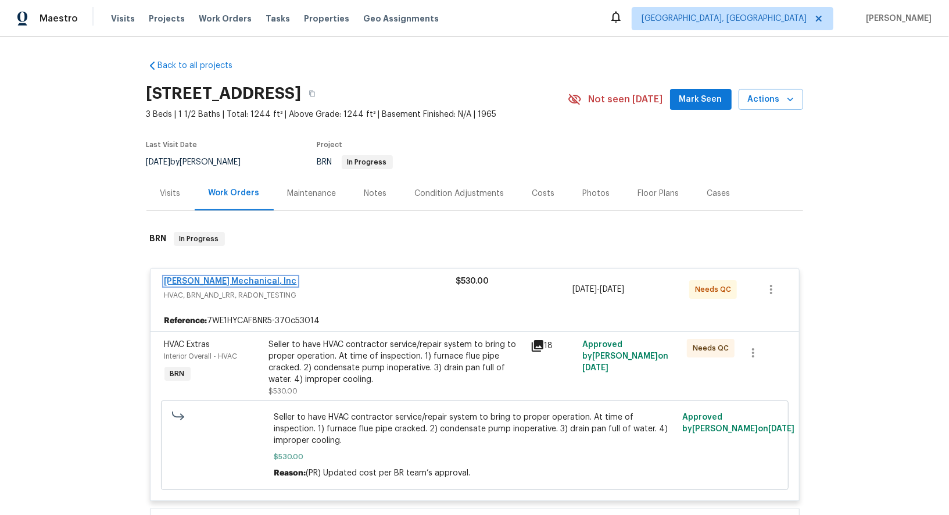
click at [239, 280] on link "[PERSON_NAME] Mechanical, Inc" at bounding box center [230, 281] width 132 height 8
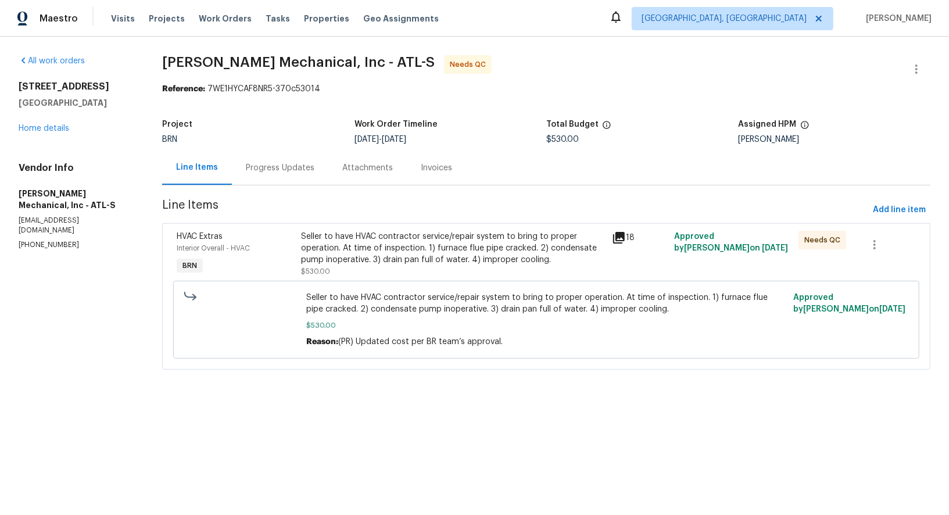
click at [261, 164] on div "Progress Updates" at bounding box center [280, 168] width 69 height 12
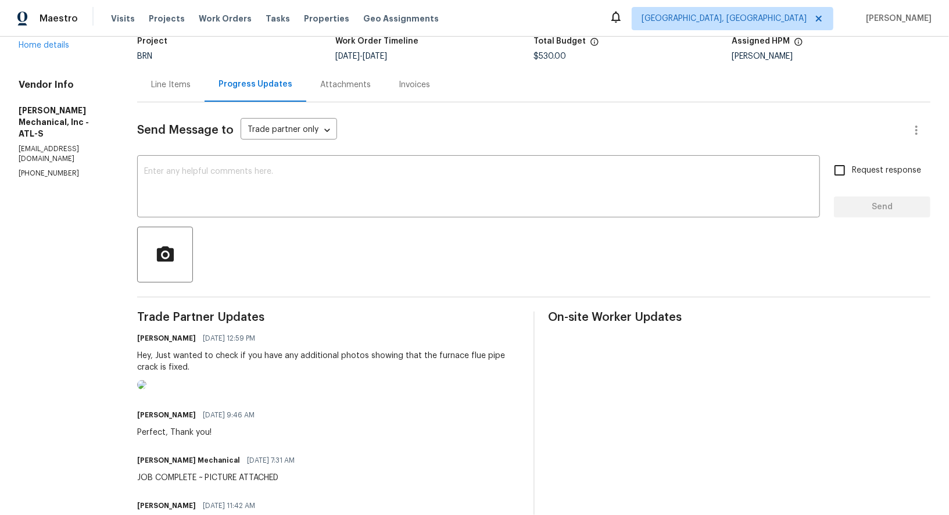
scroll to position [52, 0]
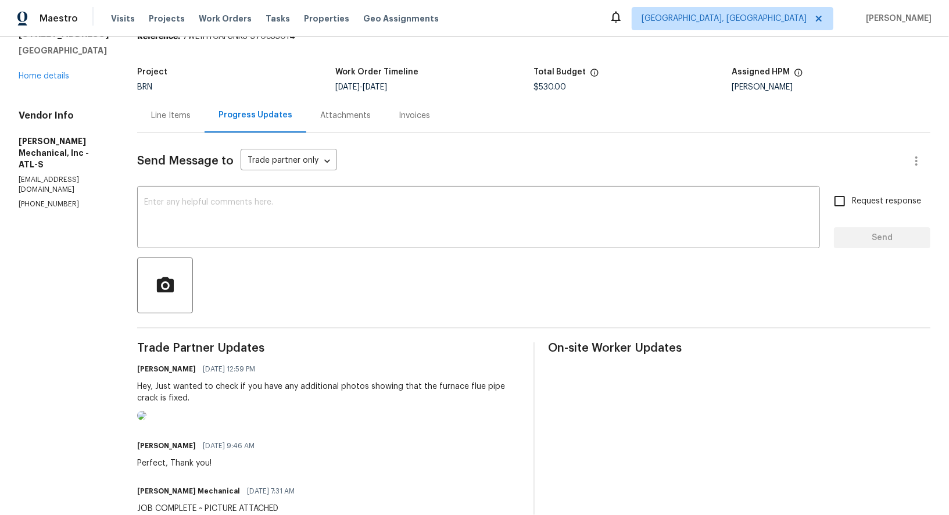
click at [181, 119] on div "Line Items" at bounding box center [171, 116] width 40 height 12
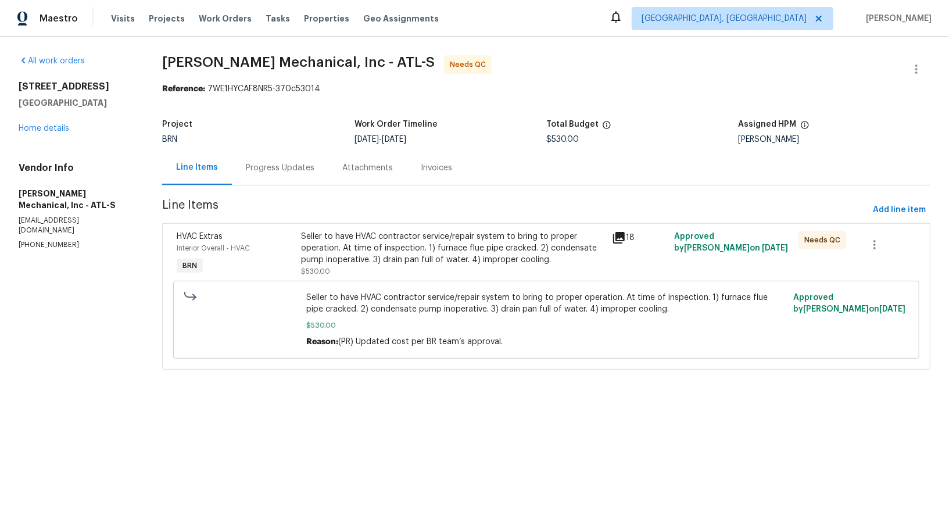
click at [265, 170] on div "Progress Updates" at bounding box center [280, 168] width 69 height 12
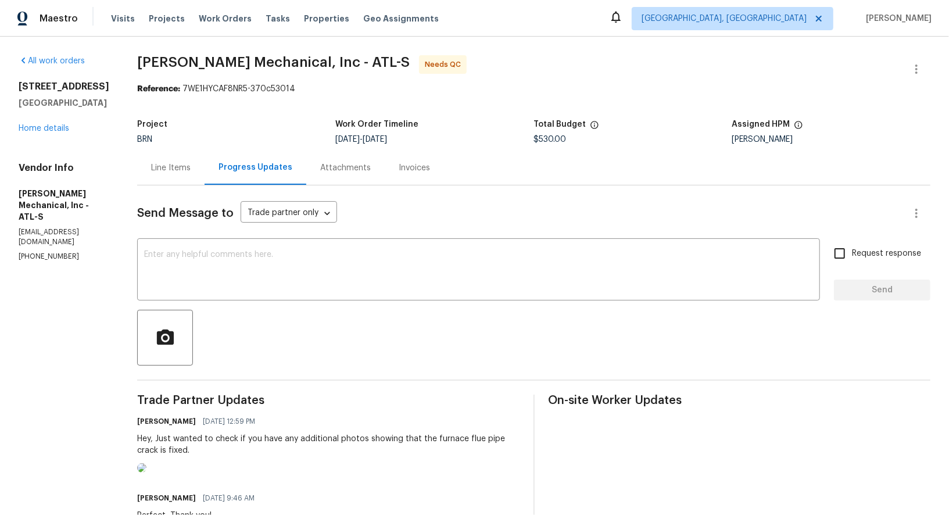
scroll to position [55, 0]
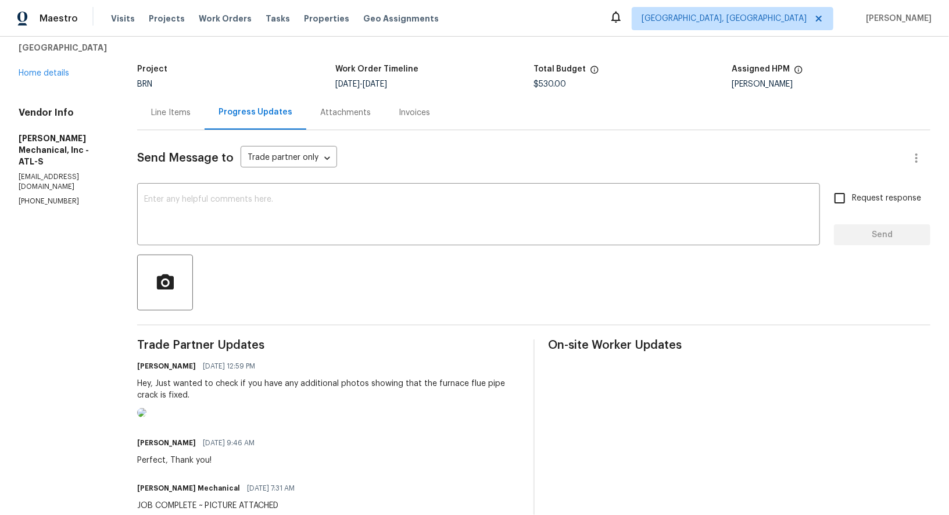
click at [177, 116] on div "Line Items" at bounding box center [171, 113] width 40 height 12
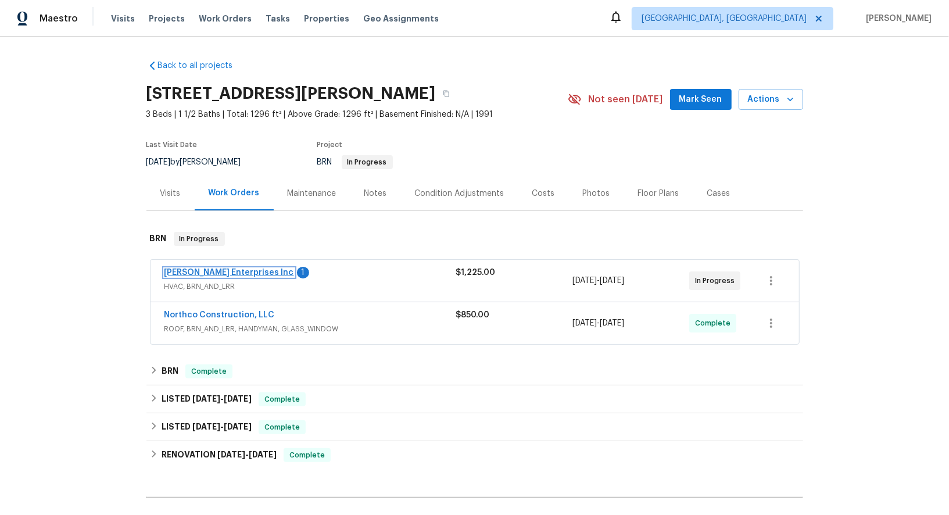
click at [228, 271] on link "[PERSON_NAME] Enterprises Inc" at bounding box center [229, 272] width 130 height 8
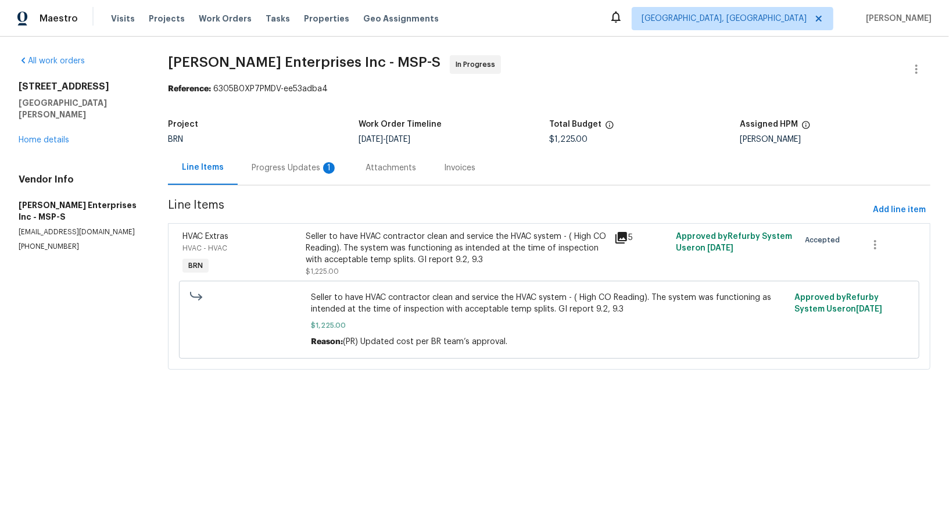
click at [305, 159] on div "Progress Updates 1" at bounding box center [295, 167] width 114 height 34
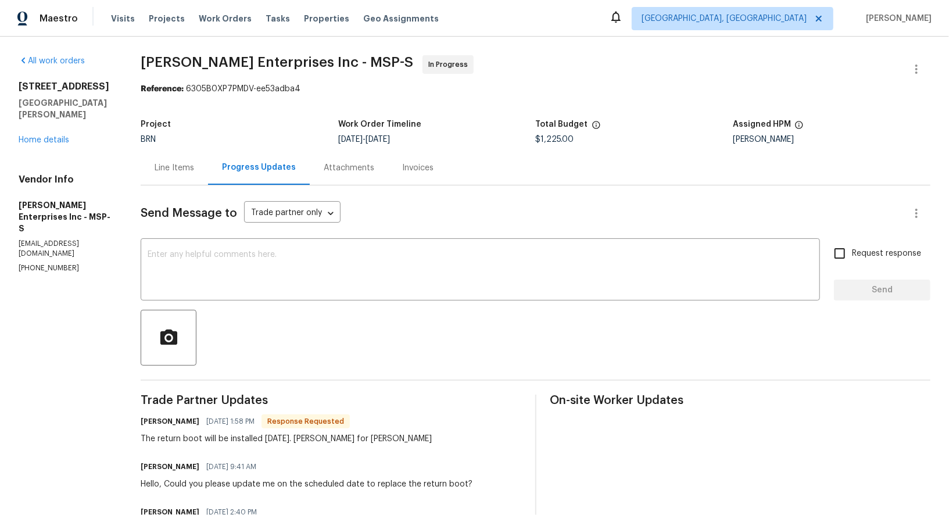
scroll to position [8, 0]
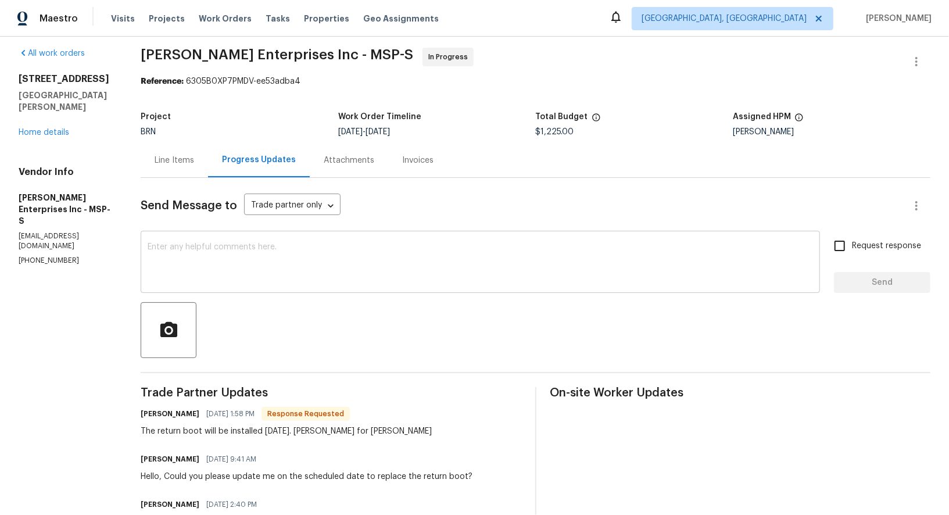
click at [292, 272] on textarea at bounding box center [480, 263] width 665 height 41
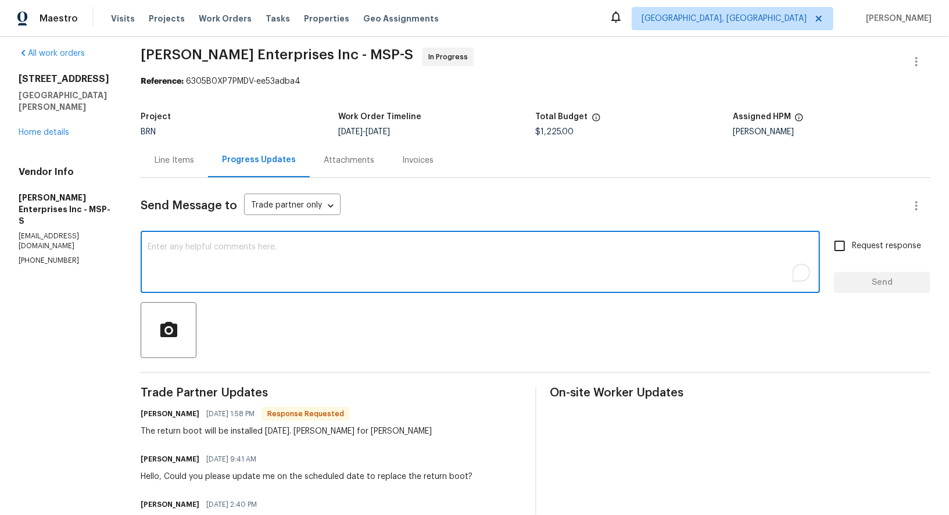
scroll to position [0, 0]
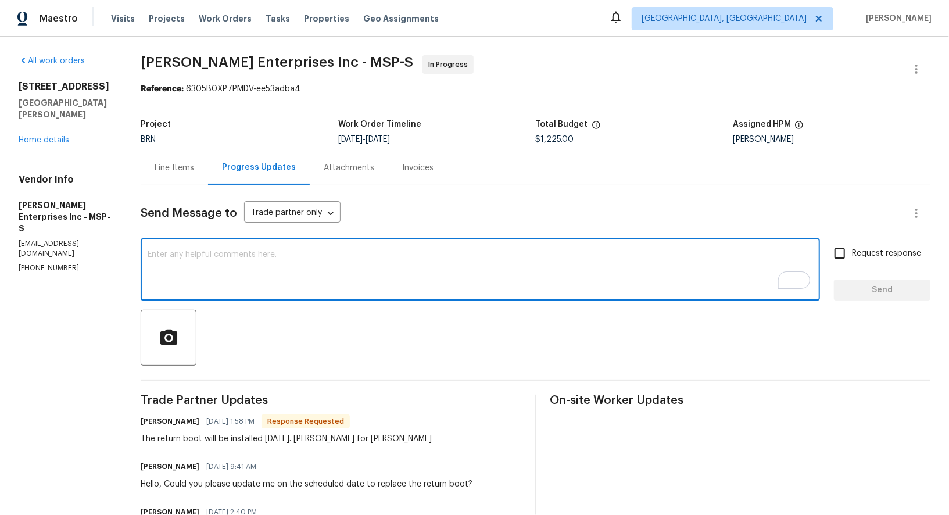
click at [316, 272] on textarea "To enrich screen reader interactions, please activate Accessibility in Grammarl…" at bounding box center [480, 270] width 665 height 41
type textarea "Got it, Thank you!"
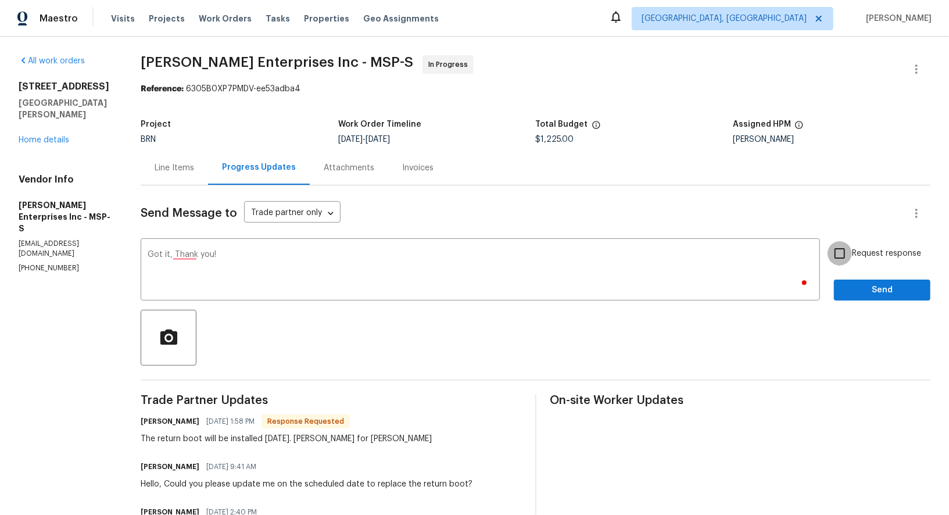
click at [837, 246] on input "Request response" at bounding box center [839, 253] width 24 height 24
checkbox input "true"
click at [858, 287] on span "Send" at bounding box center [882, 290] width 78 height 15
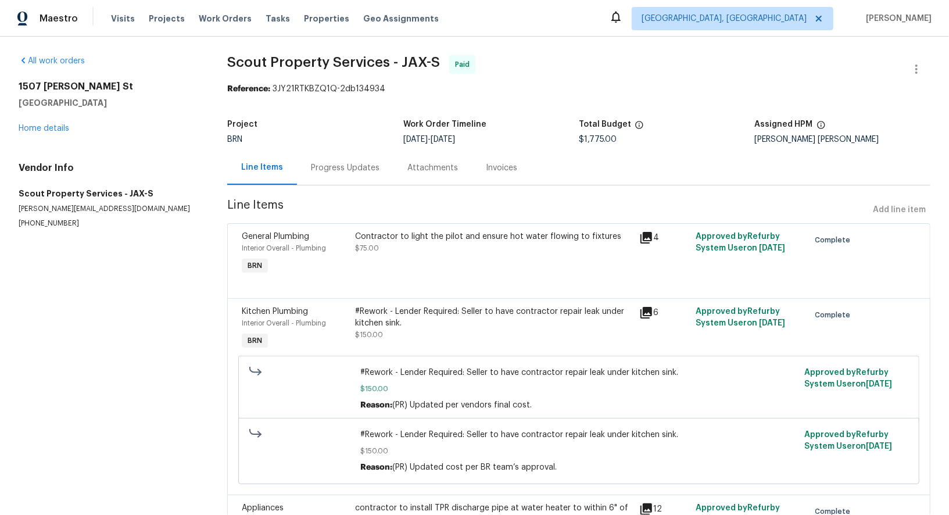
click at [354, 173] on div "Progress Updates" at bounding box center [345, 168] width 69 height 12
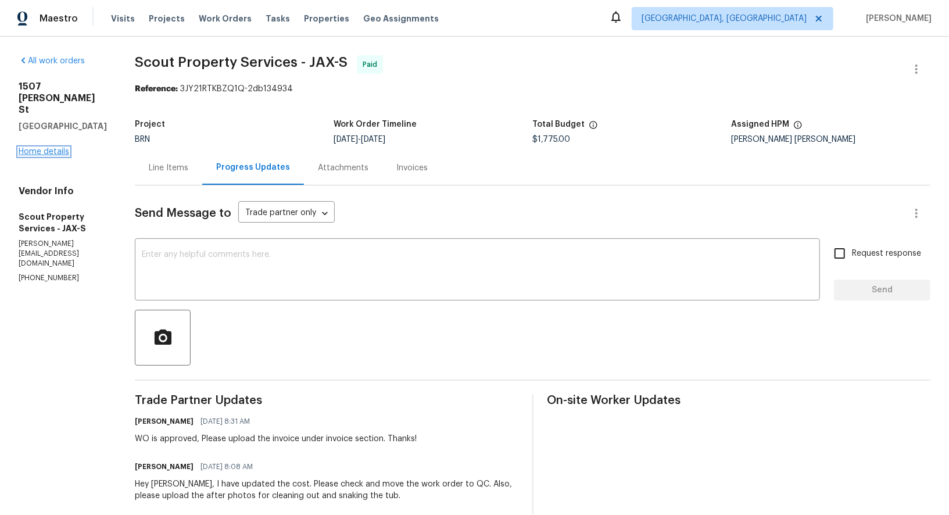
click at [33, 156] on link "Home details" at bounding box center [44, 152] width 51 height 8
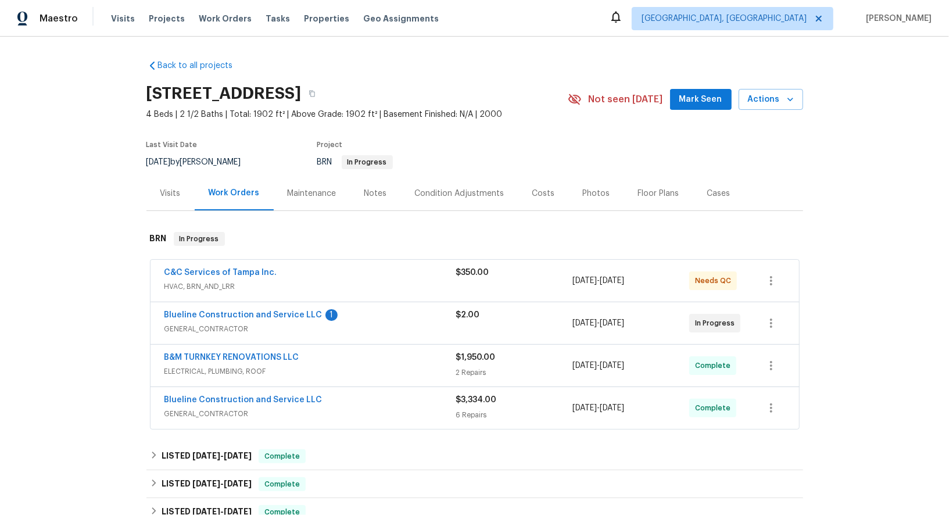
click at [276, 318] on span "Blueline Construction and Service LLC" at bounding box center [243, 315] width 158 height 12
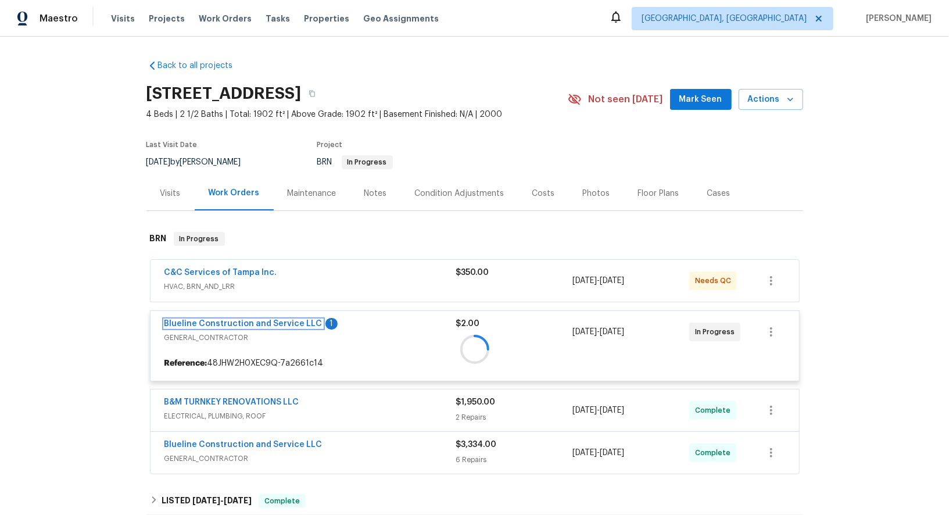
click at [292, 322] on link "Blueline Construction and Service LLC" at bounding box center [243, 324] width 158 height 8
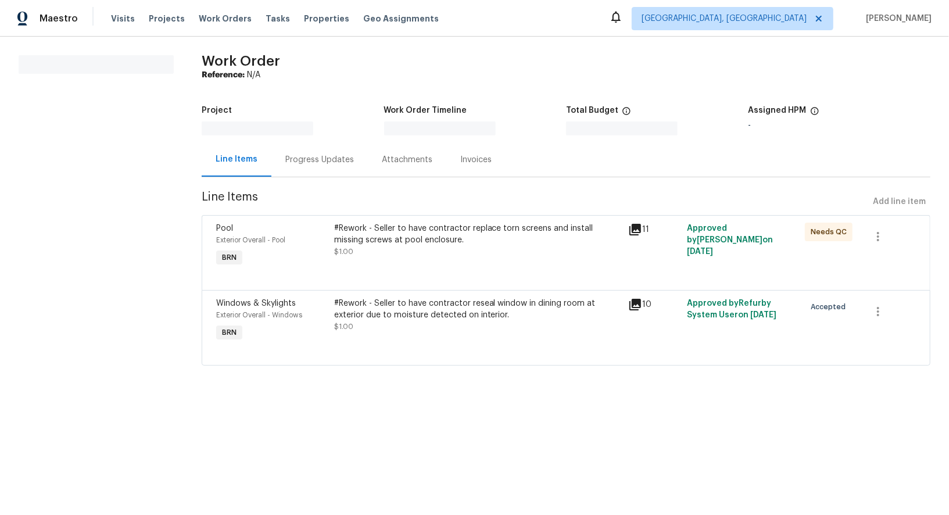
click at [292, 318] on span "Exterior Overall - Windows" at bounding box center [259, 314] width 86 height 7
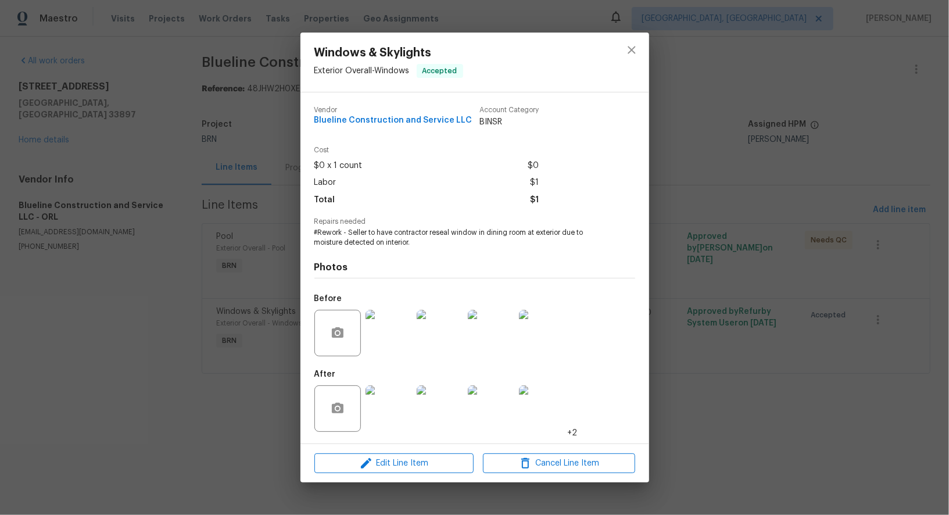
click at [399, 404] on img at bounding box center [388, 408] width 46 height 46
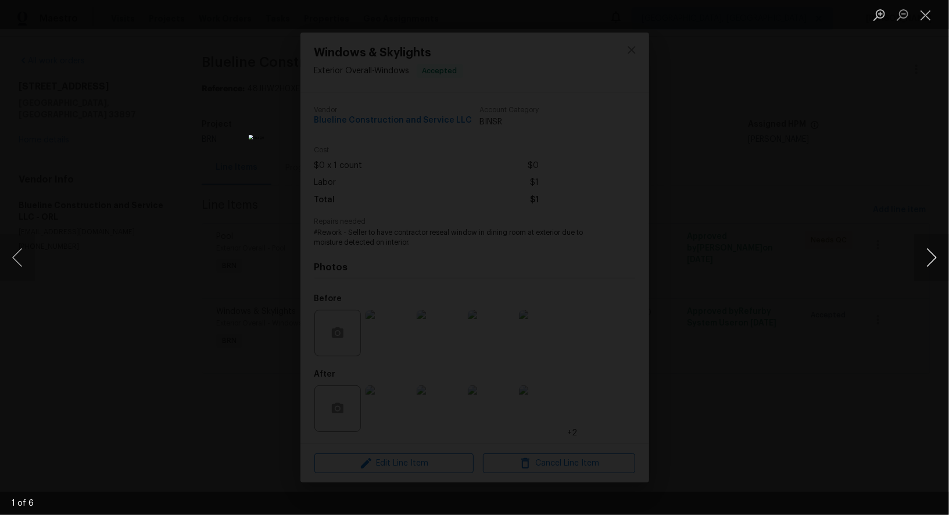
click at [926, 263] on button "Next image" at bounding box center [931, 257] width 35 height 46
click at [17, 261] on button "Previous image" at bounding box center [17, 257] width 35 height 46
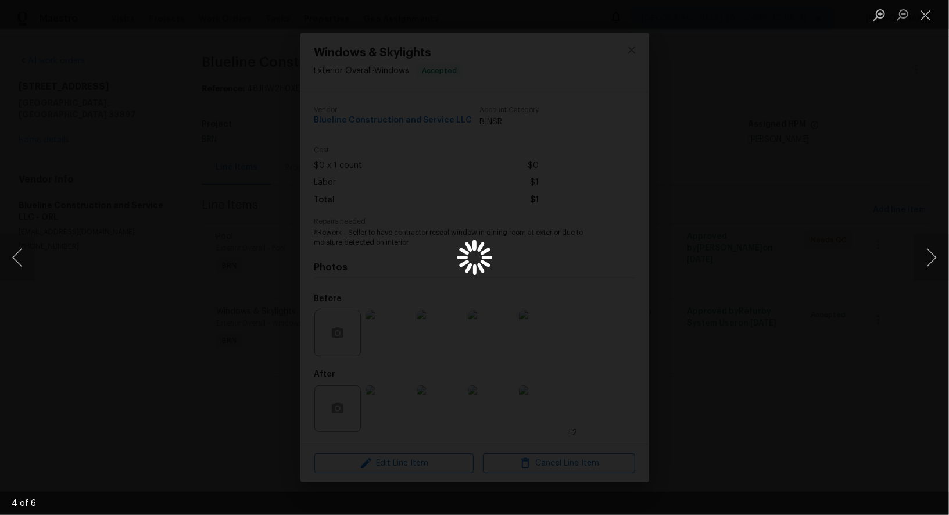
click at [170, 256] on div "Lightbox" at bounding box center [474, 257] width 949 height 515
click at [13, 263] on button "Previous image" at bounding box center [17, 257] width 35 height 46
click at [20, 263] on button "Previous image" at bounding box center [17, 257] width 35 height 46
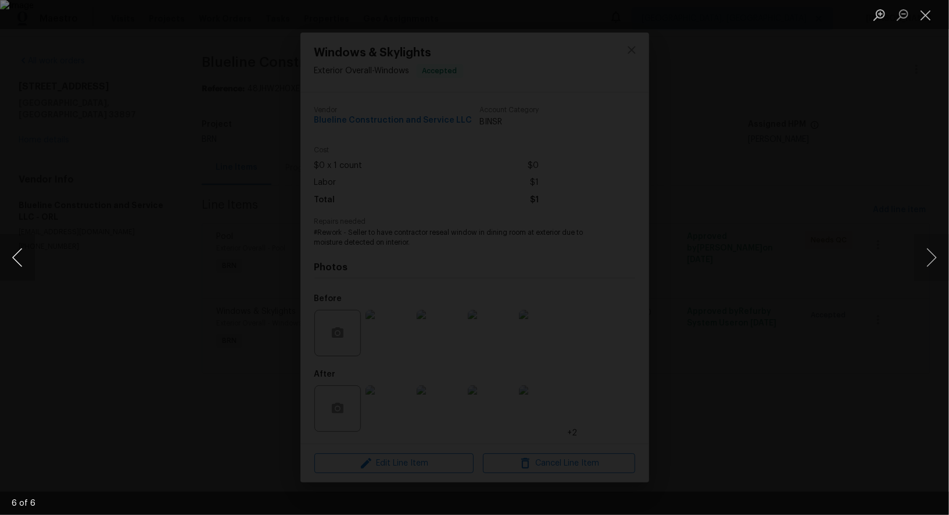
click at [20, 263] on button "Previous image" at bounding box center [17, 257] width 35 height 46
click at [19, 262] on button "Previous image" at bounding box center [17, 257] width 35 height 46
click at [866, 282] on div "Lightbox" at bounding box center [474, 257] width 949 height 515
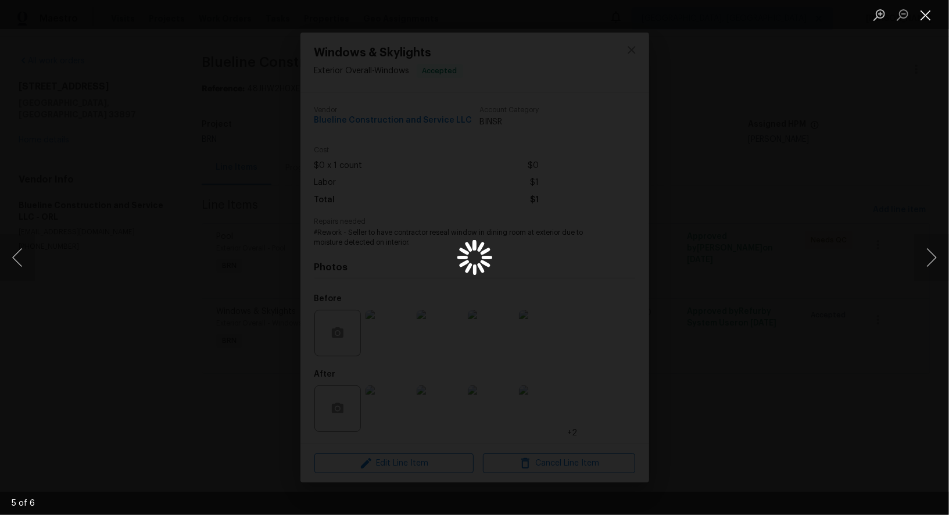
click at [930, 19] on button "Close lightbox" at bounding box center [925, 15] width 23 height 20
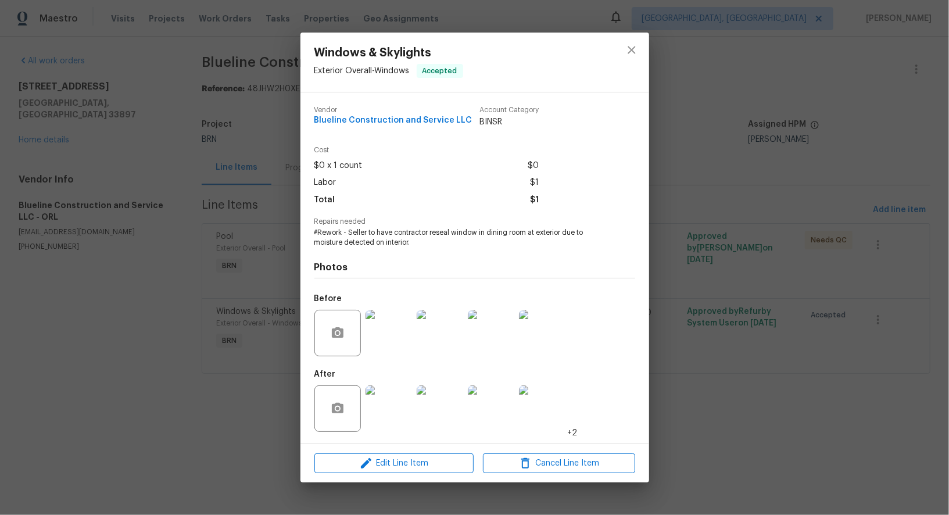
click at [717, 228] on div "Windows & Skylights Exterior Overall - Windows Accepted Vendor Blueline Constru…" at bounding box center [474, 257] width 949 height 515
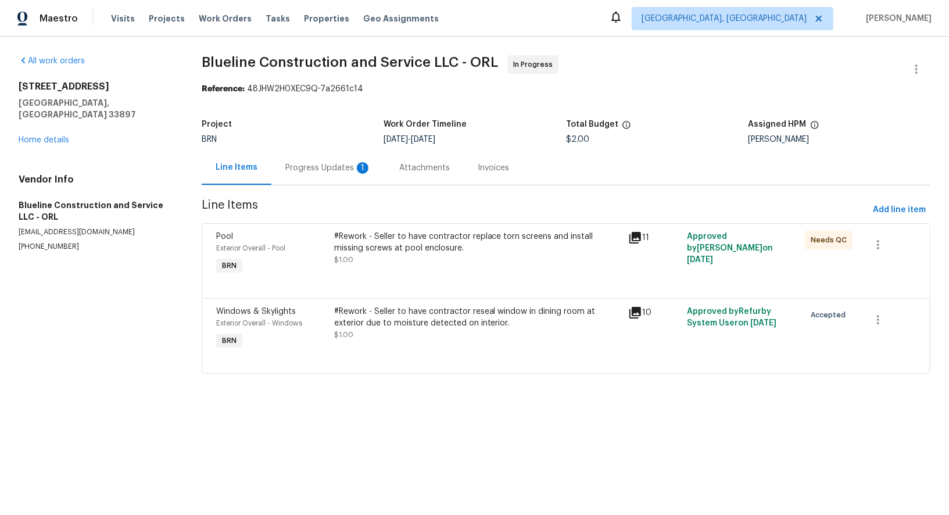
click at [314, 169] on div "Progress Updates 1" at bounding box center [328, 168] width 86 height 12
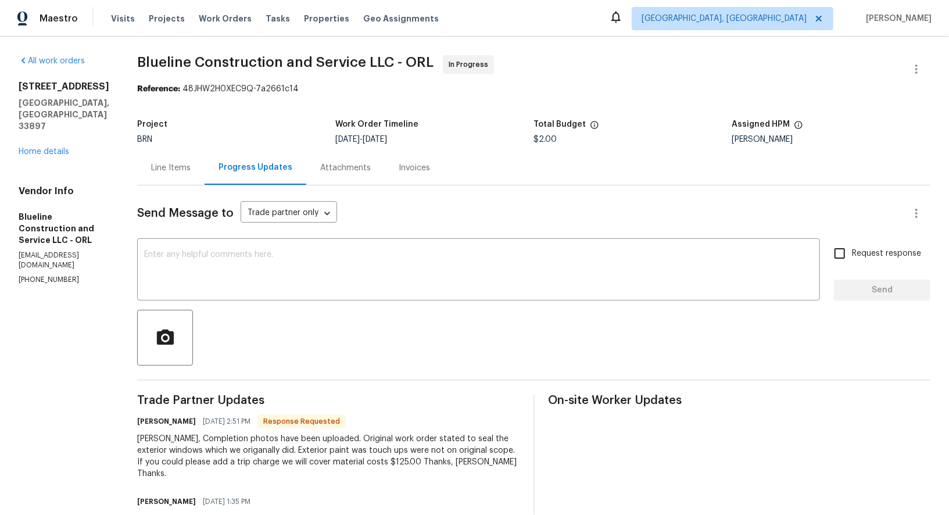
click at [194, 174] on div "Line Items" at bounding box center [170, 167] width 67 height 34
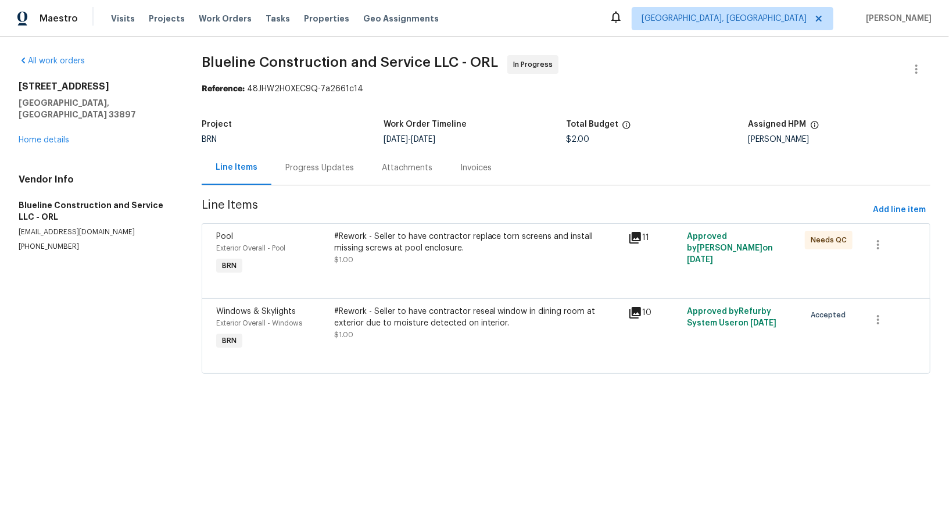
click at [394, 325] on div "#Rework - Seller to have contractor reseal window in dining room at exterior du…" at bounding box center [478, 317] width 288 height 23
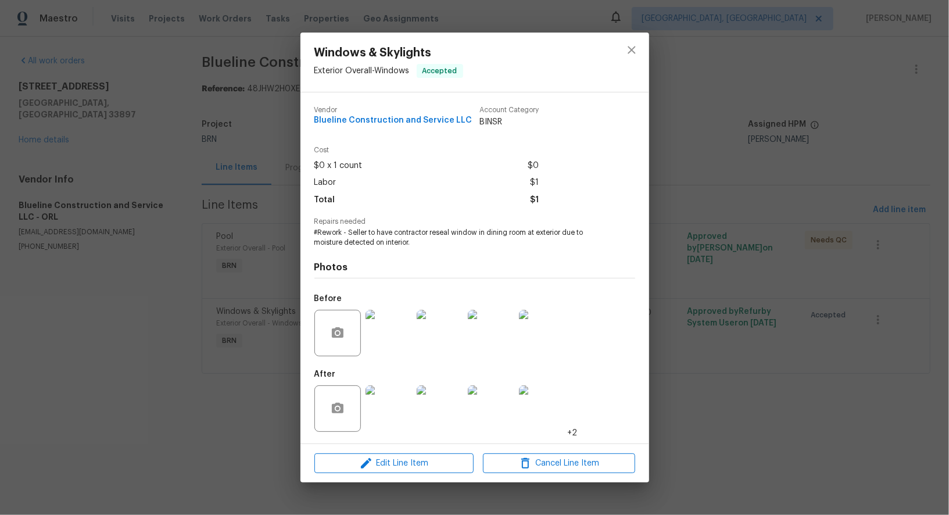
click at [250, 383] on div "Windows & Skylights Exterior Overall - Windows Accepted Vendor Blueline Constru…" at bounding box center [474, 257] width 949 height 515
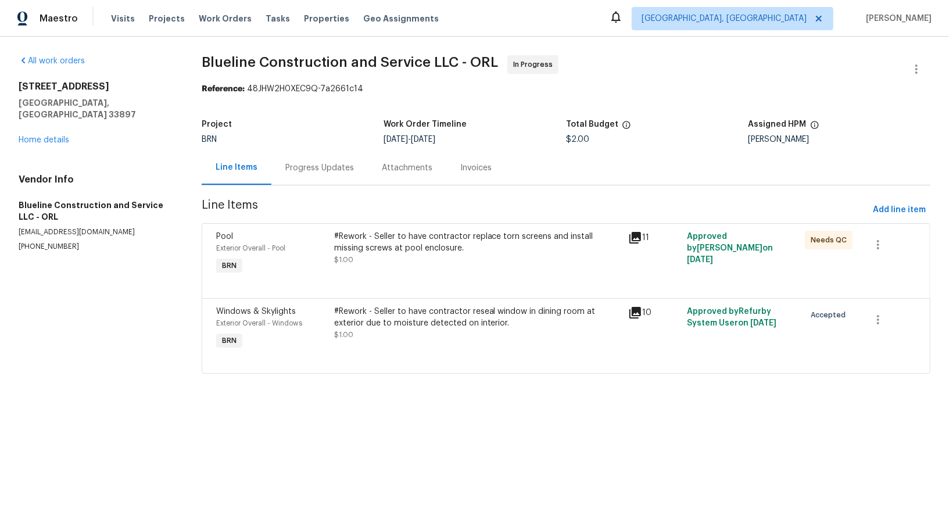
click at [376, 255] on div "#Rework - Seller to have contractor replace torn screens and install missing sc…" at bounding box center [478, 248] width 288 height 35
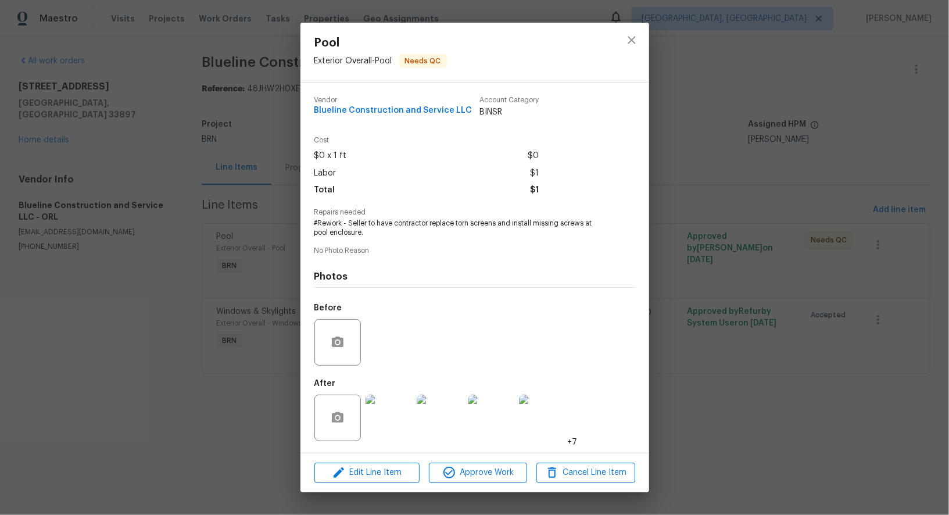
click at [395, 421] on img at bounding box center [388, 417] width 46 height 46
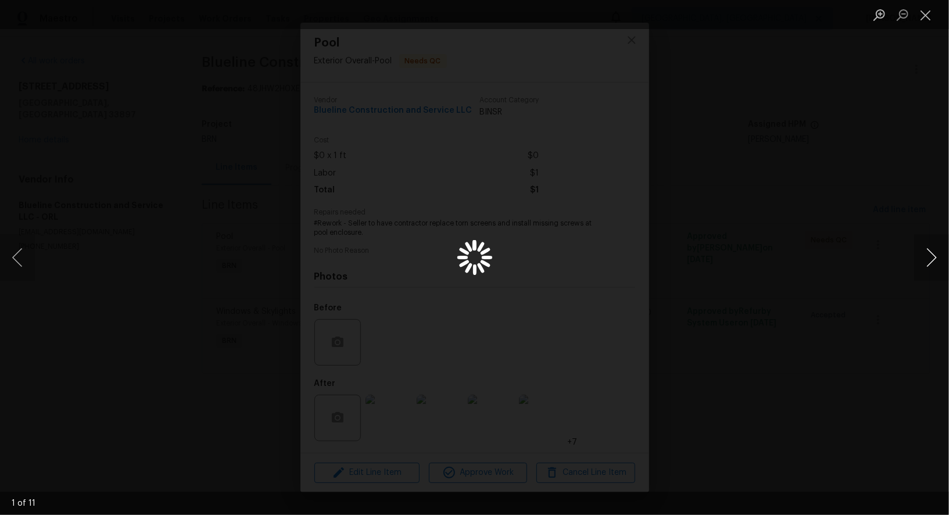
click at [929, 254] on button "Next image" at bounding box center [931, 257] width 35 height 46
click at [28, 265] on button "Previous image" at bounding box center [17, 257] width 35 height 46
click at [146, 263] on div "Lightbox" at bounding box center [474, 257] width 949 height 515
click at [934, 16] on button "Close lightbox" at bounding box center [925, 15] width 23 height 20
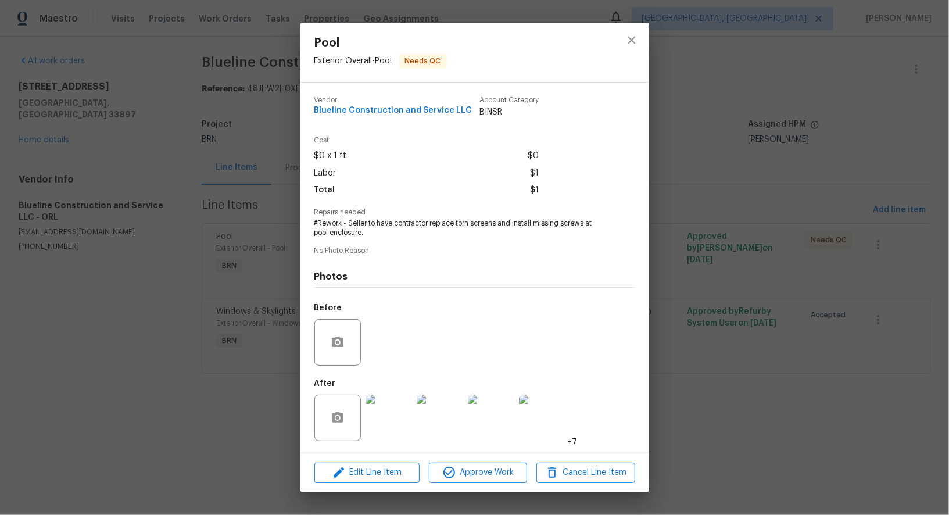
click at [648, 218] on div "Vendor Blueline Construction and Service LLC Account Category BINSR Cost $0 x 1…" at bounding box center [474, 268] width 349 height 370
click at [712, 134] on div "Pool Exterior Overall - Pool Needs QC Vendor Blueline Construction and Service …" at bounding box center [474, 257] width 949 height 515
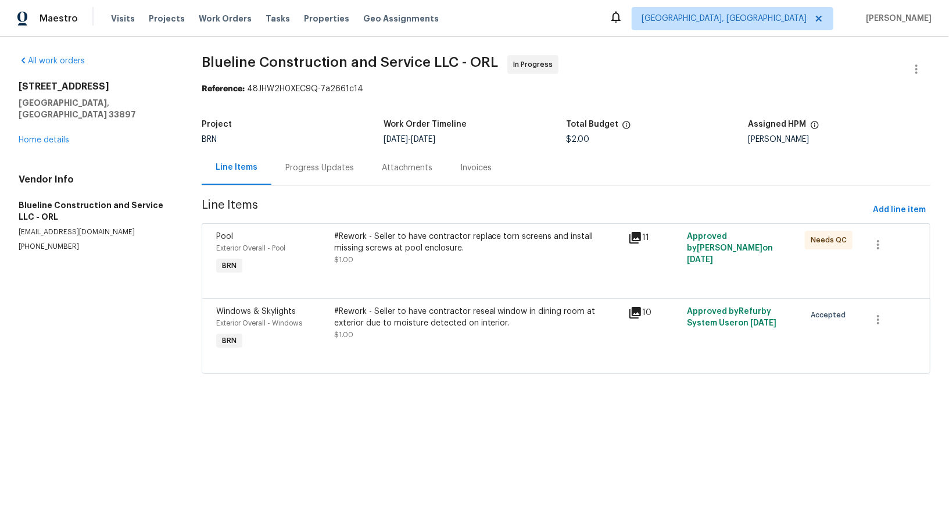
click at [383, 250] on div "#Rework - Seller to have contractor replace torn screens and install missing sc…" at bounding box center [478, 242] width 288 height 23
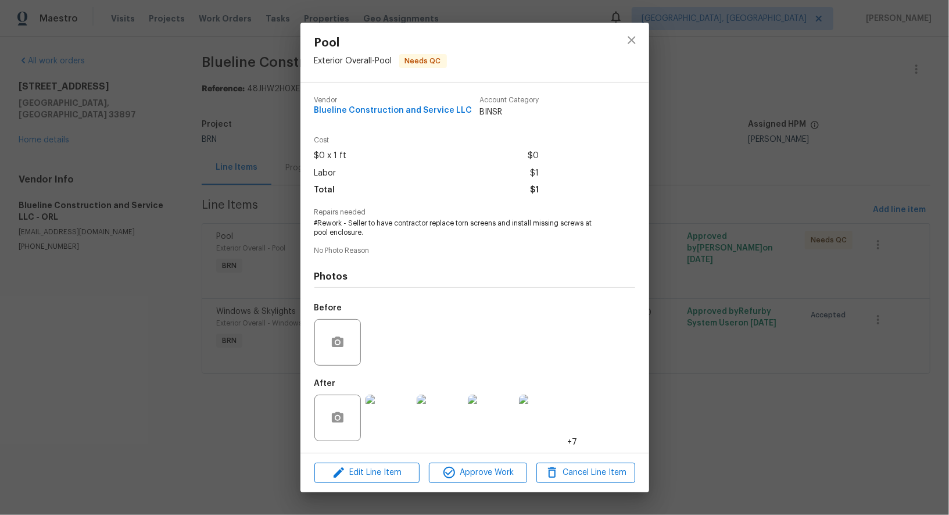
click at [399, 415] on img at bounding box center [388, 417] width 46 height 46
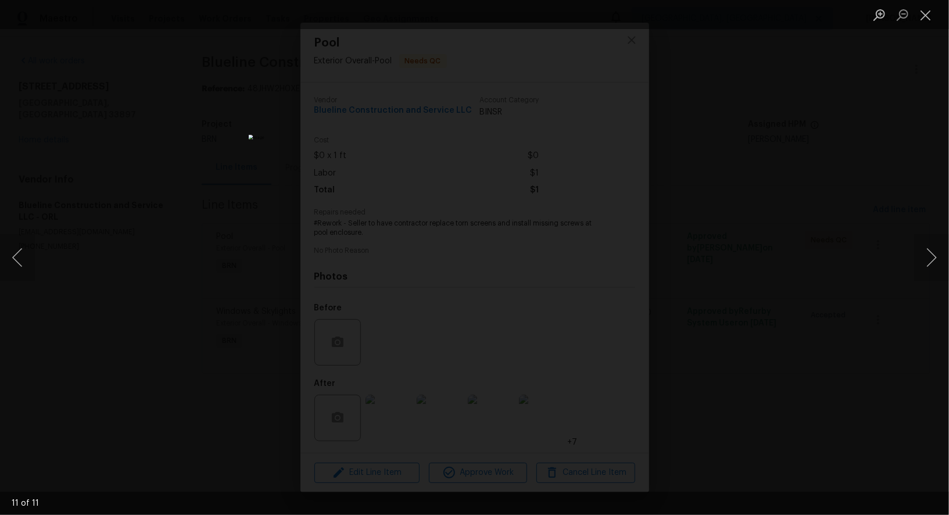
click at [712, 332] on div "Lightbox" at bounding box center [474, 257] width 949 height 515
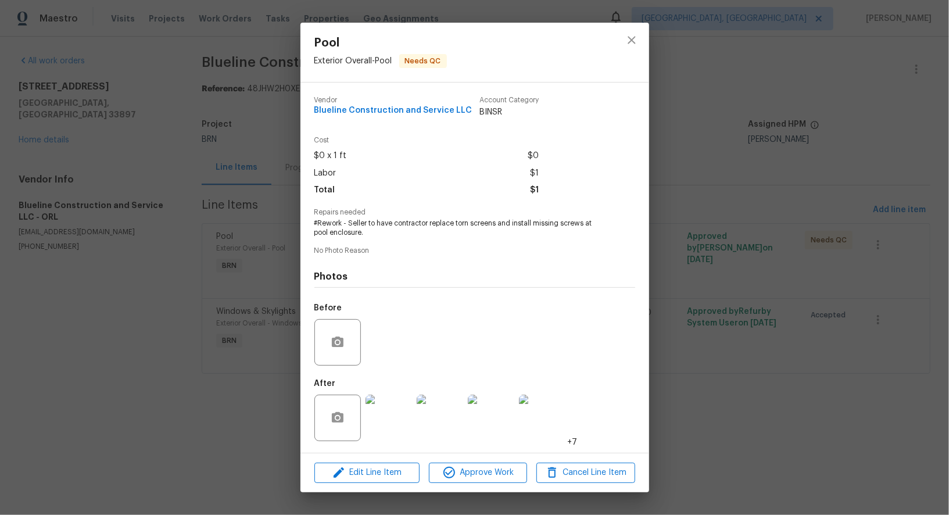
click at [712, 332] on div "Pool Exterior Overall - Pool Needs QC Vendor Blueline Construction and Service …" at bounding box center [474, 257] width 949 height 515
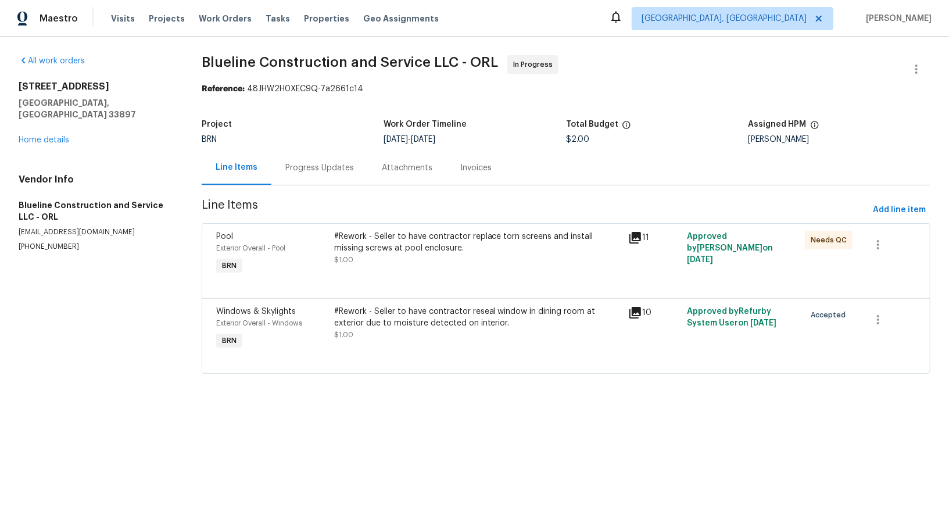
click at [317, 171] on div "Progress Updates" at bounding box center [319, 168] width 69 height 12
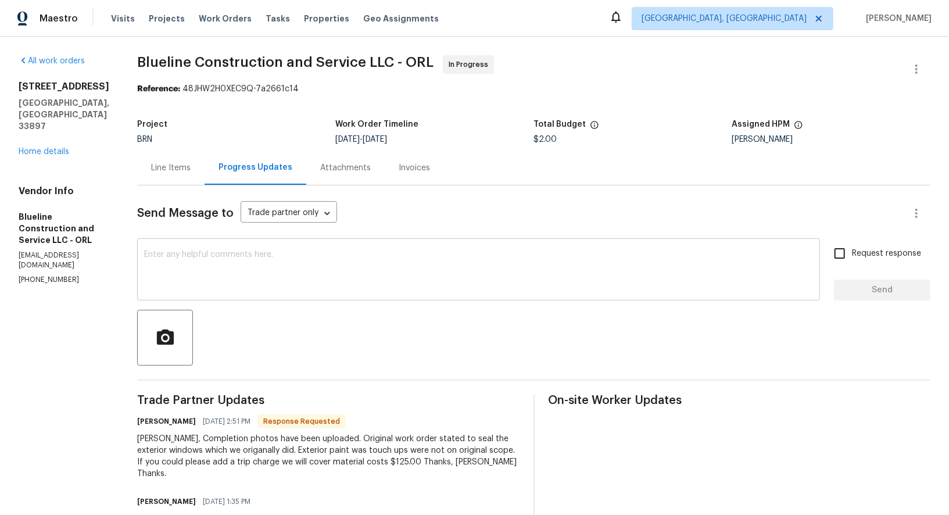
click at [254, 279] on textarea at bounding box center [478, 270] width 669 height 41
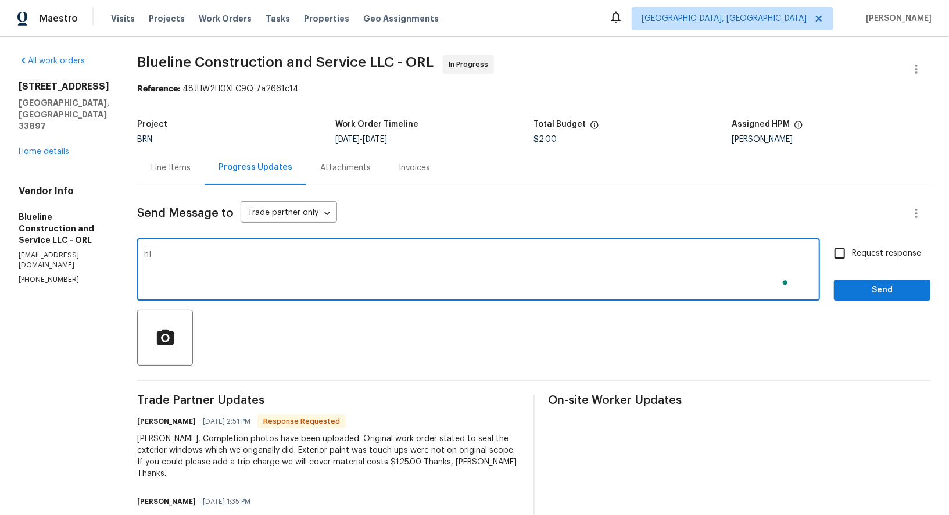
type textarea "h"
type textarea "Hi Bart, I will check and update you on this. Thanks!"
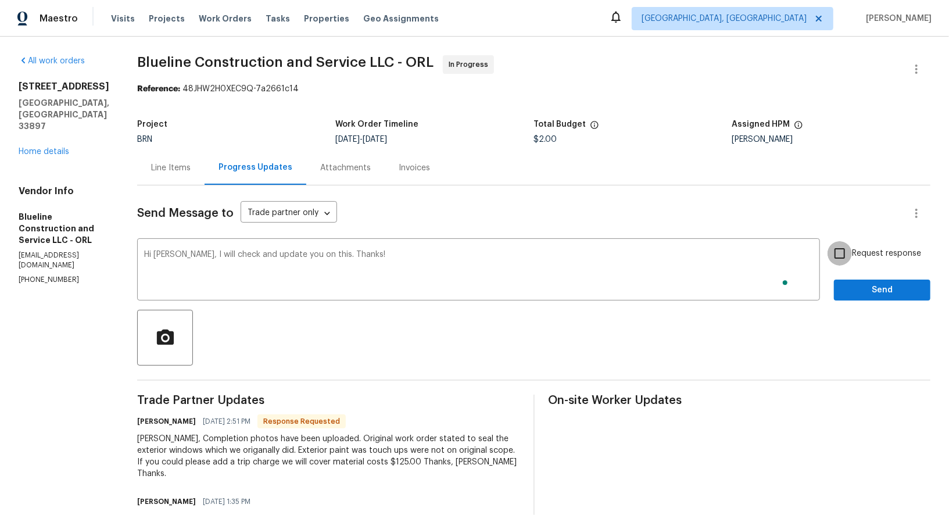
click at [838, 258] on input "Request response" at bounding box center [839, 253] width 24 height 24
checkbox input "true"
click at [847, 282] on button "Send" at bounding box center [882, 289] width 96 height 21
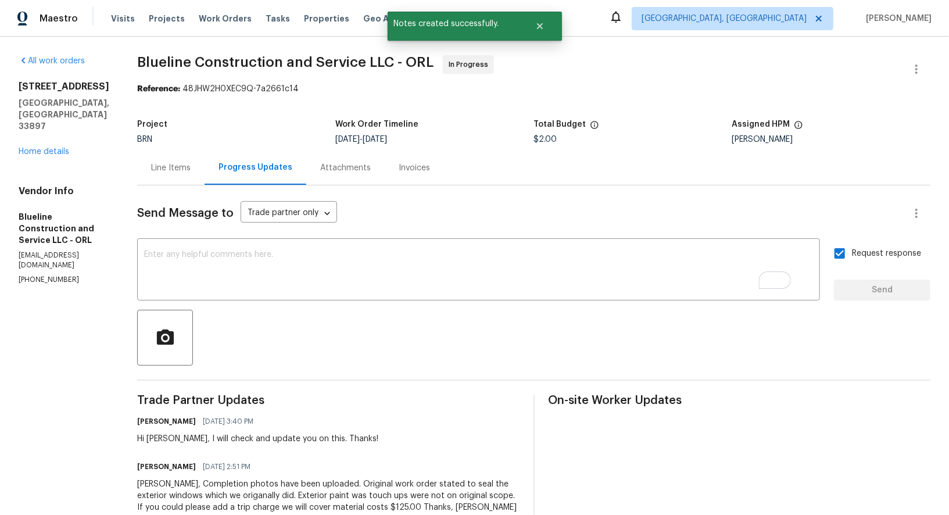
click at [191, 163] on div "Line Items" at bounding box center [171, 168] width 40 height 12
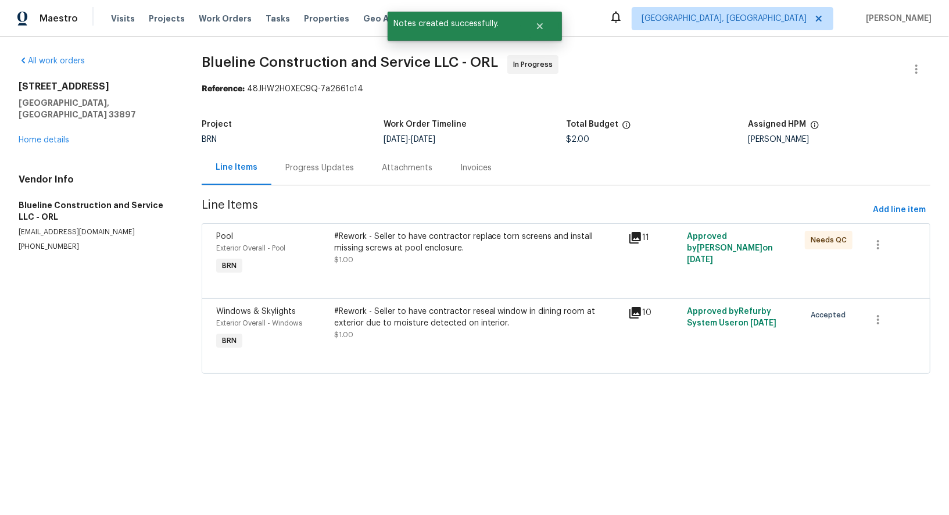
click at [408, 304] on div "#Rework - Seller to have contractor reseal window in dining room at exterior du…" at bounding box center [478, 328] width 295 height 53
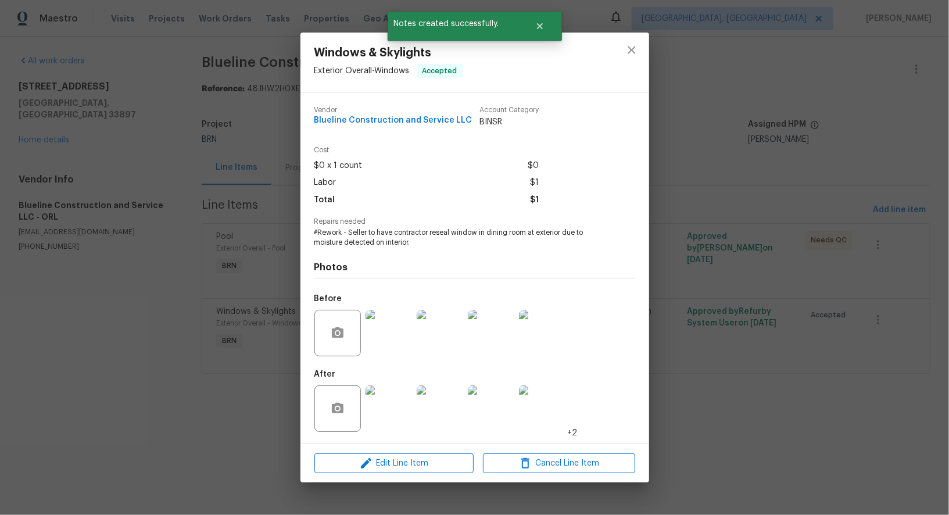
click at [392, 336] on img at bounding box center [388, 333] width 46 height 46
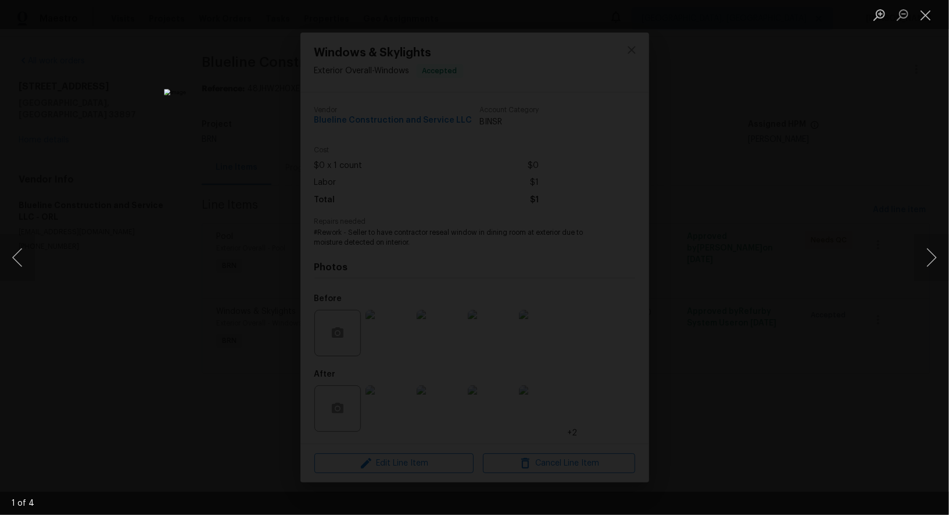
click at [752, 335] on div "Lightbox" at bounding box center [474, 257] width 949 height 515
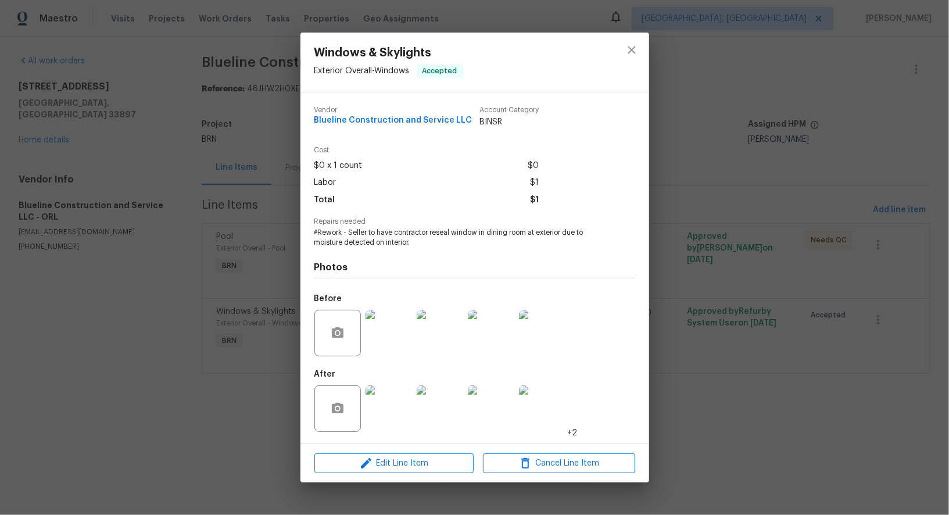
click at [391, 393] on img at bounding box center [388, 408] width 46 height 46
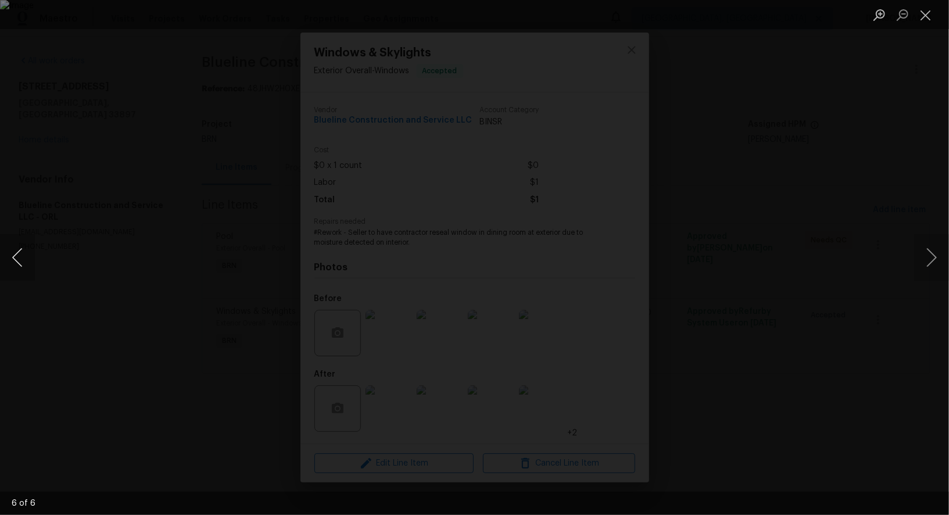
click at [12, 261] on button "Previous image" at bounding box center [17, 257] width 35 height 46
click at [23, 262] on button "Previous image" at bounding box center [17, 257] width 35 height 46
click at [5, 247] on button "Previous image" at bounding box center [17, 257] width 35 height 46
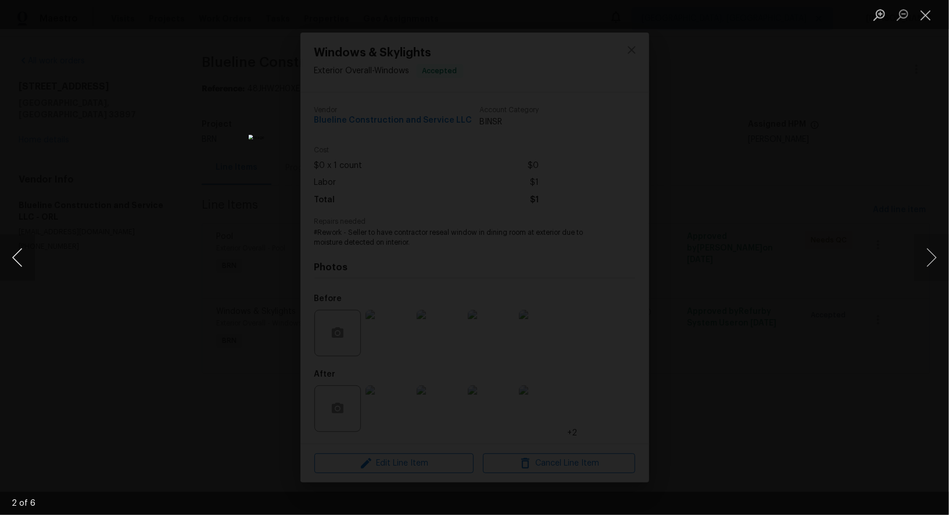
click at [5, 247] on button "Previous image" at bounding box center [17, 257] width 35 height 46
click at [134, 297] on div "Lightbox" at bounding box center [474, 257] width 949 height 515
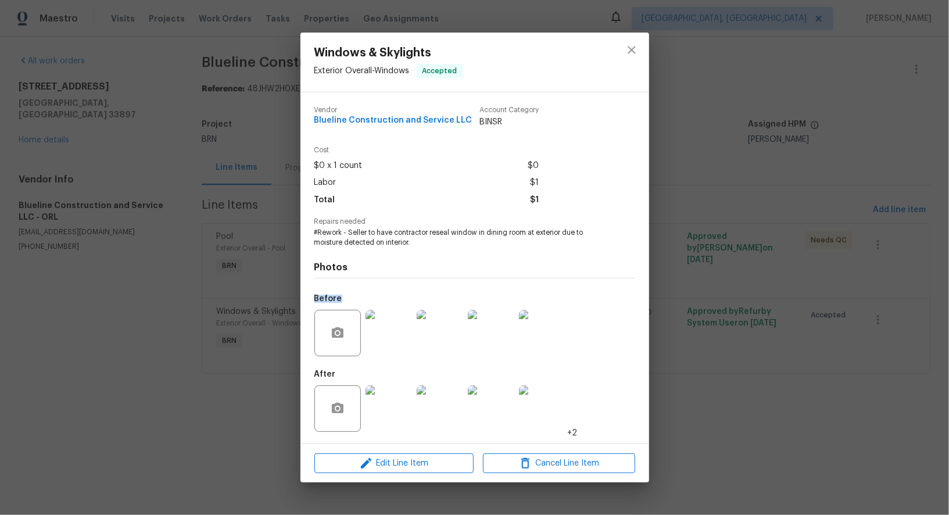
click at [134, 297] on div "Windows & Skylights Exterior Overall - Windows Accepted Vendor Blueline Constru…" at bounding box center [474, 257] width 949 height 515
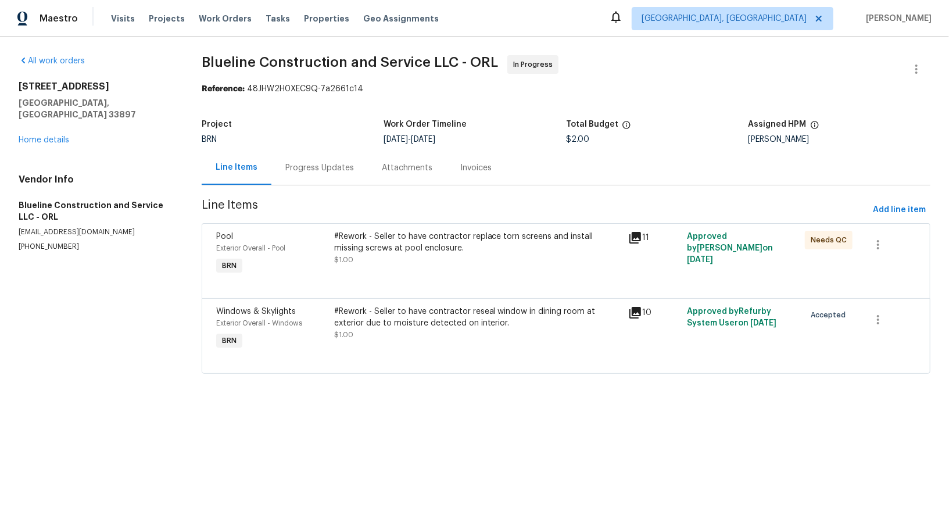
click at [364, 325] on div "#Rework - Seller to have contractor reseal window in dining room at exterior du…" at bounding box center [478, 317] width 288 height 23
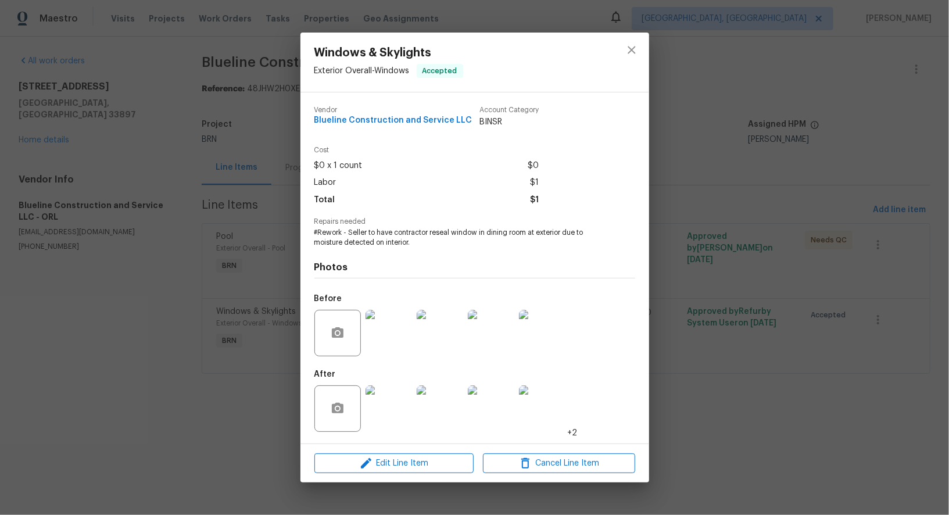
click at [386, 413] on img at bounding box center [388, 408] width 46 height 46
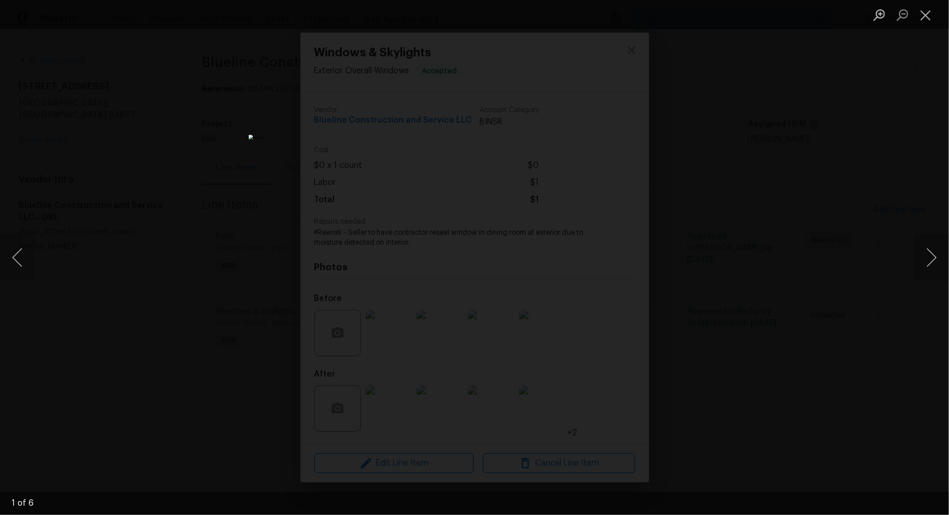
click at [67, 284] on div "Lightbox" at bounding box center [474, 257] width 949 height 515
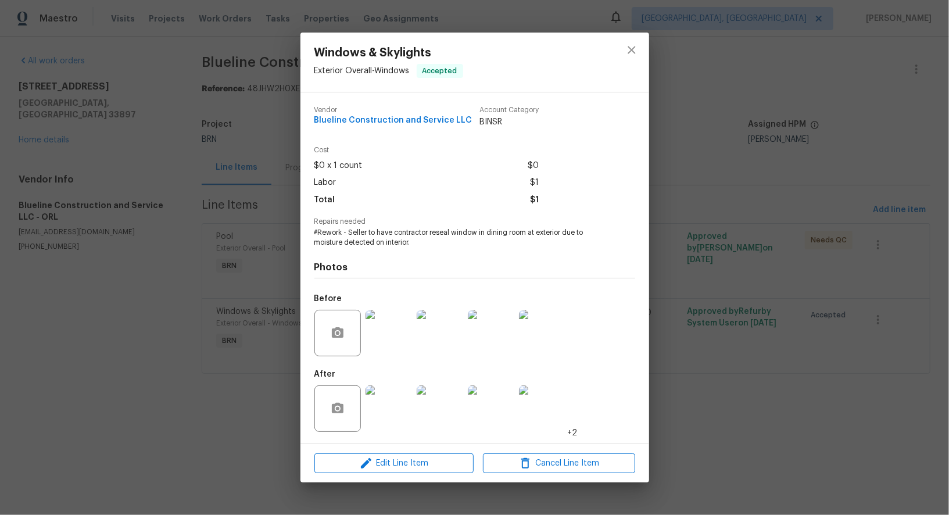
click at [373, 337] on img at bounding box center [388, 333] width 46 height 46
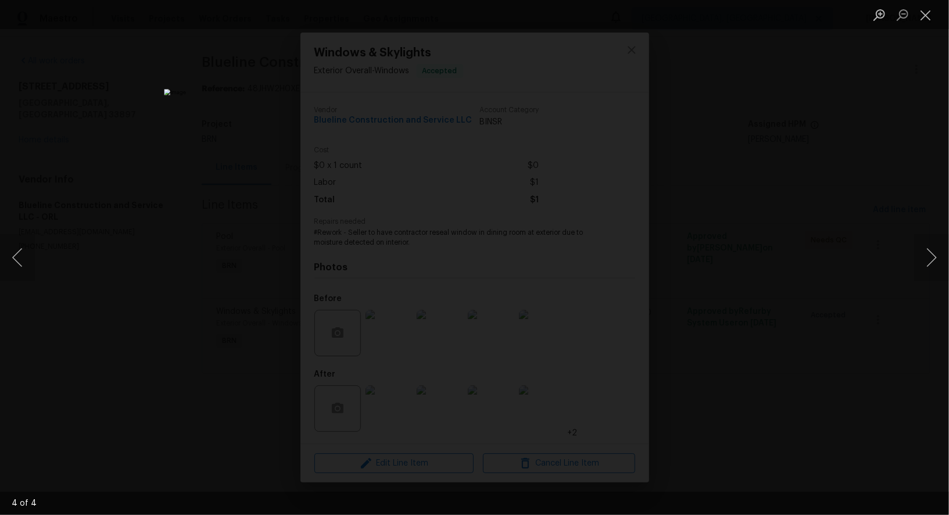
click at [730, 346] on div "Lightbox" at bounding box center [474, 257] width 949 height 515
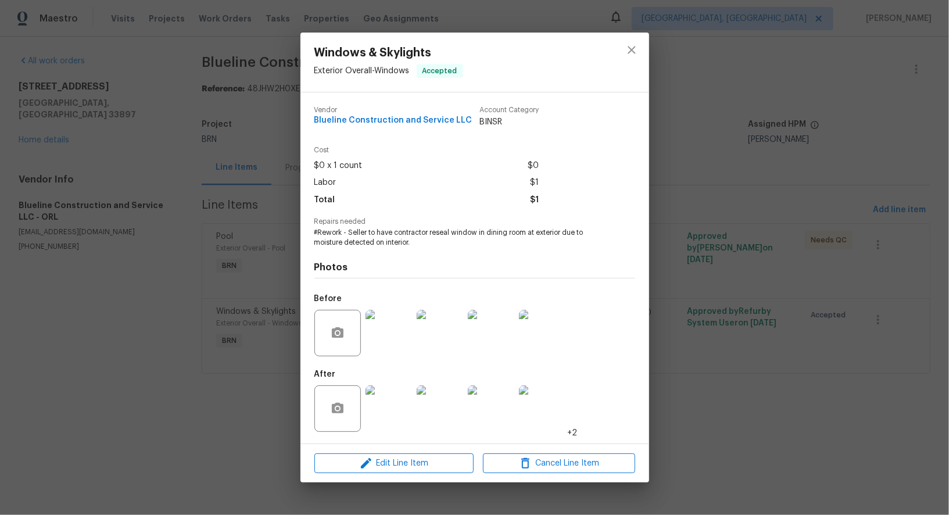
click at [730, 346] on div "Windows & Skylights Exterior Overall - Windows Accepted Vendor Blueline Constru…" at bounding box center [474, 257] width 949 height 515
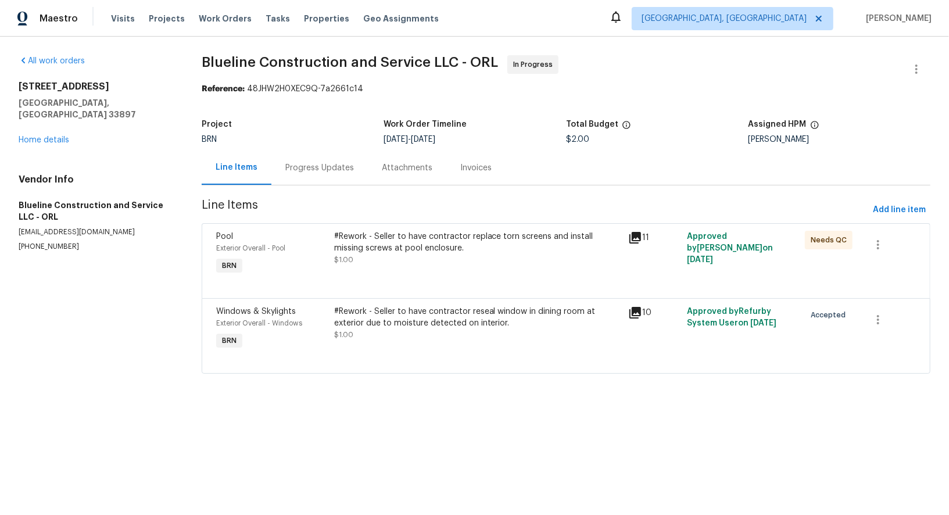
click at [316, 173] on div "Progress Updates" at bounding box center [319, 168] width 69 height 12
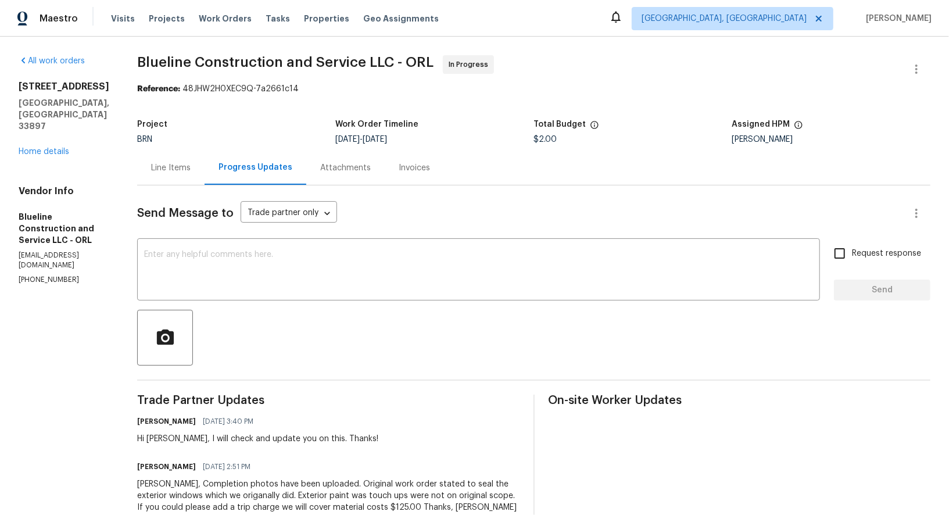
click at [204, 152] on div "Line Items" at bounding box center [170, 167] width 67 height 34
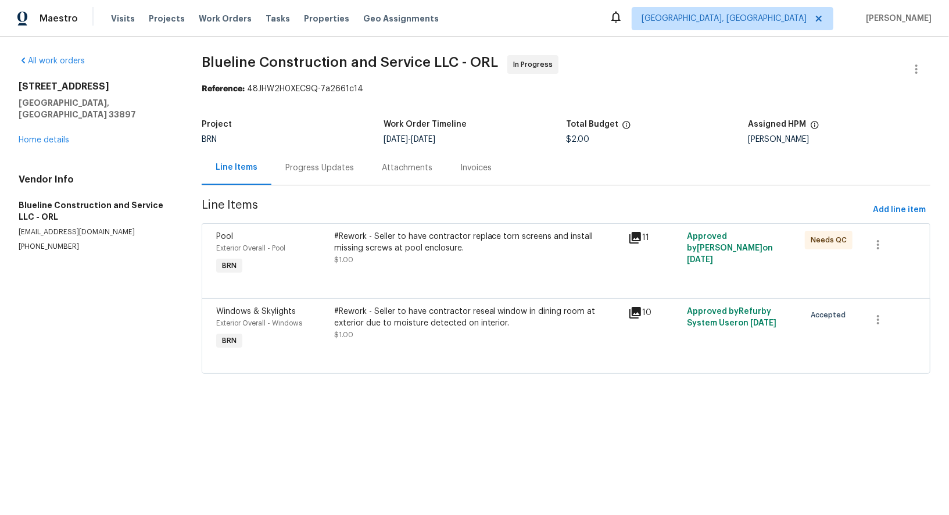
click at [453, 333] on div "#Rework - Seller to have contractor reseal window in dining room at exterior du…" at bounding box center [478, 323] width 288 height 35
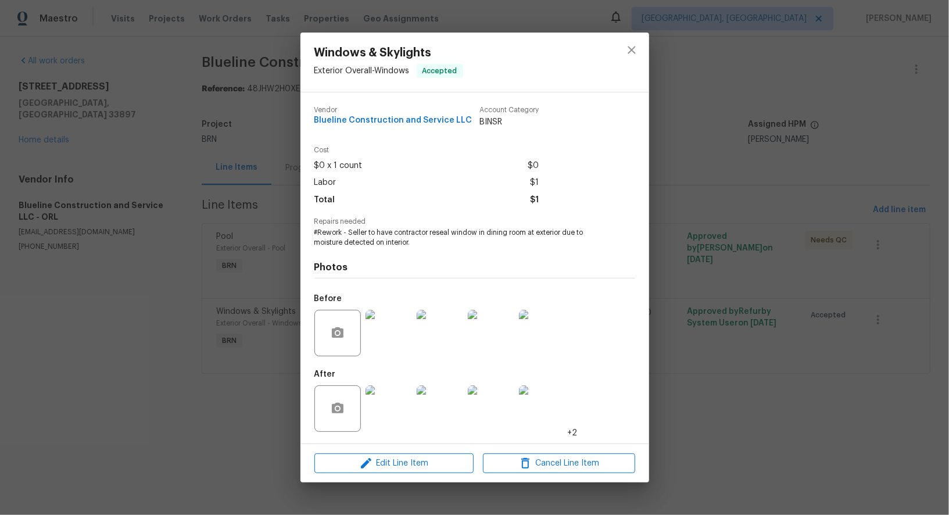
click at [284, 322] on div "Windows & Skylights Exterior Overall - Windows Accepted Vendor Blueline Constru…" at bounding box center [474, 257] width 949 height 515
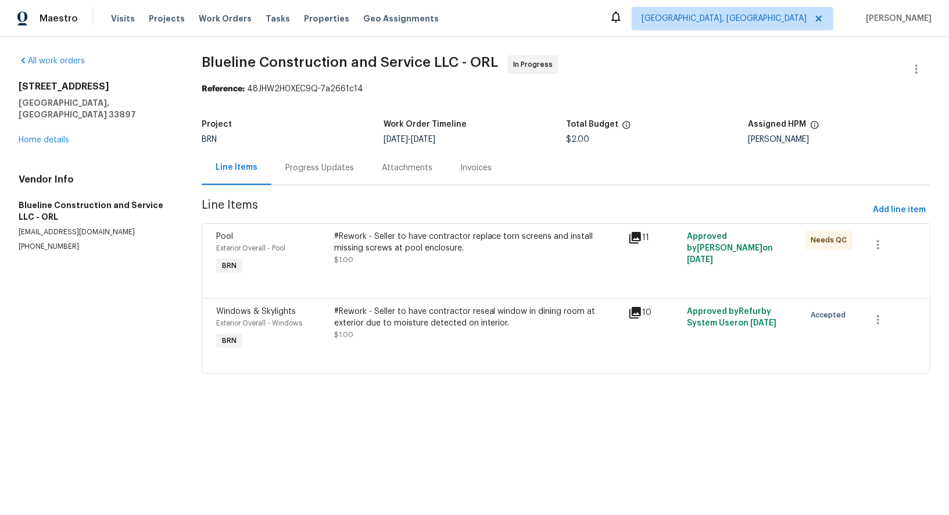
click at [324, 173] on div "Progress Updates" at bounding box center [319, 168] width 69 height 12
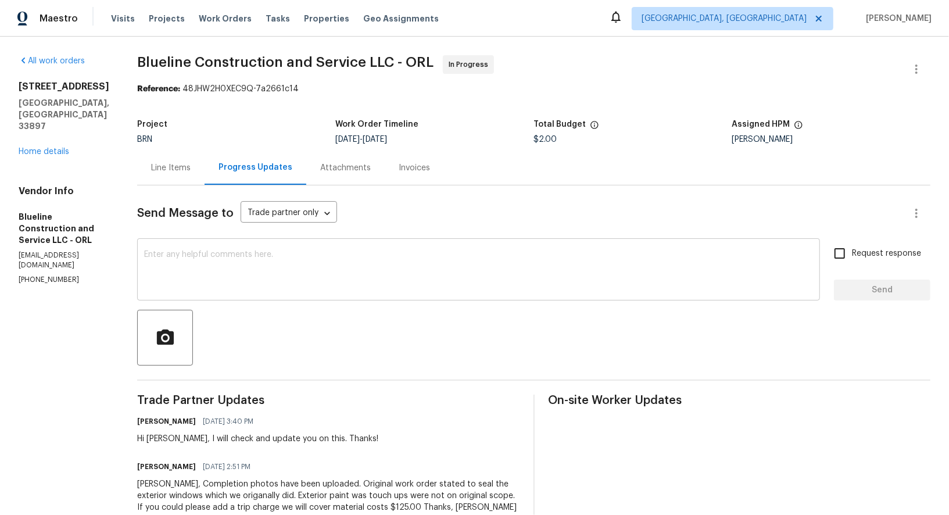
click at [248, 278] on textarea at bounding box center [478, 270] width 669 height 41
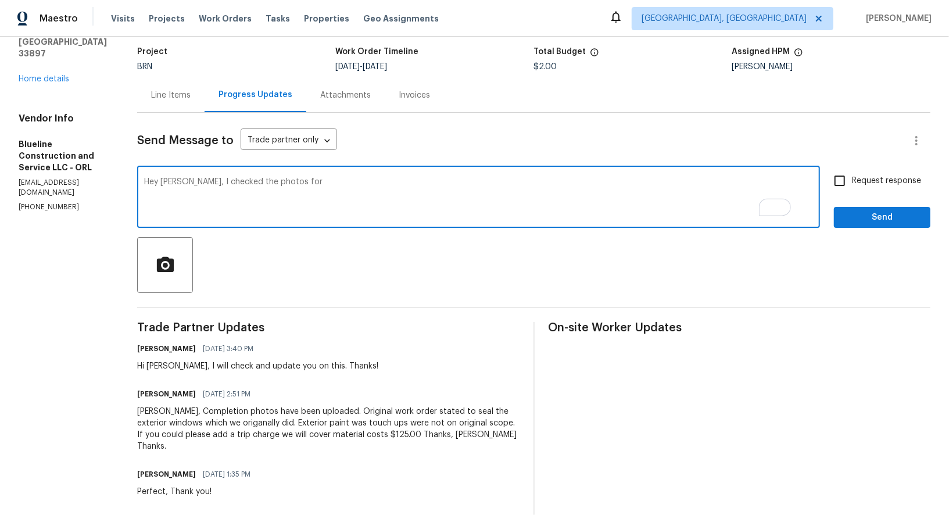
scroll to position [67, 0]
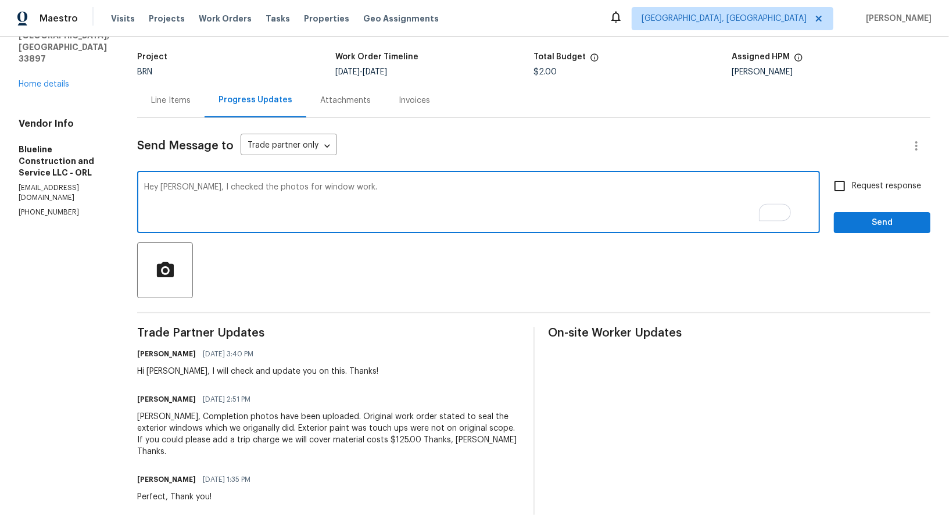
click at [332, 186] on textarea "Hey Bart, I checked the photos for window work." at bounding box center [478, 203] width 669 height 41
click at [329, 189] on textarea "Hey Bart, I checked the photos for window painting work." at bounding box center [478, 203] width 669 height 41
click at [401, 187] on textarea "Hey Bart, I checked the photos for window painting work." at bounding box center [478, 203] width 669 height 41
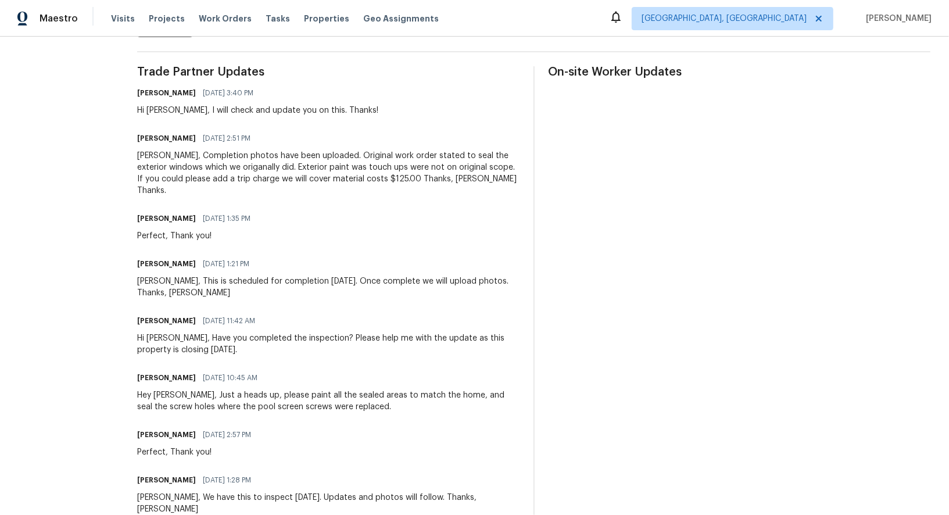
scroll to position [0, 0]
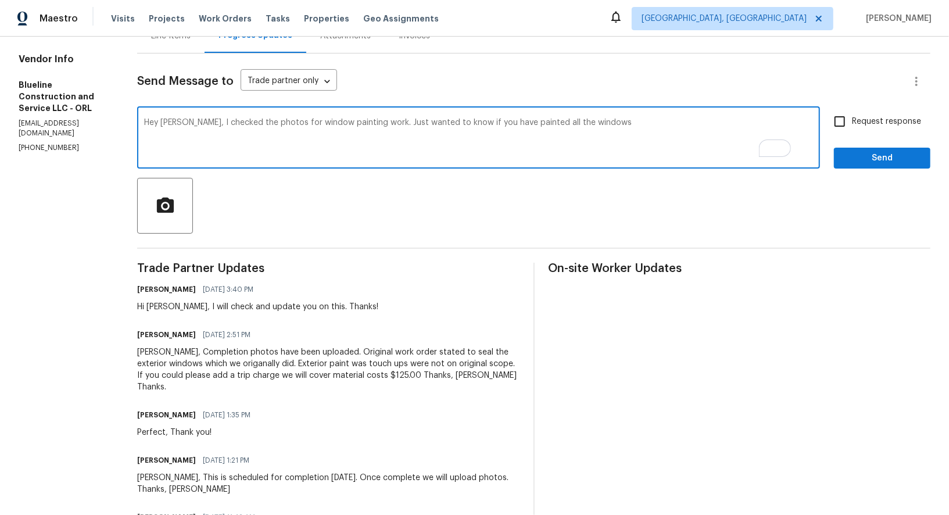
drag, startPoint x: 537, startPoint y: 123, endPoint x: 507, endPoint y: 122, distance: 30.2
click at [507, 122] on textarea "Hey Bart, I checked the photos for window painting work. Just wanted to know if…" at bounding box center [478, 139] width 669 height 41
click at [616, 128] on textarea "Hey Bart, I checked the photos for window painting work. Just wanted to know if…" at bounding box center [478, 139] width 669 height 41
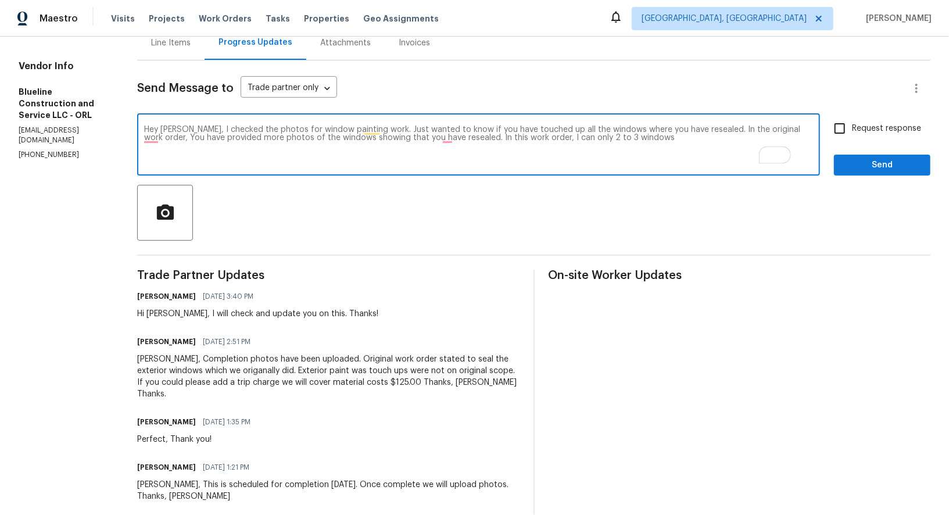
scroll to position [125, 0]
click at [595, 137] on textarea "Hey Bart, I checked the photos for window painting work. Just wanted to know if…" at bounding box center [478, 145] width 669 height 41
click at [647, 140] on textarea "Hey Bart, I checked the photos for window painting work. Just wanted to know if…" at bounding box center [478, 145] width 669 height 41
type textarea "Hey Bart, I checked the photos for window painting work. Just wanted to know if…"
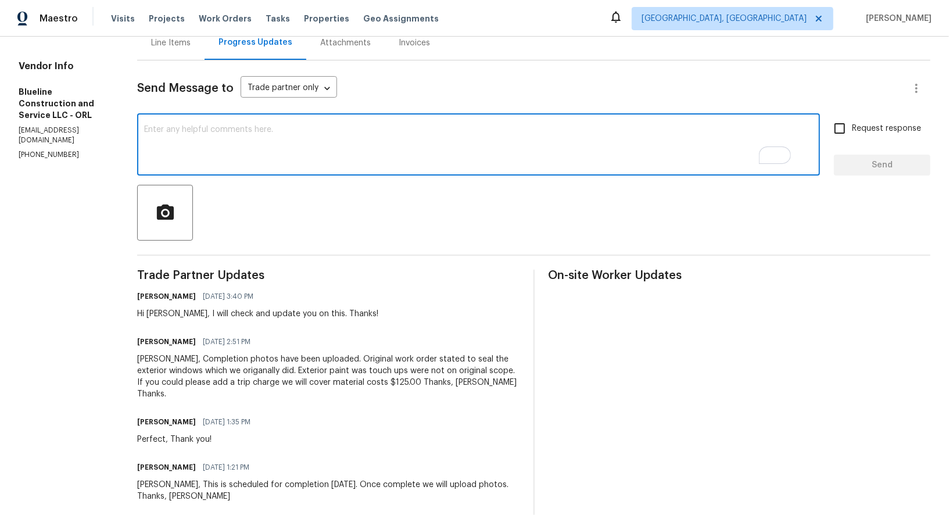
paste textarea "Hey Bart, I reviewed the photos for the window painting work and wanted to conf…"
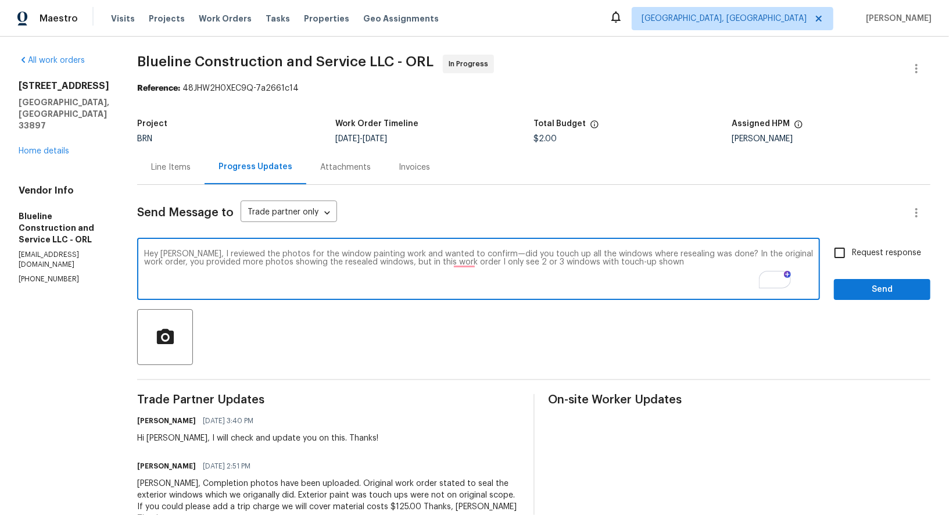
scroll to position [0, 0]
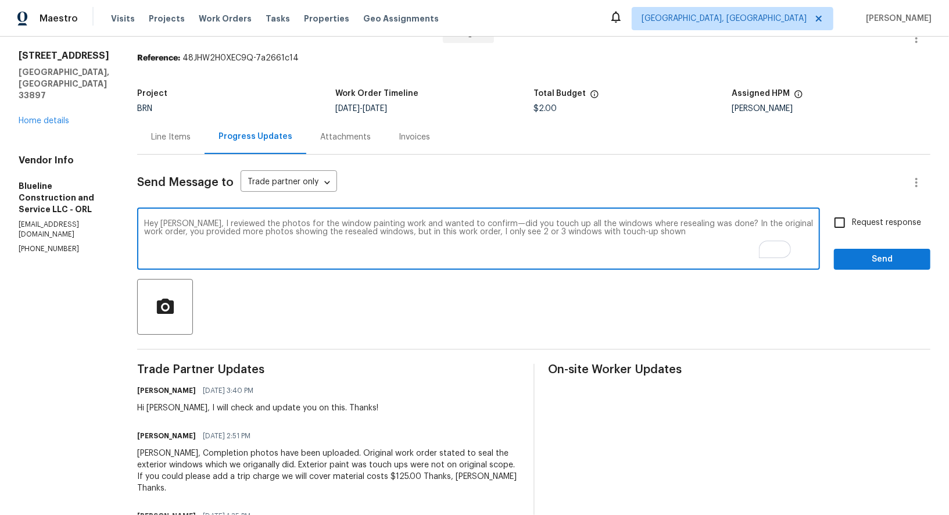
drag, startPoint x: 295, startPoint y: 232, endPoint x: 410, endPoint y: 232, distance: 115.0
click at [410, 232] on textarea "Hey Bart, I reviewed the photos for the window painting work and wanted to conf…" at bounding box center [478, 240] width 669 height 41
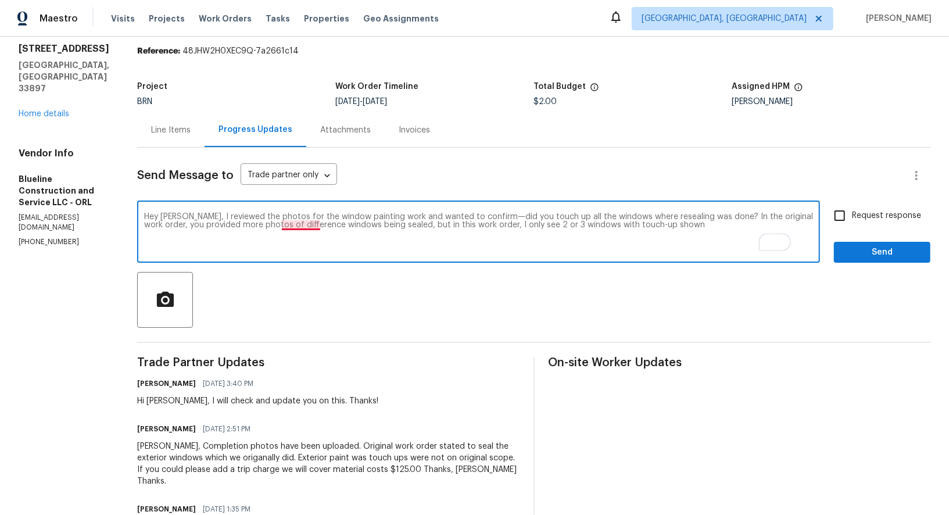
click at [323, 225] on textarea "Hey Bart, I reviewed the photos for the window painting work and wanted to conf…" at bounding box center [478, 233] width 669 height 41
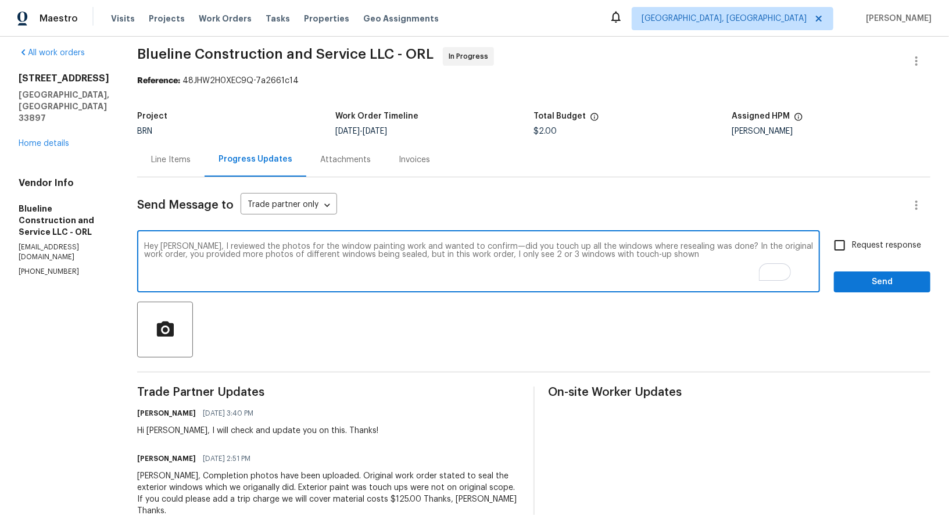
drag, startPoint x: 692, startPoint y: 254, endPoint x: 663, endPoint y: 254, distance: 28.5
click at [663, 254] on textarea "Hey Bart, I reviewed the photos for the window painting work and wanted to conf…" at bounding box center [478, 262] width 669 height 41
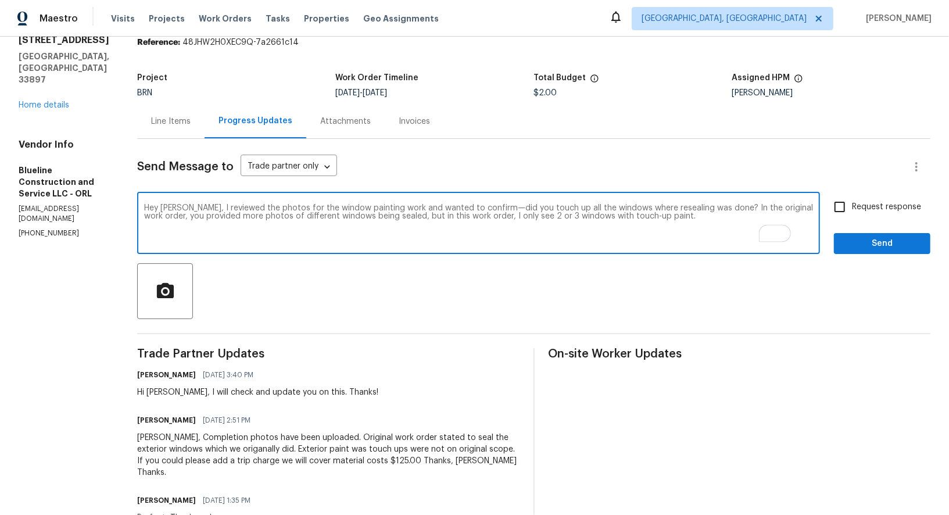
type textarea "Hey Bart, I reviewed the photos for the window painting work and wanted to conf…"
click at [840, 206] on input "Request response" at bounding box center [839, 207] width 24 height 24
checkbox input "true"
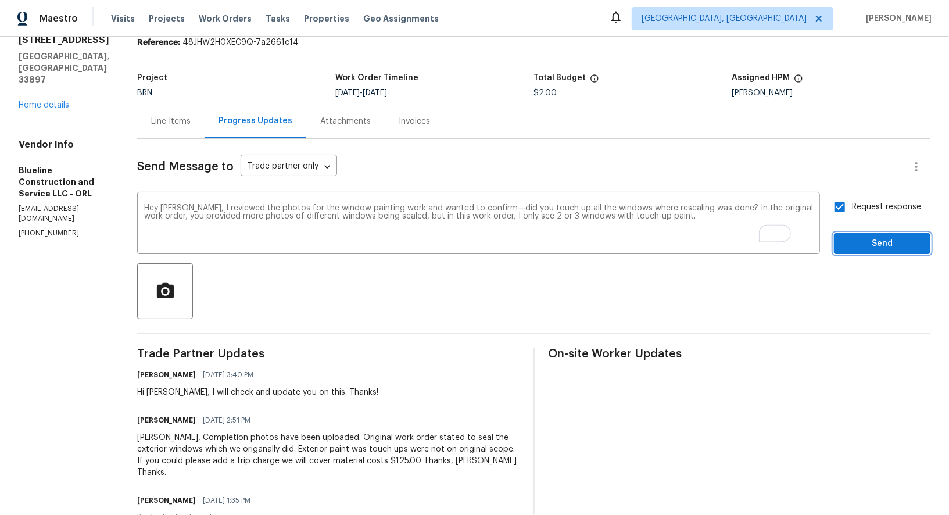
click at [858, 246] on span "Send" at bounding box center [882, 243] width 78 height 15
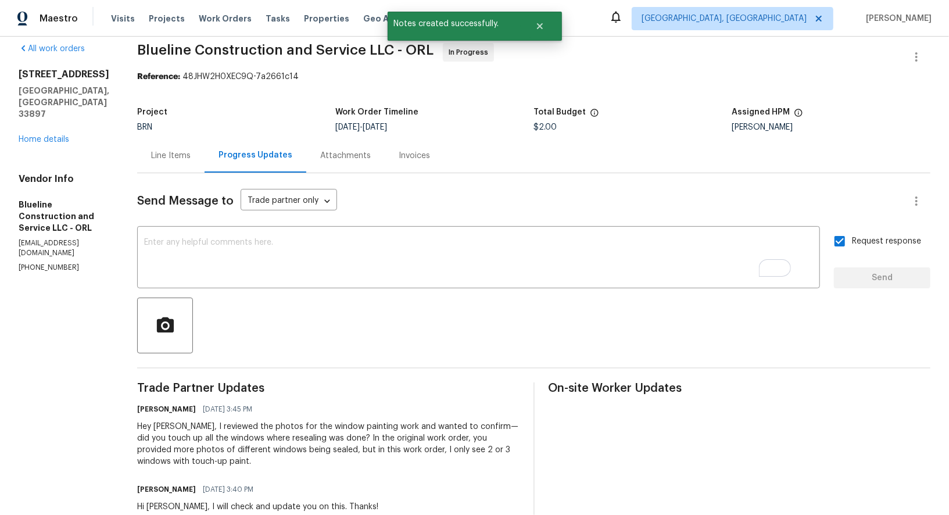
click at [191, 156] on div "Line Items" at bounding box center [171, 156] width 40 height 12
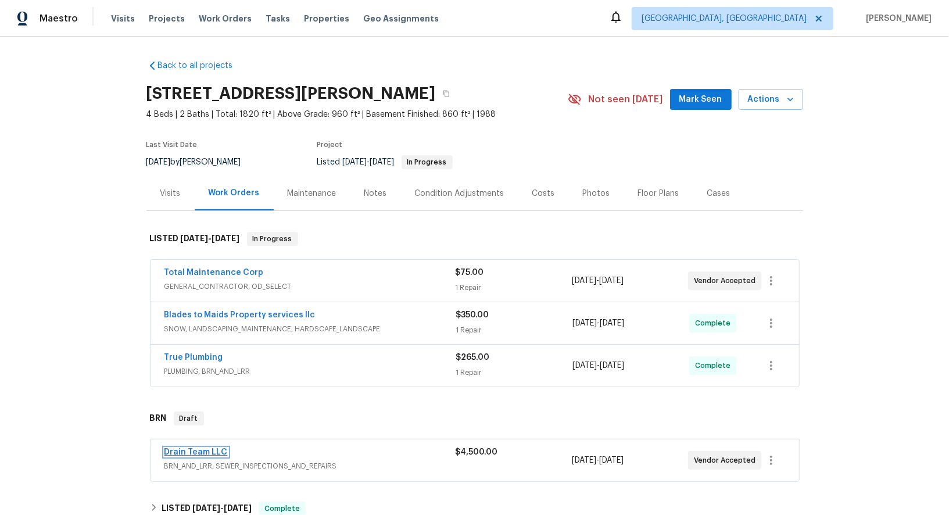
click at [196, 450] on link "Drain Team LLC" at bounding box center [195, 452] width 63 height 8
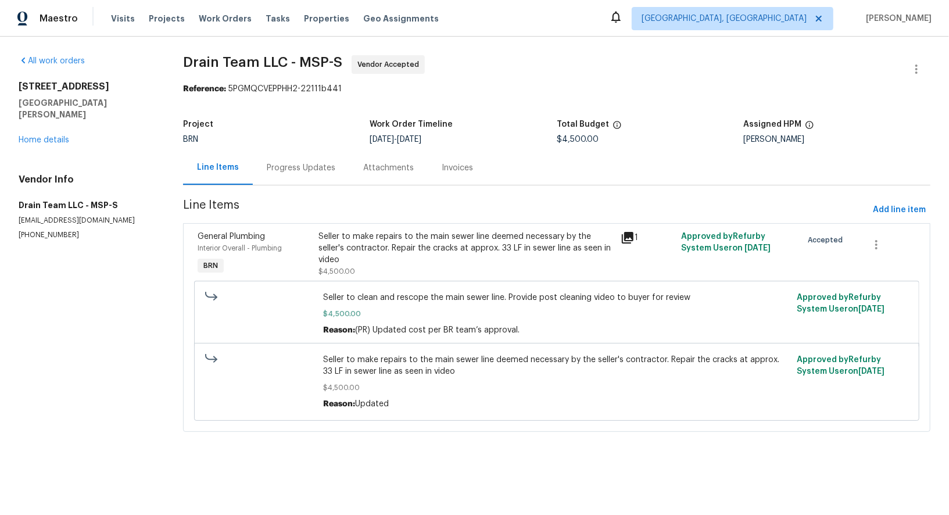
click at [306, 161] on div "Progress Updates" at bounding box center [301, 167] width 96 height 34
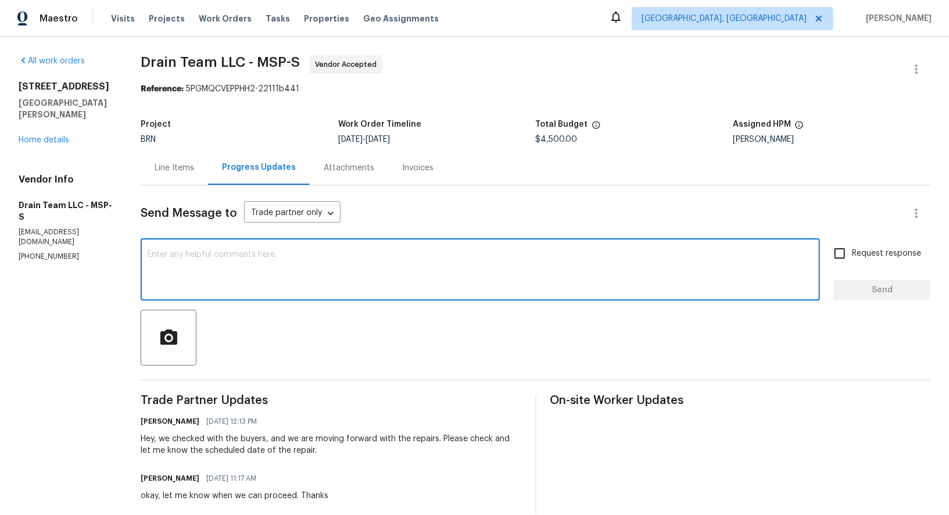
click at [298, 278] on textarea at bounding box center [480, 270] width 665 height 41
paste textarea "will this be a CIPP liner installed in the area?"
drag, startPoint x: 180, startPoint y: 252, endPoint x: 406, endPoint y: 253, distance: 226.6
click at [409, 253] on textarea "Hi [PERSON_NAME], will this be a CIPP liner installed in the area?" at bounding box center [480, 270] width 665 height 41
paste textarea "Will a CIPP liner be installed in this area?"
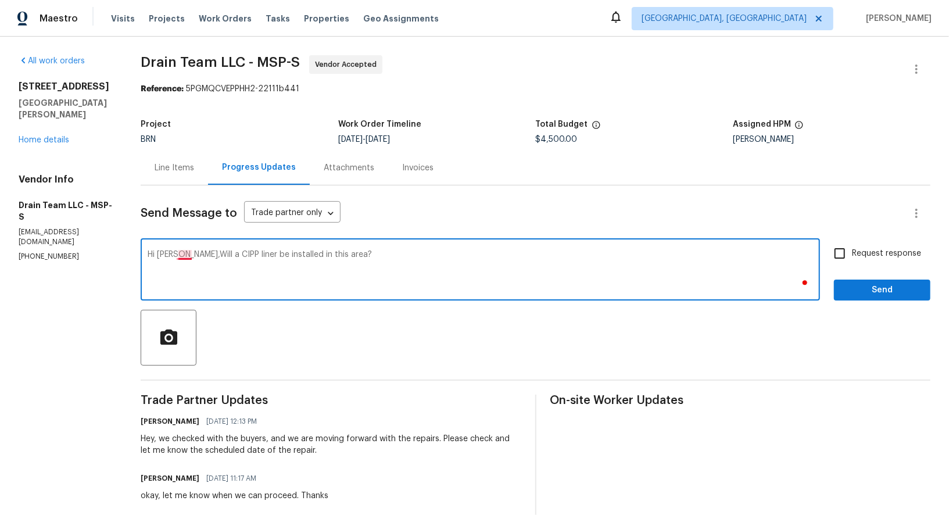
click at [181, 253] on textarea "Hi [PERSON_NAME],Will a CIPP liner be installed in this area?" at bounding box center [480, 270] width 665 height 41
click at [186, 257] on textarea "Hi [PERSON_NAME], Will a CIPP liner be installed in this area?" at bounding box center [480, 270] width 665 height 41
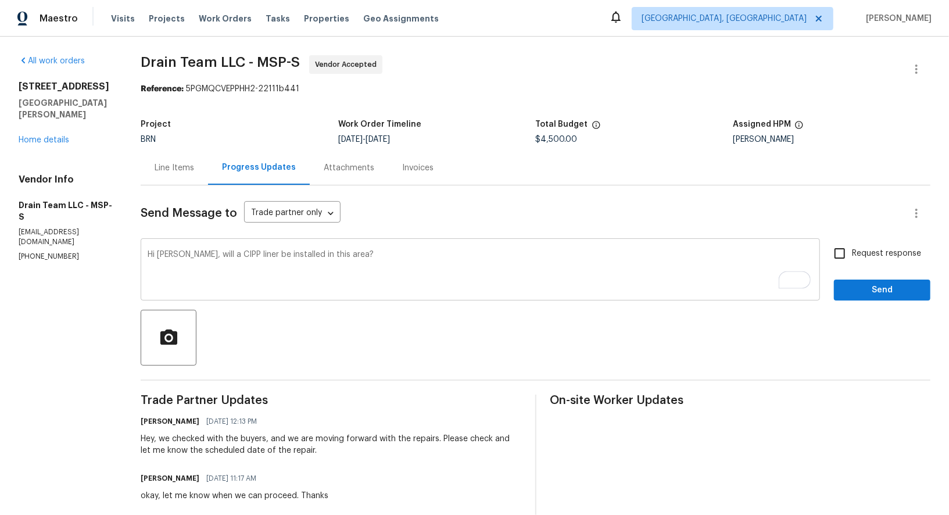
click at [376, 241] on div "Hi [PERSON_NAME], will a CIPP liner be installed in this area? x ​" at bounding box center [480, 270] width 679 height 59
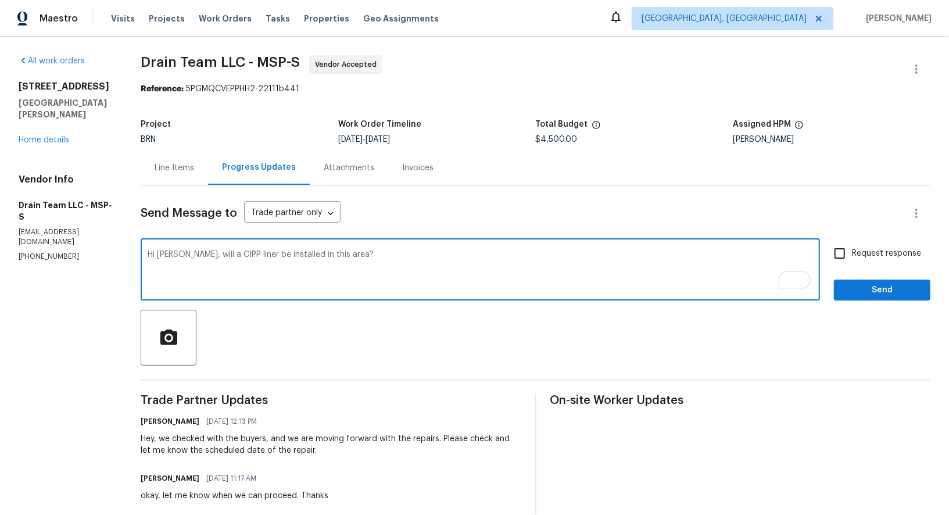
click at [357, 257] on textarea "Hi [PERSON_NAME], will a CIPP liner be installed in this area?" at bounding box center [480, 270] width 665 height 41
type textarea "Hi [PERSON_NAME], will a CIPP liner be installed in this area? [PERSON_NAME]'s …"
click at [848, 254] on input "Request response" at bounding box center [839, 253] width 24 height 24
checkbox input "true"
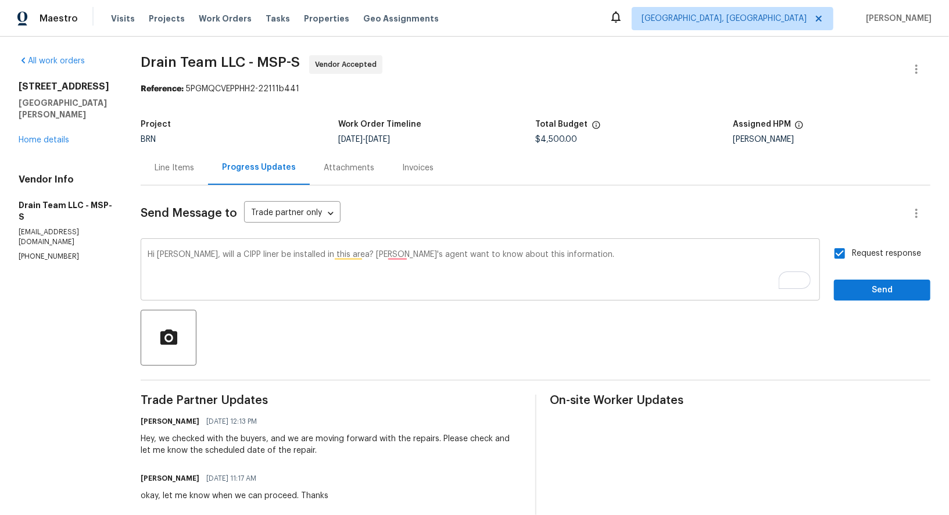
click at [400, 256] on textarea "Hi [PERSON_NAME], will a CIPP liner be installed in this area? [PERSON_NAME]'s …" at bounding box center [480, 270] width 665 height 41
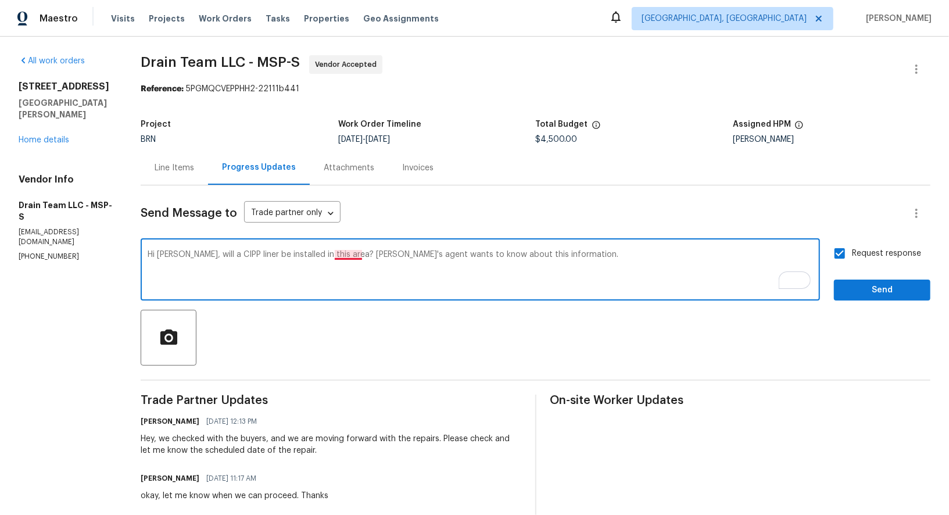
click at [349, 253] on textarea "Hi [PERSON_NAME], will a CIPP liner be installed in this area? [PERSON_NAME]'s …" at bounding box center [480, 270] width 665 height 41
click at [356, 253] on textarea "Hi [PERSON_NAME], will a CIPP liner be installed in this area? The buyer's agen…" at bounding box center [480, 270] width 665 height 41
type textarea "Hi [PERSON_NAME], will a CIPP liner be installed in this area? [PERSON_NAME]'s …"
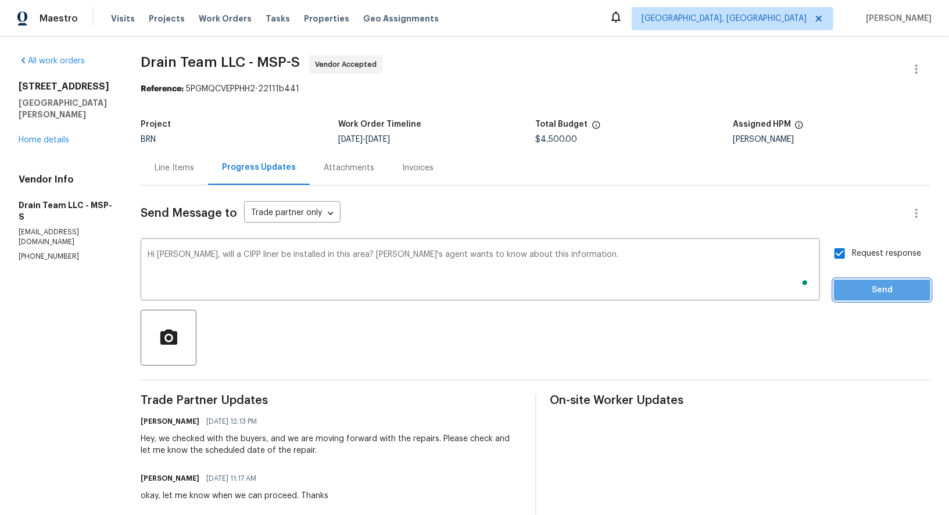
click at [908, 293] on span "Send" at bounding box center [882, 290] width 78 height 15
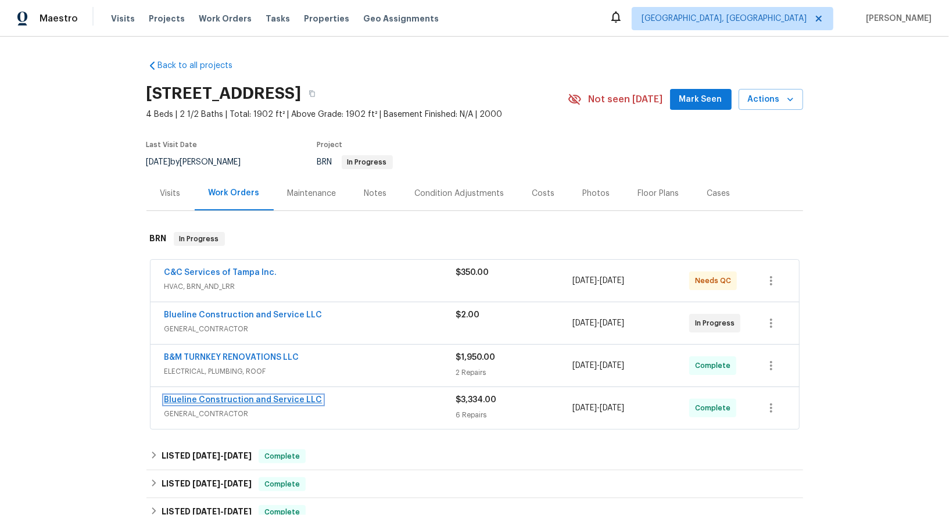
click at [257, 396] on link "Blueline Construction and Service LLC" at bounding box center [243, 400] width 158 height 8
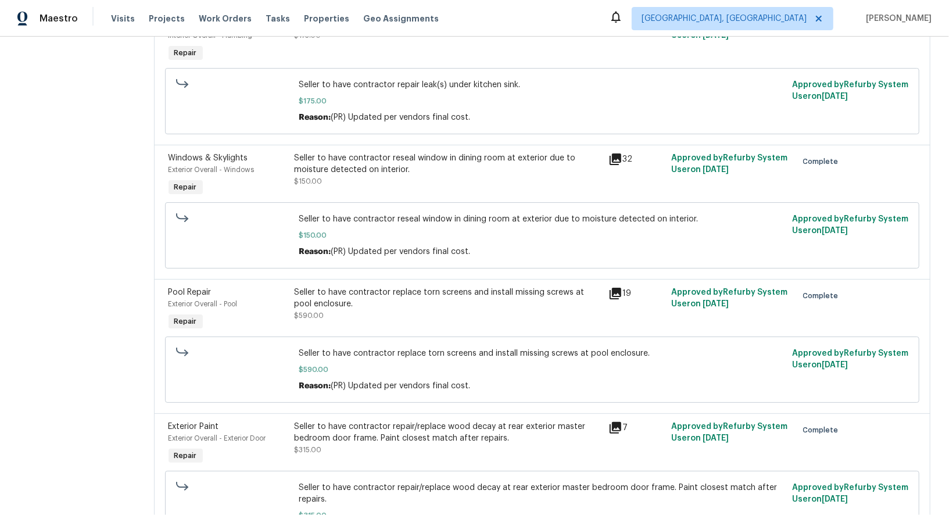
scroll to position [553, 0]
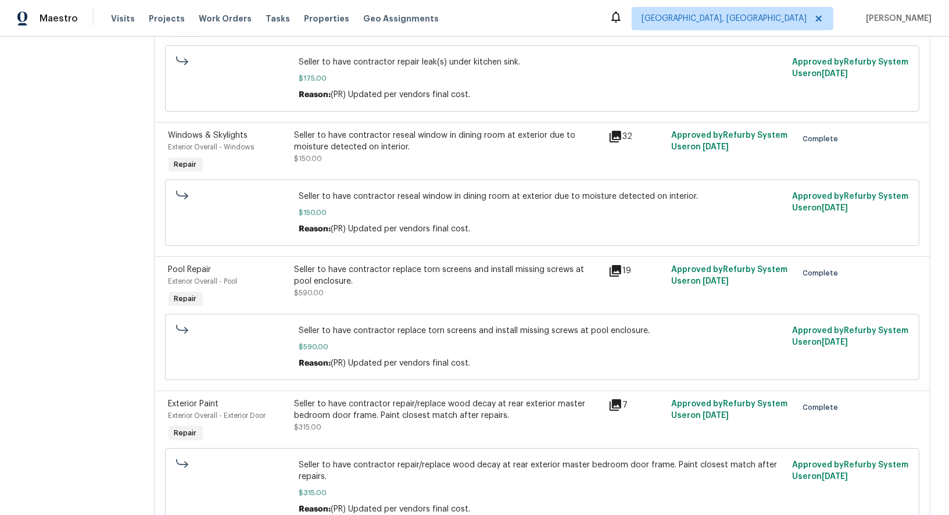
click at [435, 122] on div "Windows & Skylights Exterior Overall - Windows Repair Seller to have contractor…" at bounding box center [542, 189] width 777 height 134
click at [424, 137] on div "Seller to have contractor reseal window in dining room at exterior due to moist…" at bounding box center [447, 141] width 307 height 23
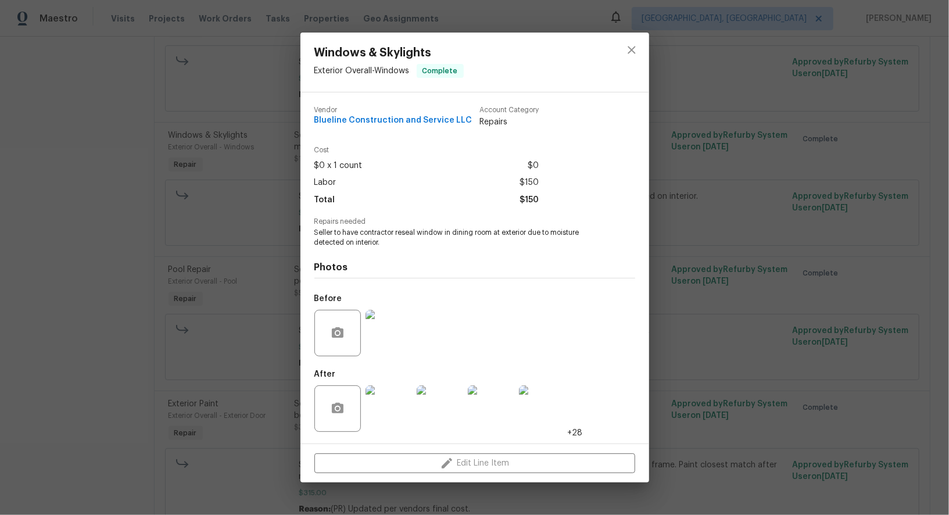
click at [375, 407] on img at bounding box center [388, 408] width 46 height 46
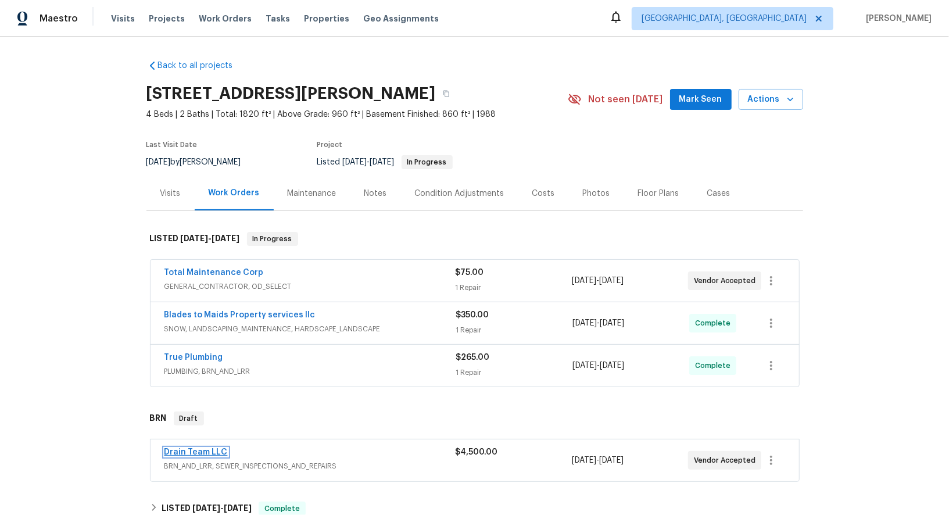
click at [210, 448] on link "Drain Team LLC" at bounding box center [195, 452] width 63 height 8
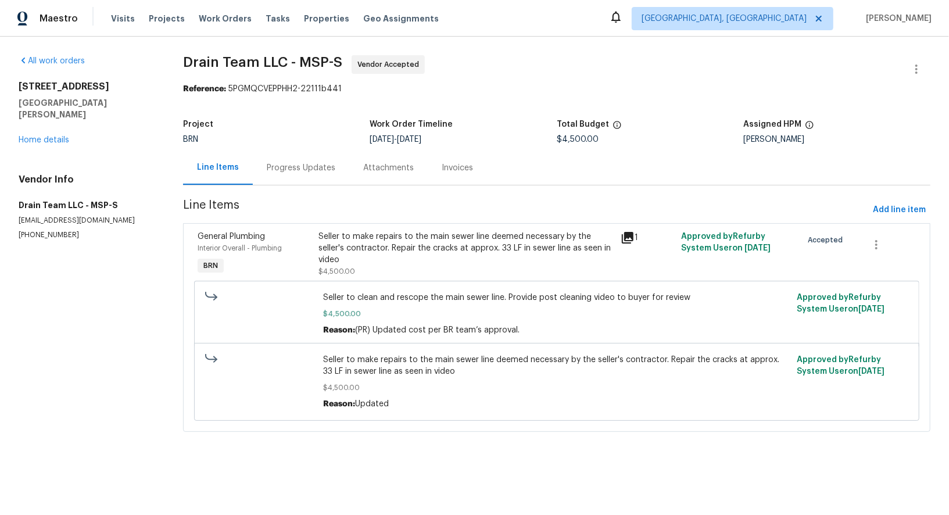
click at [297, 186] on section "Drain Team LLC - MSP-S Vendor Accepted Reference: 5PGMQCVEPPHH2-22111b441 Proje…" at bounding box center [556, 250] width 747 height 390
click at [296, 173] on div "Progress Updates" at bounding box center [301, 168] width 69 height 12
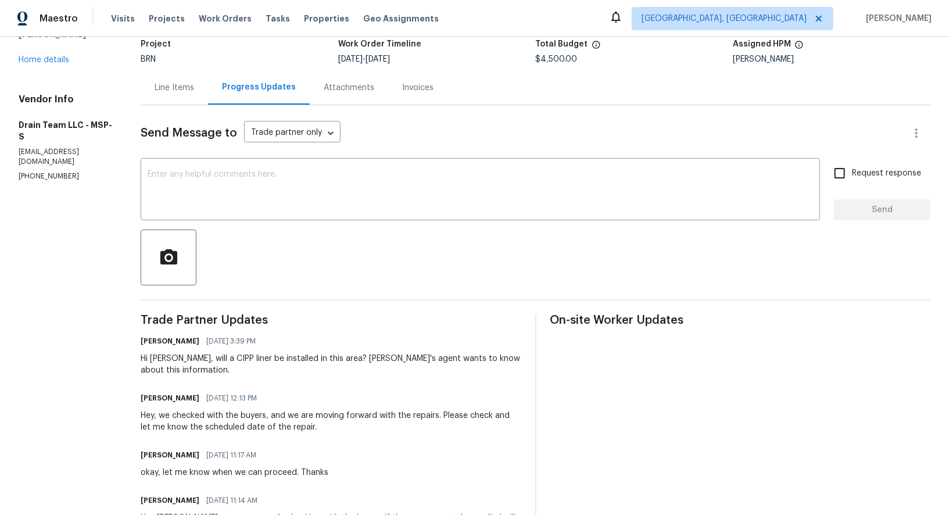
scroll to position [77, 0]
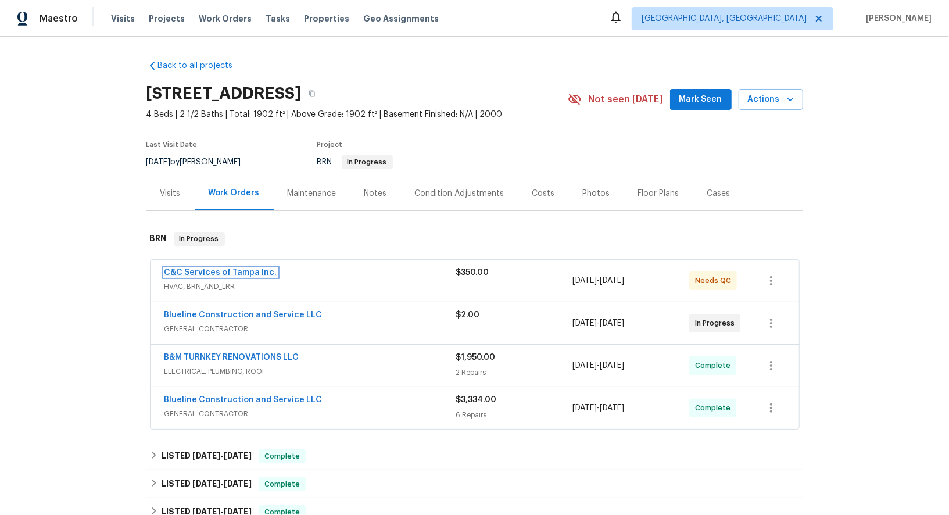
click at [229, 269] on link "C&C Services of Tampa Inc." at bounding box center [220, 272] width 113 height 8
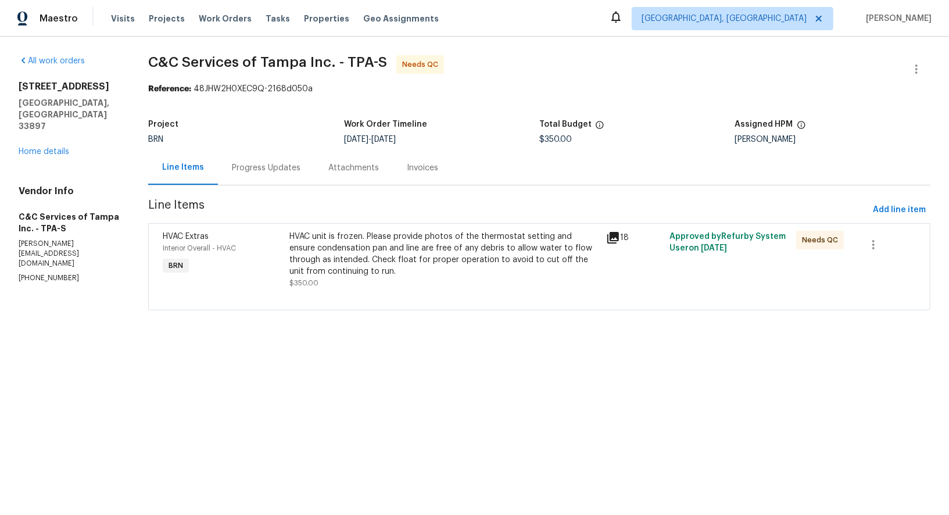
click at [340, 279] on div "HVAC unit is frozen. Please provide photos of the thermostat setting and ensure…" at bounding box center [444, 260] width 310 height 58
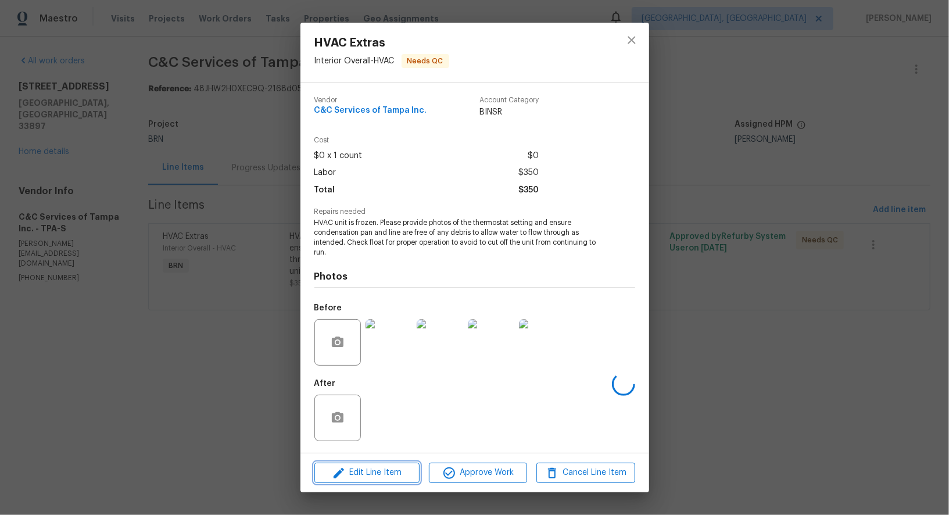
click at [384, 468] on span "Edit Line Item" at bounding box center [367, 472] width 98 height 15
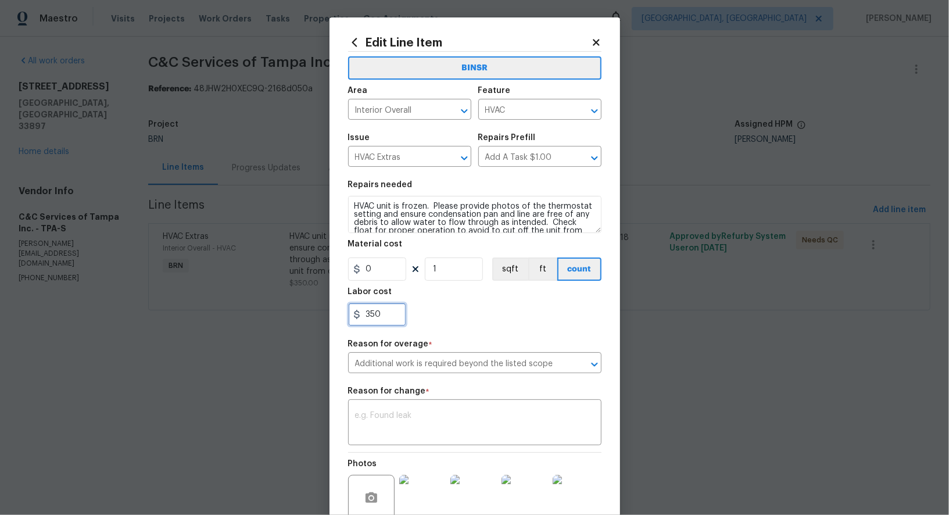
click at [385, 318] on input "350" at bounding box center [377, 314] width 58 height 23
paste input "966.50"
type input "966.5"
click at [413, 439] on div "x ​" at bounding box center [474, 423] width 253 height 43
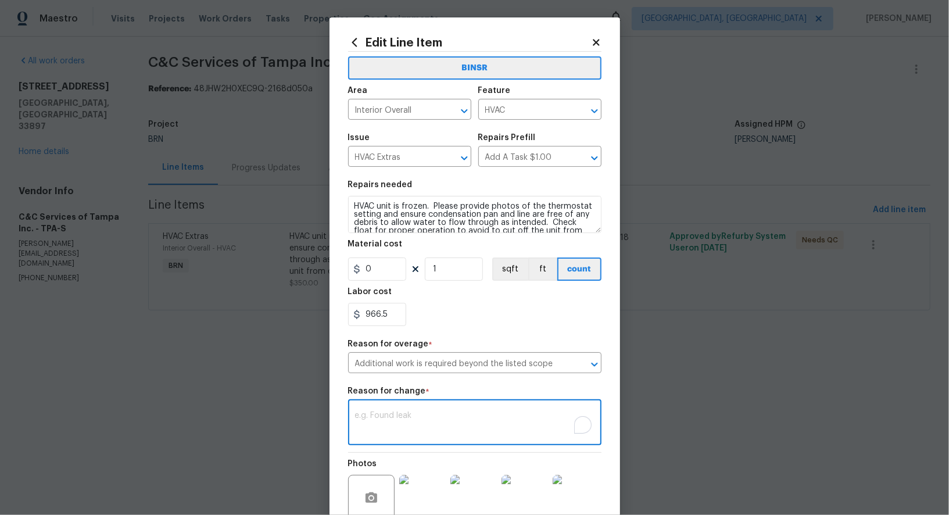
paste textarea "(PR) Updated cost per BR team’s approval."
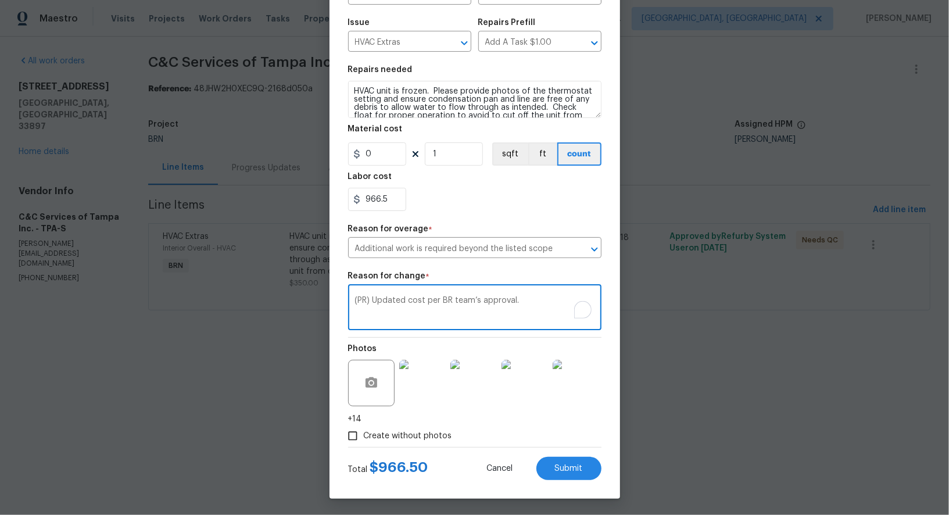
scroll to position [116, 0]
type textarea "(PR) Updated cost per BR team’s approval."
click at [569, 472] on button "Submit" at bounding box center [568, 466] width 65 height 23
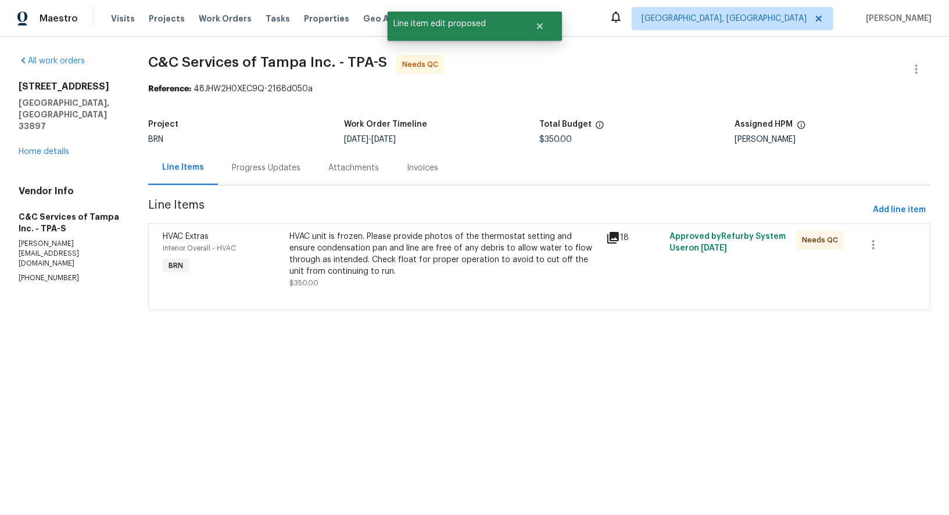
scroll to position [0, 0]
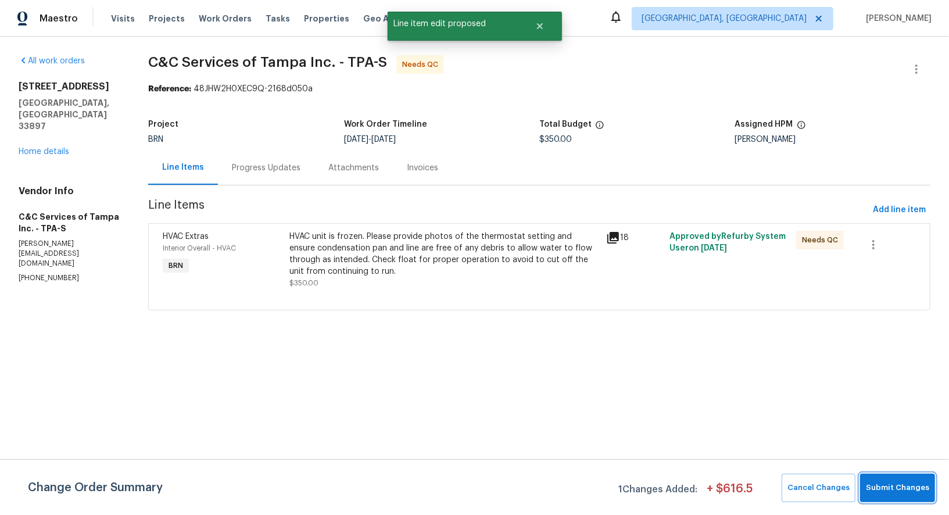
click at [923, 492] on span "Submit Changes" at bounding box center [897, 487] width 63 height 13
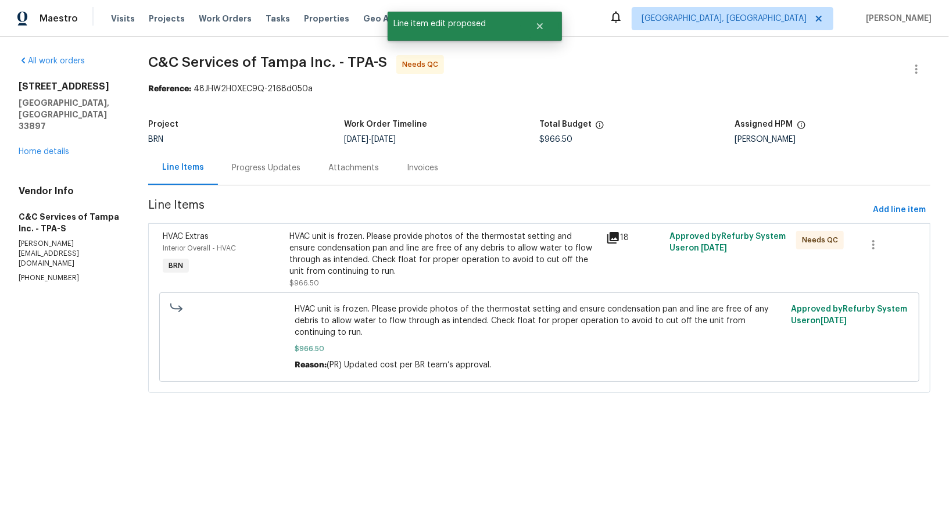
click at [259, 164] on div "Progress Updates" at bounding box center [266, 168] width 69 height 12
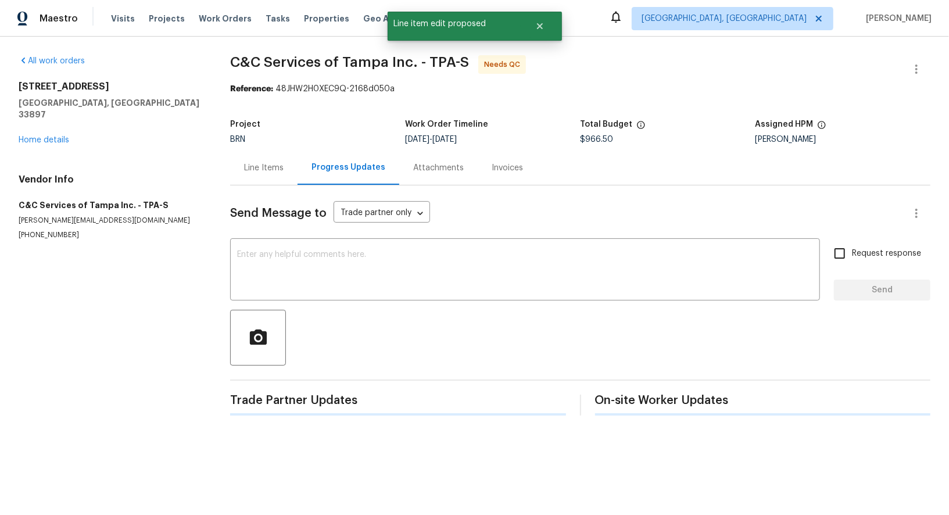
click at [313, 303] on div "Send Message to Trade partner only Trade partner only ​ x ​ Request response Se…" at bounding box center [580, 300] width 700 height 230
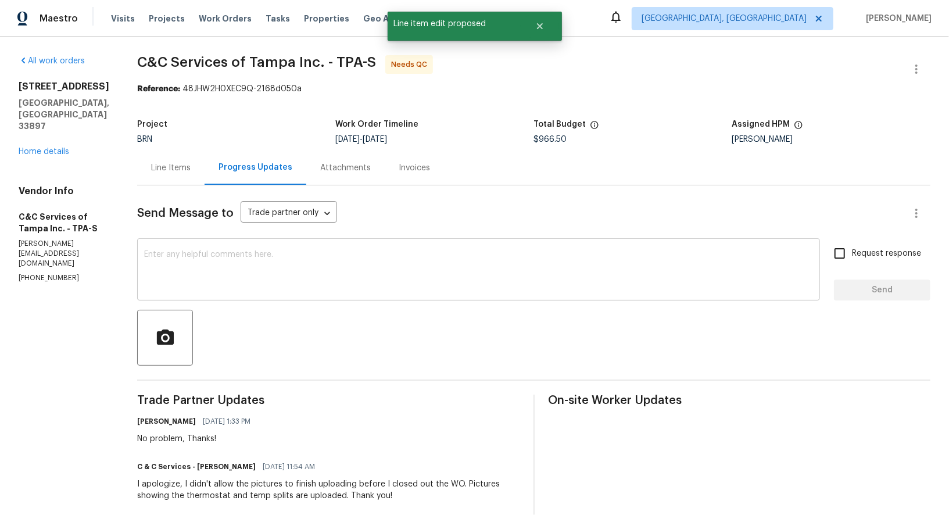
click at [279, 279] on textarea at bounding box center [478, 270] width 669 height 41
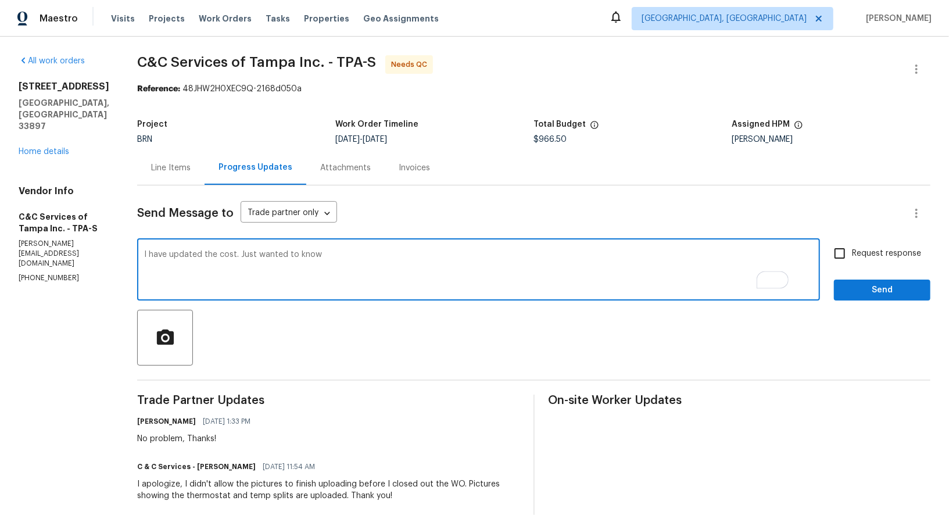
paste textarea "what the cost is per lbs of freon?"
click at [365, 253] on textarea "I have updated the cost. Just wanted to know what the cost is per lbs of freon?" at bounding box center [478, 270] width 669 height 41
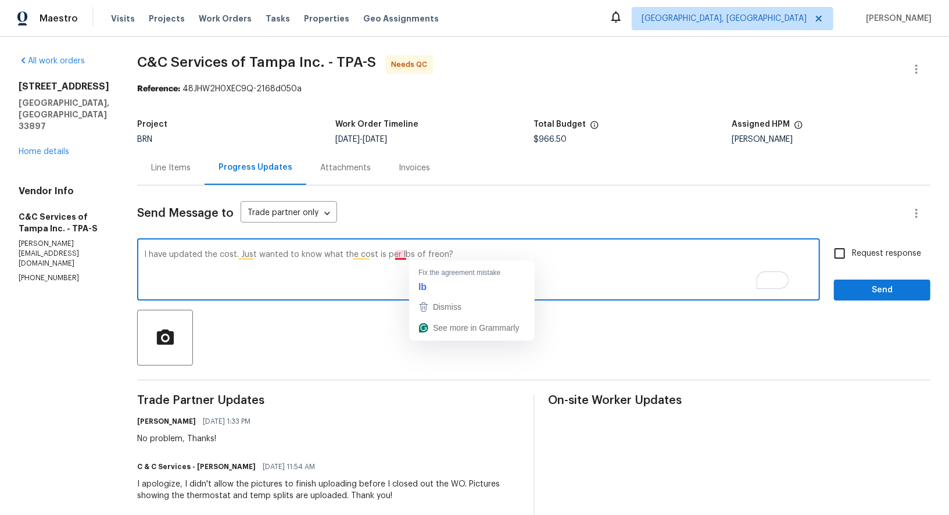
click at [422, 256] on textarea "I have updated the cost. Just wanted to know what the cost is per lbs of freon?" at bounding box center [478, 270] width 669 height 41
type textarea "I have updated the cost. Just wanted to know what the cost is per lbs of freon?"
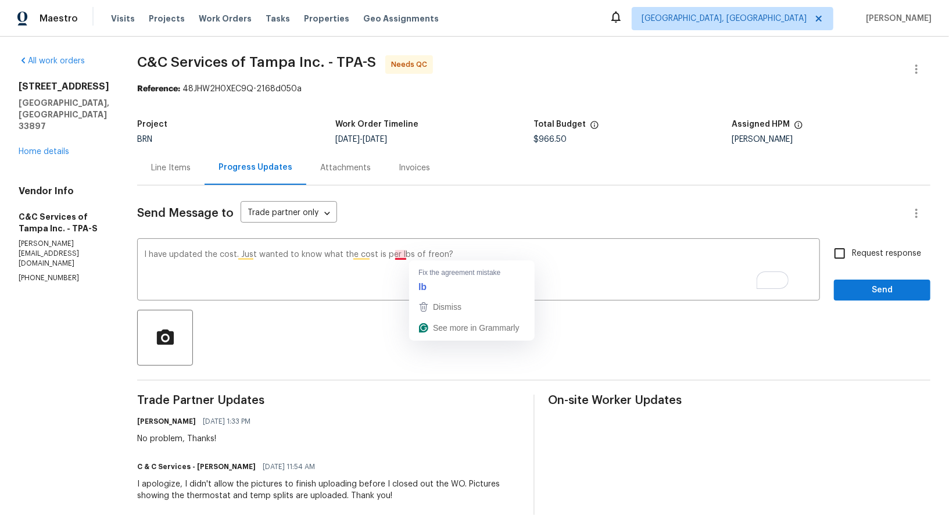
click at [357, 335] on div at bounding box center [533, 338] width 793 height 56
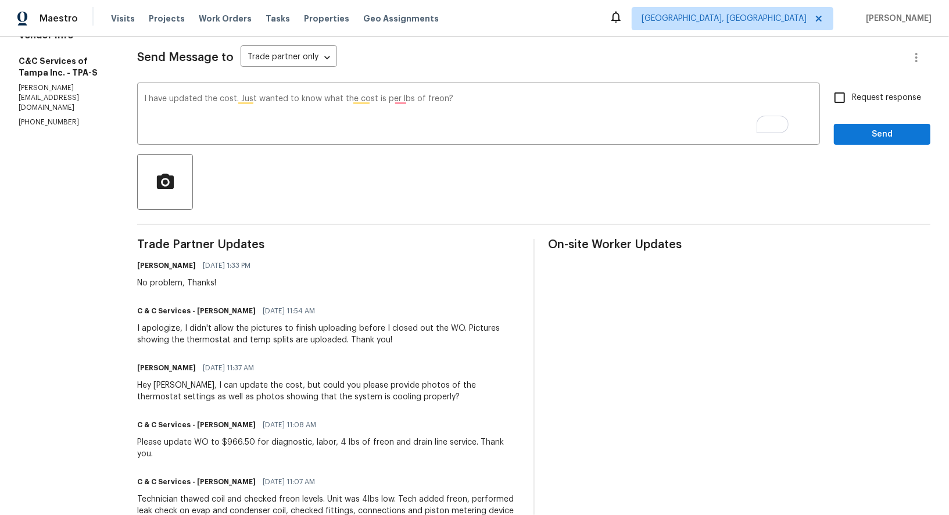
scroll to position [138, 0]
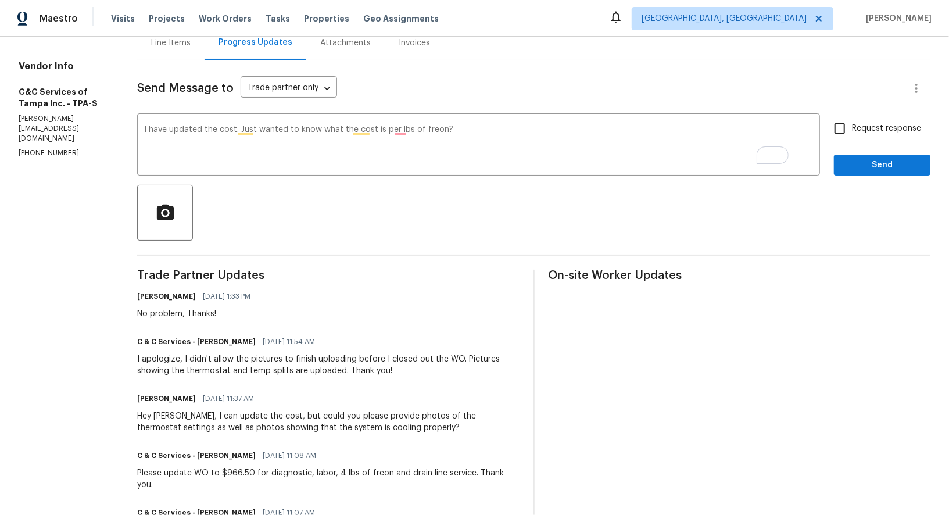
click at [835, 136] on input "Request response" at bounding box center [839, 128] width 24 height 24
checkbox input "true"
click at [867, 165] on span "Send" at bounding box center [882, 165] width 78 height 15
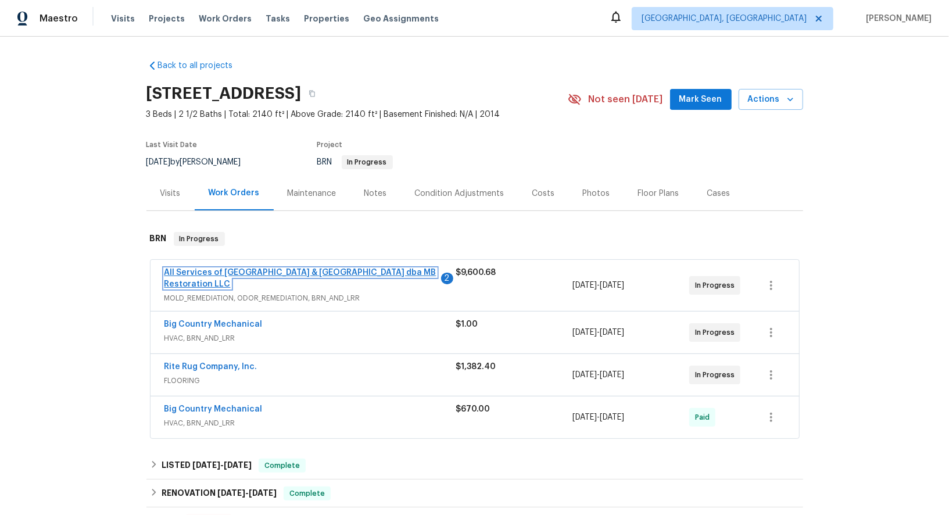
click at [252, 271] on link "All Services of [GEOGRAPHIC_DATA] & [GEOGRAPHIC_DATA] dba MB Restoration LLC" at bounding box center [300, 278] width 272 height 20
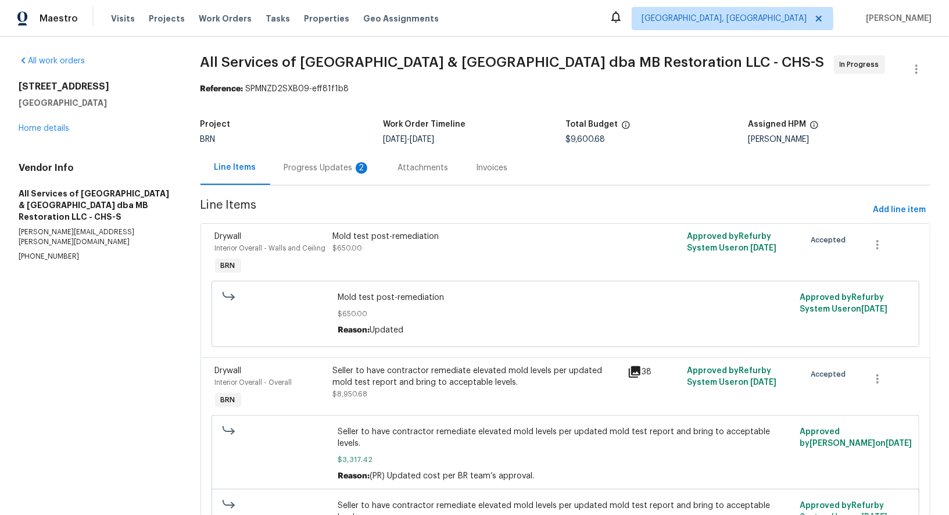
click at [376, 238] on div "Mold test post-remediation" at bounding box center [477, 237] width 288 height 12
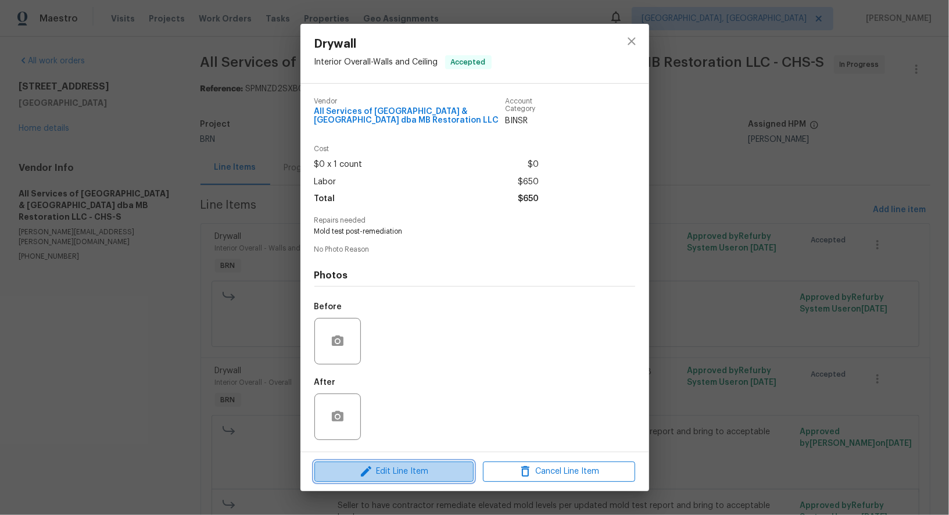
click at [364, 469] on icon "button" at bounding box center [366, 471] width 14 height 14
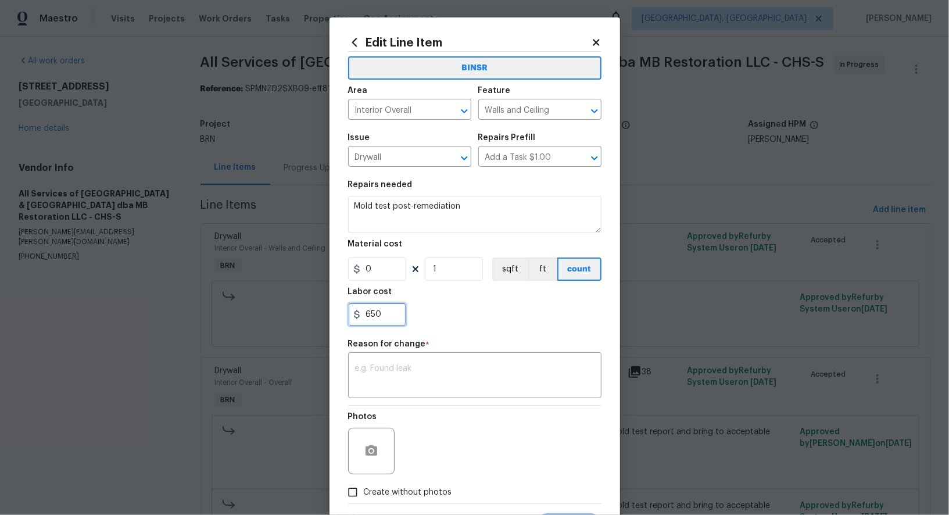
click at [383, 306] on input "650" at bounding box center [377, 314] width 58 height 23
type input "1300"
click at [383, 378] on textarea at bounding box center [474, 376] width 239 height 24
paste textarea "(PR) Updated cost per BR team’s approval."
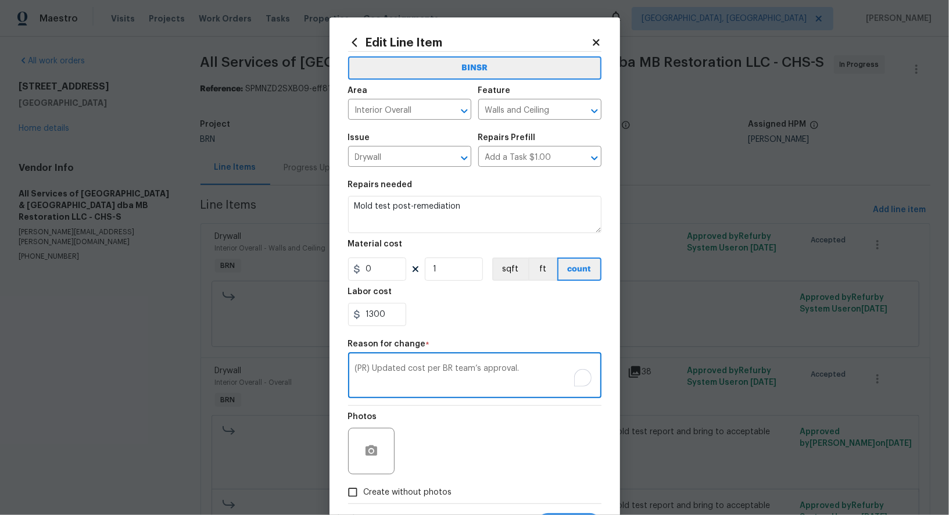
scroll to position [57, 0]
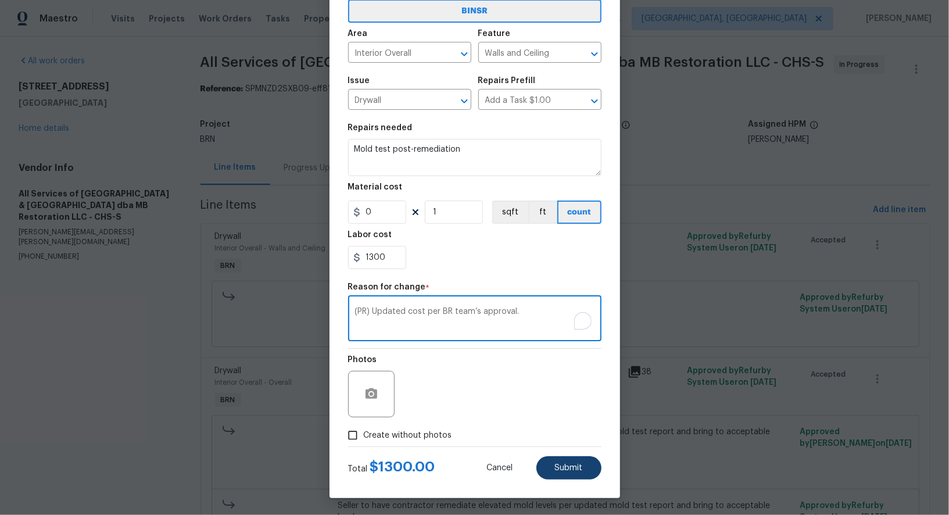
type textarea "(PR) Updated cost per BR team’s approval."
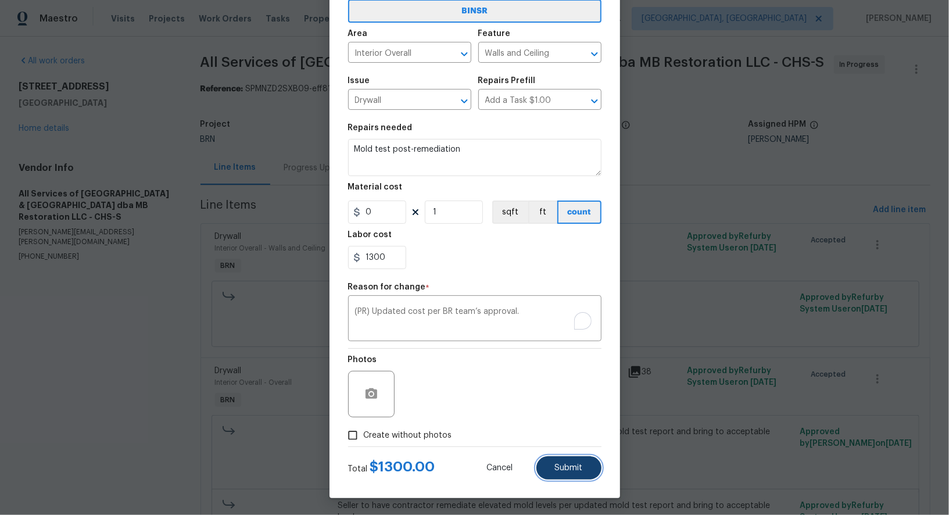
click at [562, 465] on span "Submit" at bounding box center [569, 468] width 28 height 9
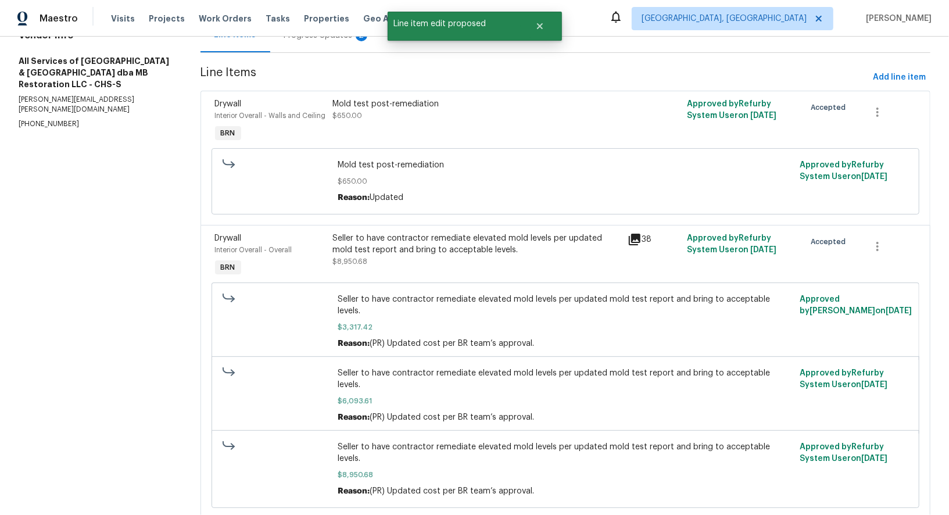
scroll to position [0, 0]
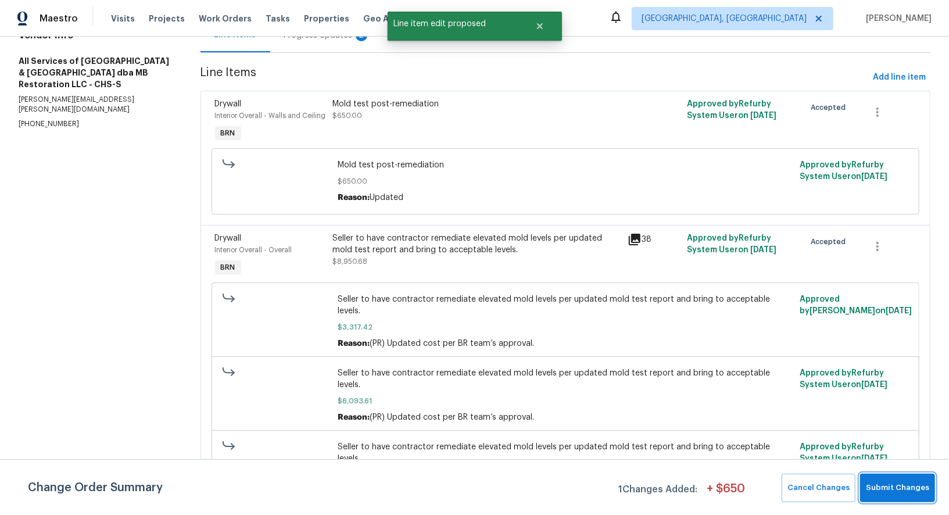
click at [910, 495] on button "Submit Changes" at bounding box center [897, 488] width 75 height 28
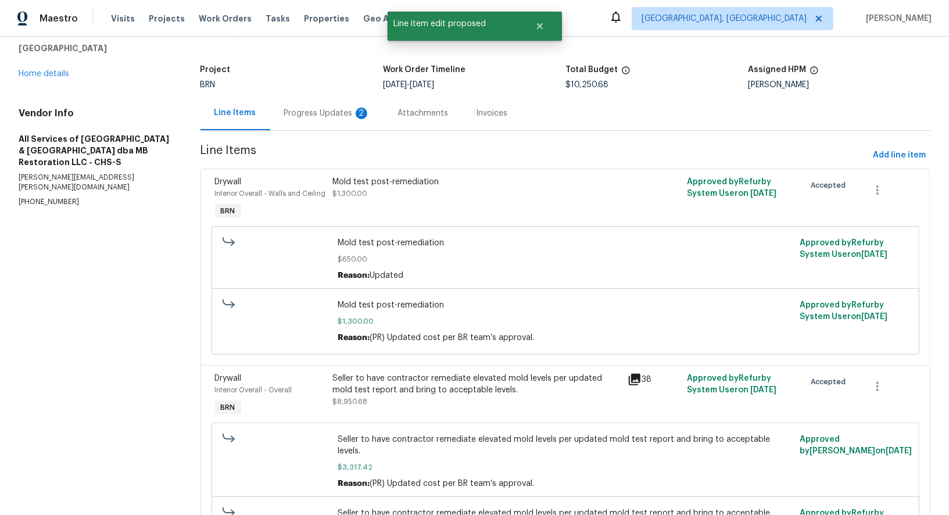
scroll to position [67, 0]
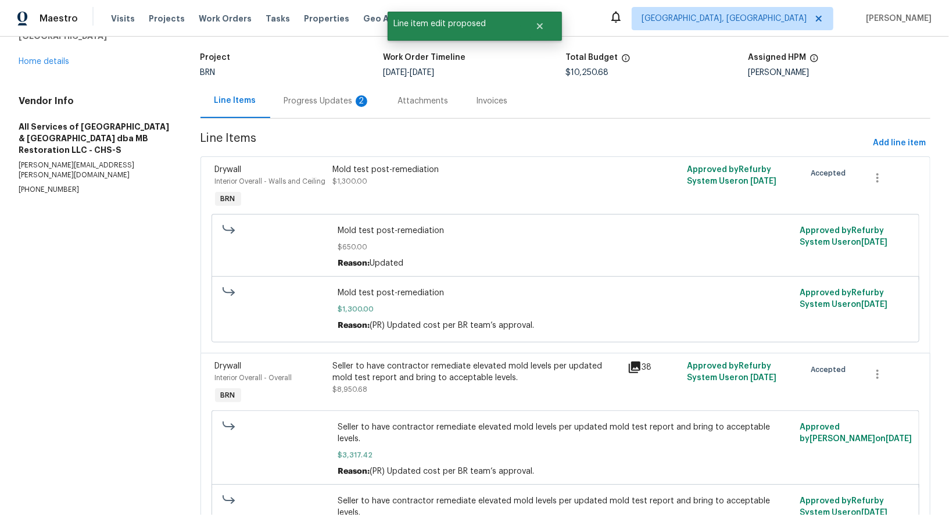
click at [313, 107] on div "Progress Updates 2" at bounding box center [327, 101] width 114 height 34
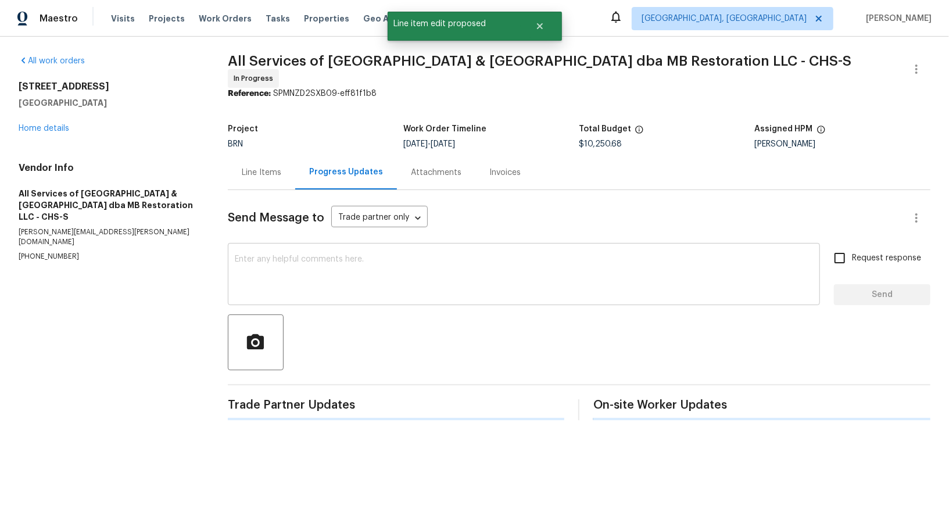
click at [324, 277] on textarea at bounding box center [524, 275] width 578 height 41
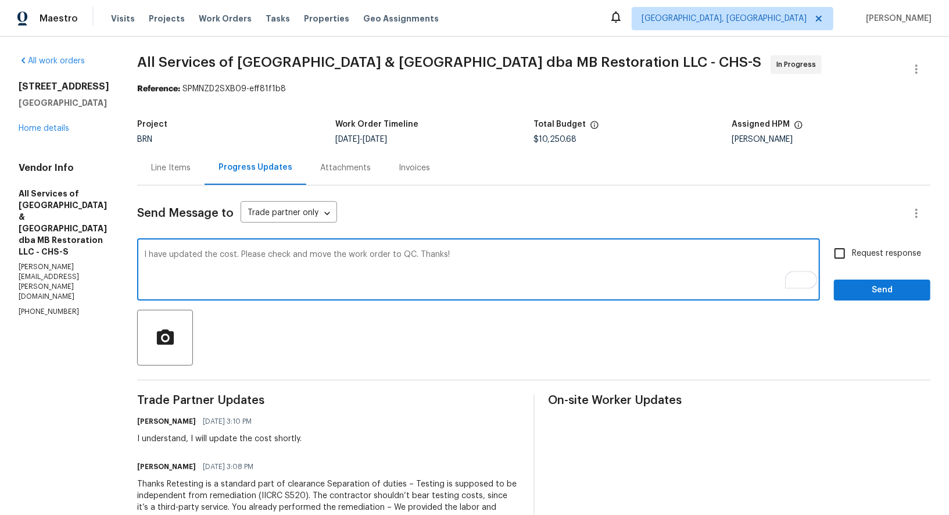
type textarea "I have updated the cost. Please check and move the work order to QC. Thanks!"
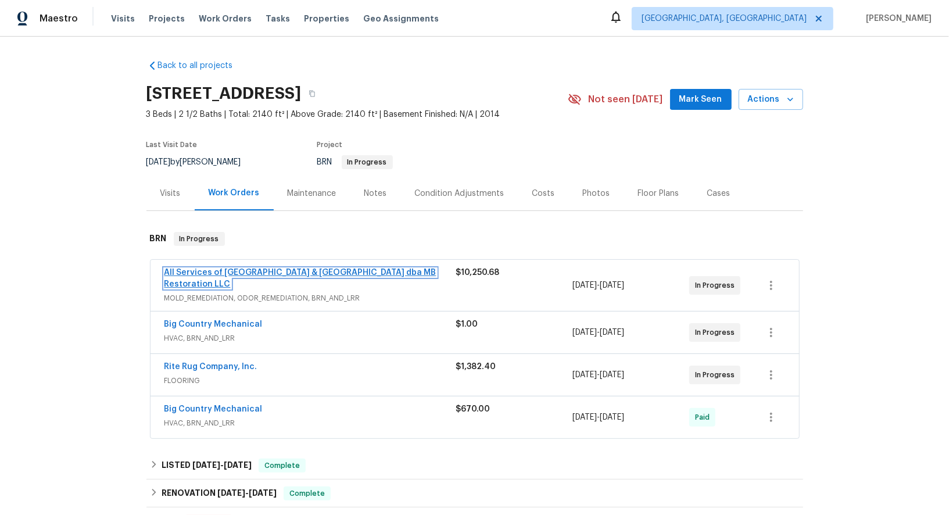
click at [184, 274] on link "All Services of [GEOGRAPHIC_DATA] & [GEOGRAPHIC_DATA] dba MB Restoration LLC" at bounding box center [300, 278] width 272 height 20
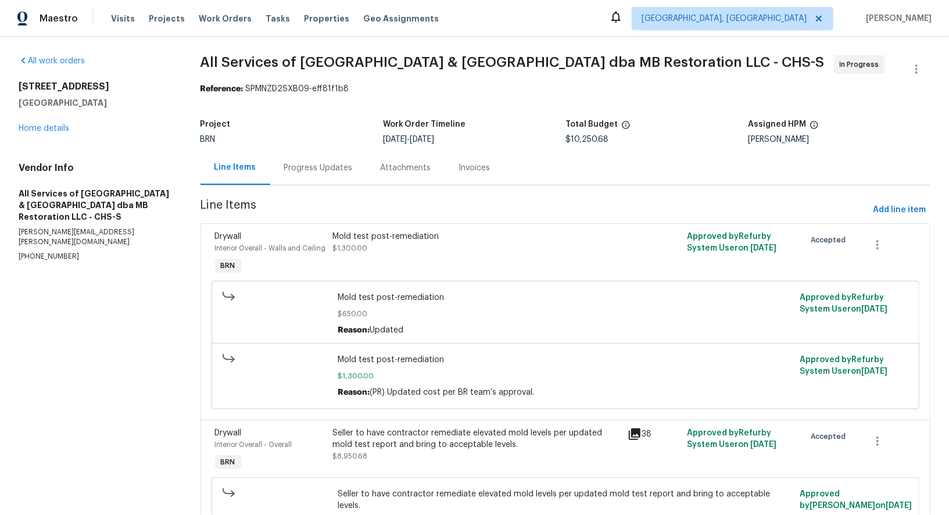
click at [312, 158] on div "Progress Updates" at bounding box center [318, 167] width 96 height 34
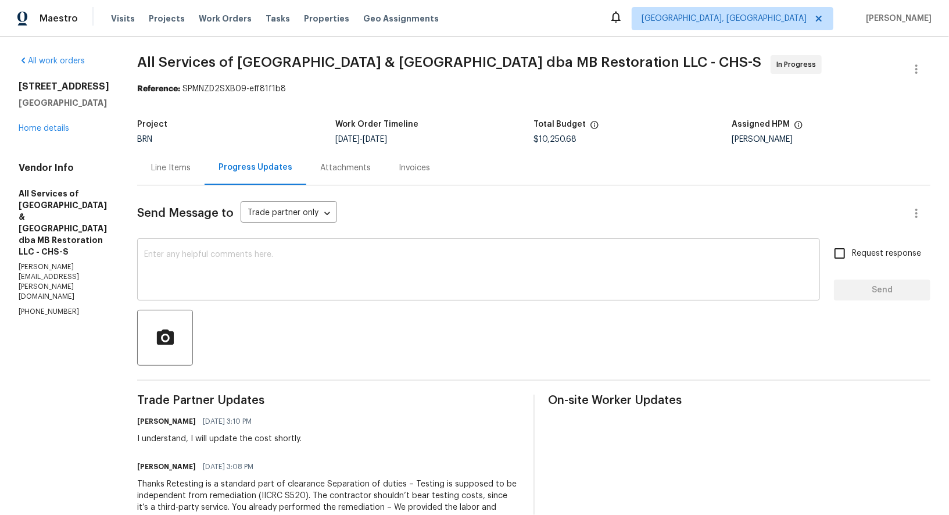
click at [282, 295] on div "x ​" at bounding box center [478, 270] width 683 height 59
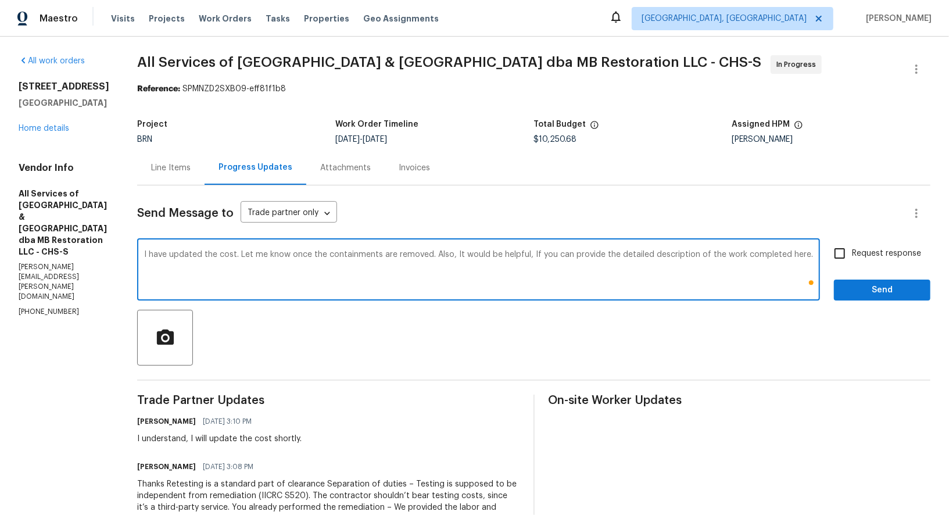
type textarea "I have updated the cost. Let me know once the containments are removed. Also, I…"
click at [852, 259] on input "Request response" at bounding box center [839, 253] width 24 height 24
checkbox input "true"
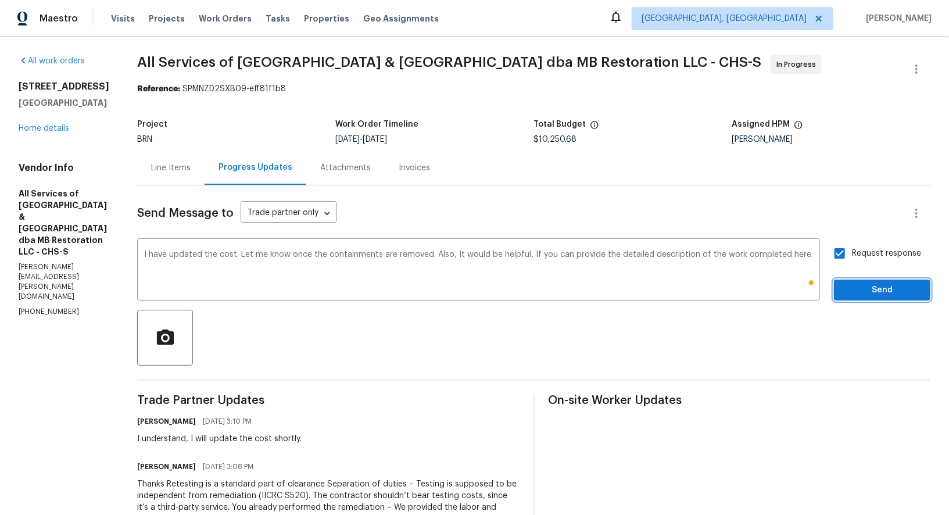
click at [864, 289] on span "Send" at bounding box center [882, 290] width 78 height 15
